Goal: Task Accomplishment & Management: Complete application form

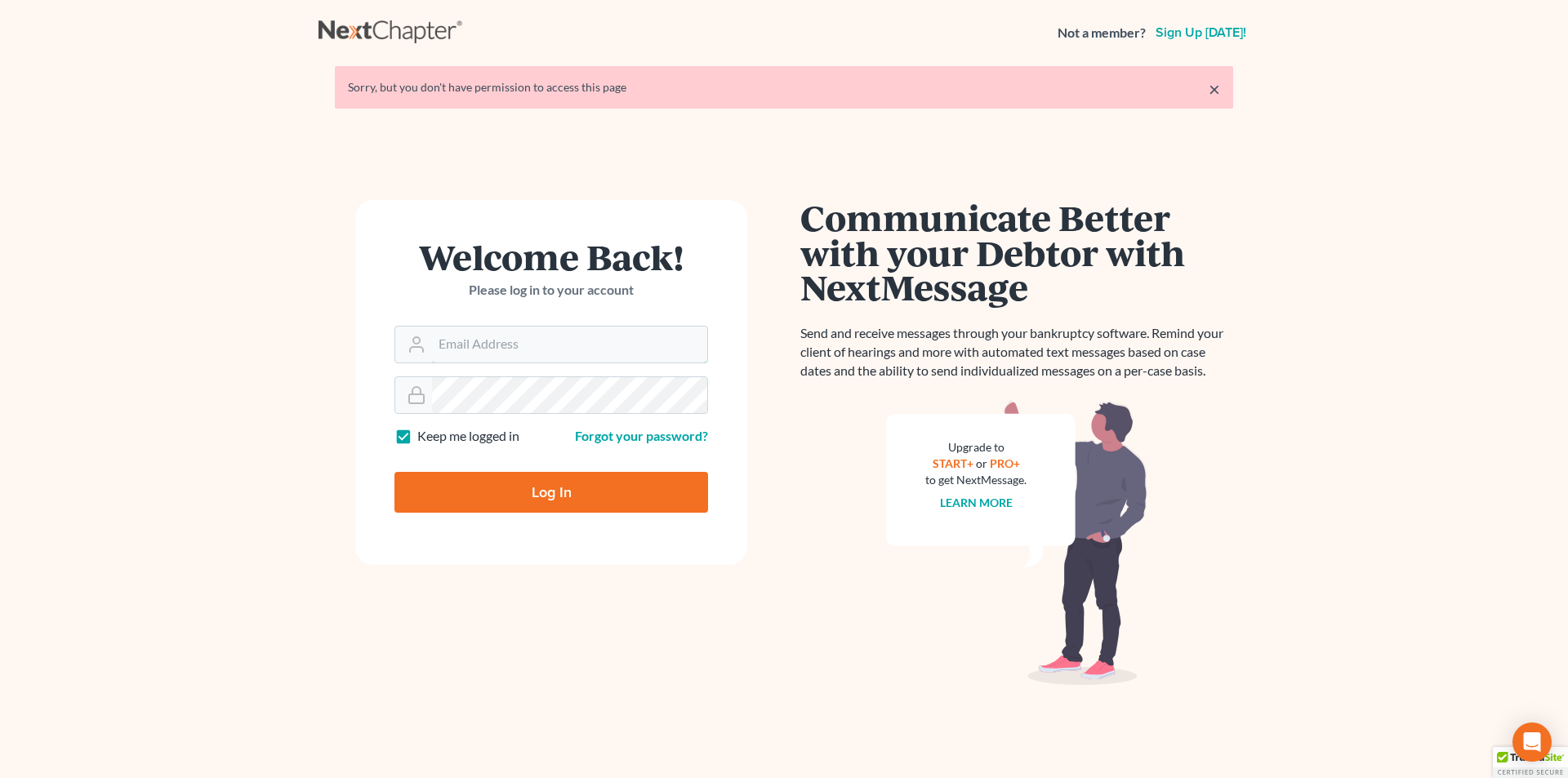
type input "[EMAIL_ADDRESS][DOMAIN_NAME]"
click at [583, 502] on input "Log In" at bounding box center [551, 492] width 314 height 41
type input "Thinking..."
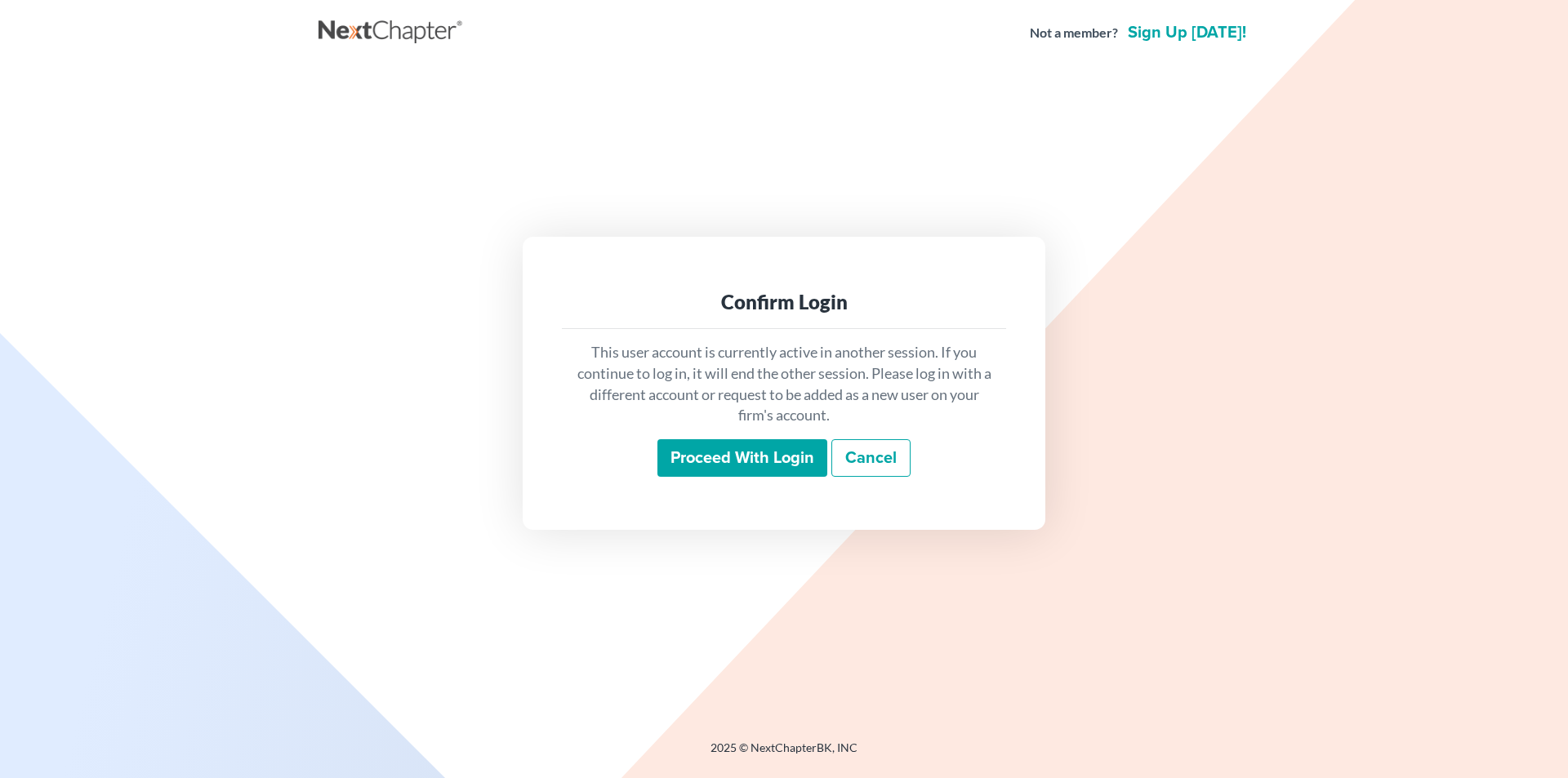
click at [717, 447] on input "Proceed with login" at bounding box center [742, 458] width 170 height 38
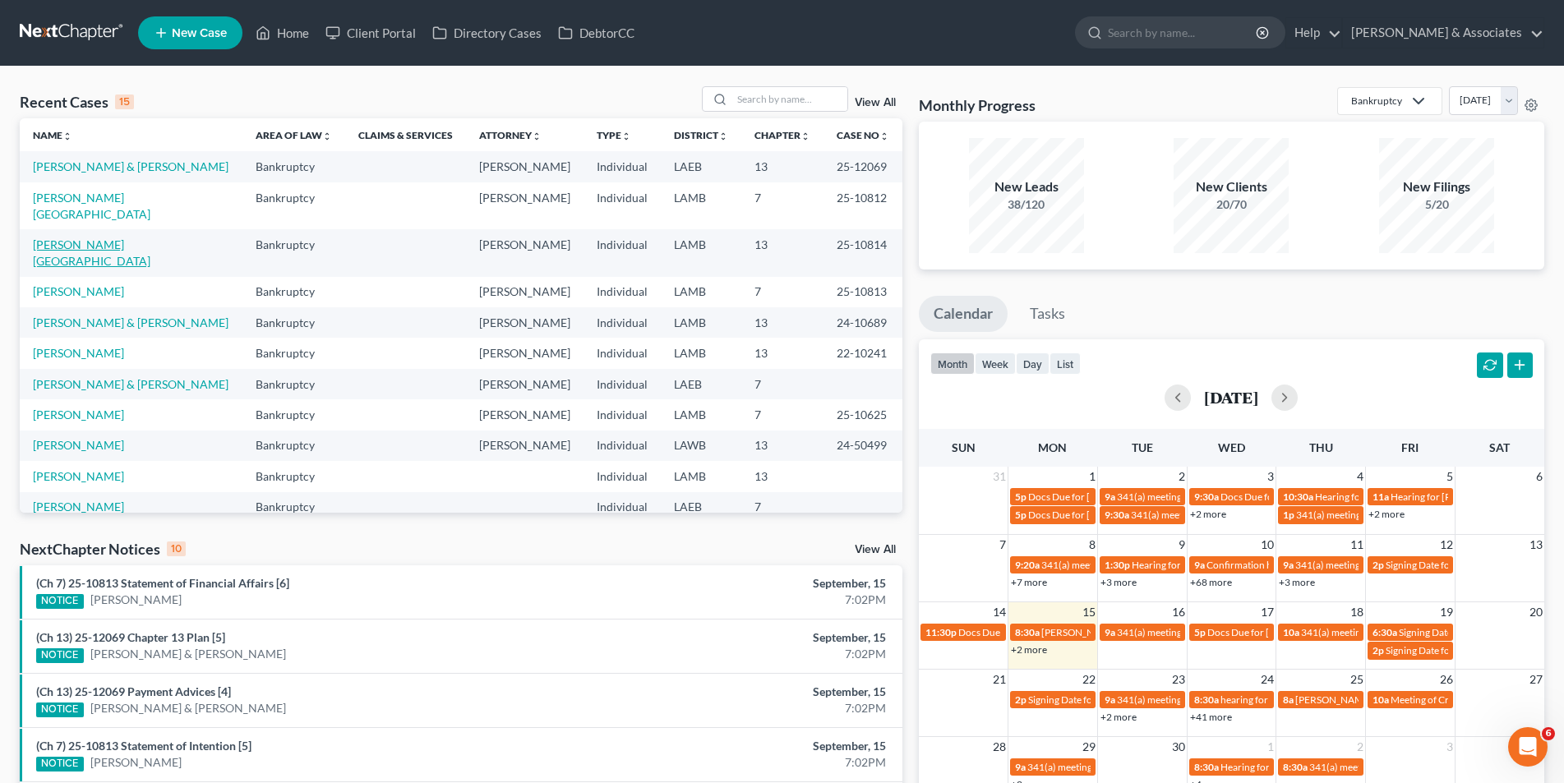
click at [70, 256] on link "[PERSON_NAME][GEOGRAPHIC_DATA]" at bounding box center [92, 252] width 118 height 30
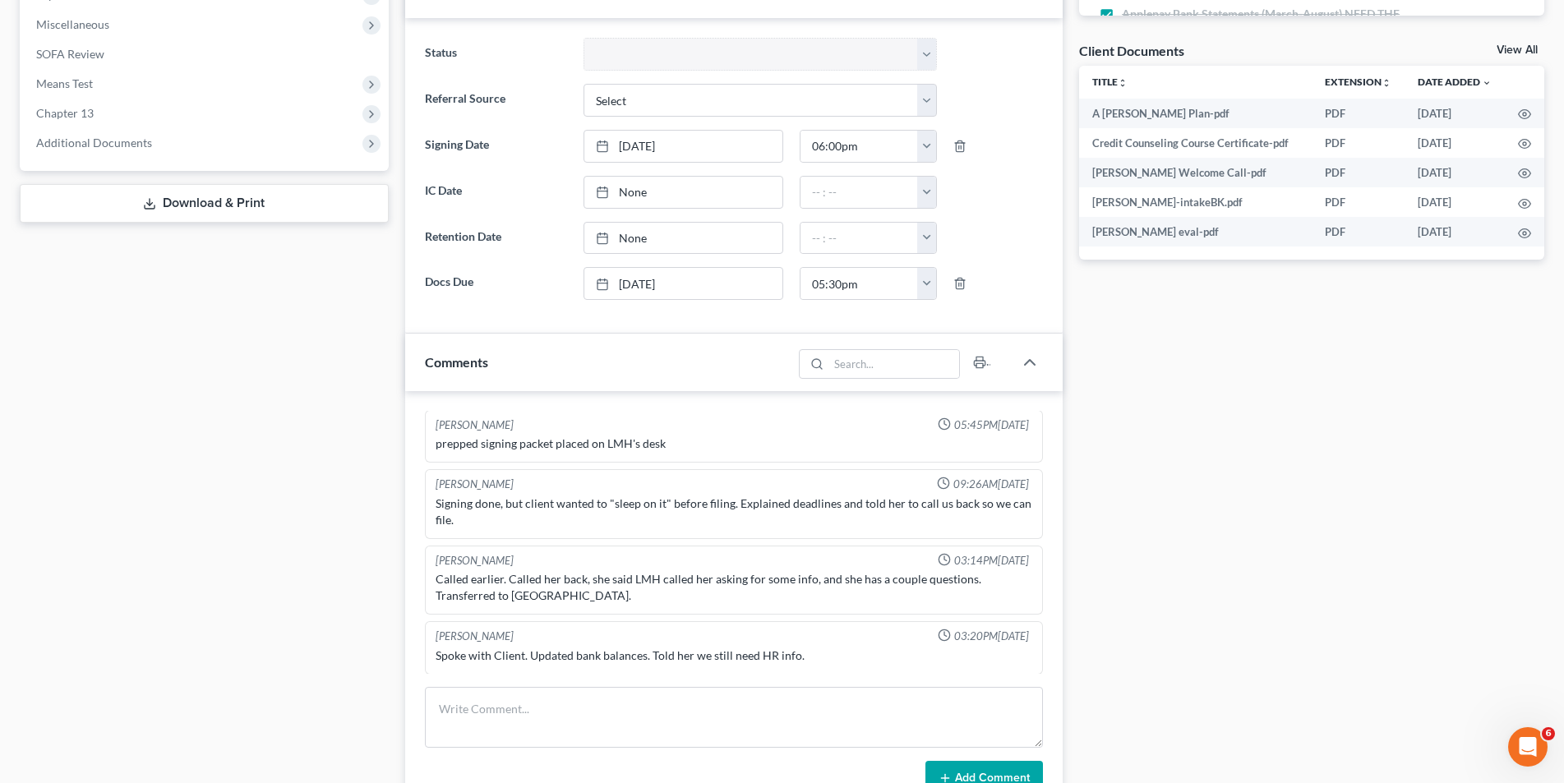
scroll to position [329, 0]
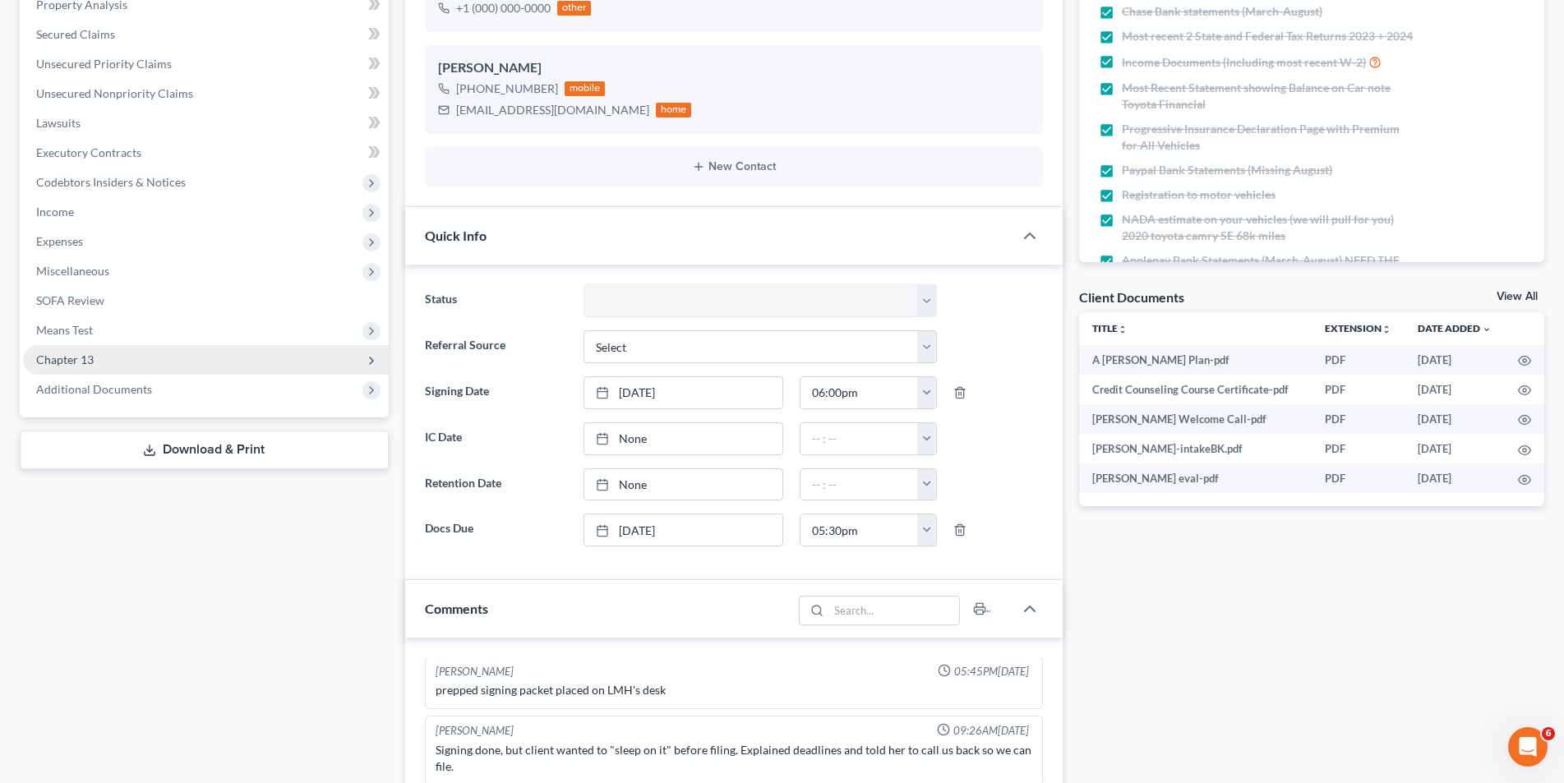
click at [158, 369] on span "Chapter 13" at bounding box center [206, 360] width 366 height 30
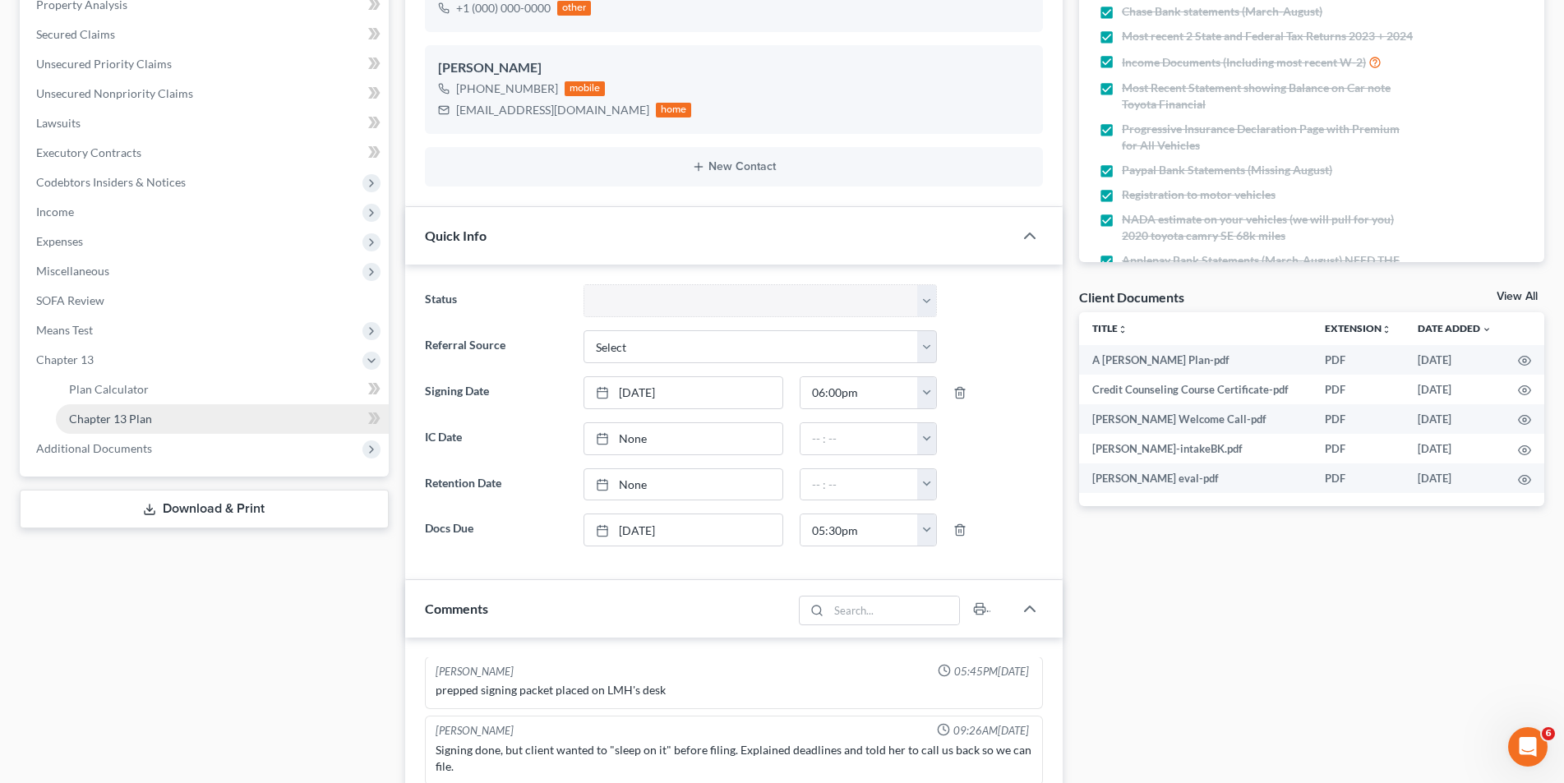
click at [154, 408] on link "Chapter 13 Plan" at bounding box center [222, 419] width 333 height 30
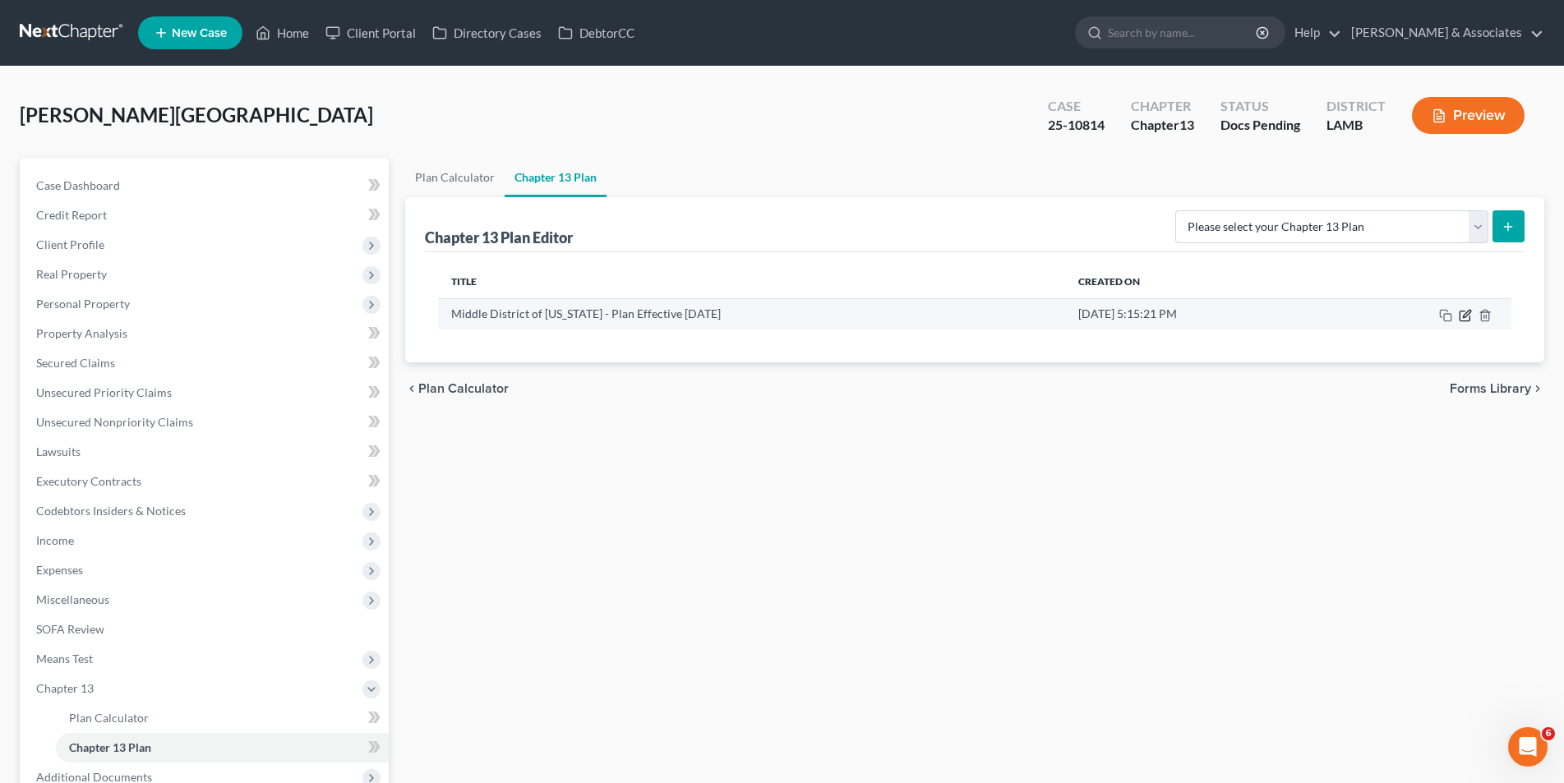
click at [1465, 315] on icon "button" at bounding box center [1465, 315] width 13 height 13
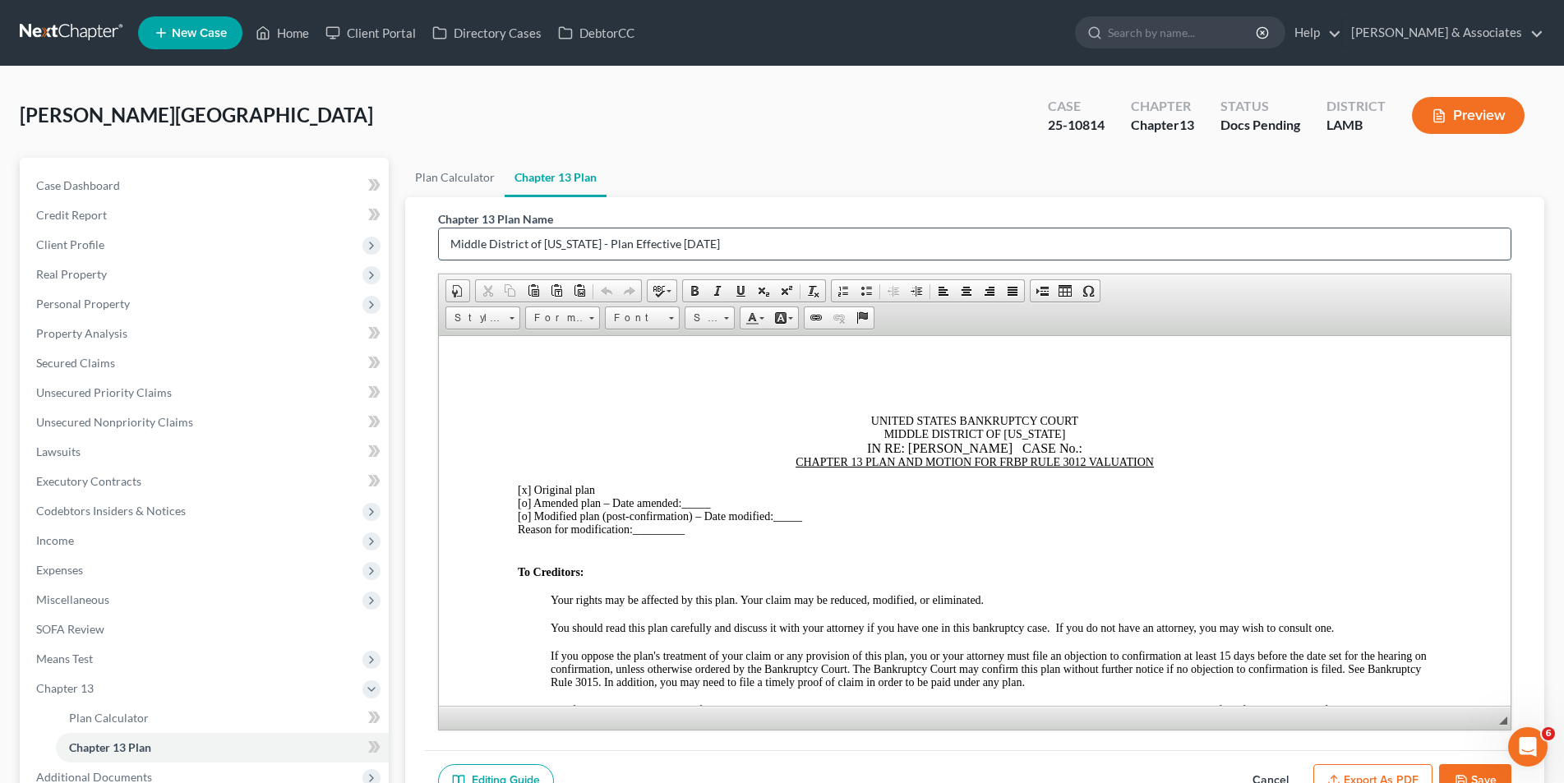
click at [787, 249] on input "Middle District of Louisiana - Plan Effective 12/1/17" at bounding box center [975, 243] width 1072 height 31
type input "Morris, Anissa- Original Plan"
click at [1058, 449] on div "IN RE: ANISSA MORRIS CASE No.:" at bounding box center [974, 447] width 914 height 15
click at [1088, 442] on div "IN RE: ANISSA MORRIS CASE NO .:" at bounding box center [974, 447] width 914 height 15
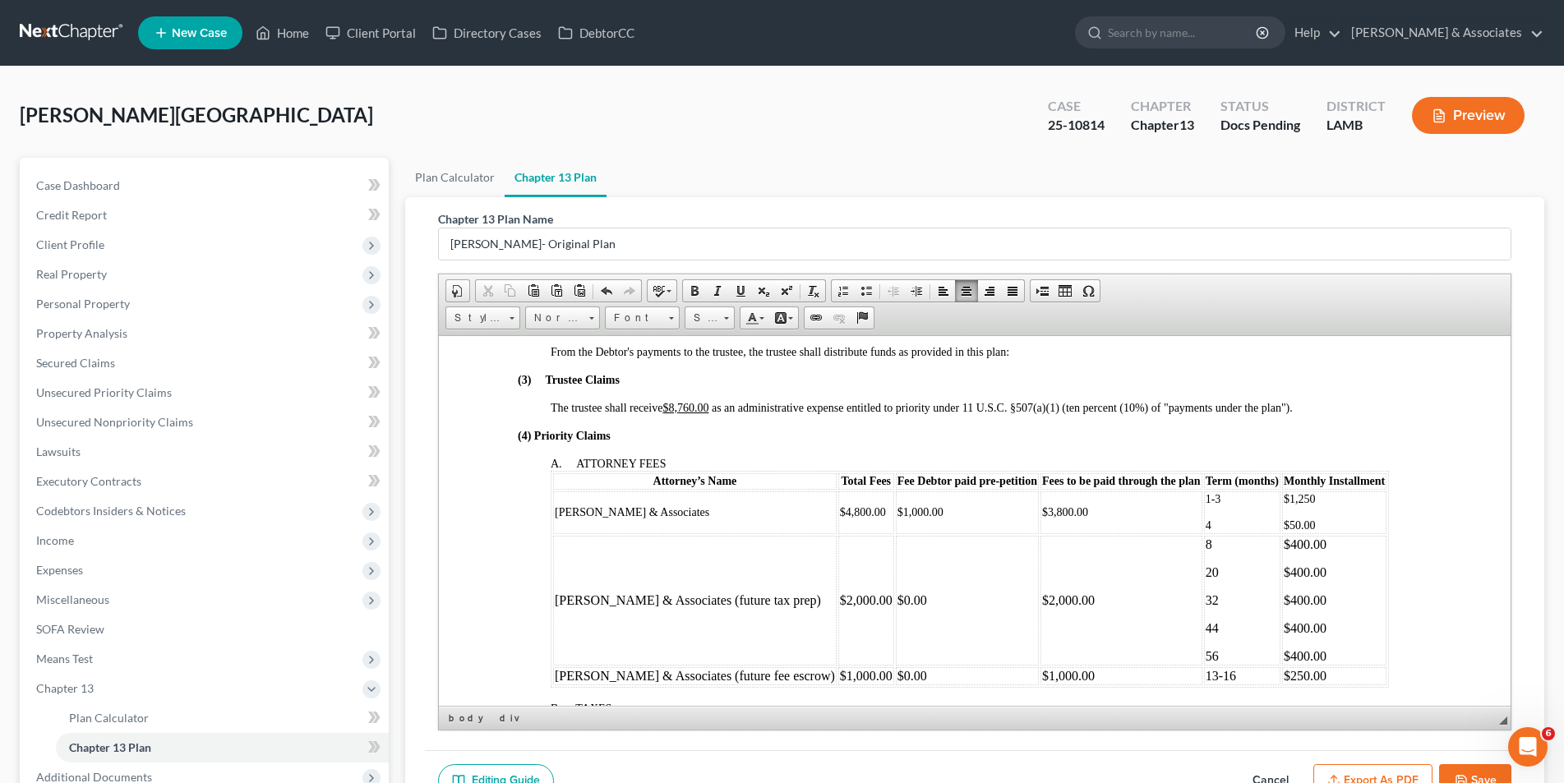
scroll to position [575, 0]
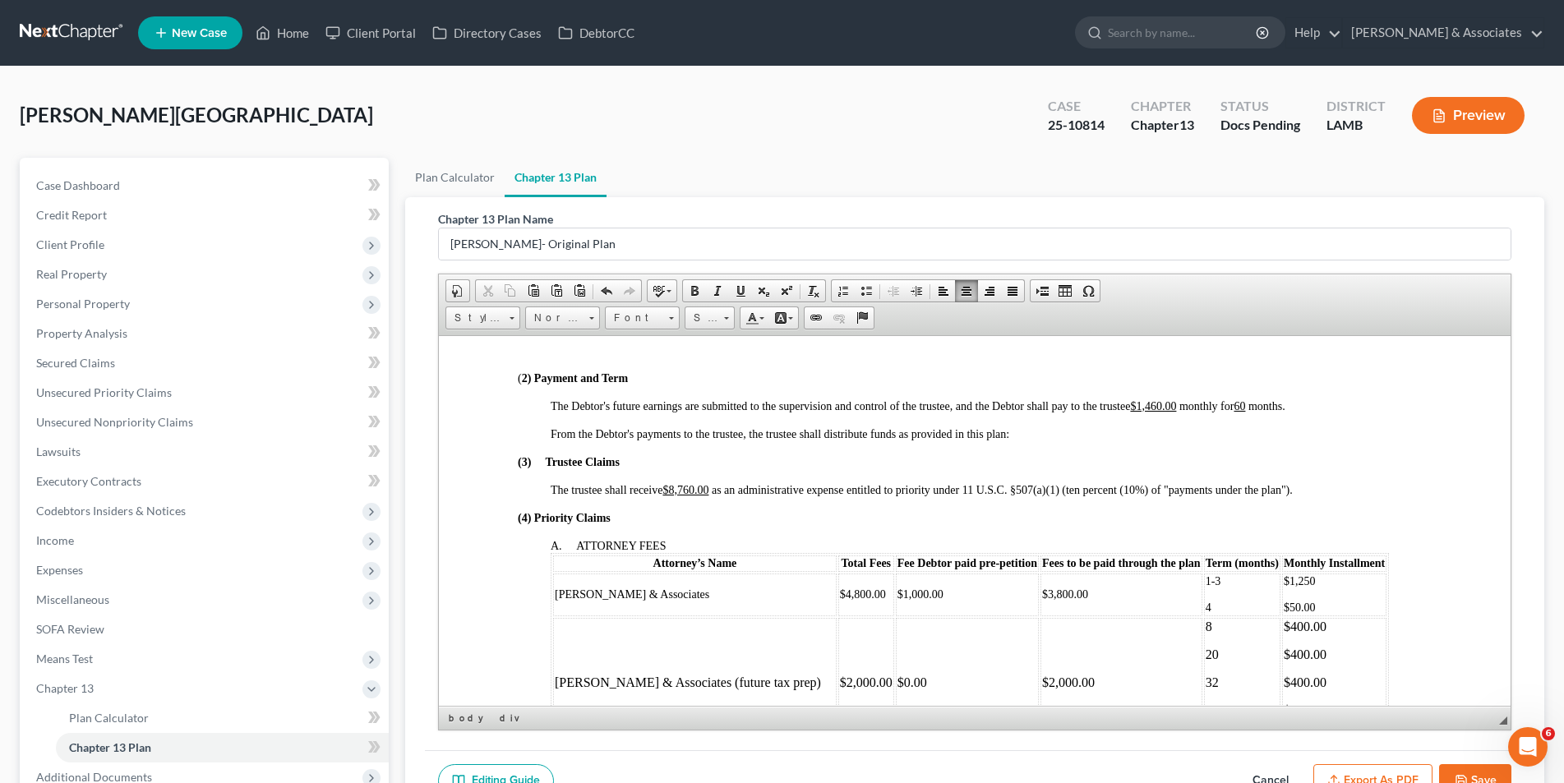
click at [1205, 605] on p "4" at bounding box center [1241, 607] width 73 height 13
click at [1283, 607] on p "$50.00" at bounding box center [1333, 607] width 101 height 13
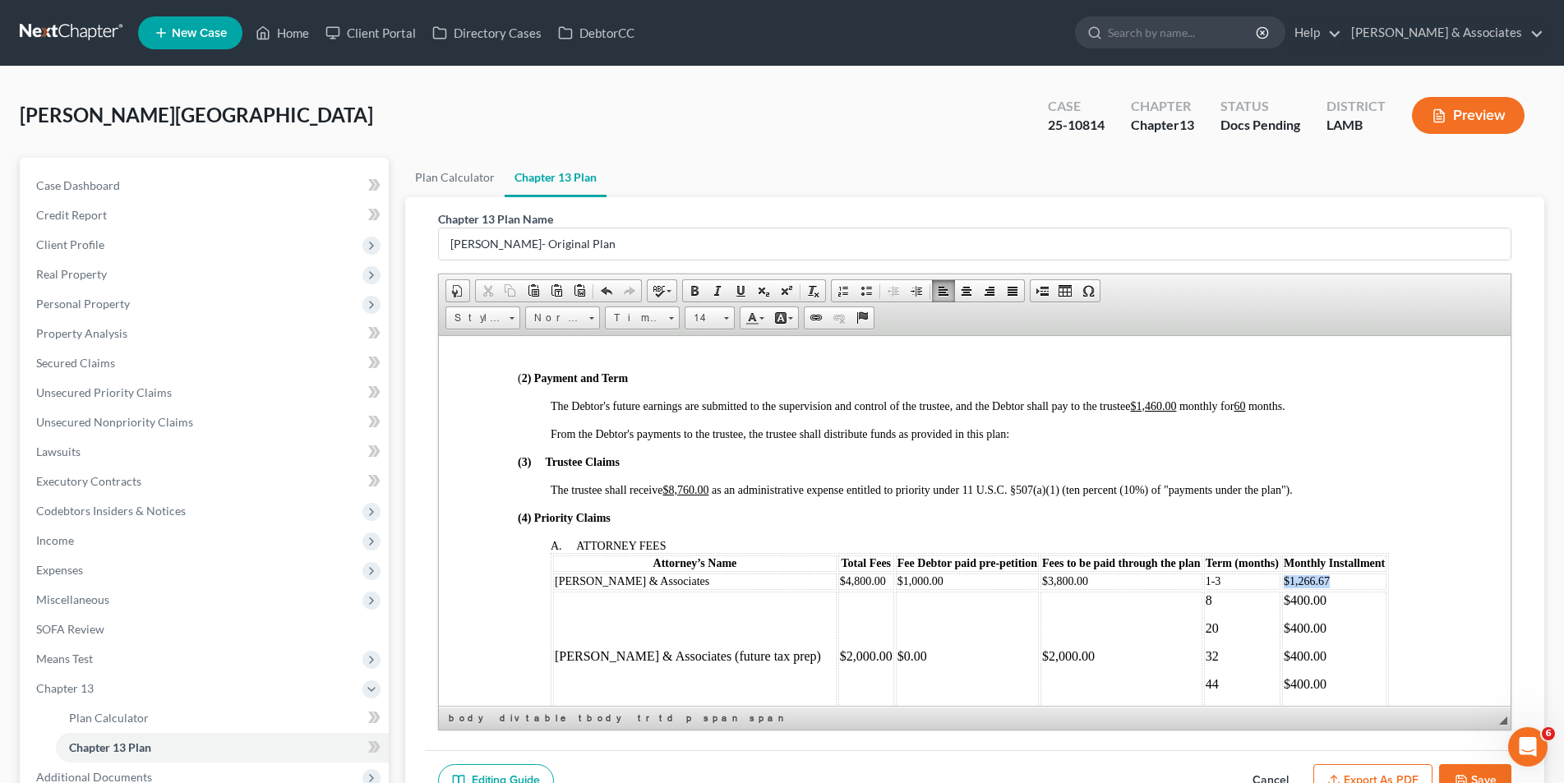
drag, startPoint x: 1270, startPoint y: 583, endPoint x: 1219, endPoint y: 580, distance: 50.2
click at [1283, 580] on p "$1,266.67" at bounding box center [1333, 580] width 101 height 13
click at [726, 318] on span at bounding box center [726, 318] width 5 height 2
click at [736, 451] on link "16" at bounding box center [734, 447] width 94 height 21
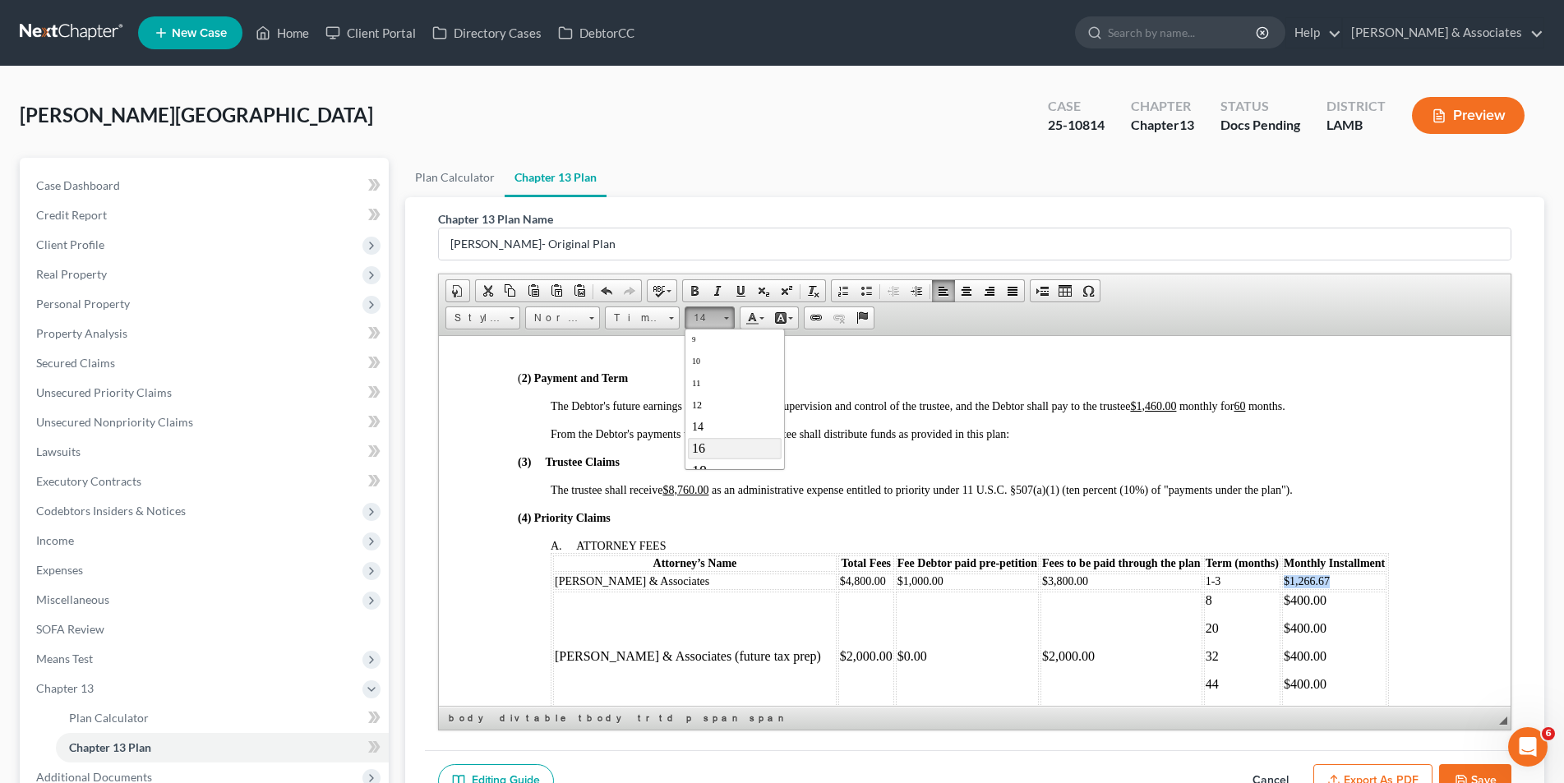
scroll to position [0, 0]
drag, startPoint x: 1160, startPoint y: 584, endPoint x: 1140, endPoint y: 582, distance: 20.7
click at [1205, 582] on p "1-3" at bounding box center [1241, 581] width 73 height 13
click at [724, 319] on span at bounding box center [726, 318] width 5 height 2
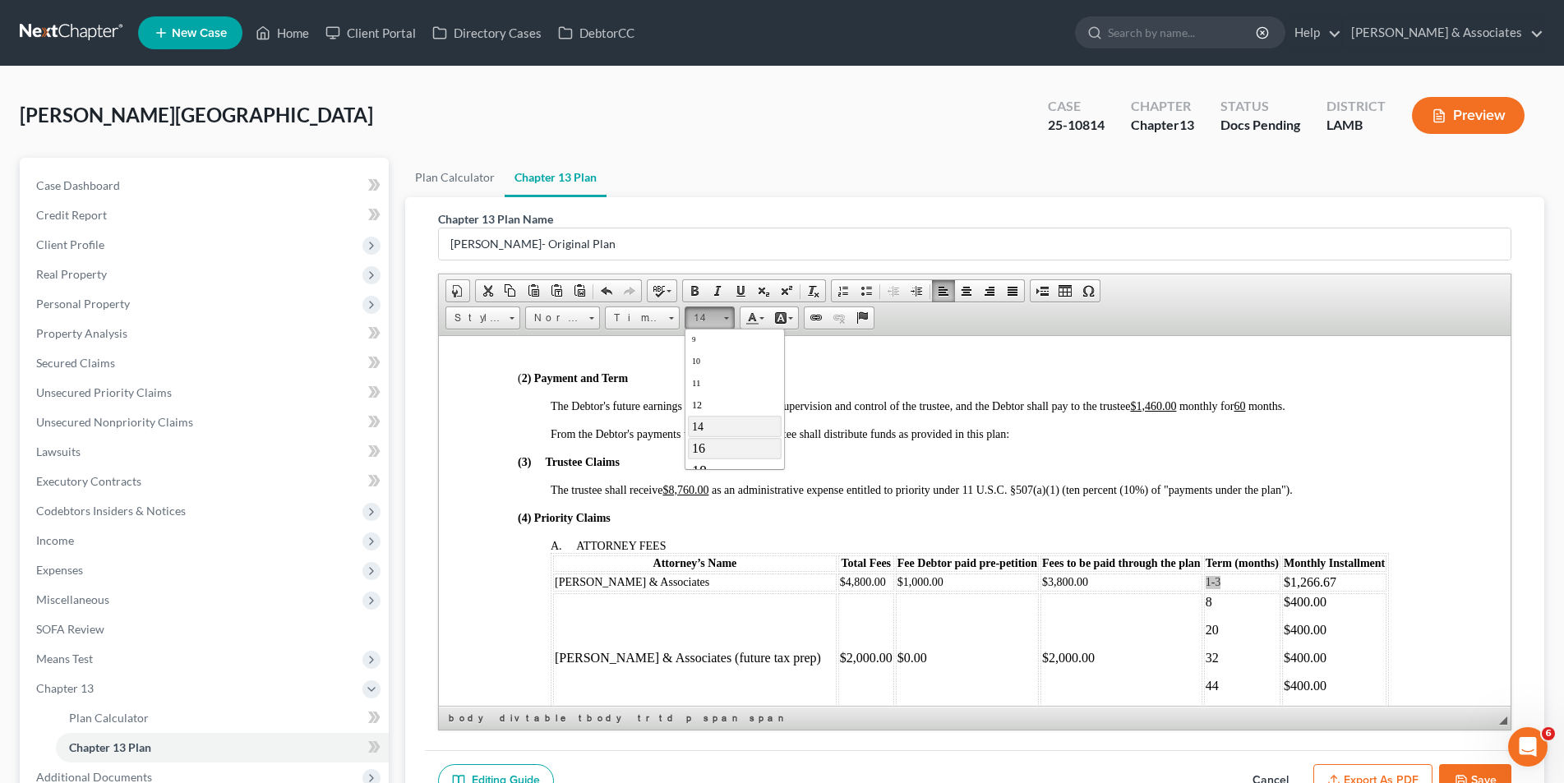
click at [751, 448] on link "16" at bounding box center [734, 447] width 94 height 21
drag, startPoint x: 1054, startPoint y: 583, endPoint x: 970, endPoint y: 583, distance: 83.8
click at [970, 583] on tr "Diment & Associates $4,800.00 $1,000.00 $3,800.00 1-3 $1,266.67" at bounding box center [968, 582] width 833 height 18
click at [726, 320] on span at bounding box center [726, 316] width 4 height 16
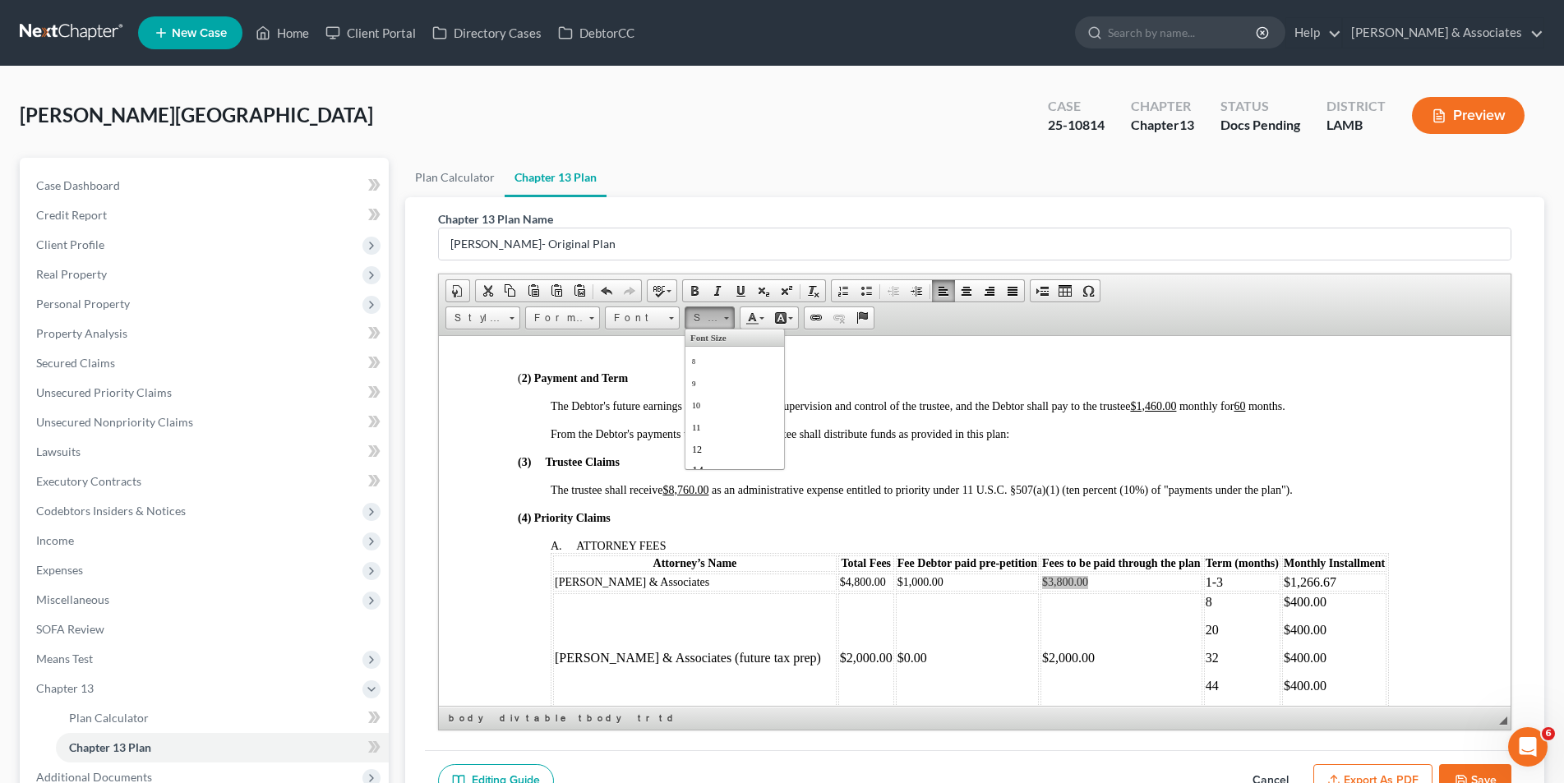
scroll to position [33, 0]
click at [753, 451] on link "16" at bounding box center [734, 459] width 94 height 21
drag, startPoint x: 905, startPoint y: 579, endPoint x: 832, endPoint y: 564, distance: 74.0
click at [895, 578] on td "$1,000.00" at bounding box center [966, 582] width 143 height 18
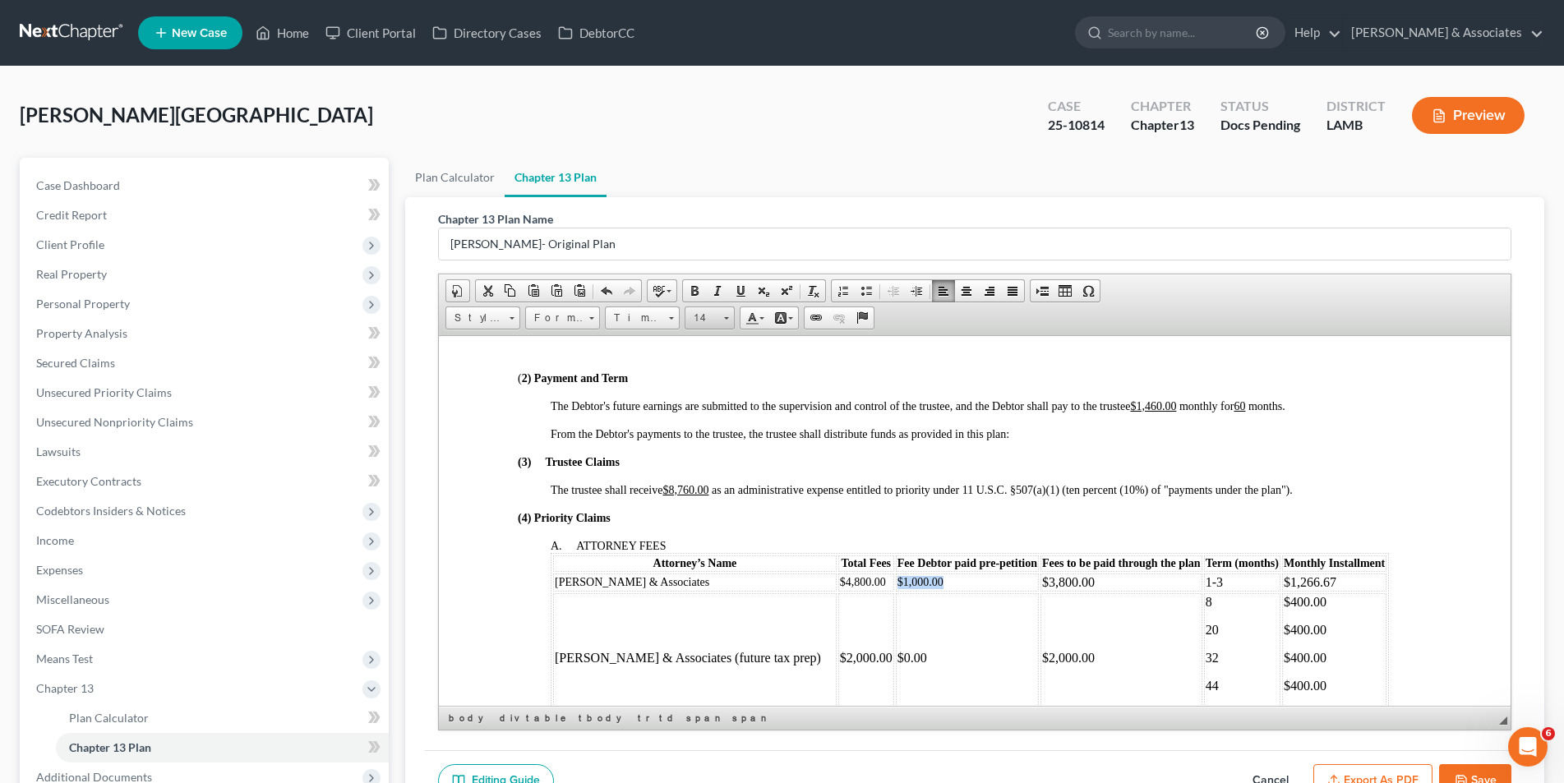
click at [728, 317] on span at bounding box center [726, 318] width 5 height 2
click at [747, 450] on link "16" at bounding box center [734, 447] width 94 height 21
drag, startPoint x: 823, startPoint y: 584, endPoint x: 775, endPoint y: 583, distance: 48.5
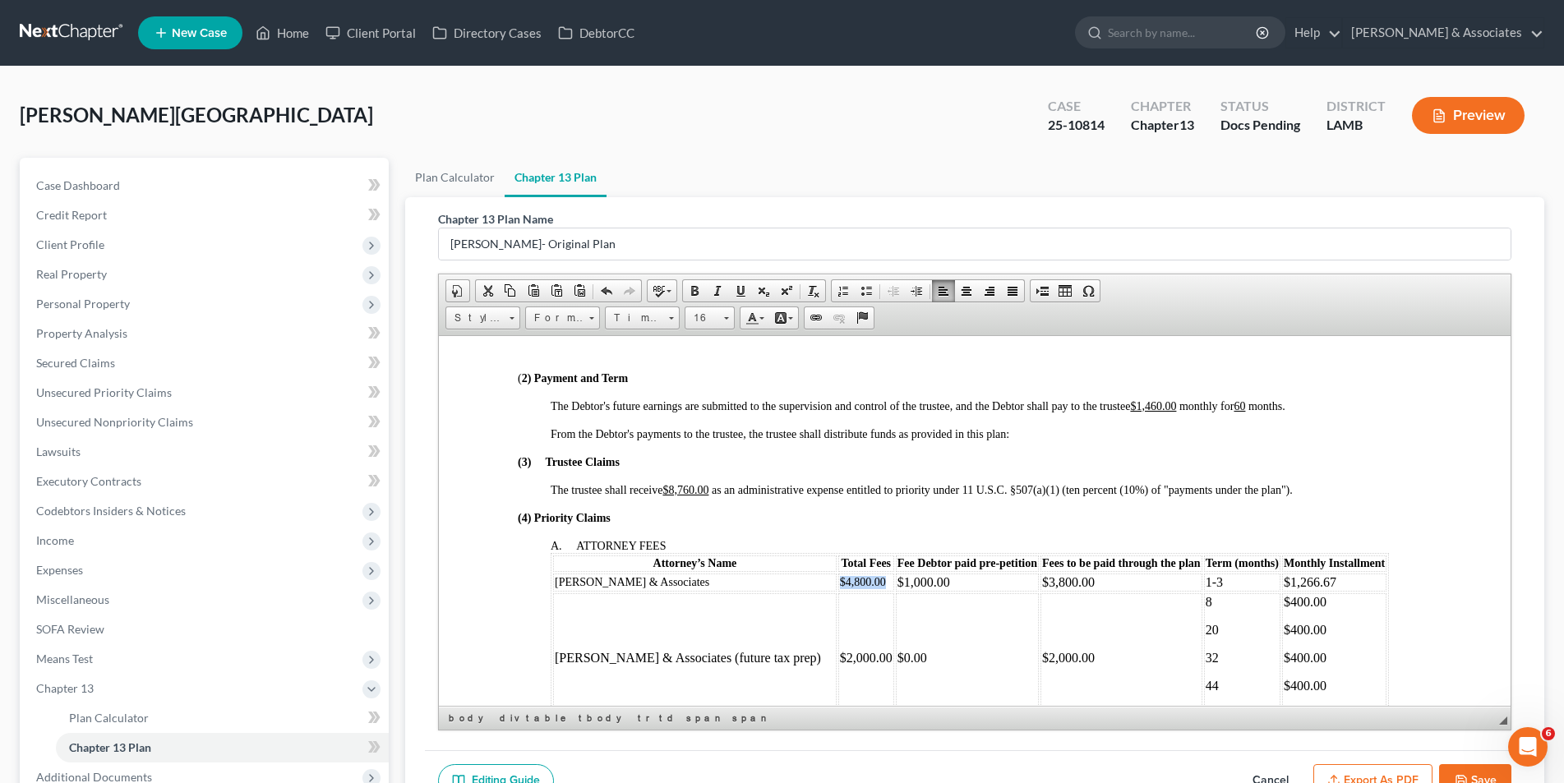
click at [837, 583] on td "$4,800.00" at bounding box center [865, 582] width 56 height 18
click at [726, 320] on span at bounding box center [726, 316] width 4 height 16
drag, startPoint x: 740, startPoint y: 446, endPoint x: 987, endPoint y: 441, distance: 246.6
click at [740, 446] on link "16" at bounding box center [734, 447] width 94 height 21
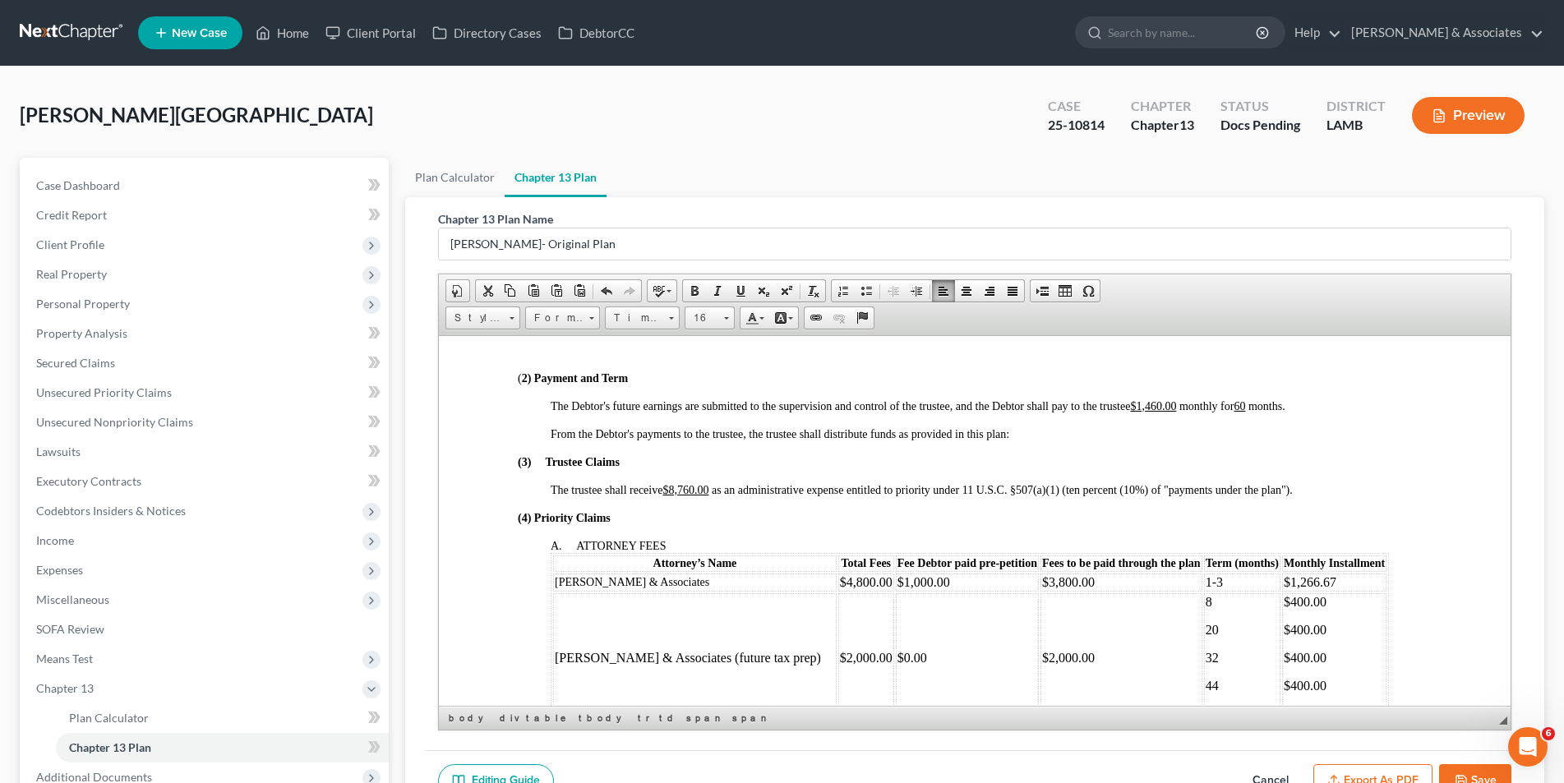
scroll to position [0, 0]
drag, startPoint x: 661, startPoint y: 585, endPoint x: 555, endPoint y: 578, distance: 106.3
click at [555, 578] on td "Diment & Associates" at bounding box center [694, 582] width 284 height 18
click at [726, 317] on span at bounding box center [726, 318] width 5 height 2
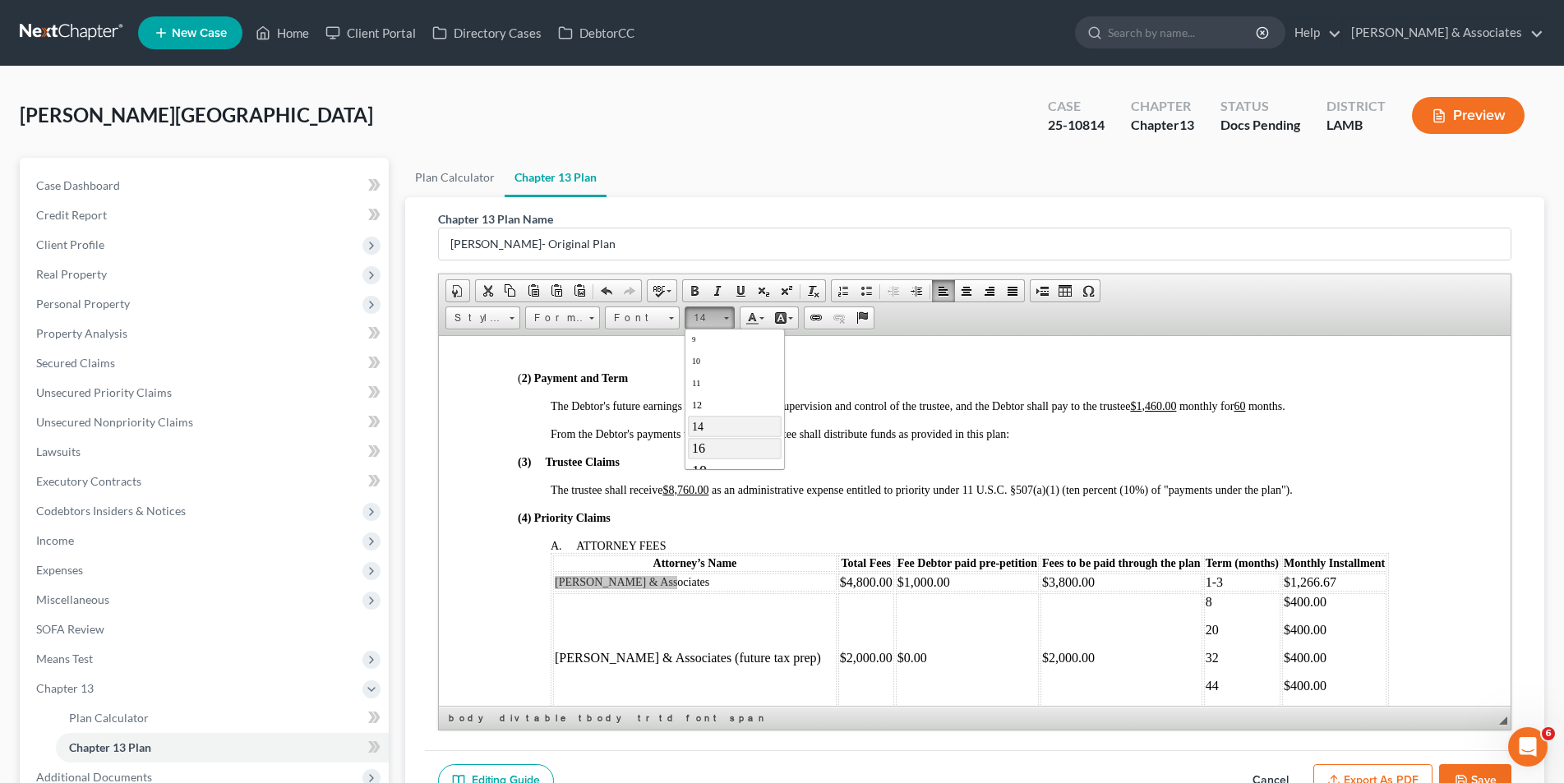
click at [726, 452] on link "16" at bounding box center [734, 447] width 94 height 21
click at [928, 426] on div at bounding box center [990, 420] width 881 height 15
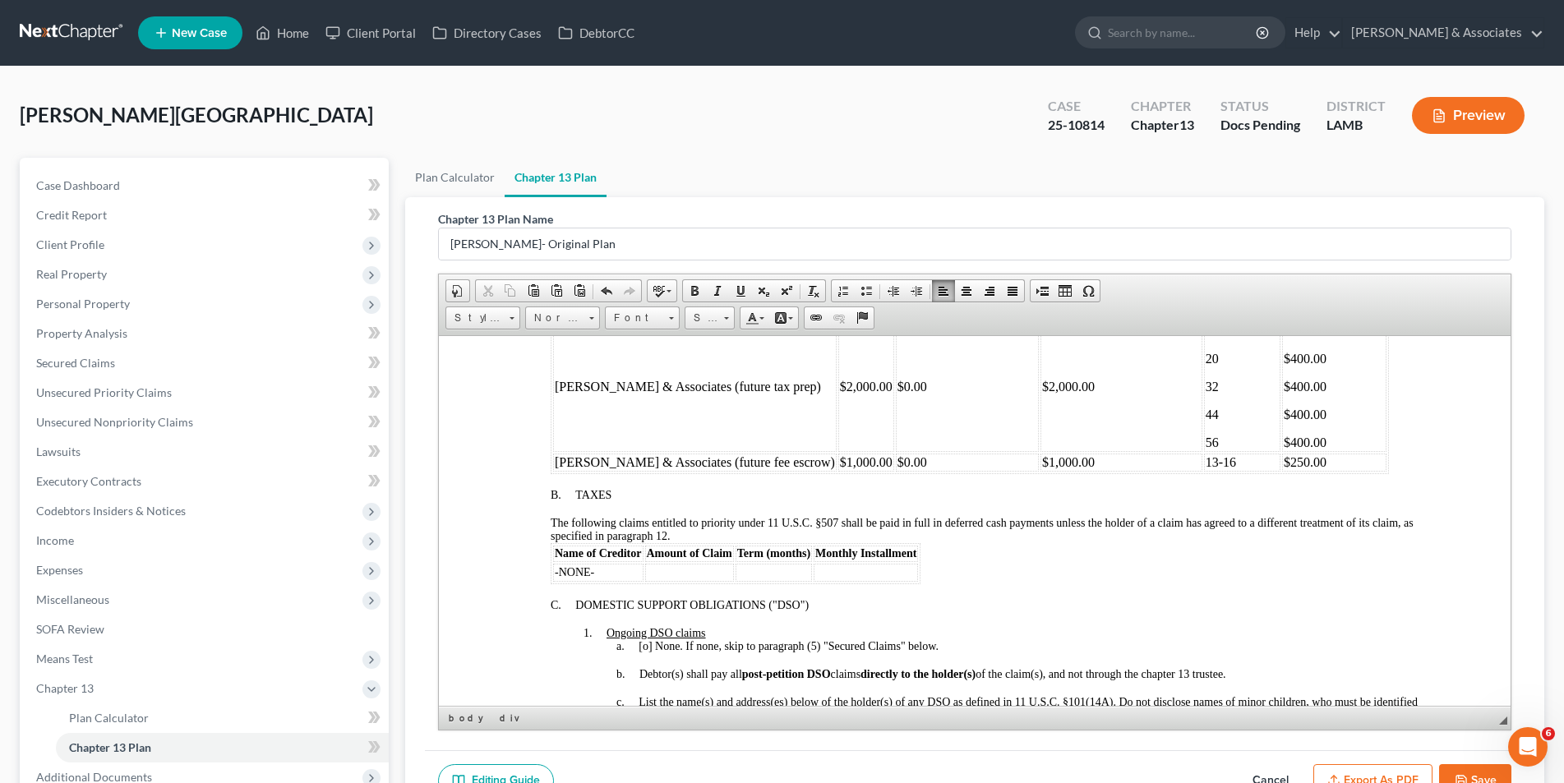
scroll to position [904, 0]
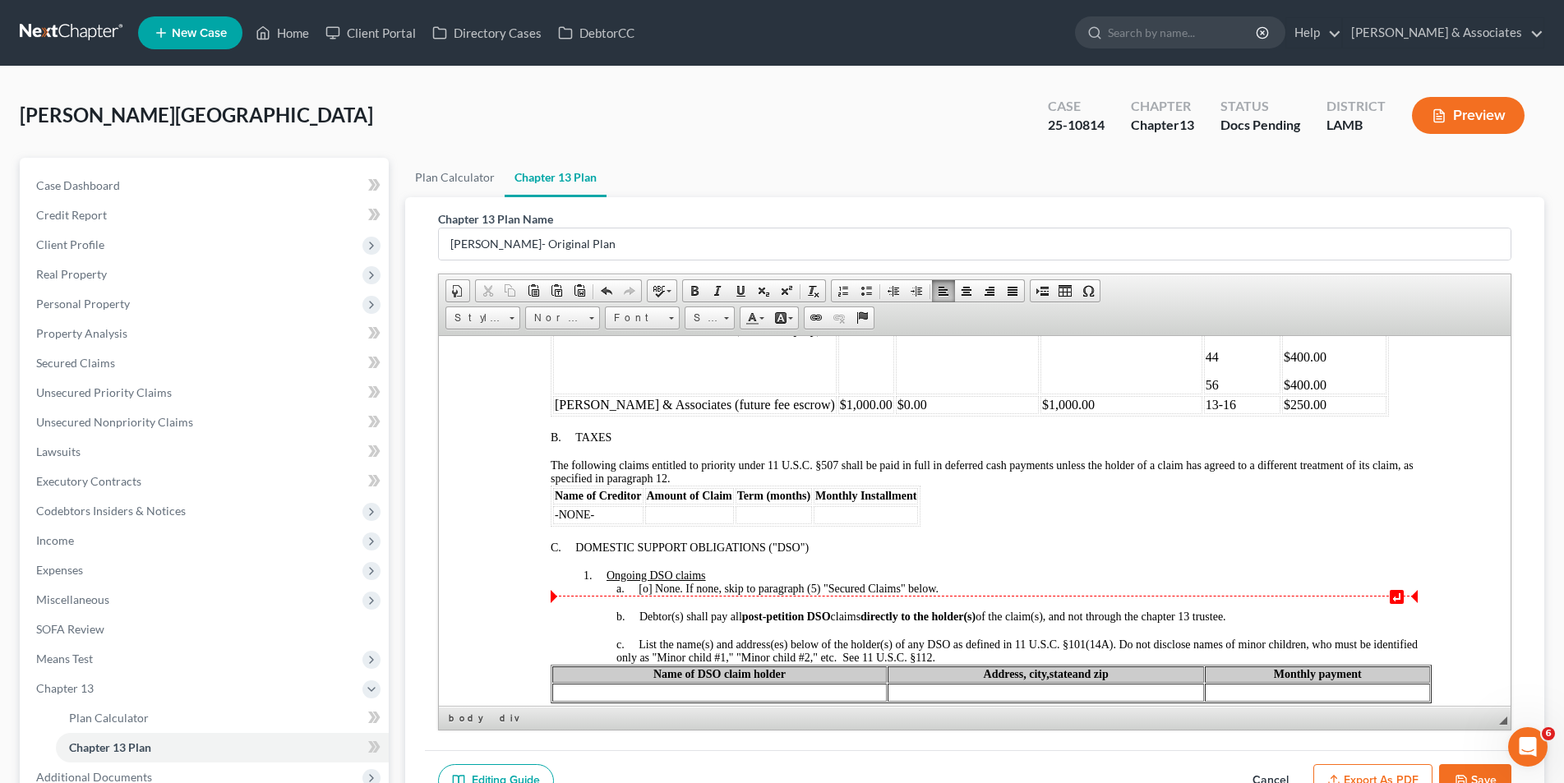
click at [646, 588] on span "[o]" at bounding box center [644, 588] width 13 height 12
click at [989, 653] on div "c. List the name(s) and address(es) below of the holder(s) of any DSO as define…" at bounding box center [1022, 651] width 815 height 26
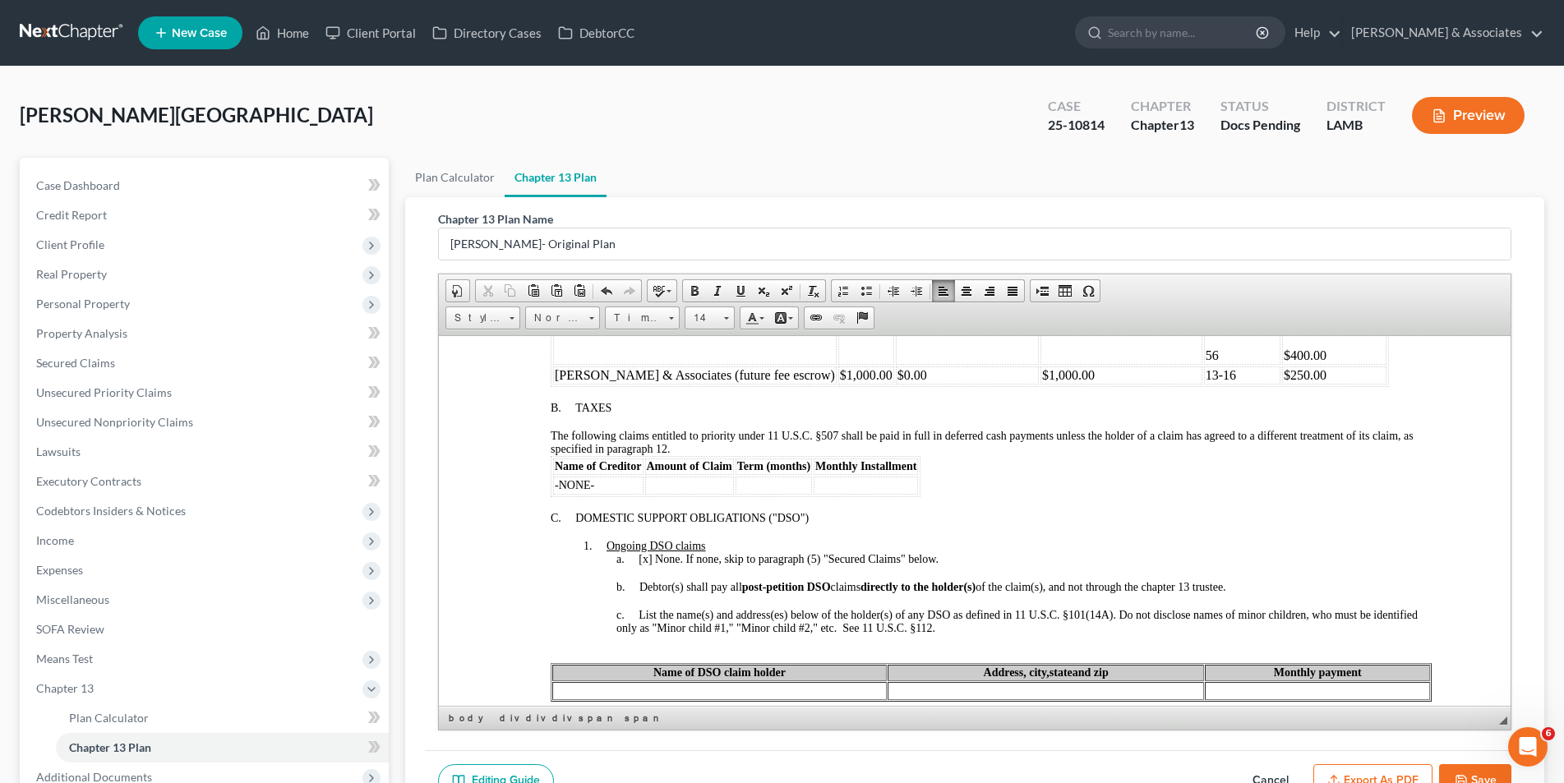
scroll to position [986, 0]
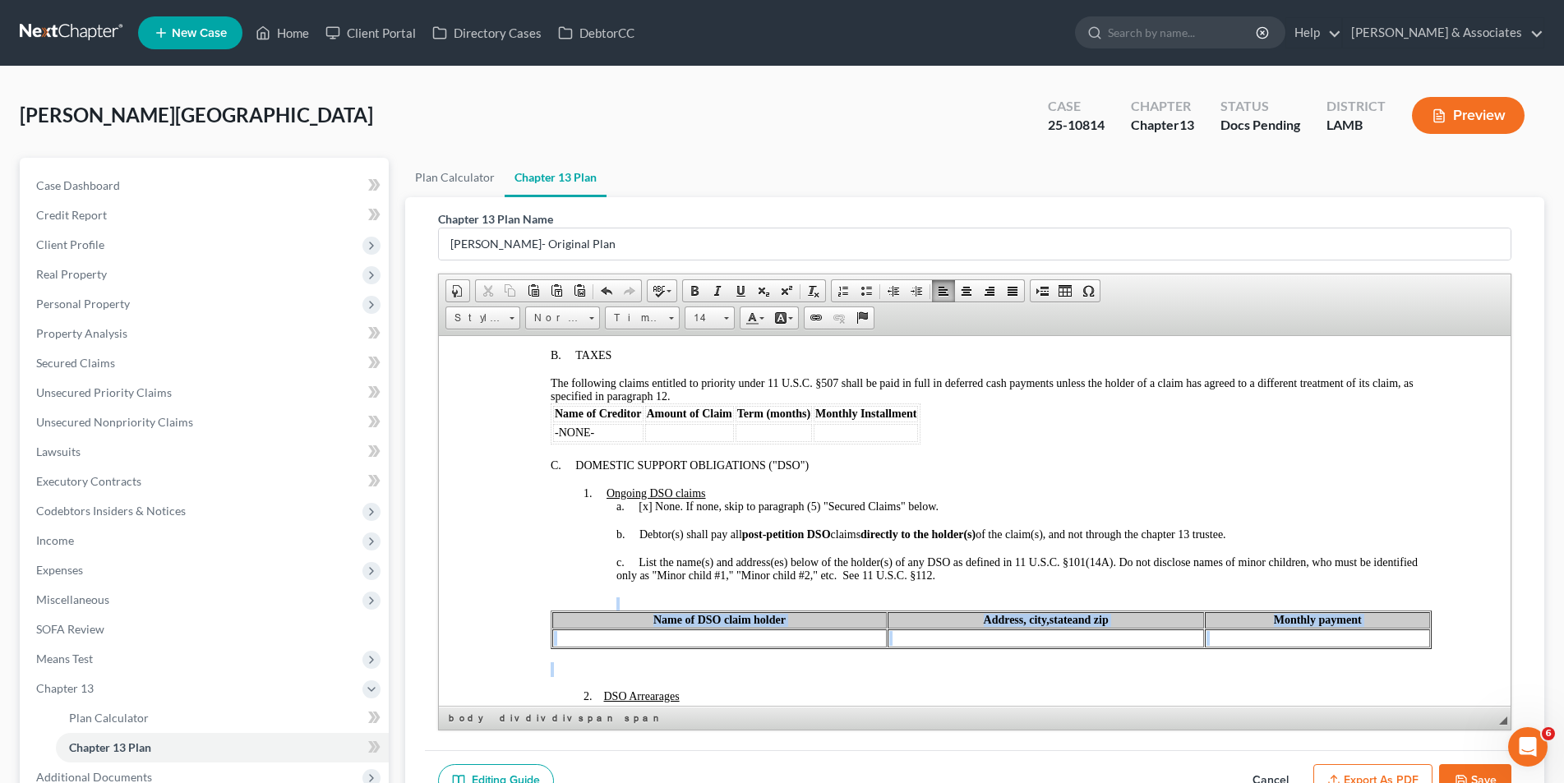
drag, startPoint x: 739, startPoint y: 661, endPoint x: 697, endPoint y: 601, distance: 73.2
click at [697, 601] on div "C. DOMESTIC SUPPORT OBLIGATIONS ("DSO") 1. Ongoing DSO claims a. [x ] None. If …" at bounding box center [990, 750] width 881 height 583
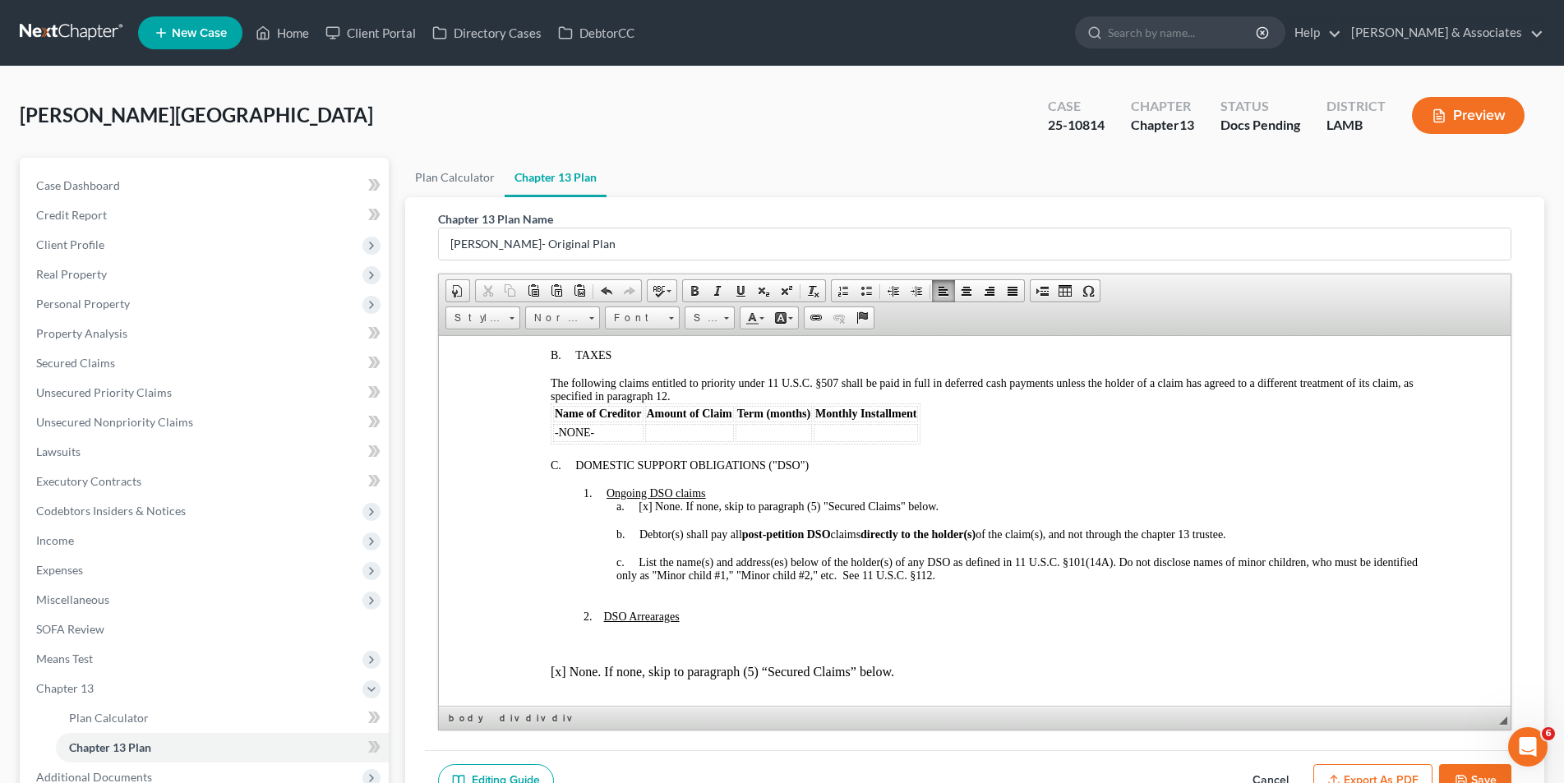
click at [650, 639] on p at bounding box center [1007, 643] width 848 height 15
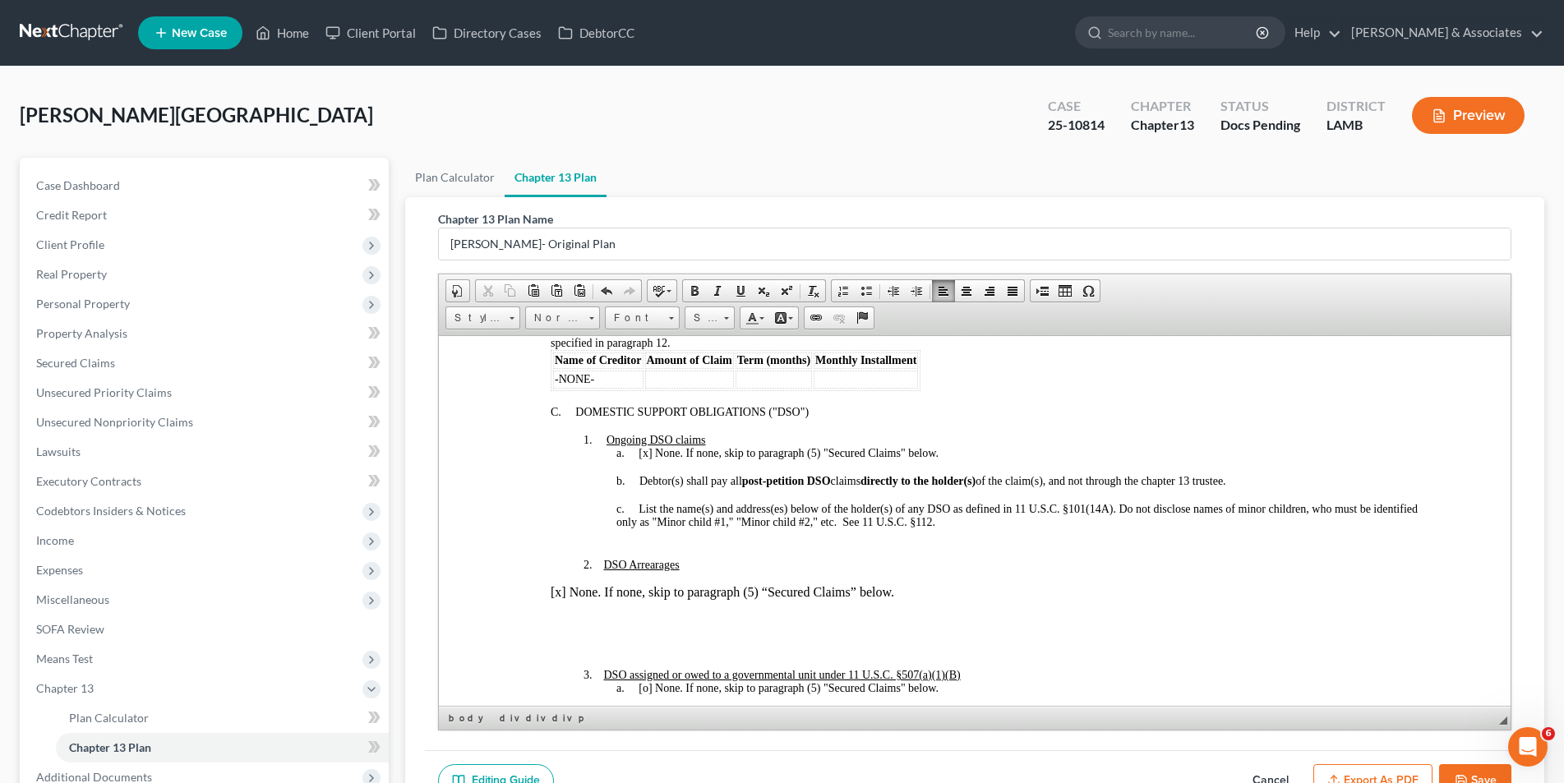
scroll to position [1068, 0]
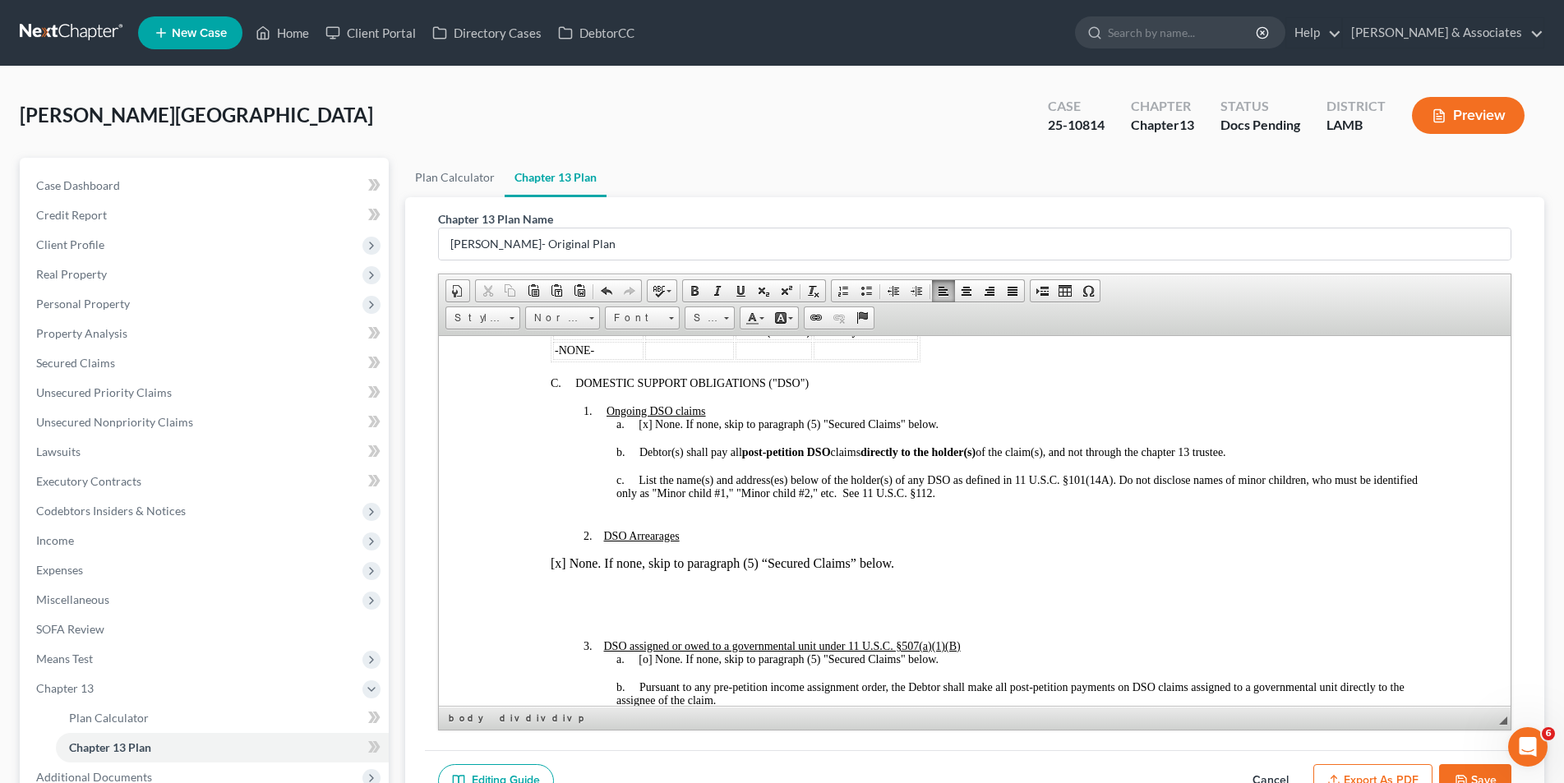
click at [612, 620] on p at bounding box center [1007, 618] width 848 height 15
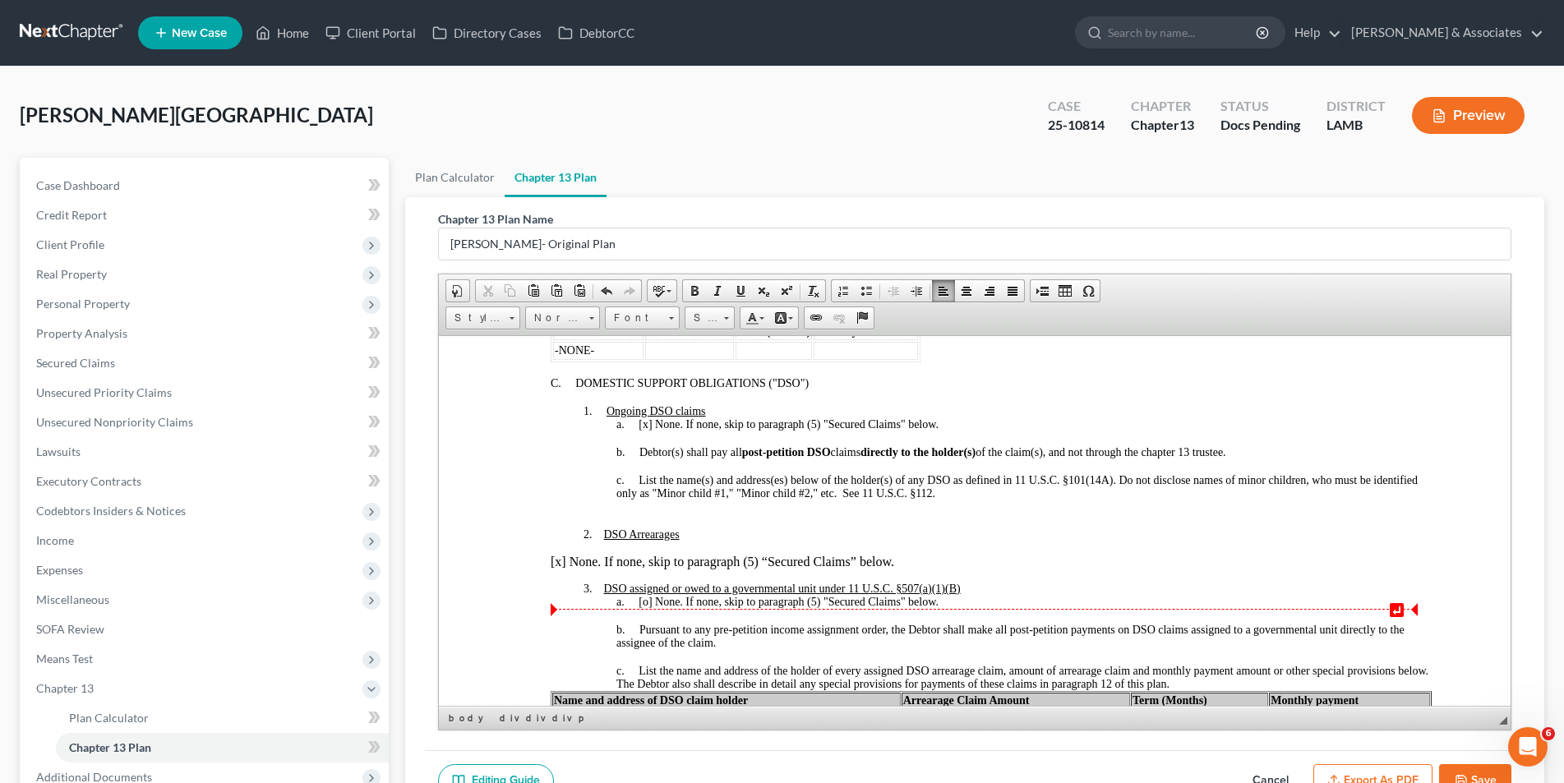
click at [648, 608] on span "↵" at bounding box center [983, 608] width 867 height 1
click at [647, 602] on span "[o]" at bounding box center [644, 601] width 13 height 12
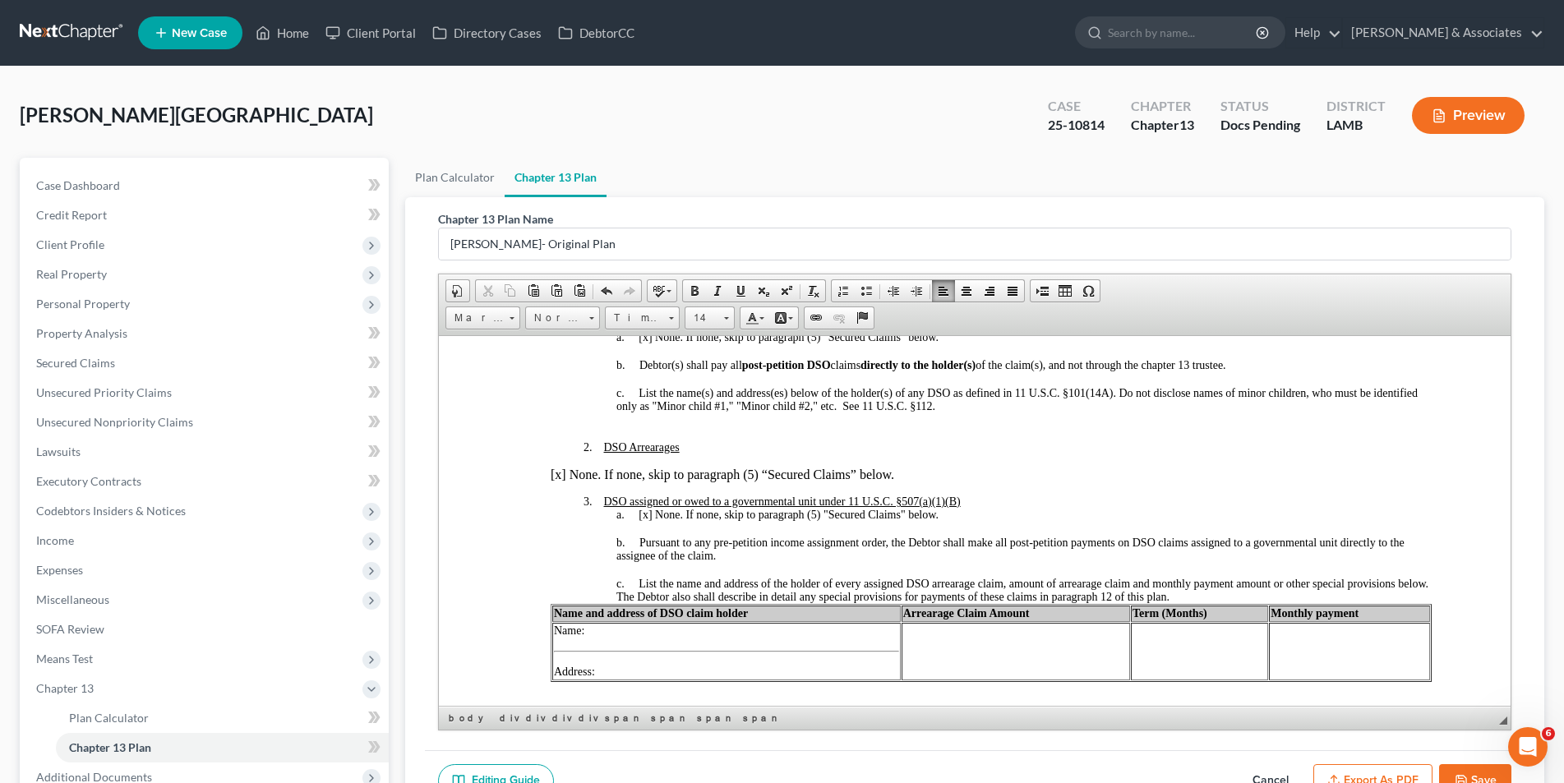
scroll to position [1233, 0]
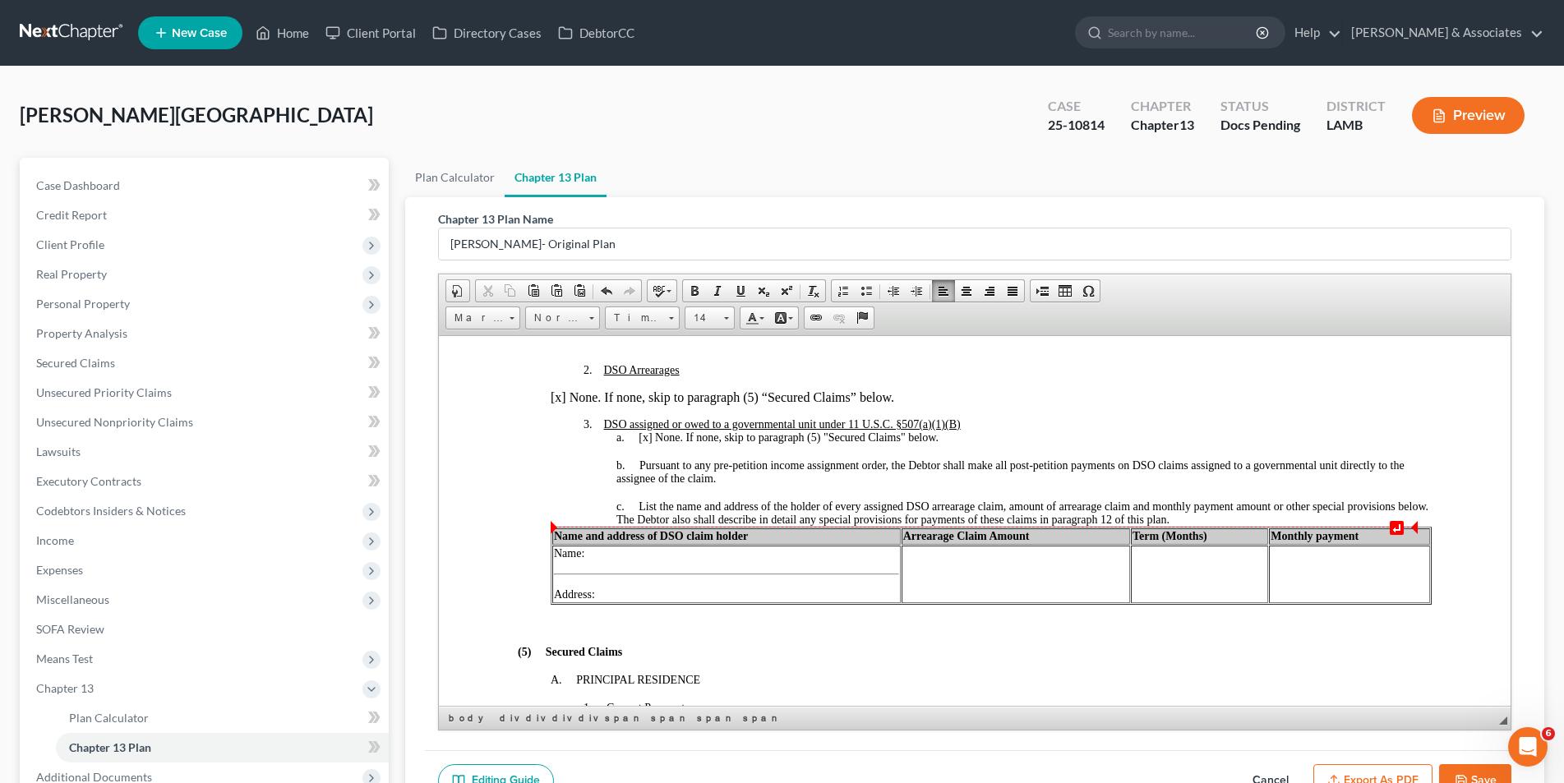
click at [1238, 521] on div "c. List the name and address of the holder of every assigned DSO arrearage clai…" at bounding box center [1022, 513] width 815 height 26
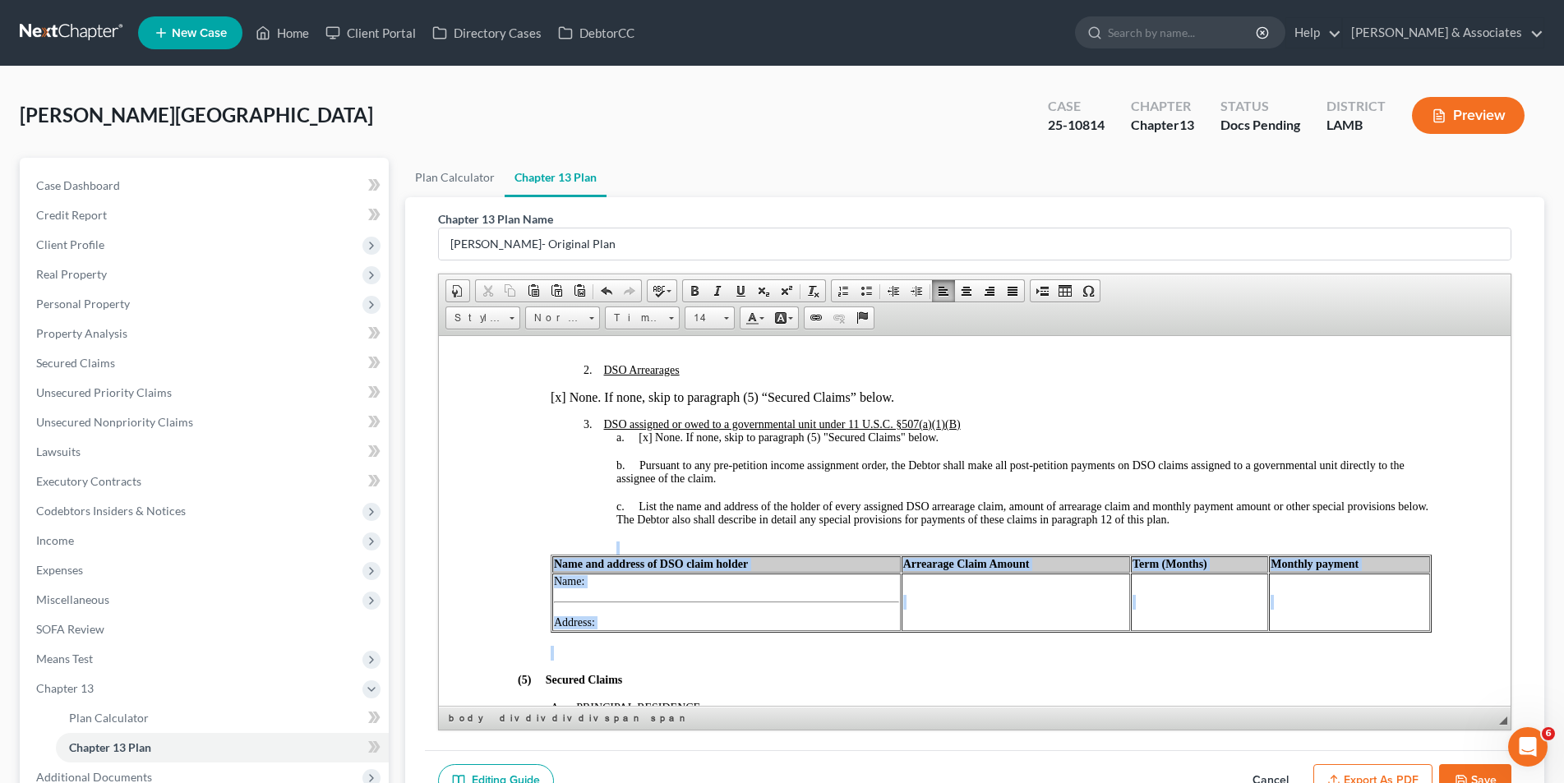
drag, startPoint x: 726, startPoint y: 637, endPoint x: 682, endPoint y: 551, distance: 95.9
click at [682, 551] on div "2. DSO Arrearages [x] None. If none, skip to paragraph (5) “Secured Claims” bel…" at bounding box center [990, 511] width 881 height 297
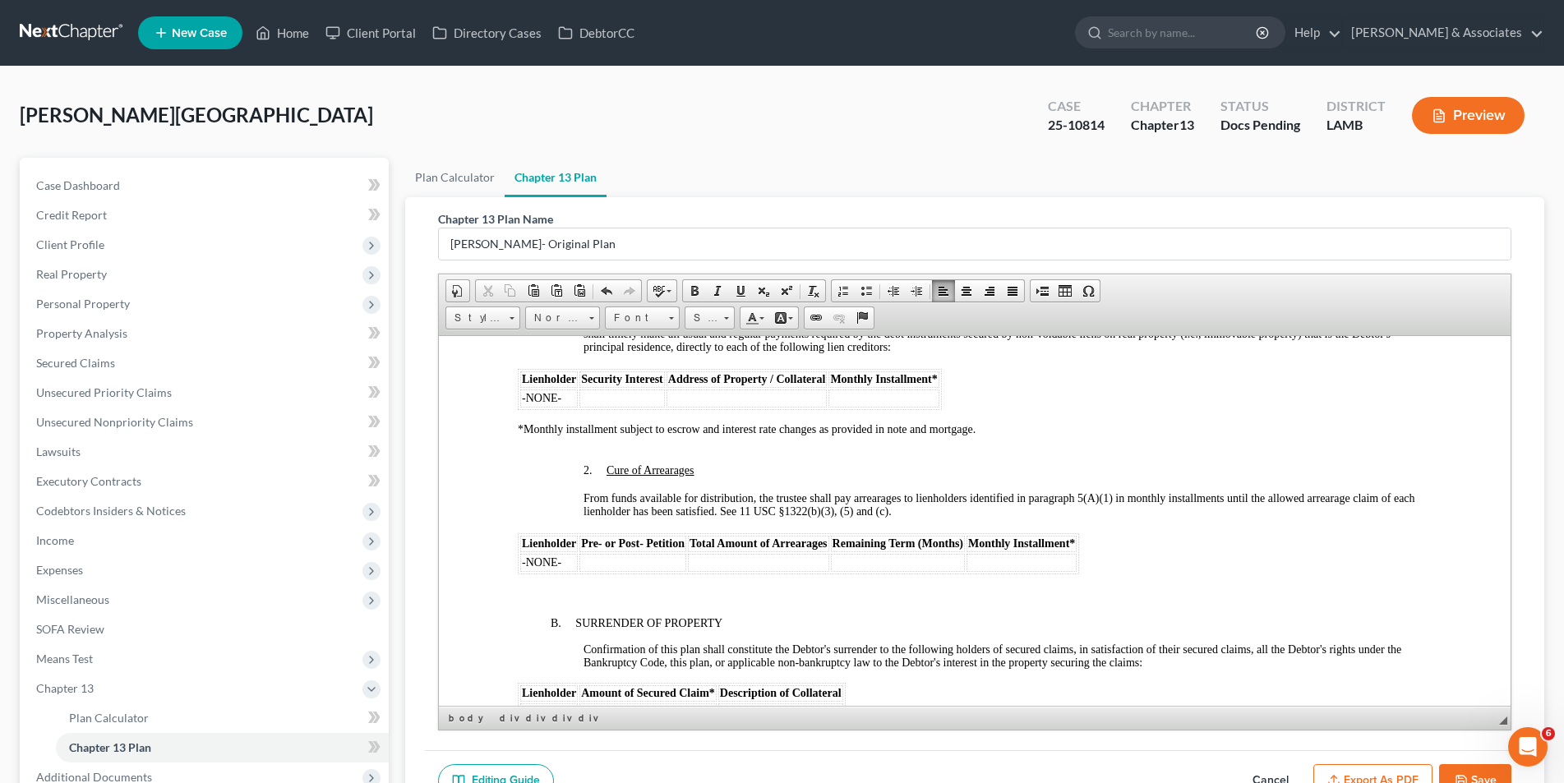
scroll to position [1561, 0]
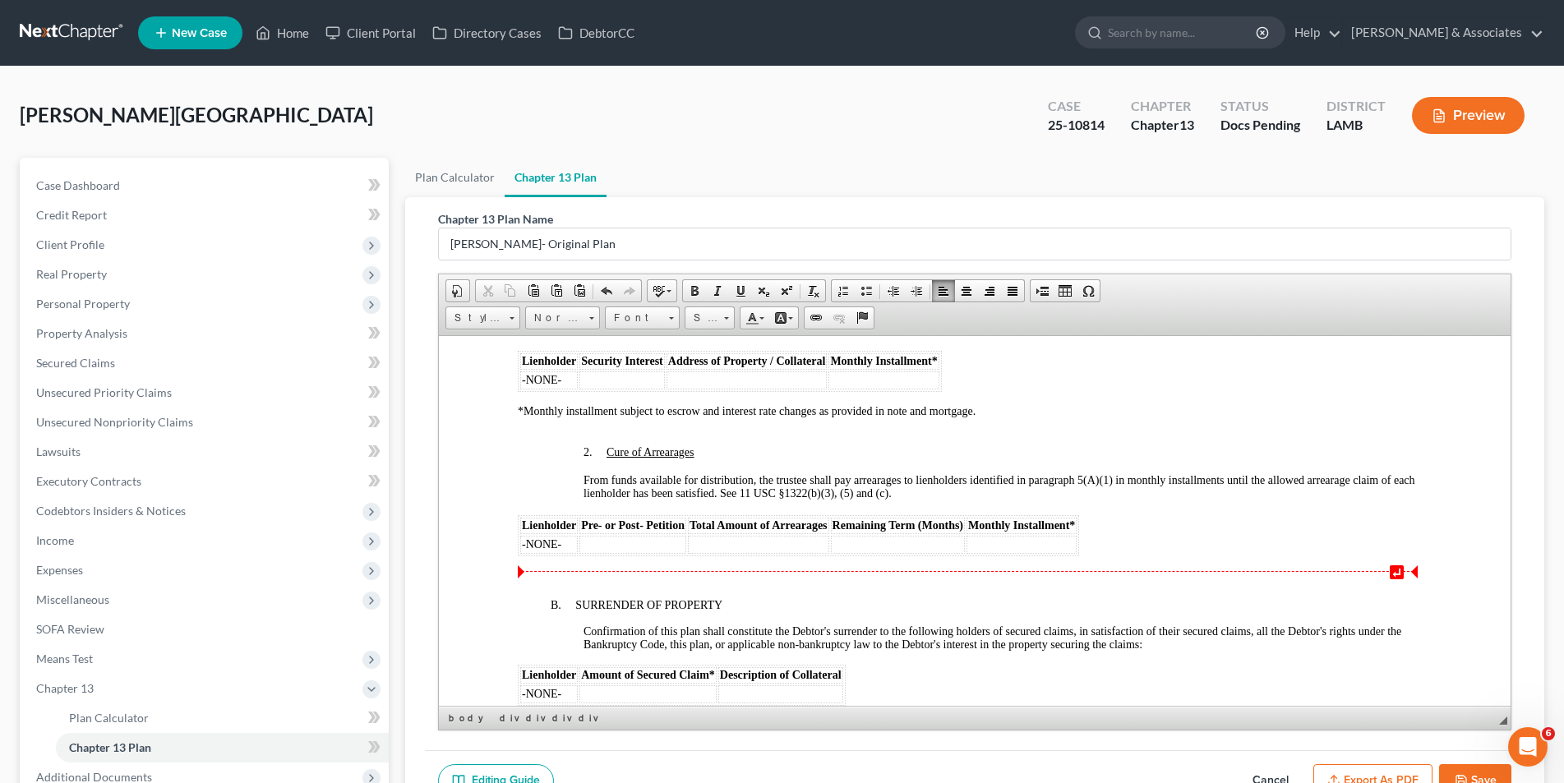
click at [554, 570] on span "↵" at bounding box center [967, 570] width 900 height 1
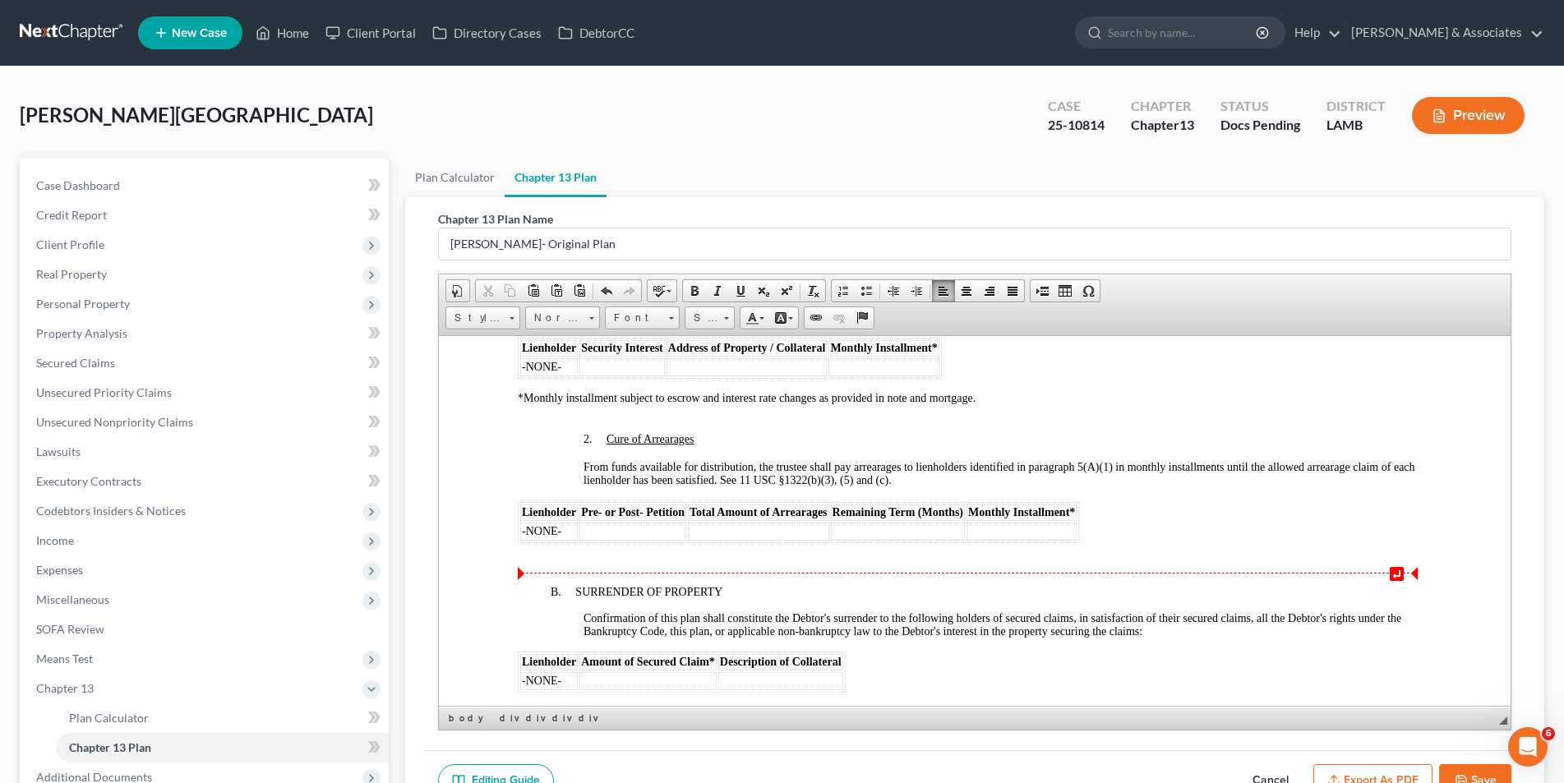
click at [615, 570] on div at bounding box center [1007, 564] width 848 height 15
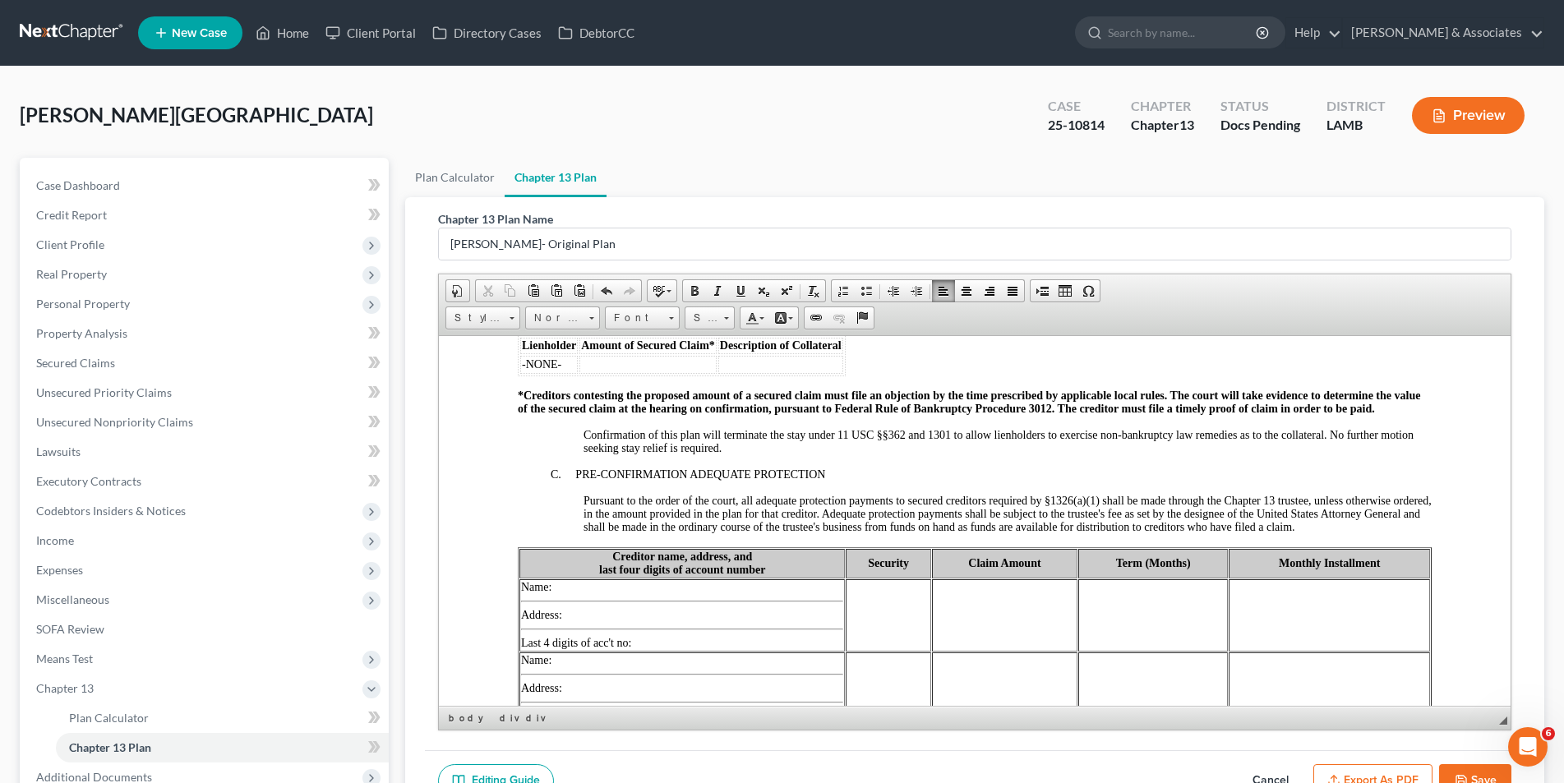
scroll to position [1890, 0]
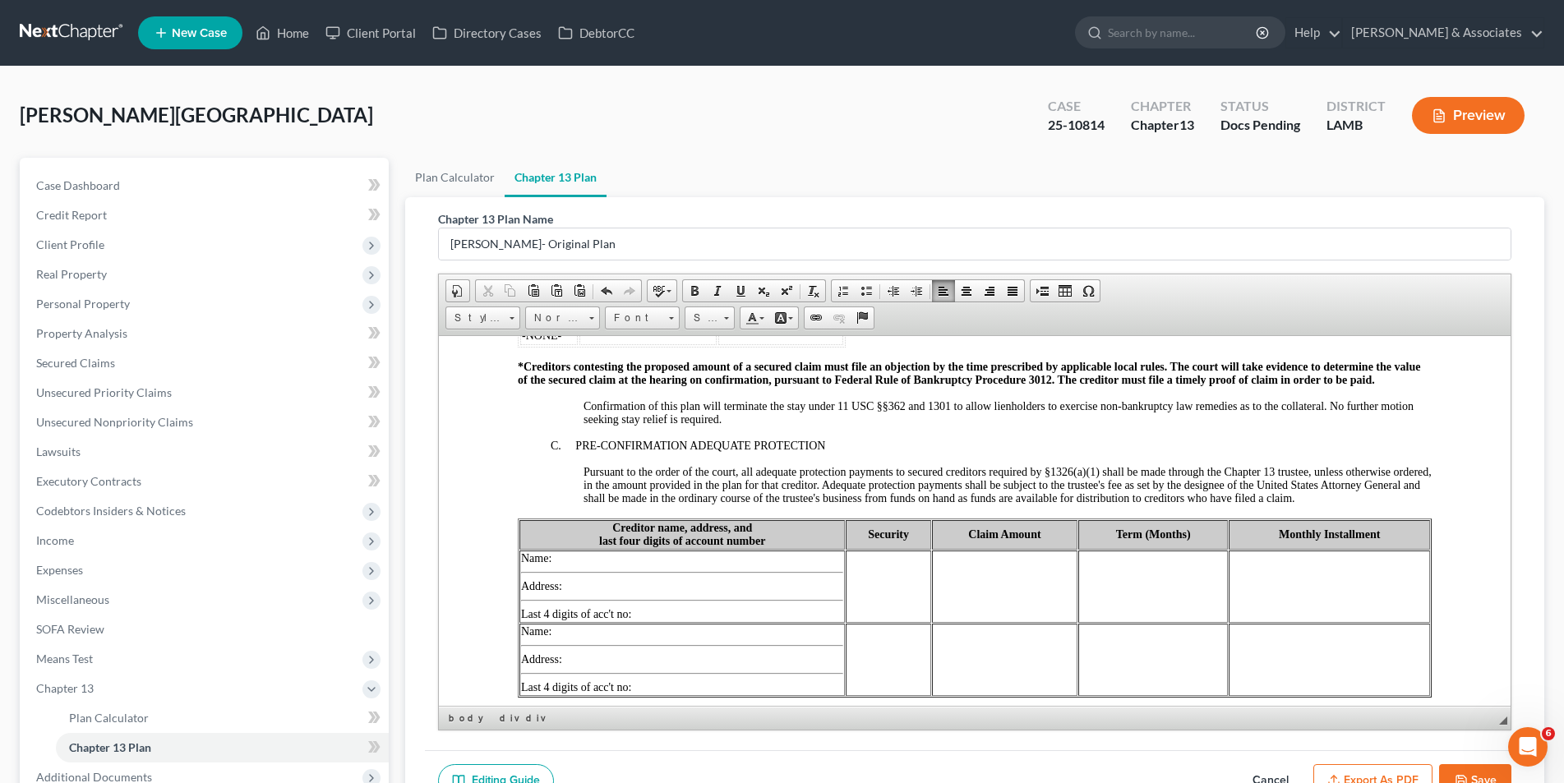
click at [1368, 500] on p "Pursuant to the order of the court, all adequate protection payments to secured…" at bounding box center [1007, 484] width 848 height 39
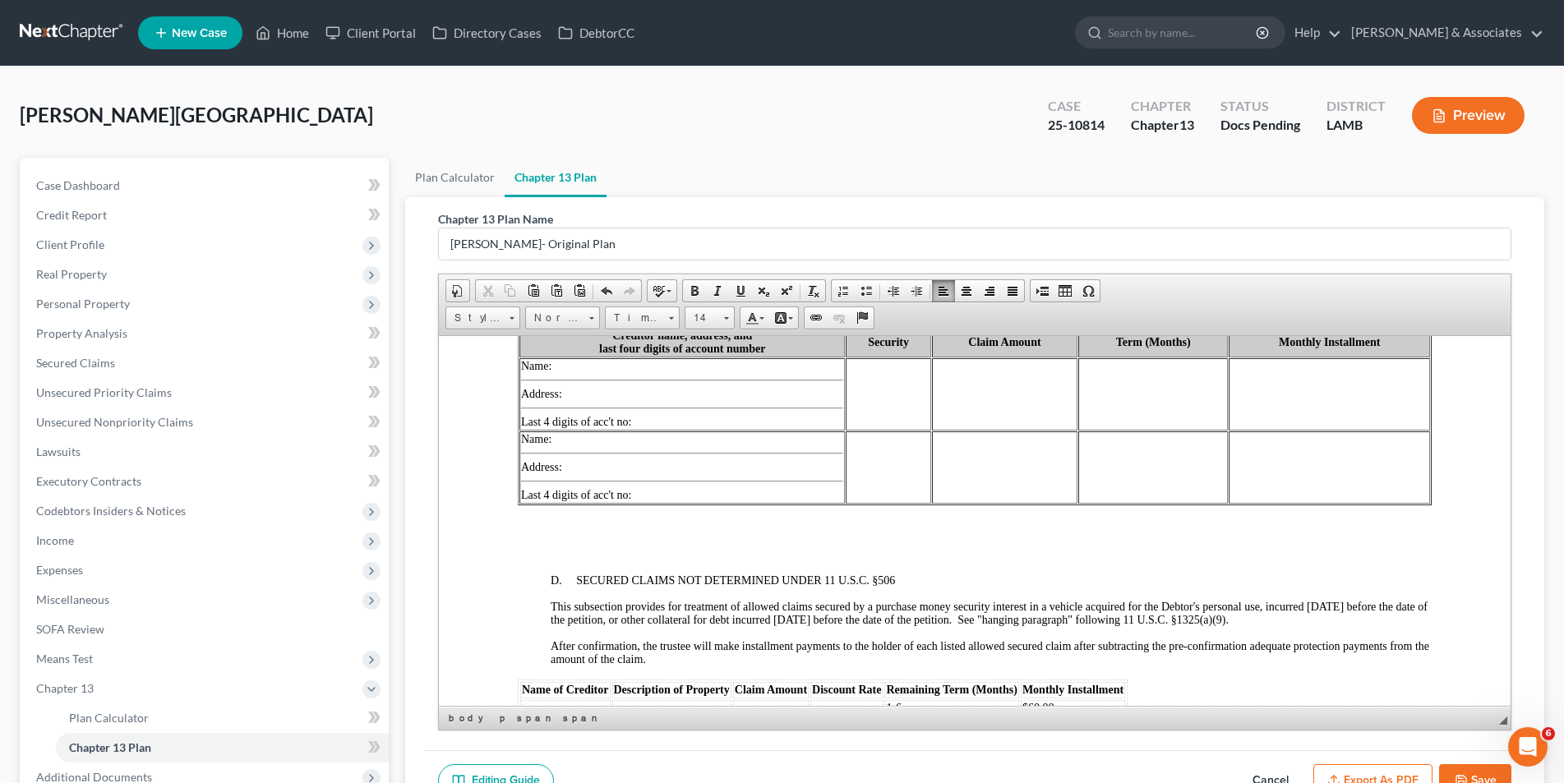
scroll to position [1972, 0]
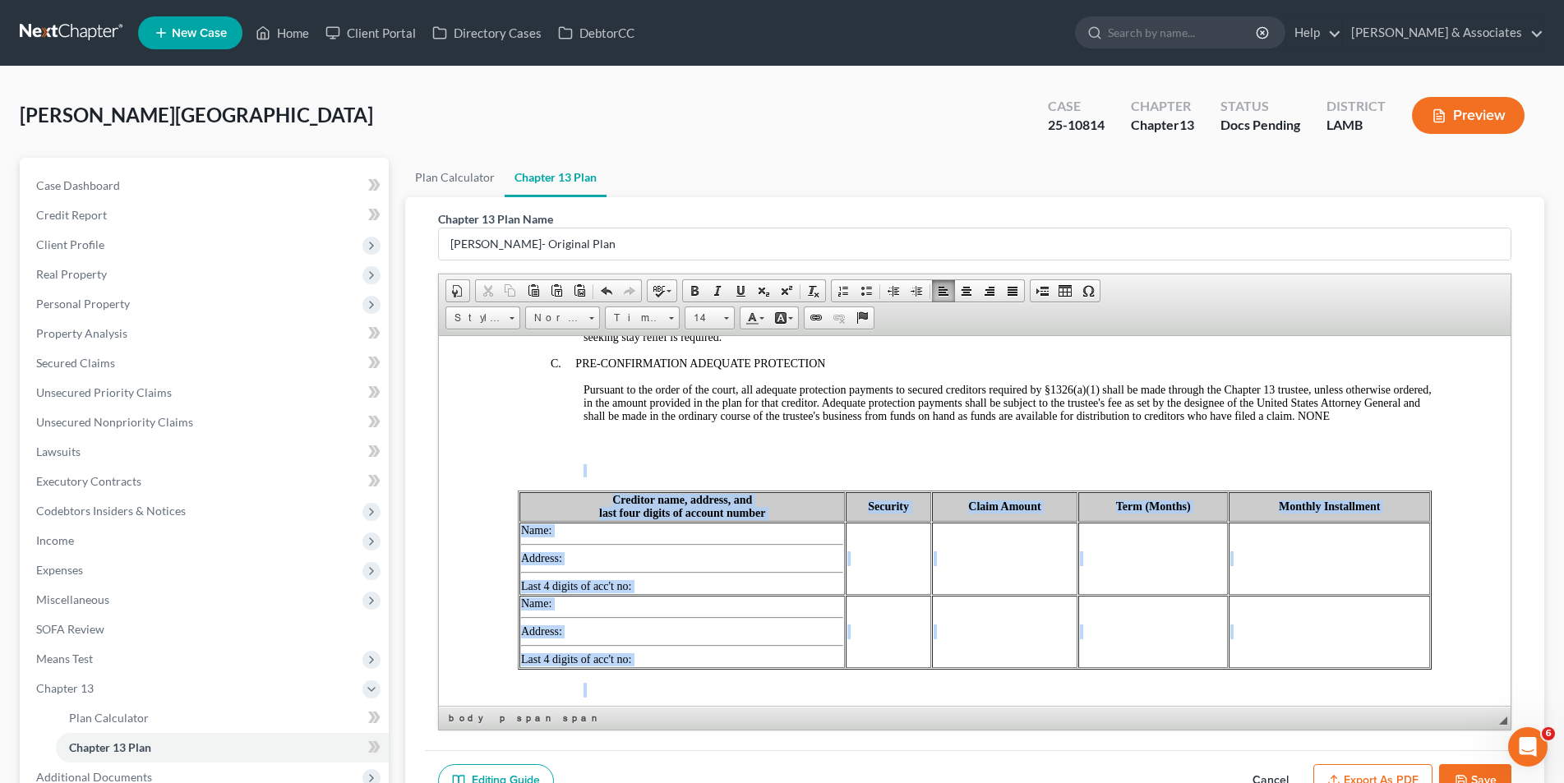
drag, startPoint x: 725, startPoint y: 688, endPoint x: 658, endPoint y: 457, distance: 240.3
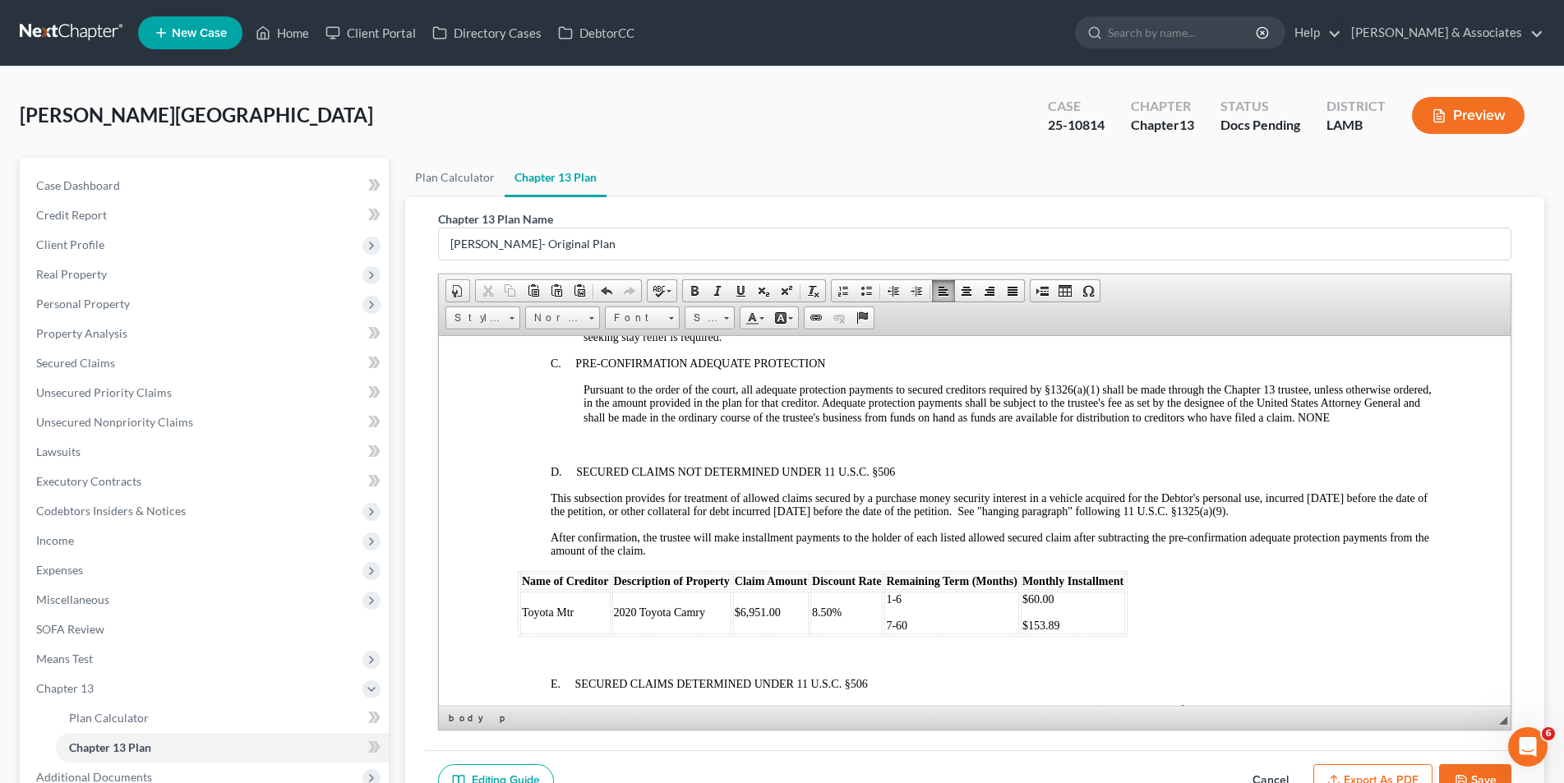
drag, startPoint x: 1358, startPoint y: 416, endPoint x: 1407, endPoint y: 422, distance: 48.9
click at [1359, 417] on span "Pursuant to the order of the court, all adequate protection payments to secured…" at bounding box center [1007, 403] width 848 height 40
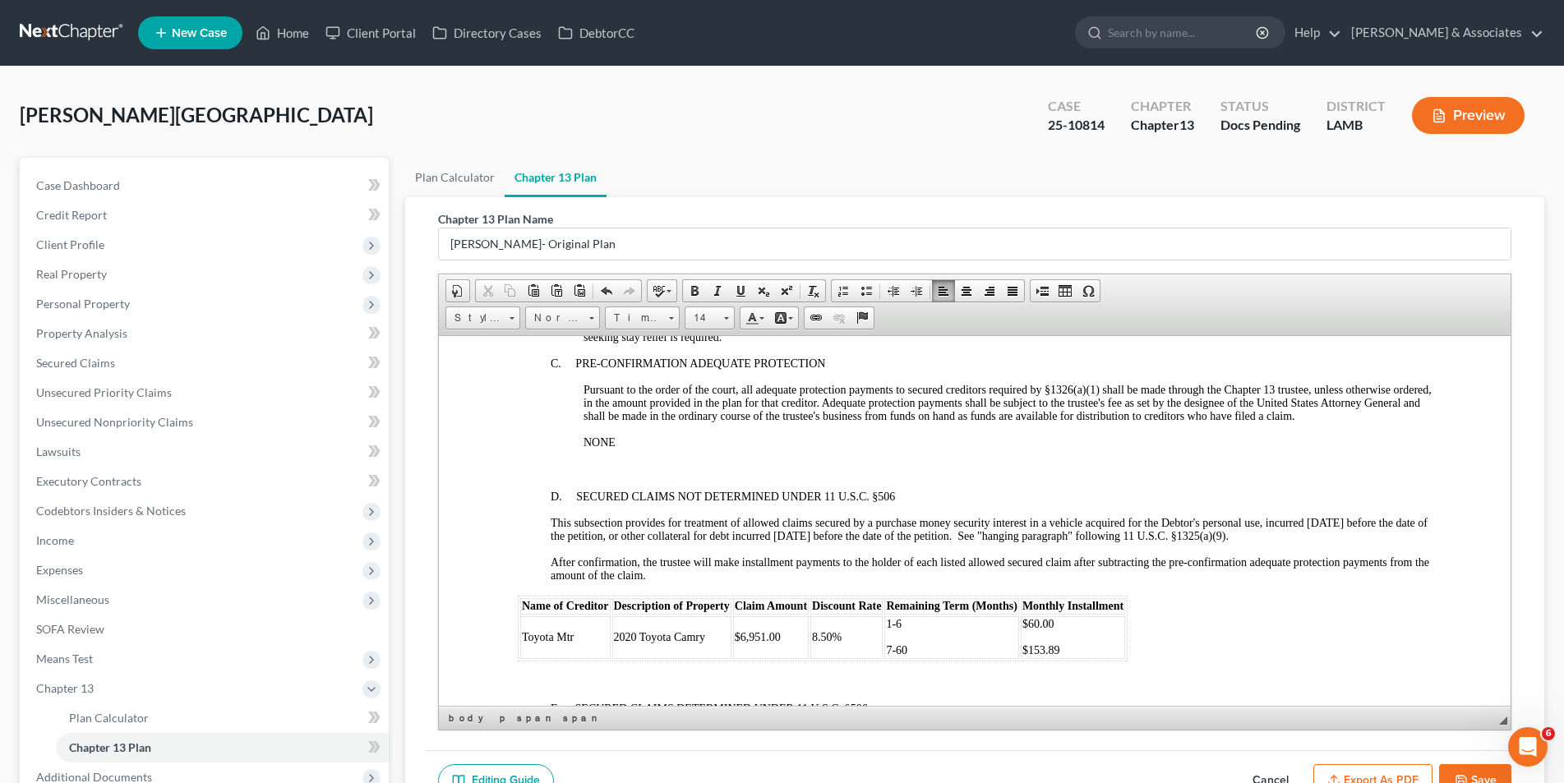
click at [647, 474] on p at bounding box center [990, 469] width 881 height 15
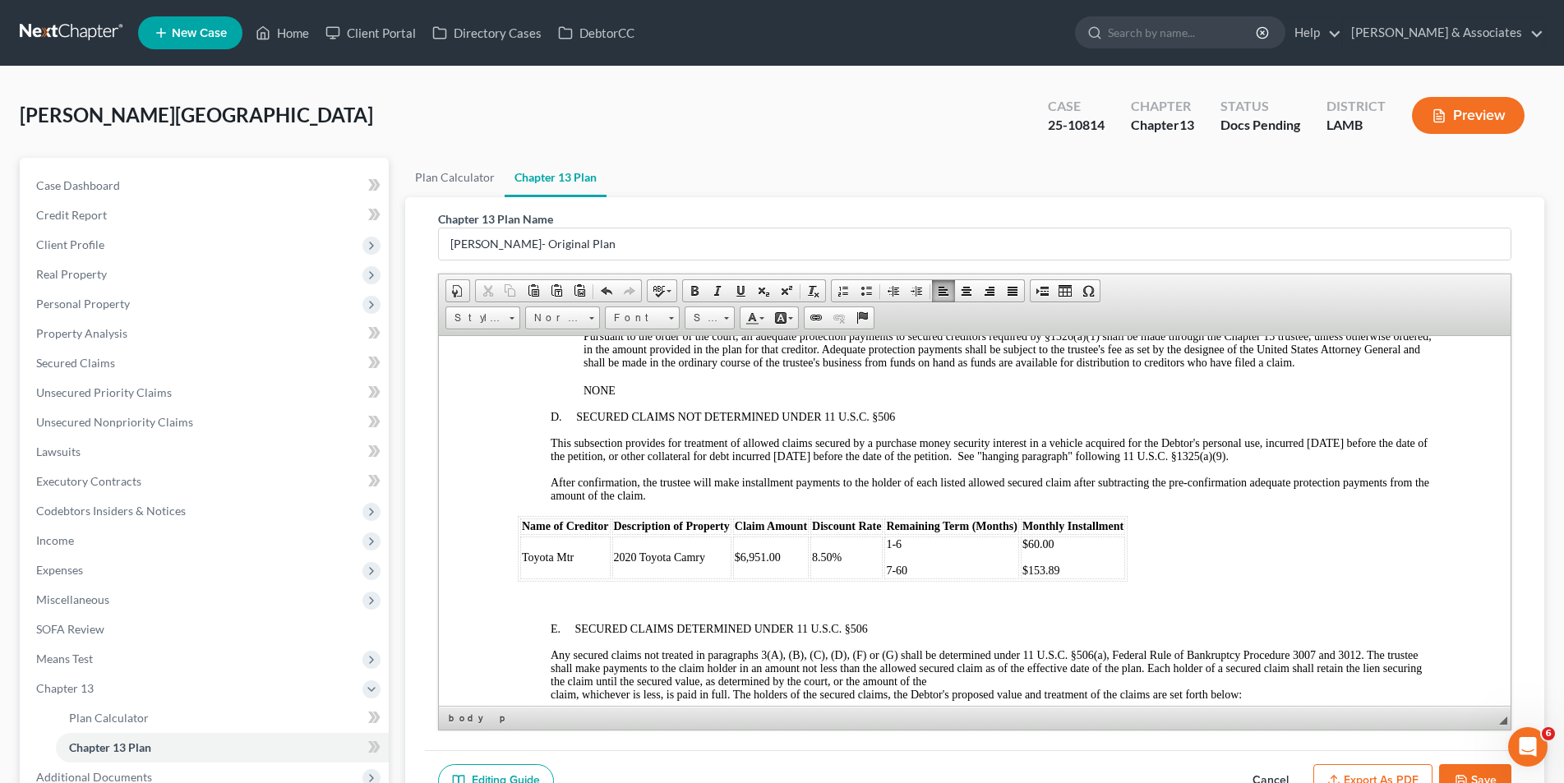
scroll to position [2054, 0]
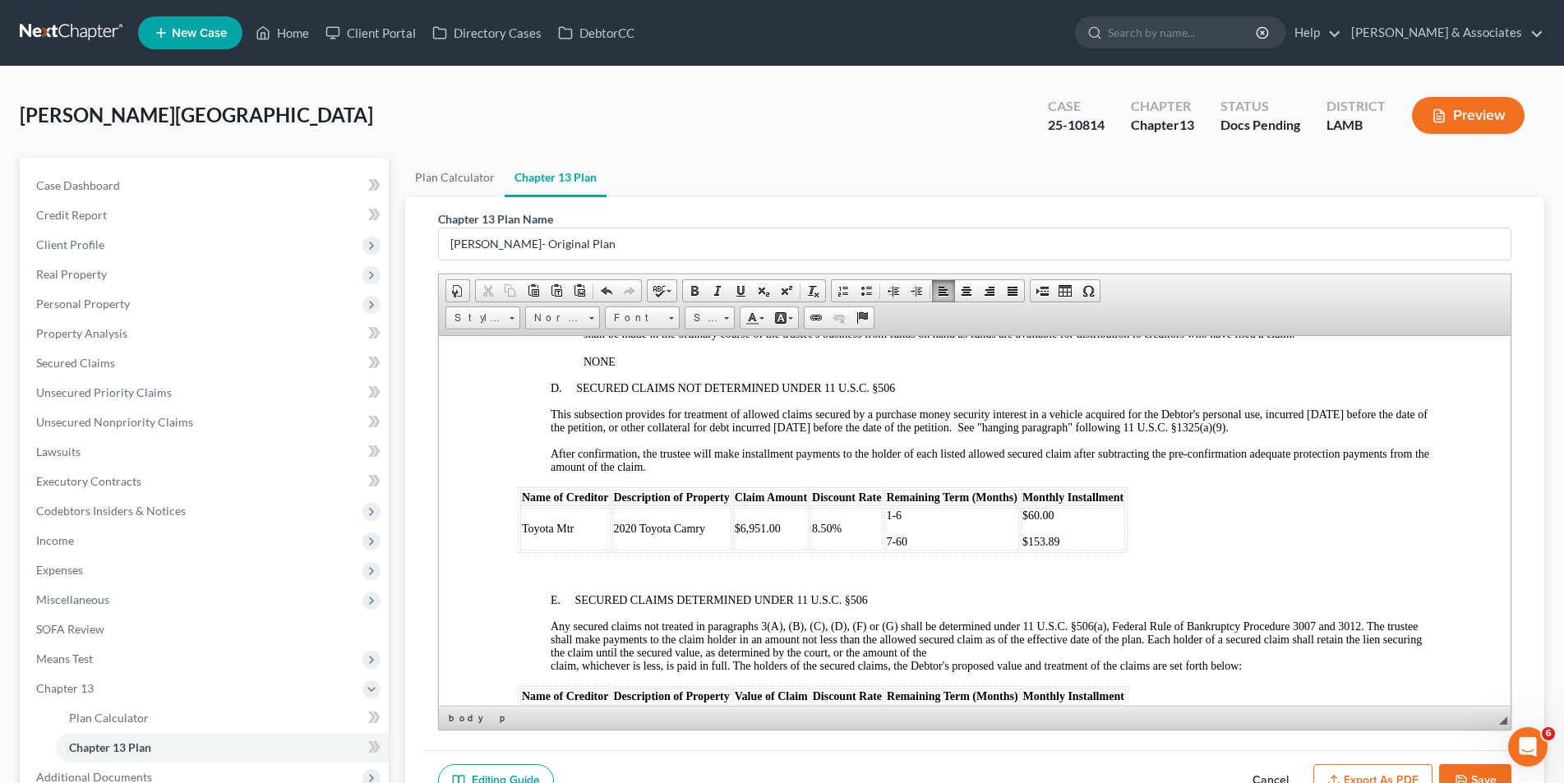
click at [580, 528] on td "Toyota Mtr" at bounding box center [564, 528] width 90 height 43
click at [918, 507] on p "1-6" at bounding box center [959, 513] width 131 height 13
click at [1063, 512] on p "$60.00" at bounding box center [1080, 514] width 101 height 13
click at [897, 540] on span "7-60" at bounding box center [904, 541] width 21 height 12
click at [826, 526] on span "8.50%" at bounding box center [834, 527] width 30 height 12
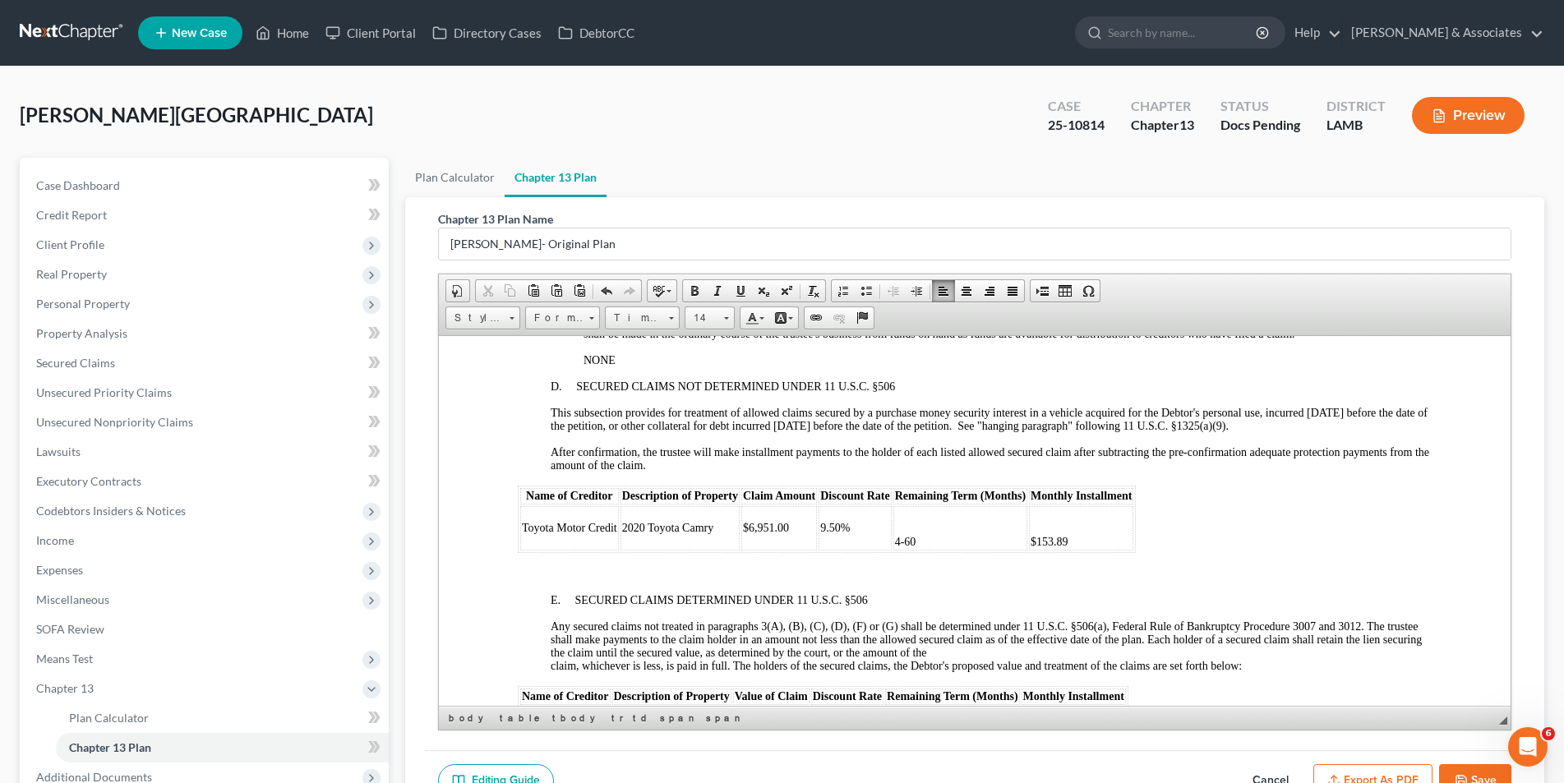
click at [894, 536] on span "4-60" at bounding box center [904, 541] width 21 height 12
click at [1030, 537] on span "$153.89" at bounding box center [1049, 541] width 38 height 12
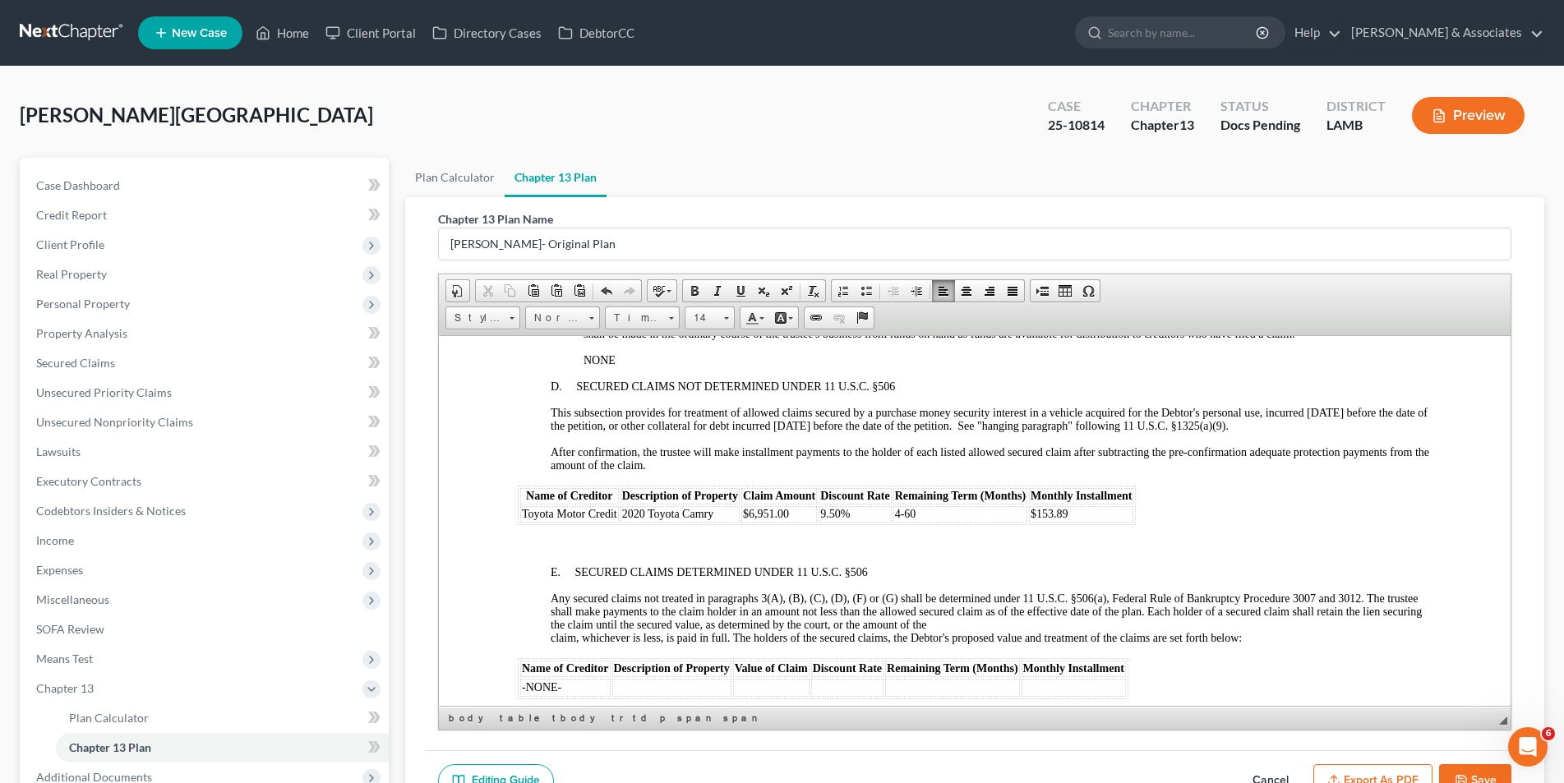
click at [1084, 511] on p "$153.89" at bounding box center [1080, 513] width 101 height 13
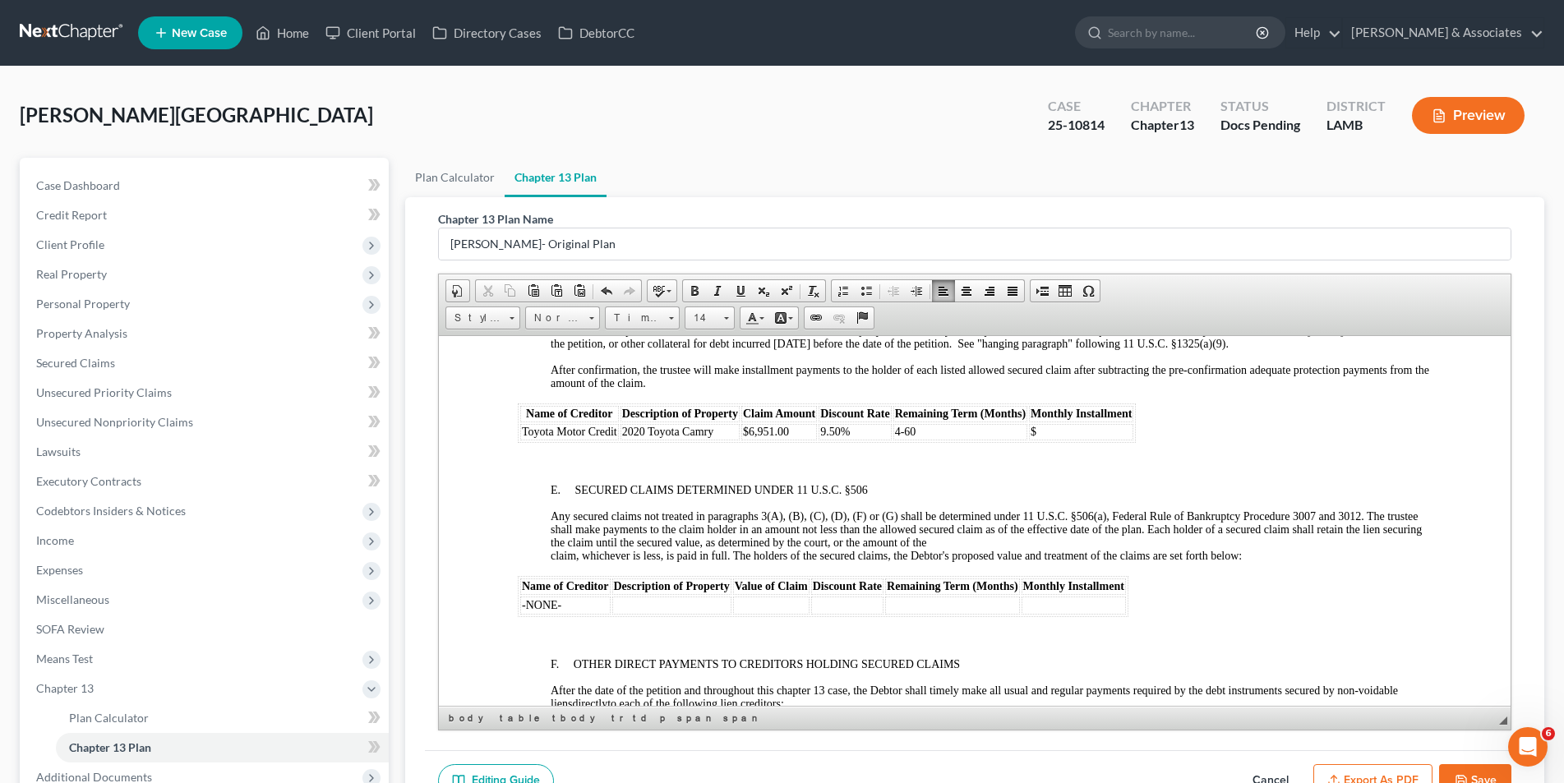
scroll to position [2219, 0]
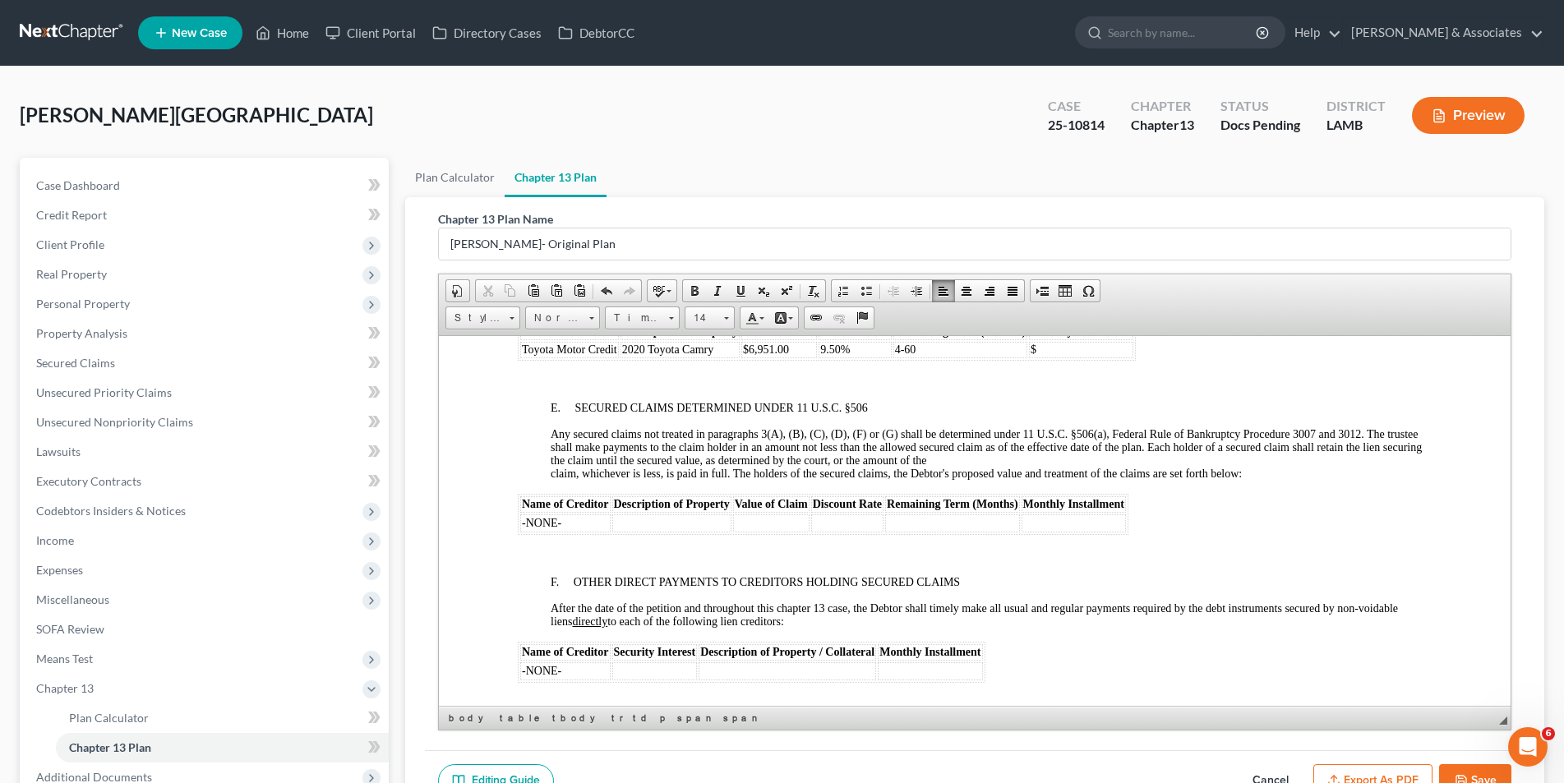
click at [584, 385] on p at bounding box center [990, 380] width 881 height 15
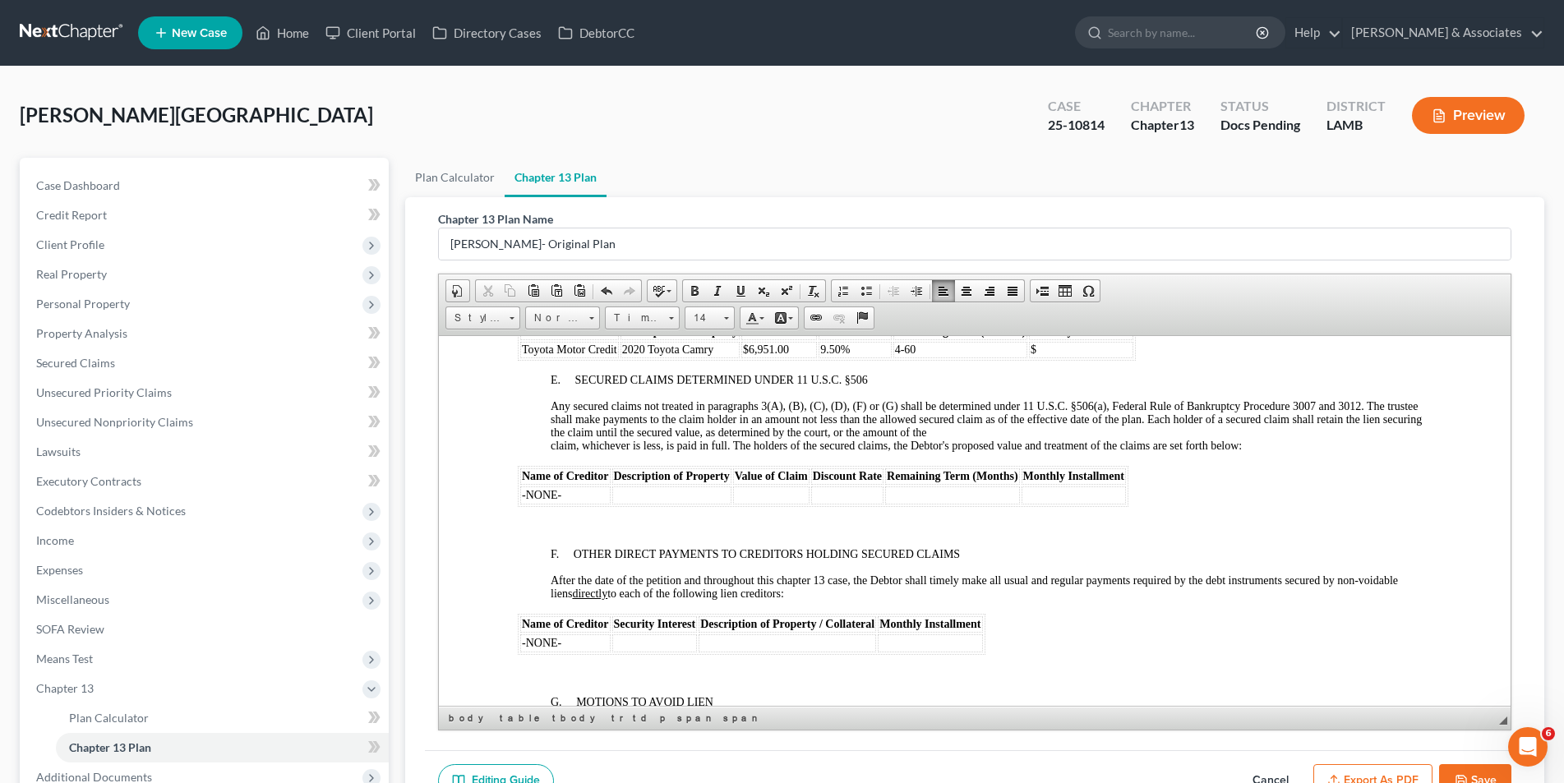
click at [567, 525] on p at bounding box center [990, 526] width 881 height 15
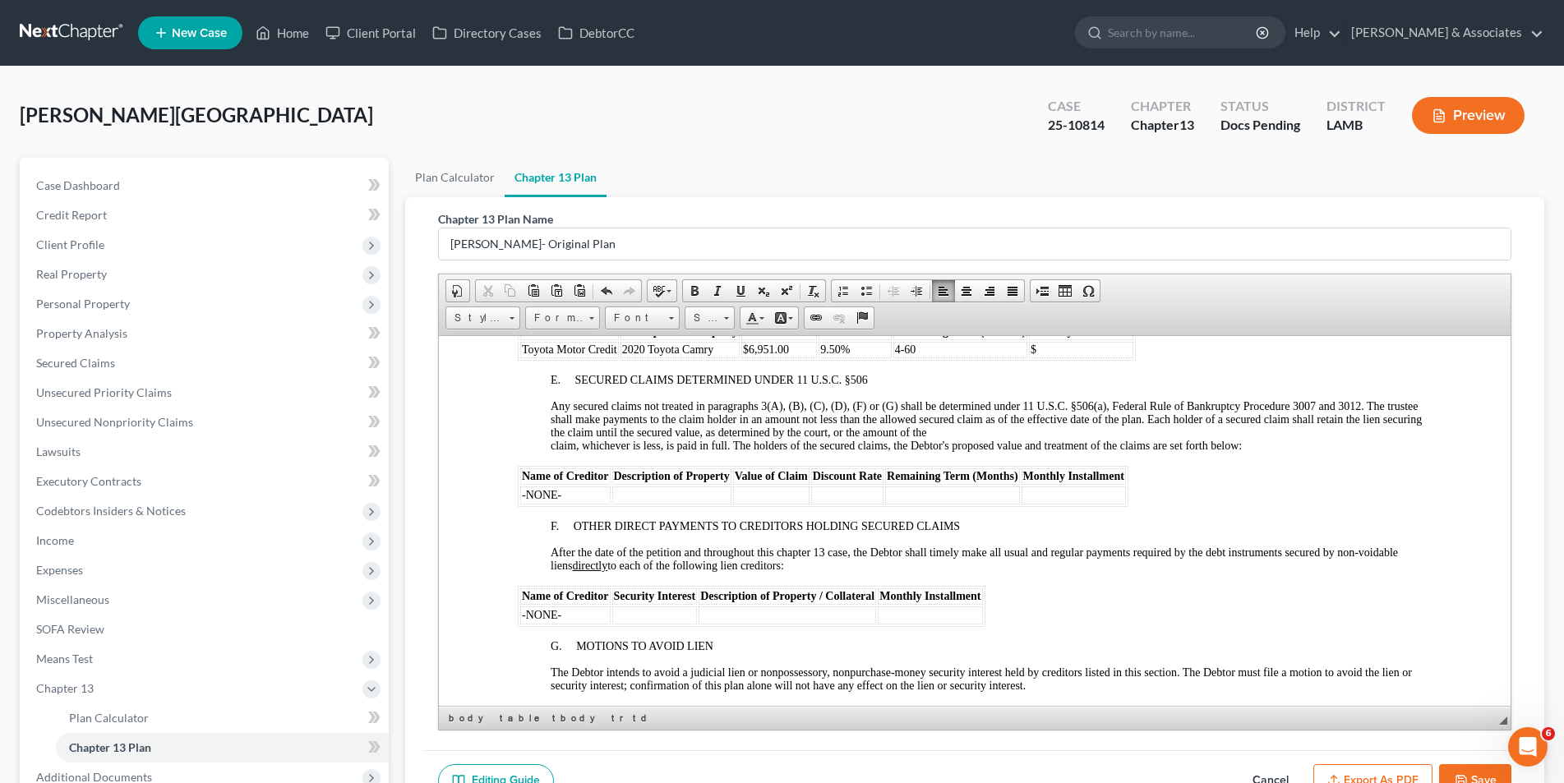
scroll to position [2301, 0]
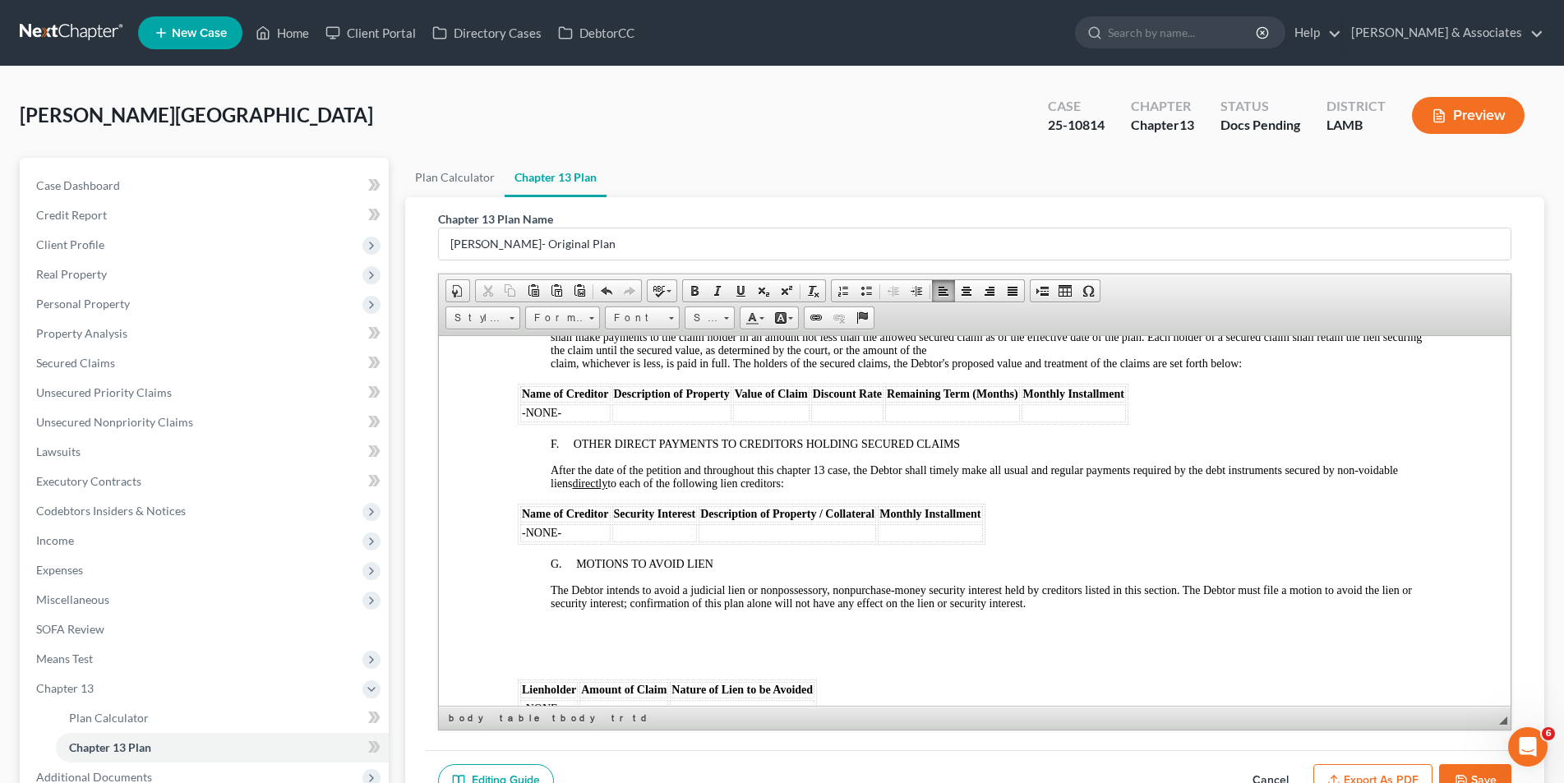
click at [579, 668] on body "UNITED STATES BANKRUPTCY COURT MIDDLE DISTRICT OF LOUISIANA IN RE: ANISSA MORRI…" at bounding box center [974, 714] width 914 height 5203
click at [1037, 599] on p "The Debtor intends to avoid a judicial lien or nonpossessory, nonpurchase-money…" at bounding box center [990, 596] width 881 height 26
click at [685, 656] on p at bounding box center [990, 658] width 881 height 15
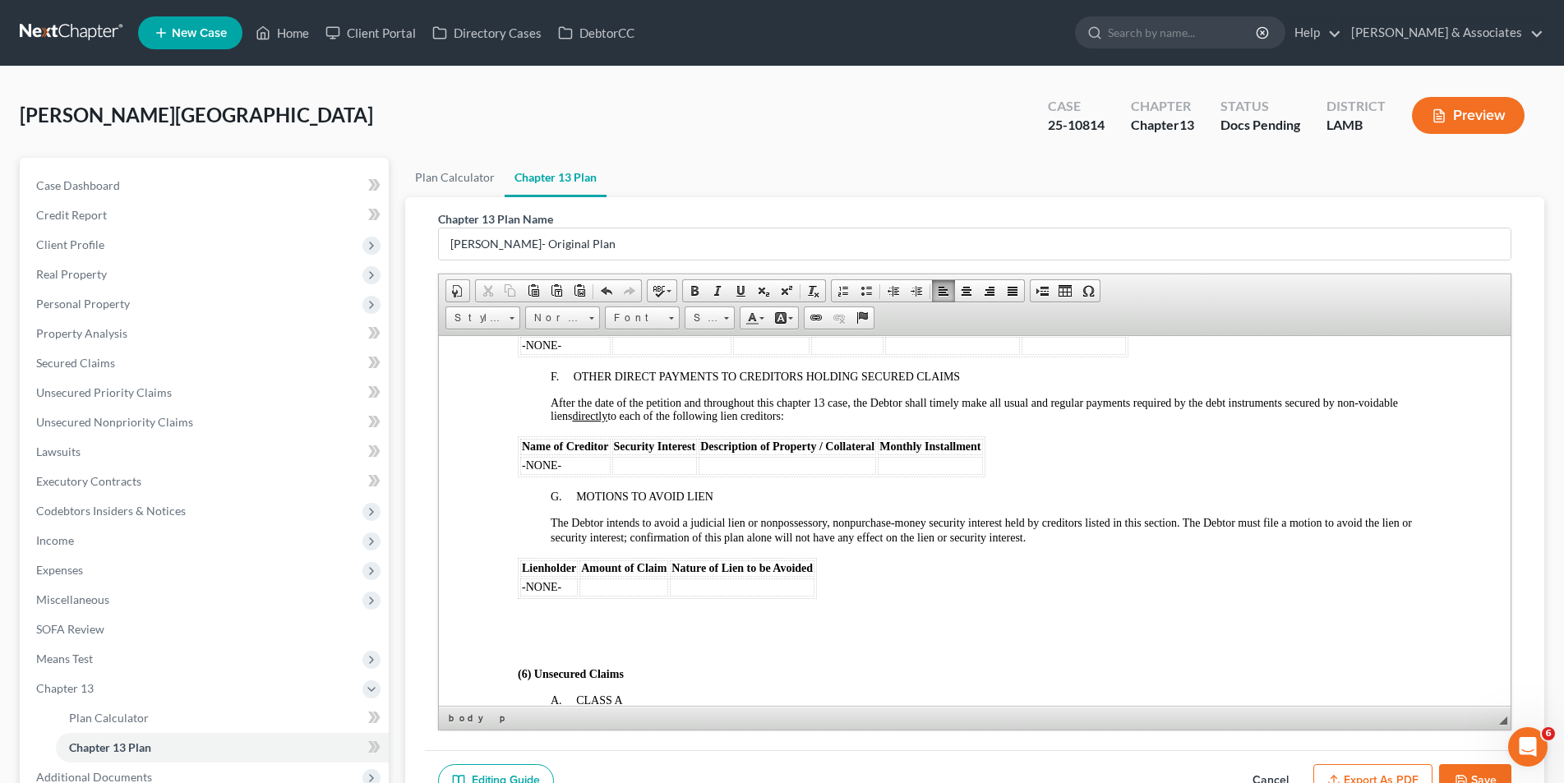
scroll to position [2465, 0]
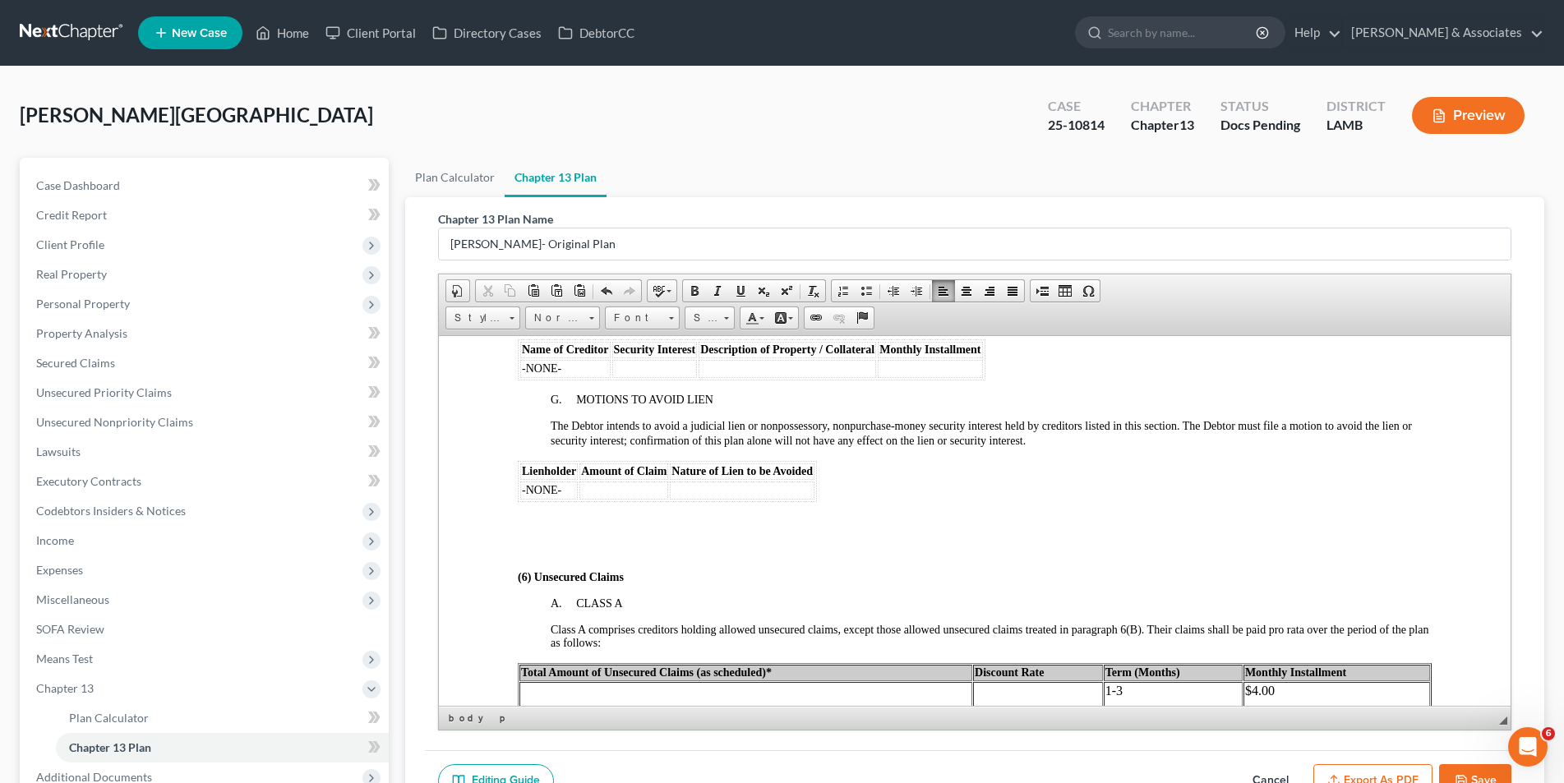
click at [584, 551] on p at bounding box center [990, 549] width 881 height 15
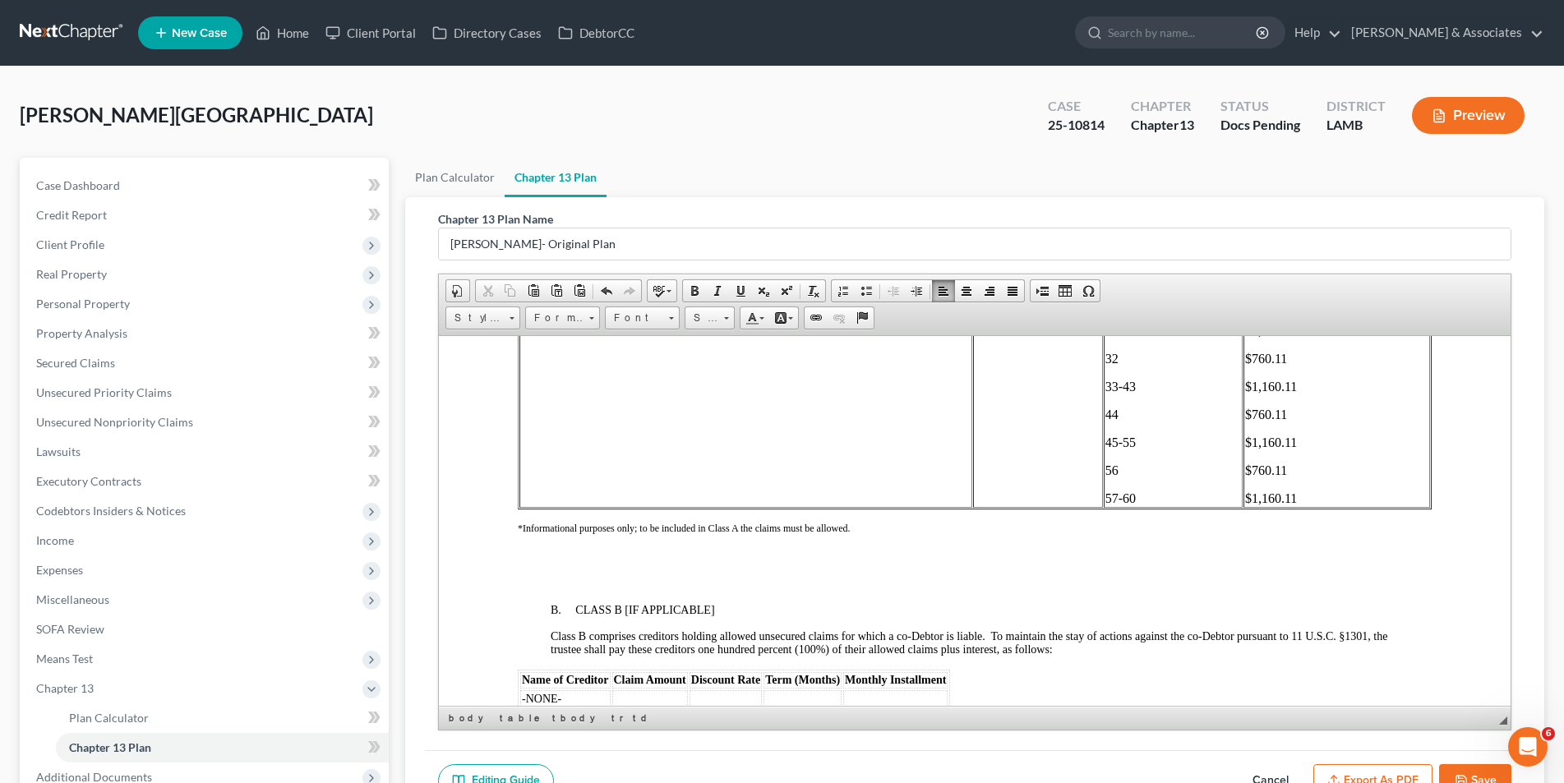
scroll to position [3041, 0]
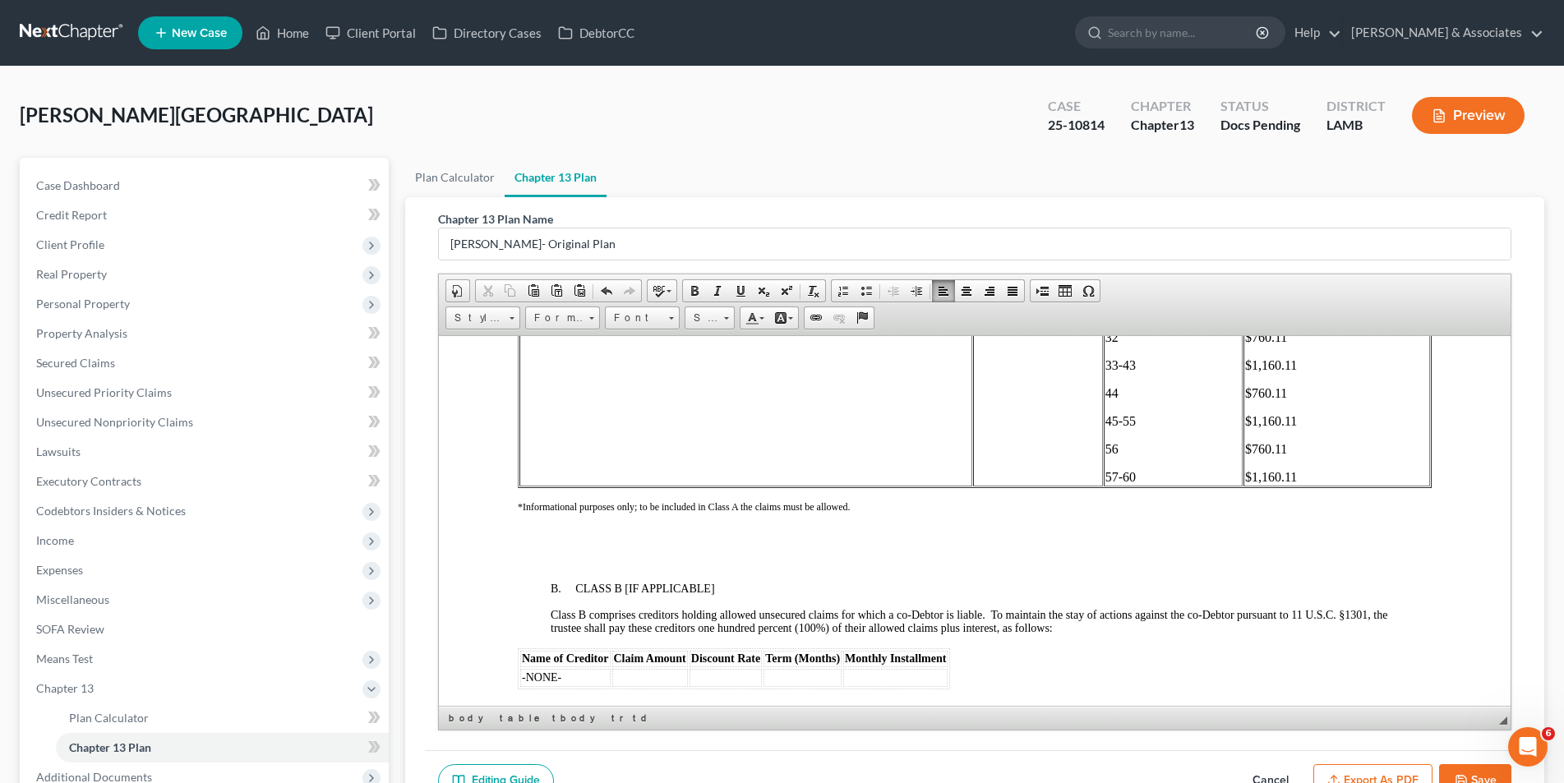
click at [569, 561] on p at bounding box center [990, 561] width 881 height 15
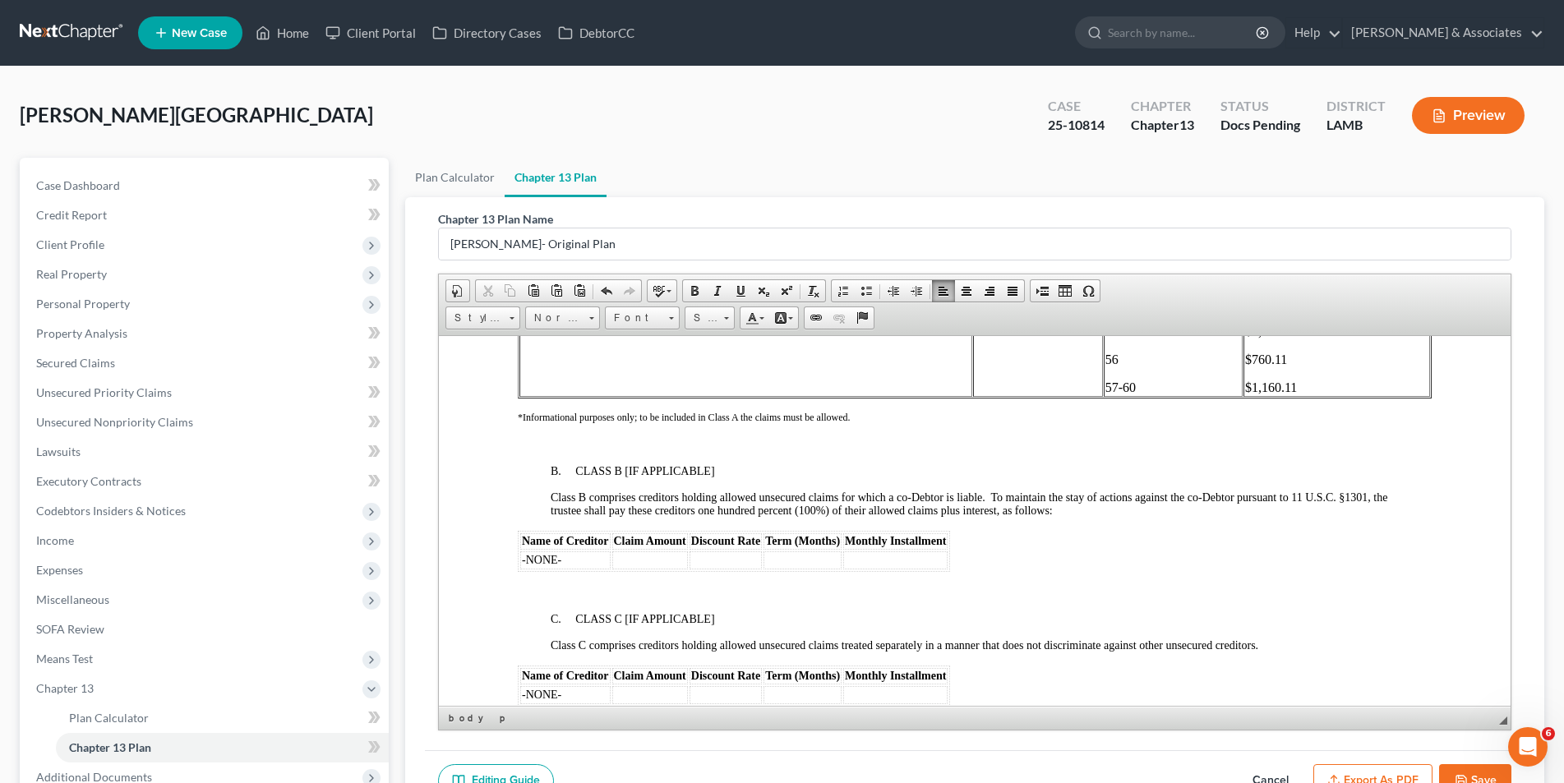
scroll to position [3205, 0]
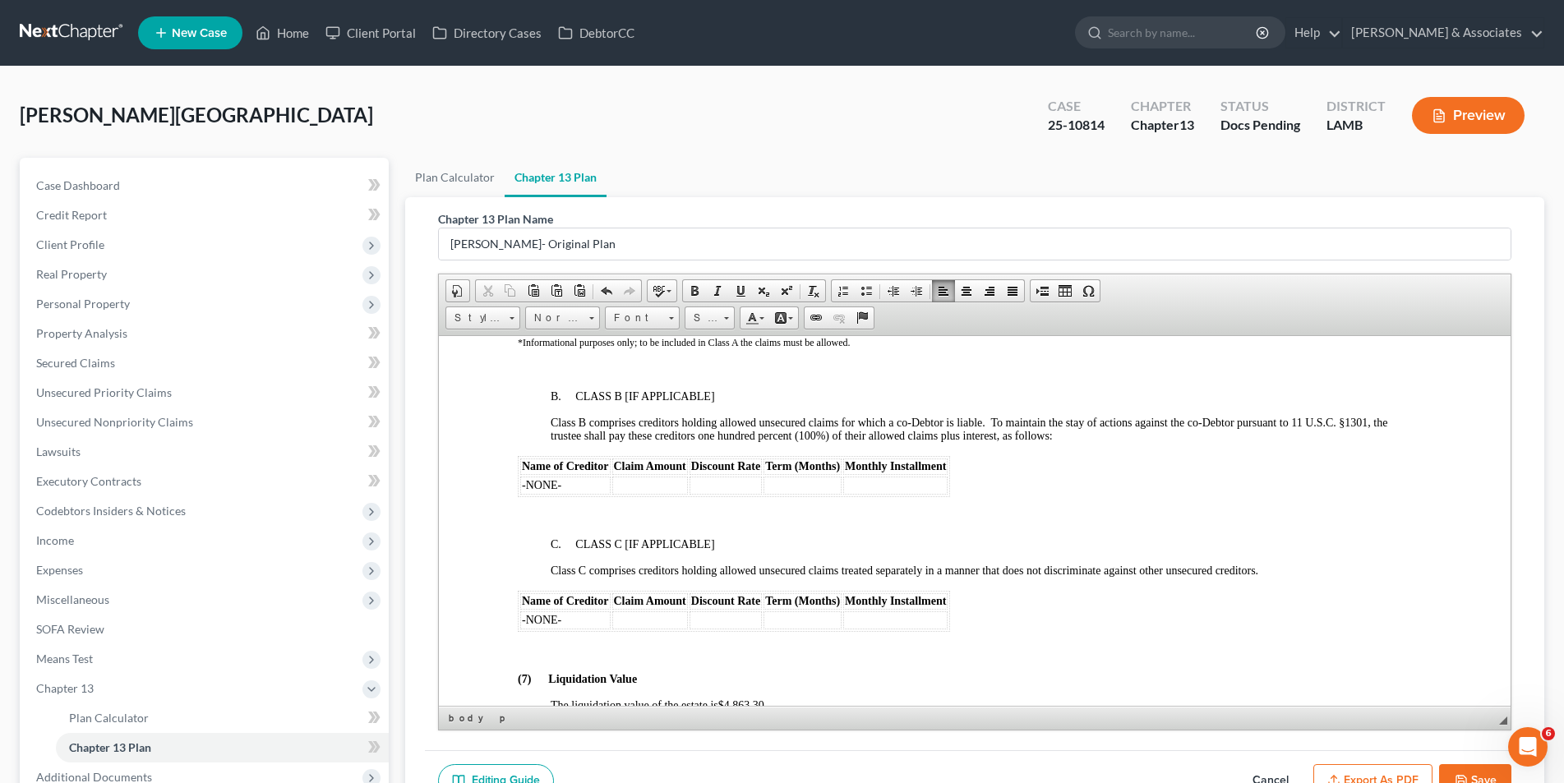
click at [554, 509] on p at bounding box center [990, 516] width 881 height 15
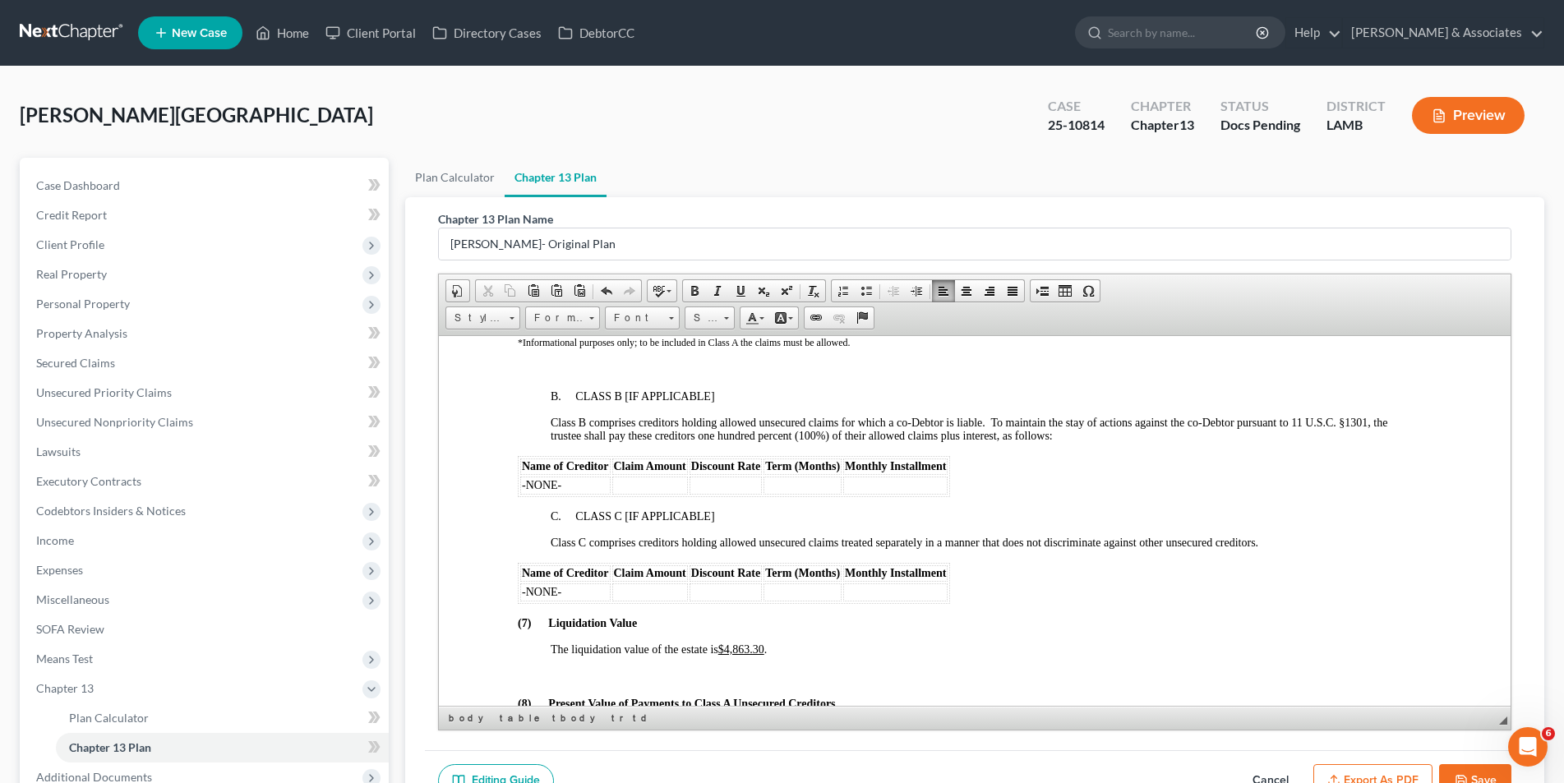
click at [583, 678] on p at bounding box center [990, 676] width 881 height 15
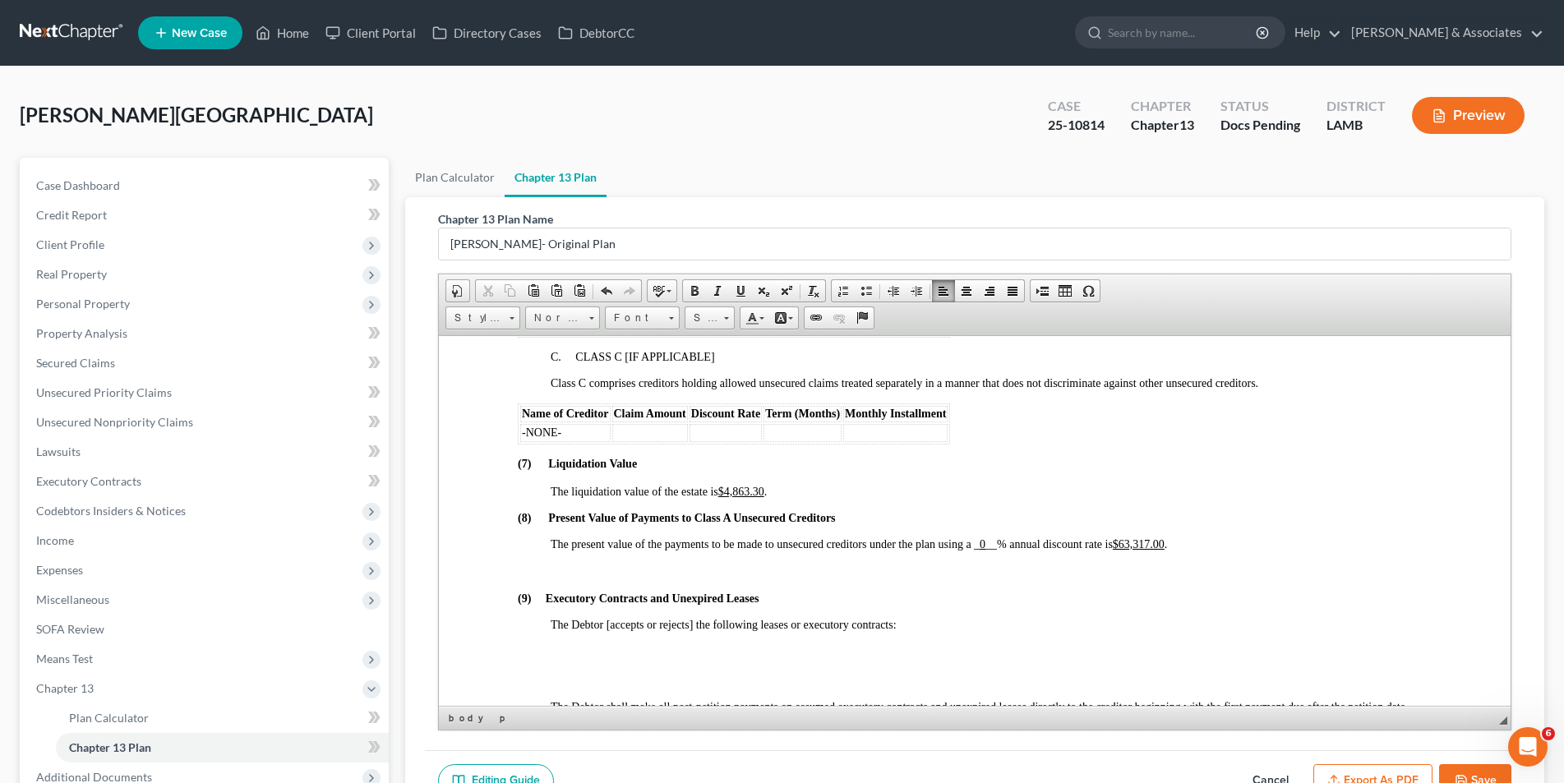
scroll to position [3369, 0]
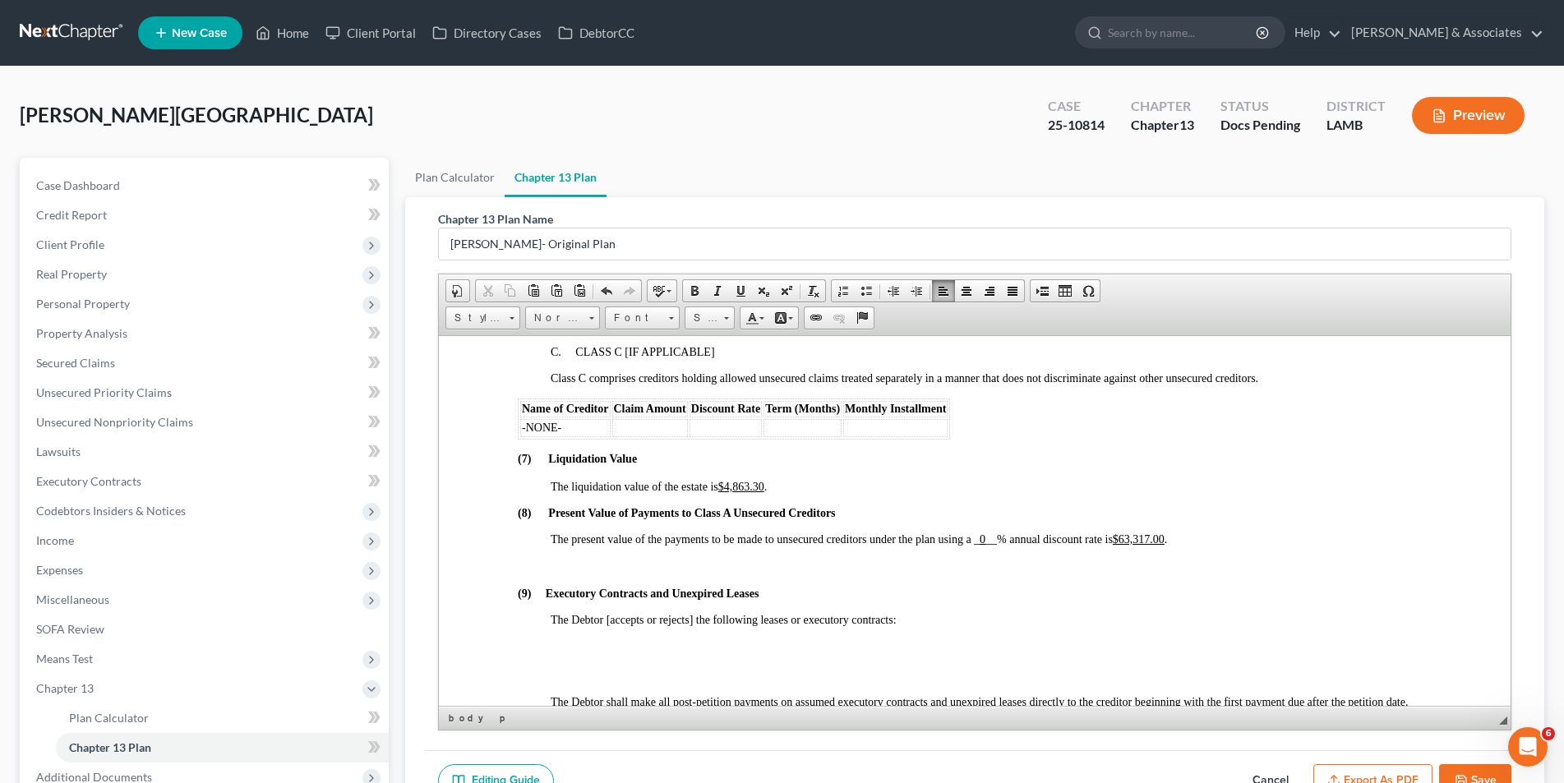
drag, startPoint x: 998, startPoint y: 533, endPoint x: 1012, endPoint y: 527, distance: 16.2
click at [999, 532] on span "The present value of the payments to be made to unsecured creditors under the p…" at bounding box center [858, 538] width 616 height 12
click at [657, 569] on p at bounding box center [974, 564] width 914 height 15
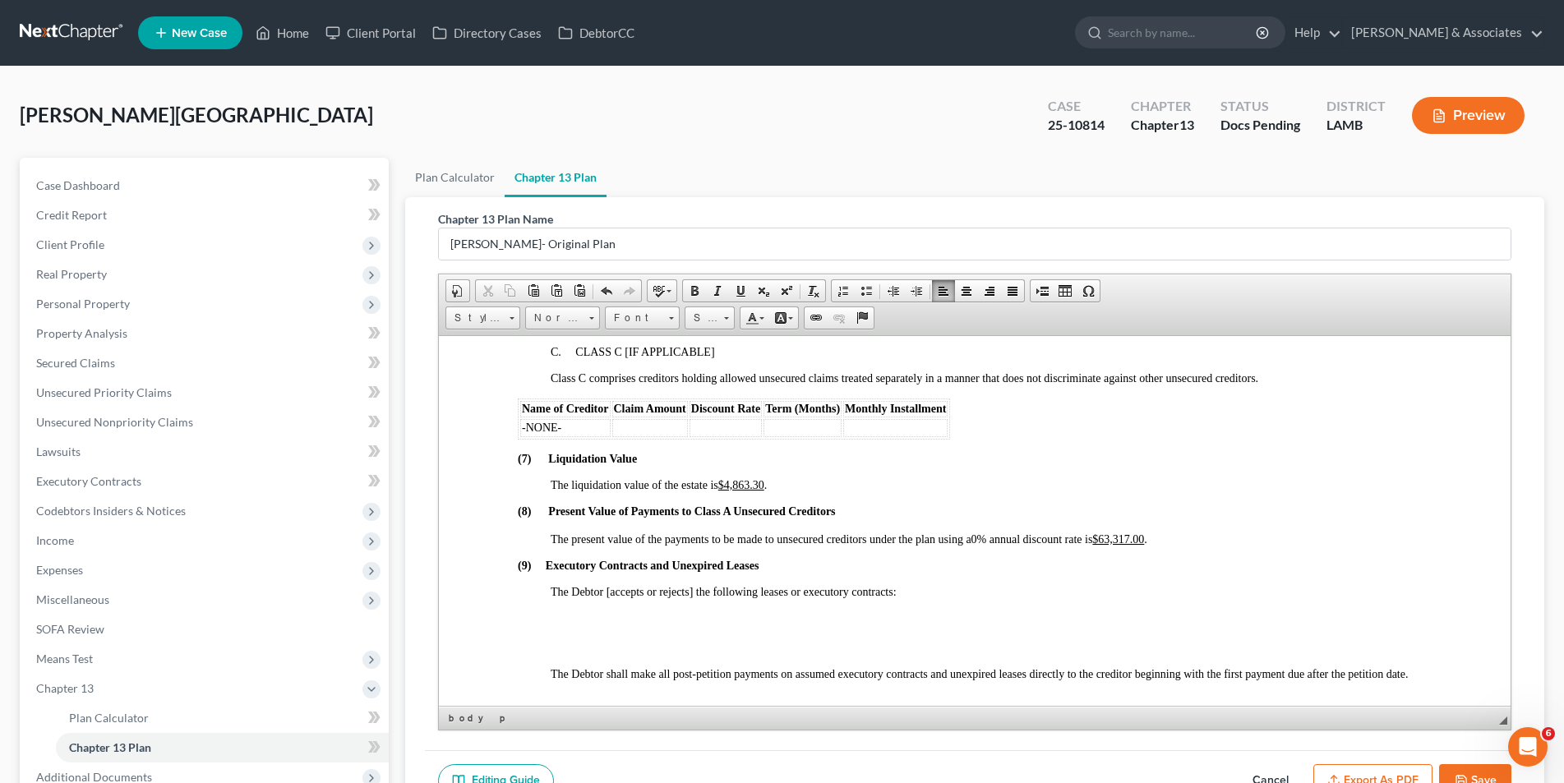
click at [922, 591] on p "The Debtor [accepts or rejects] the following leases or executory contracts:" at bounding box center [990, 591] width 881 height 13
click at [707, 647] on p at bounding box center [990, 645] width 881 height 15
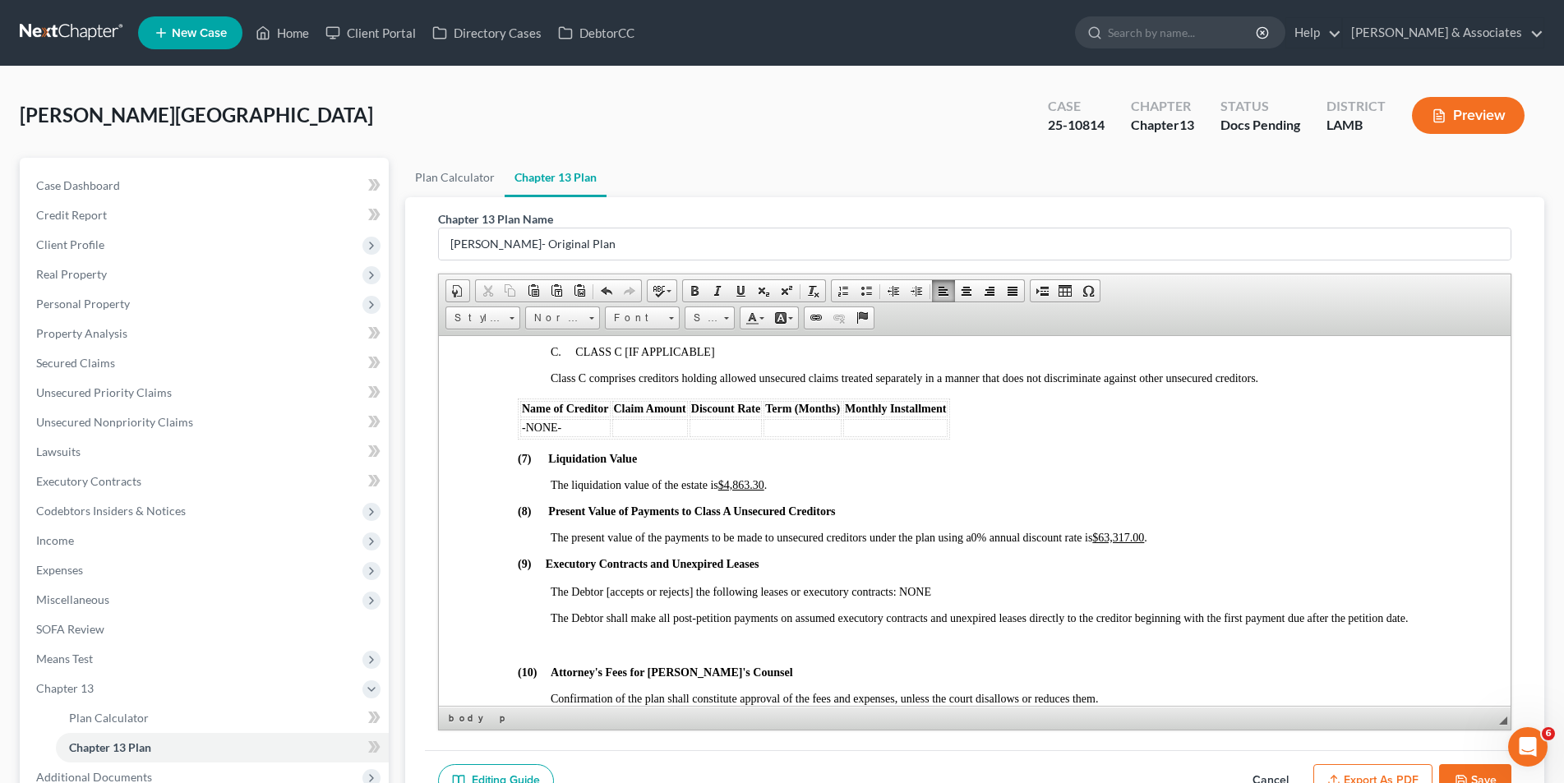
click at [592, 647] on p at bounding box center [974, 645] width 914 height 15
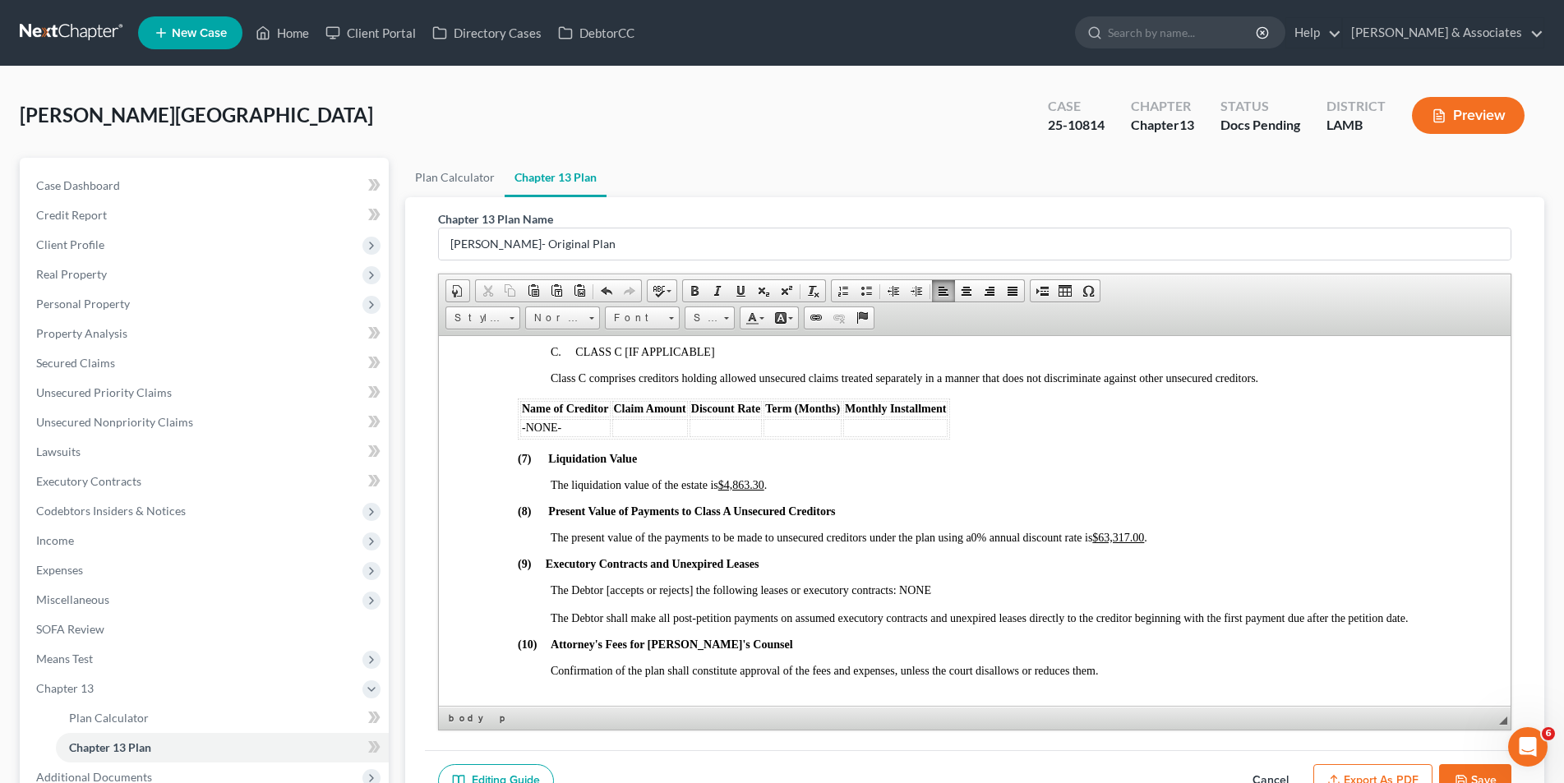
scroll to position [3451, 0]
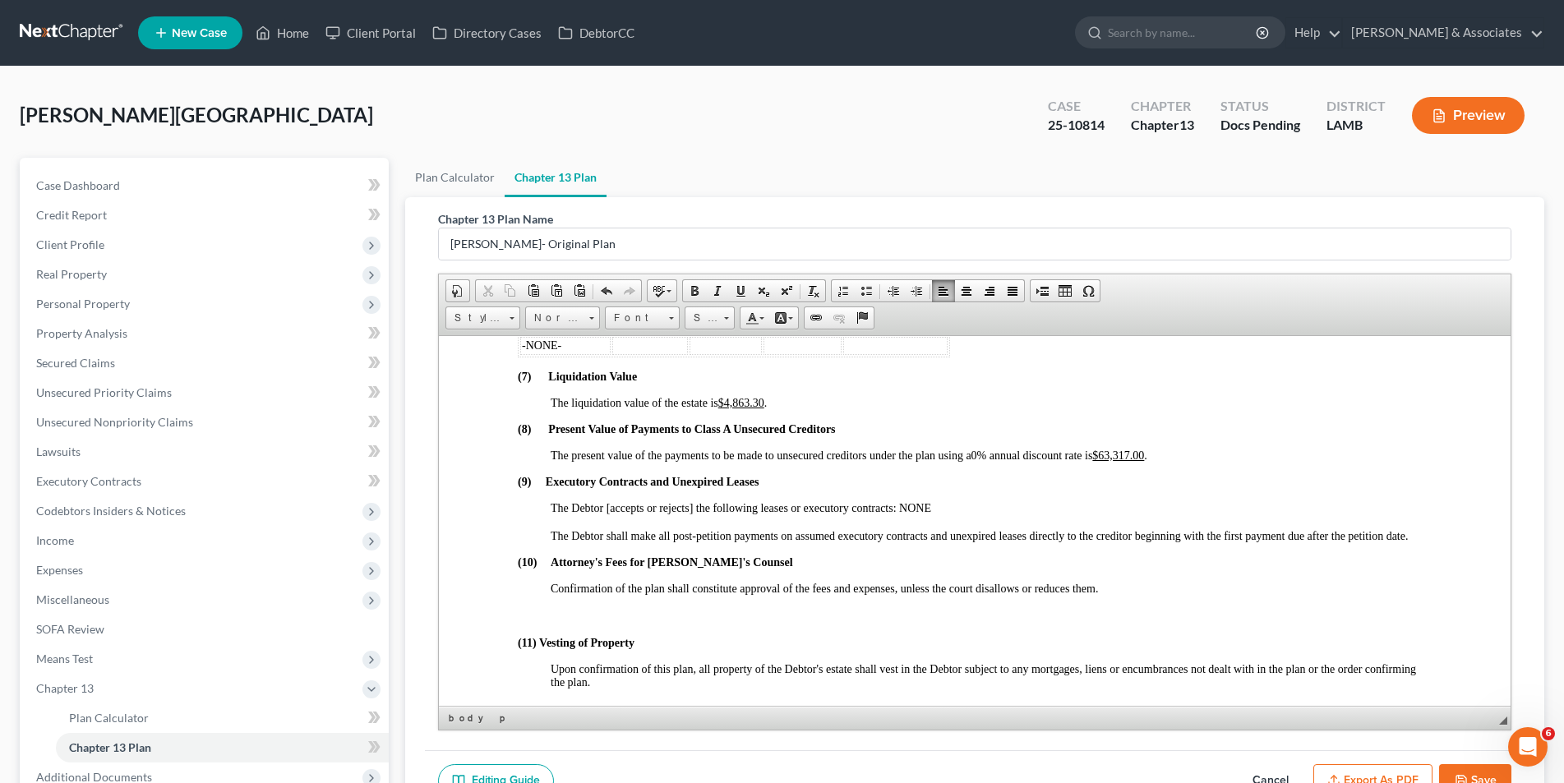
click at [605, 617] on p at bounding box center [974, 615] width 914 height 15
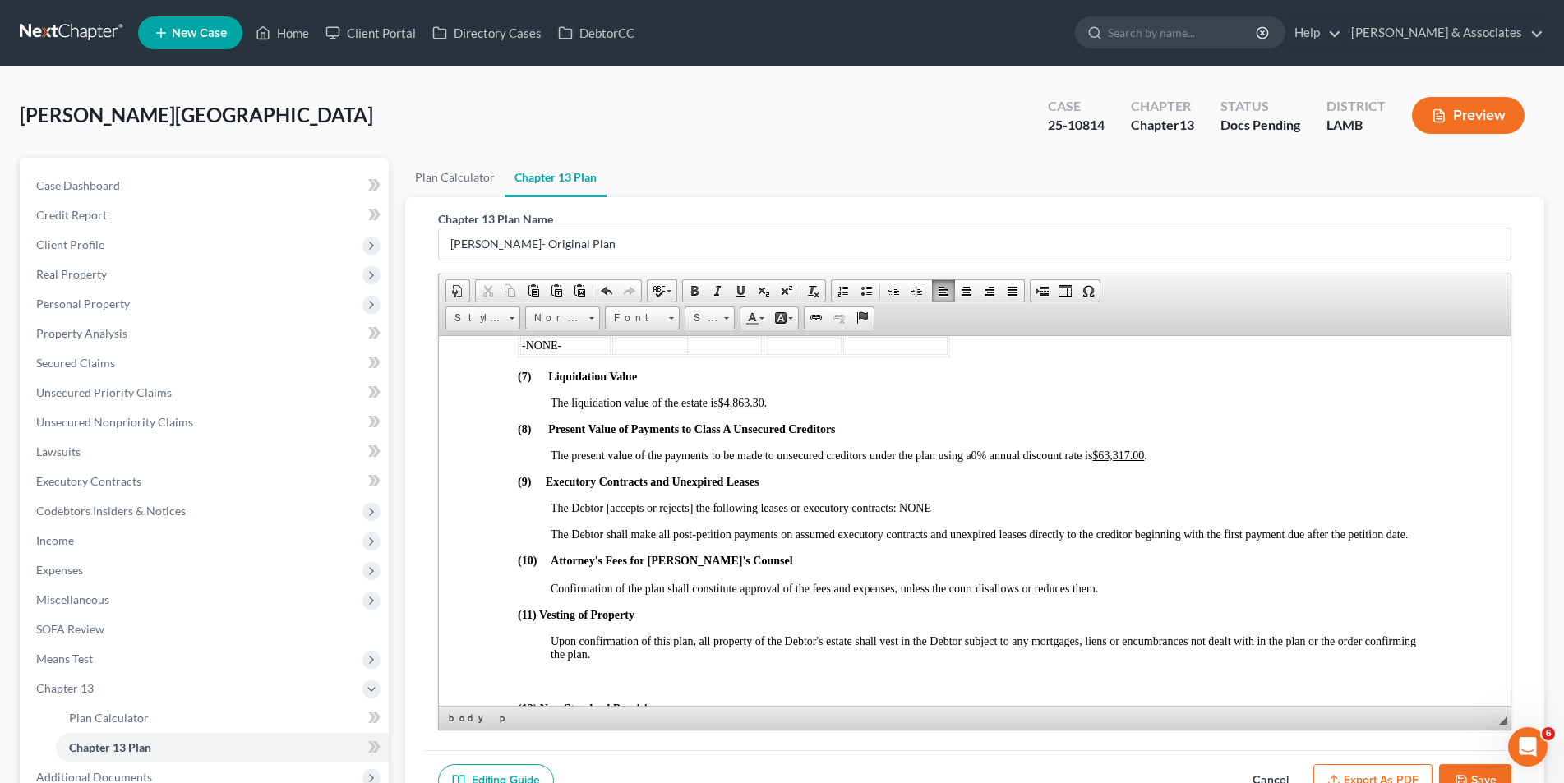
click at [581, 674] on p at bounding box center [974, 681] width 914 height 15
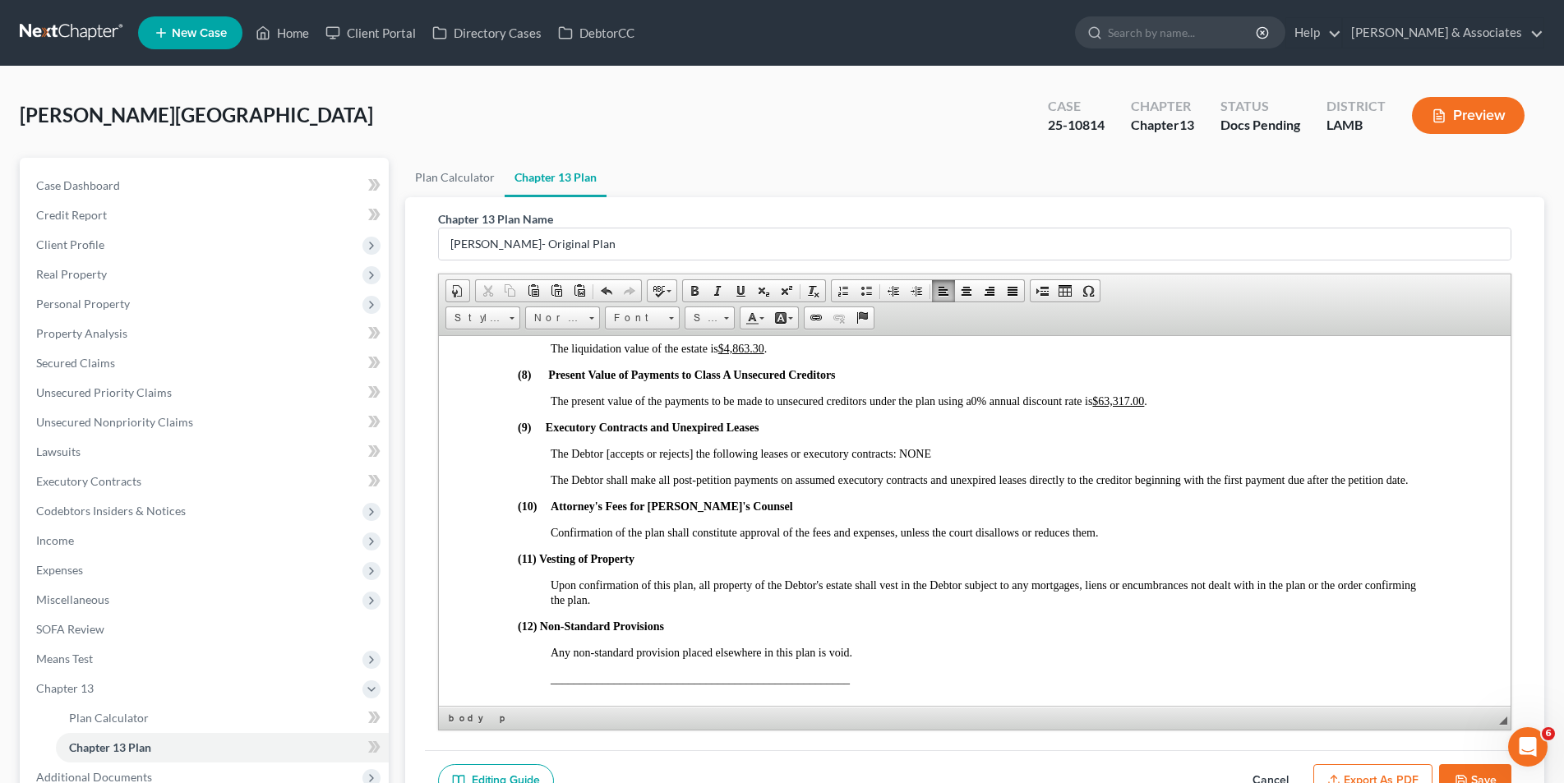
scroll to position [3534, 0]
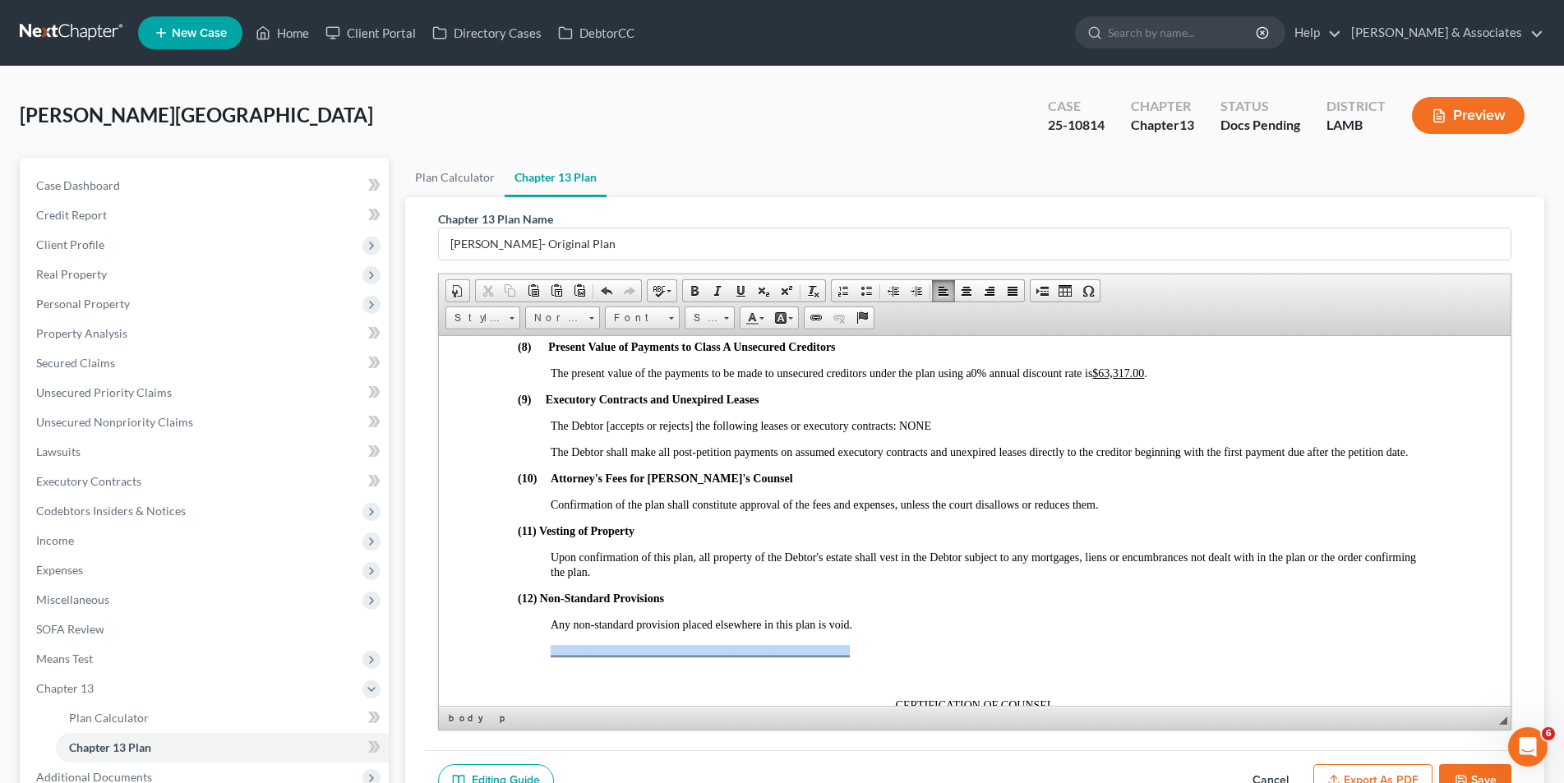
drag, startPoint x: 868, startPoint y: 656, endPoint x: 542, endPoint y: 653, distance: 326.2
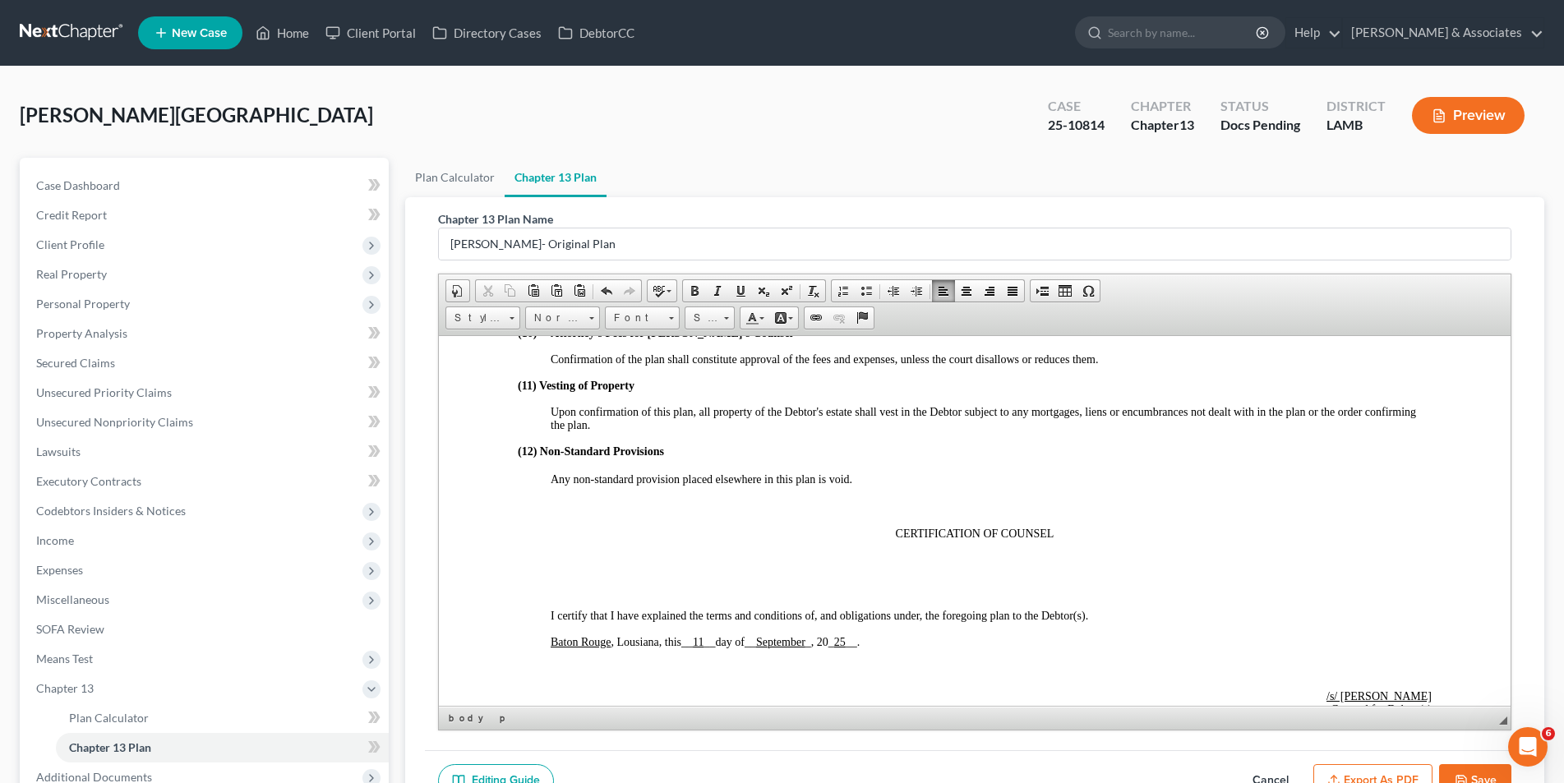
scroll to position [3698, 0]
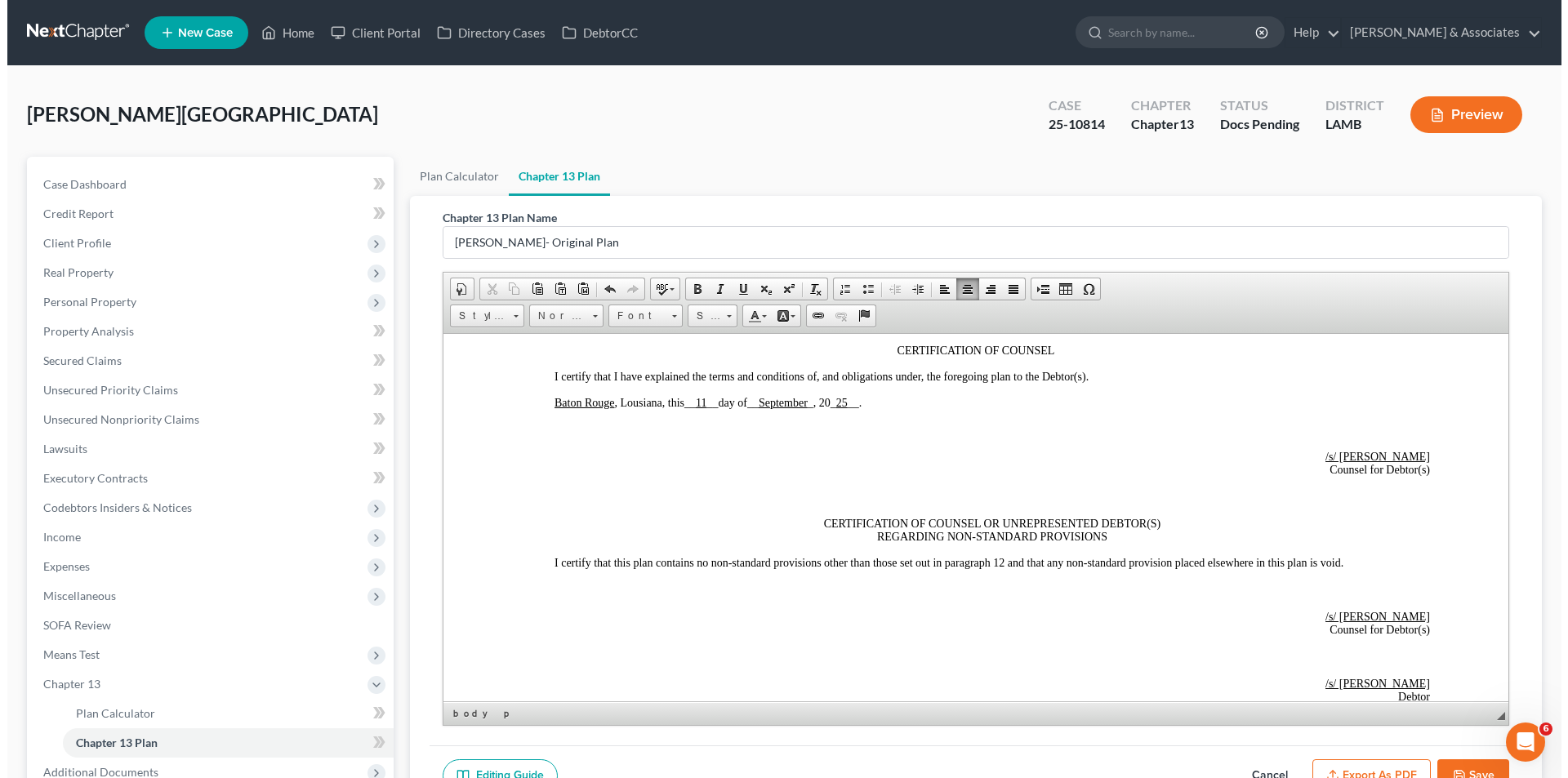
scroll to position [4001, 0]
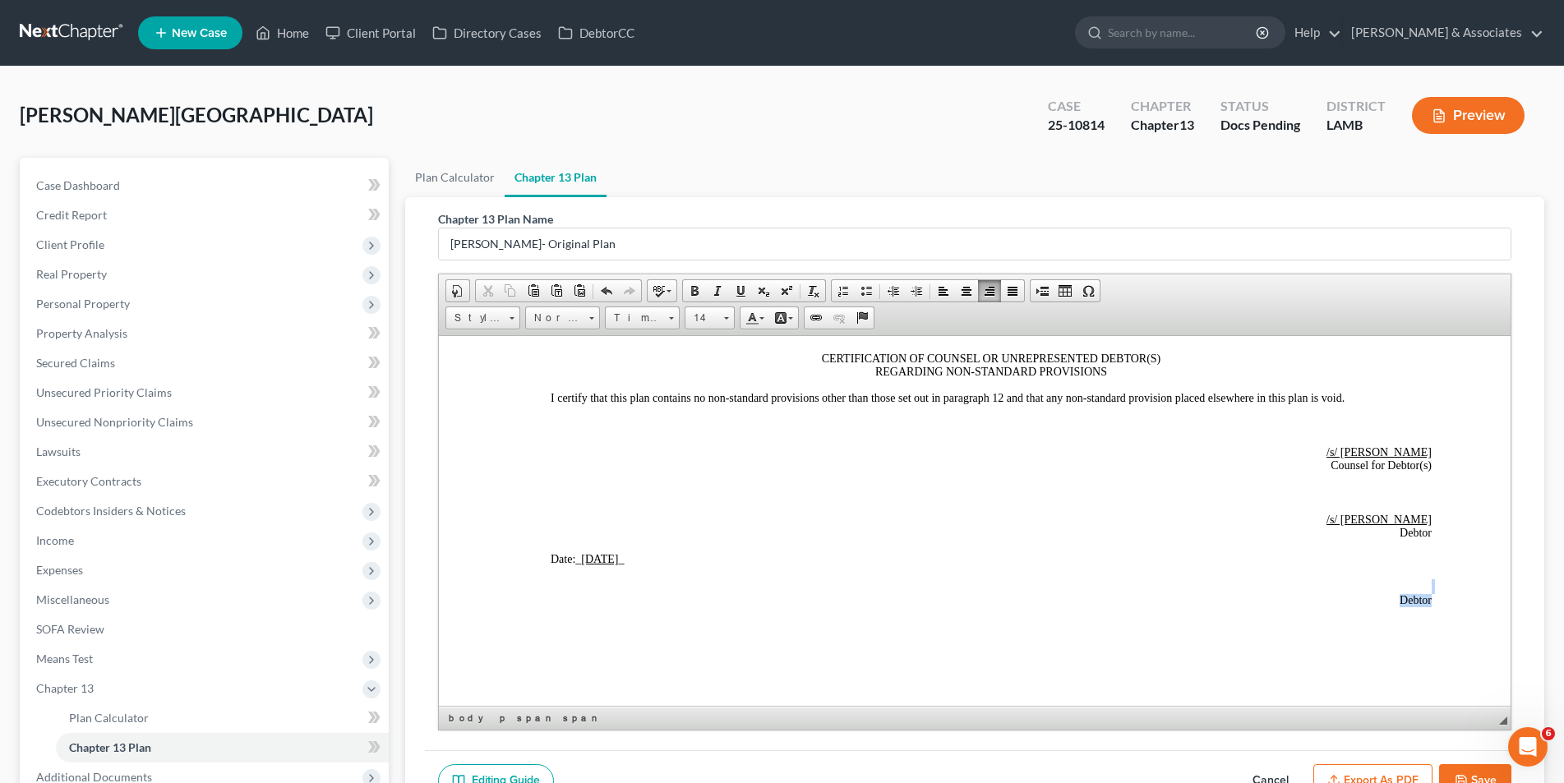
drag, startPoint x: 1408, startPoint y: 601, endPoint x: 1339, endPoint y: 588, distance: 69.3
click at [1473, 764] on button "Save" at bounding box center [1475, 781] width 72 height 35
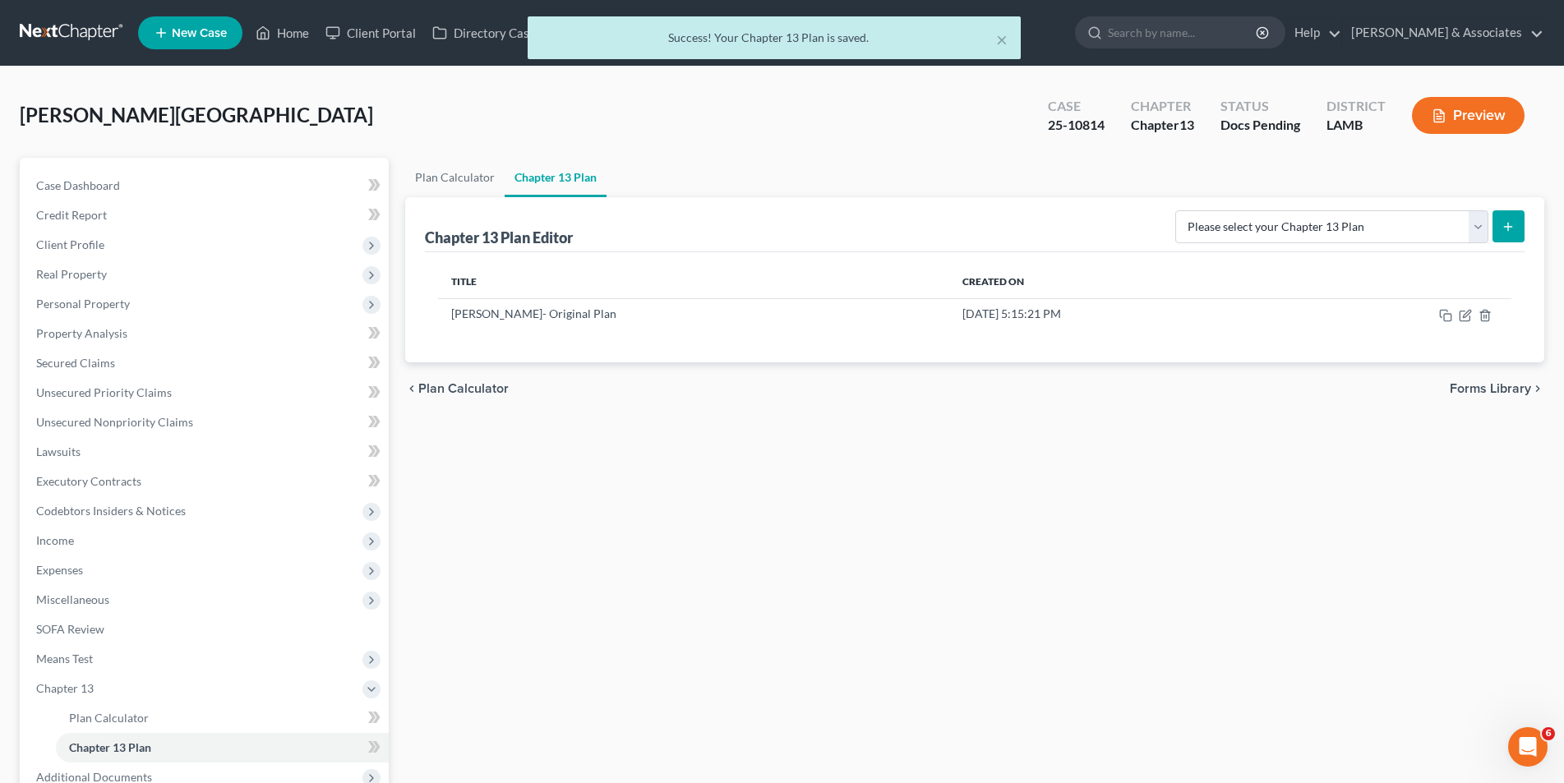
click at [1442, 121] on icon "button" at bounding box center [1439, 115] width 15 height 15
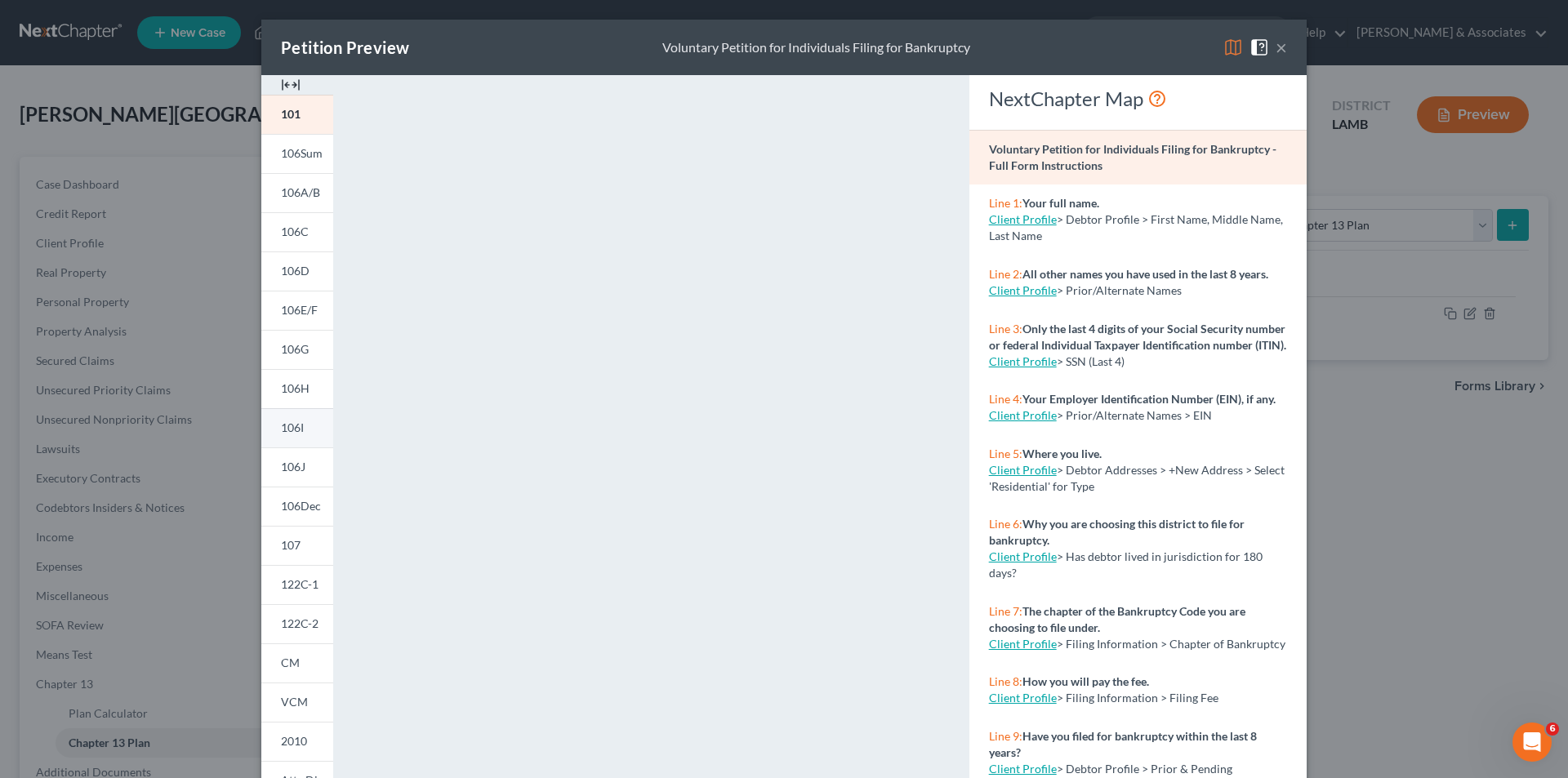
click at [297, 428] on span "106I" at bounding box center [292, 427] width 23 height 14
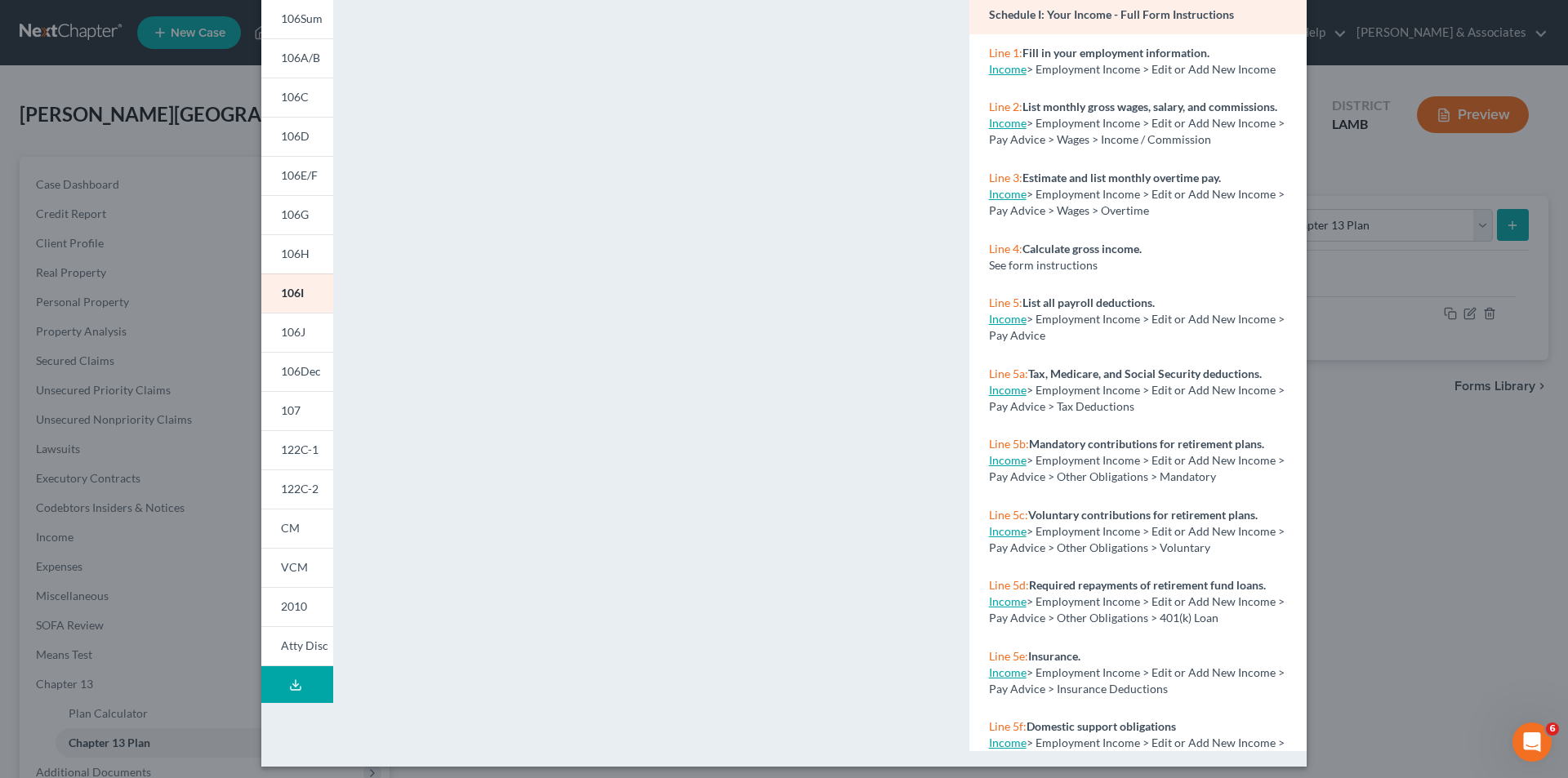
scroll to position [143, 0]
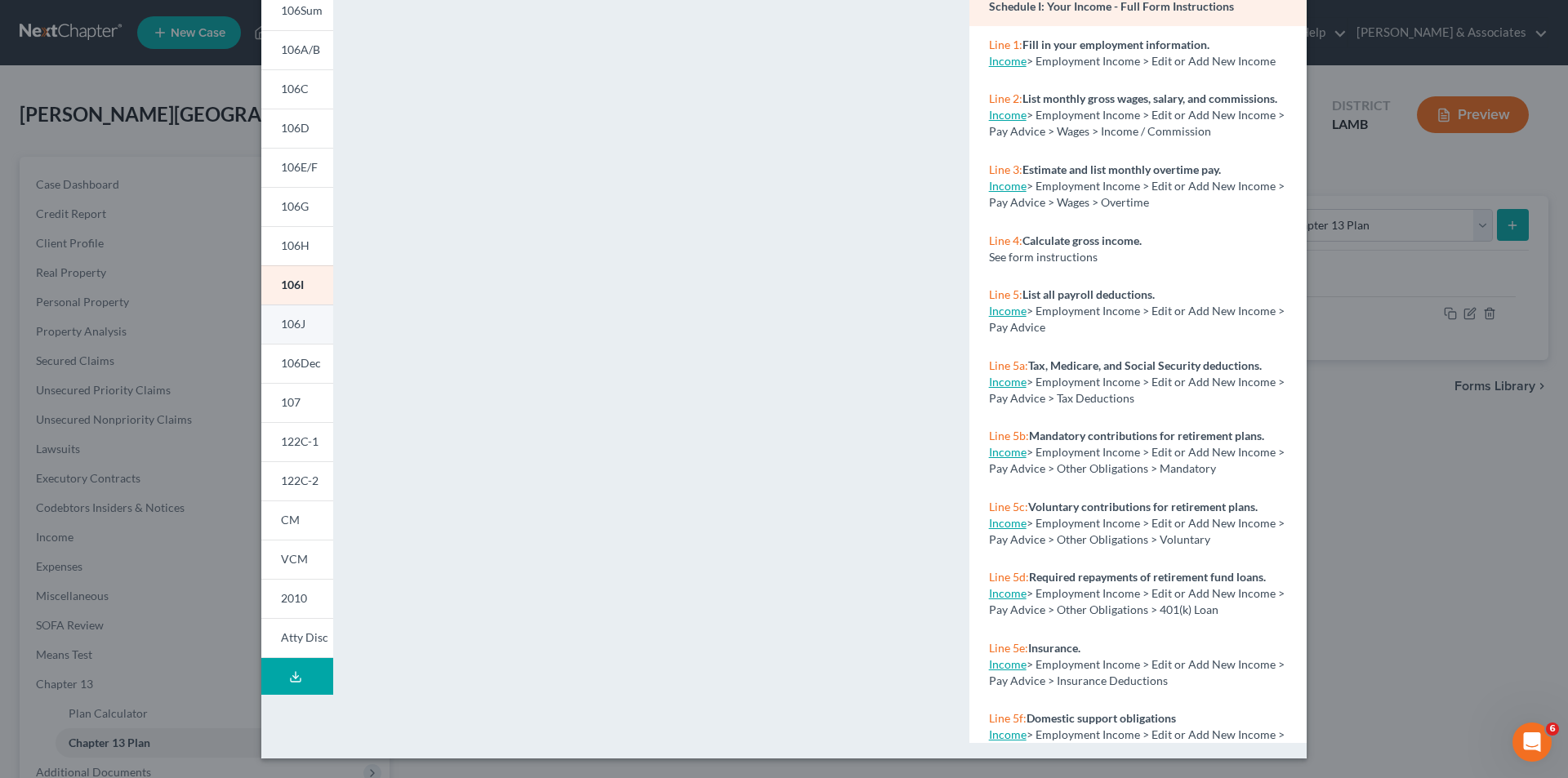
click at [292, 320] on span "106J" at bounding box center [293, 324] width 25 height 14
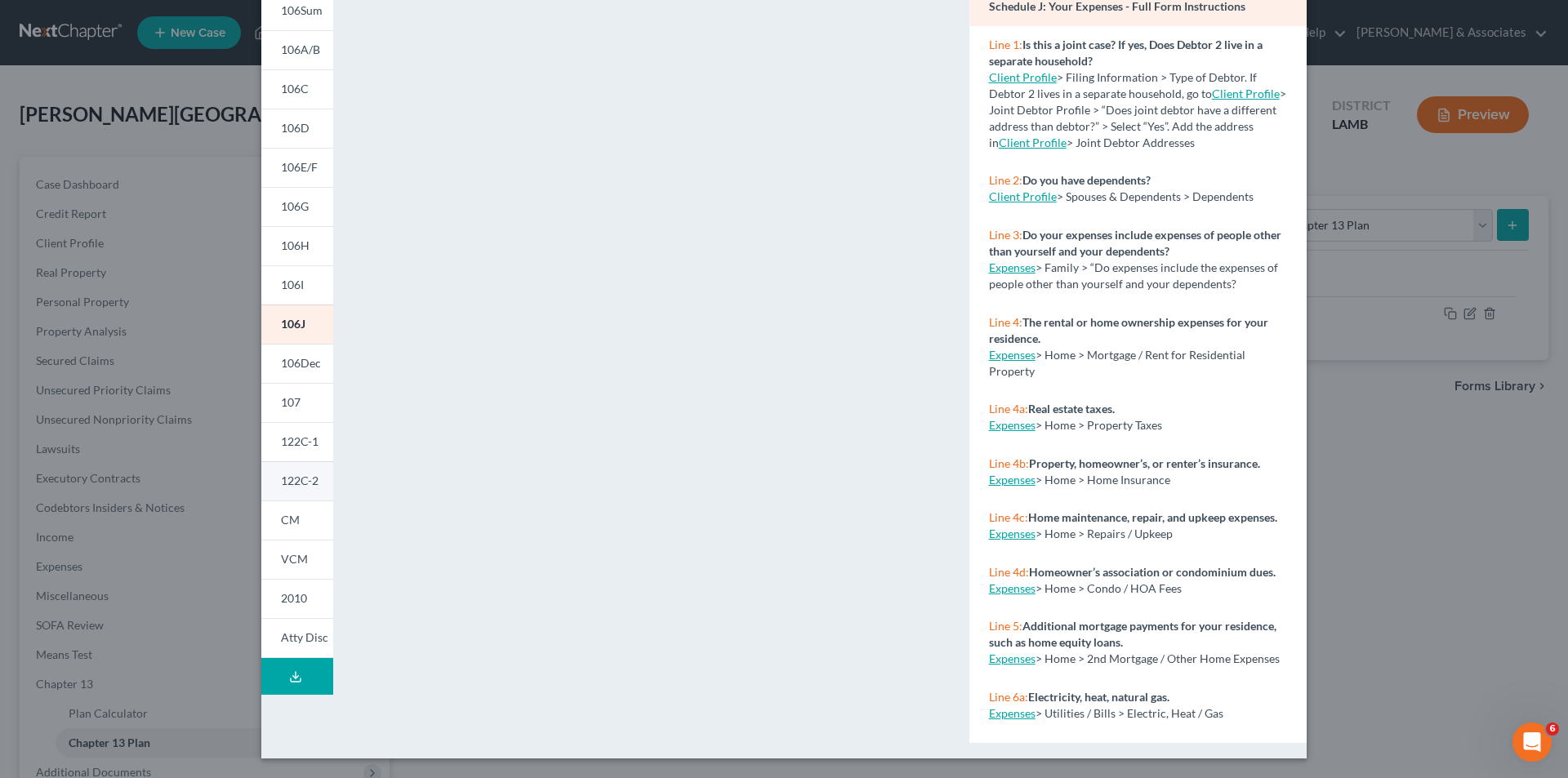
click at [296, 484] on span "122C-2" at bounding box center [300, 481] width 38 height 14
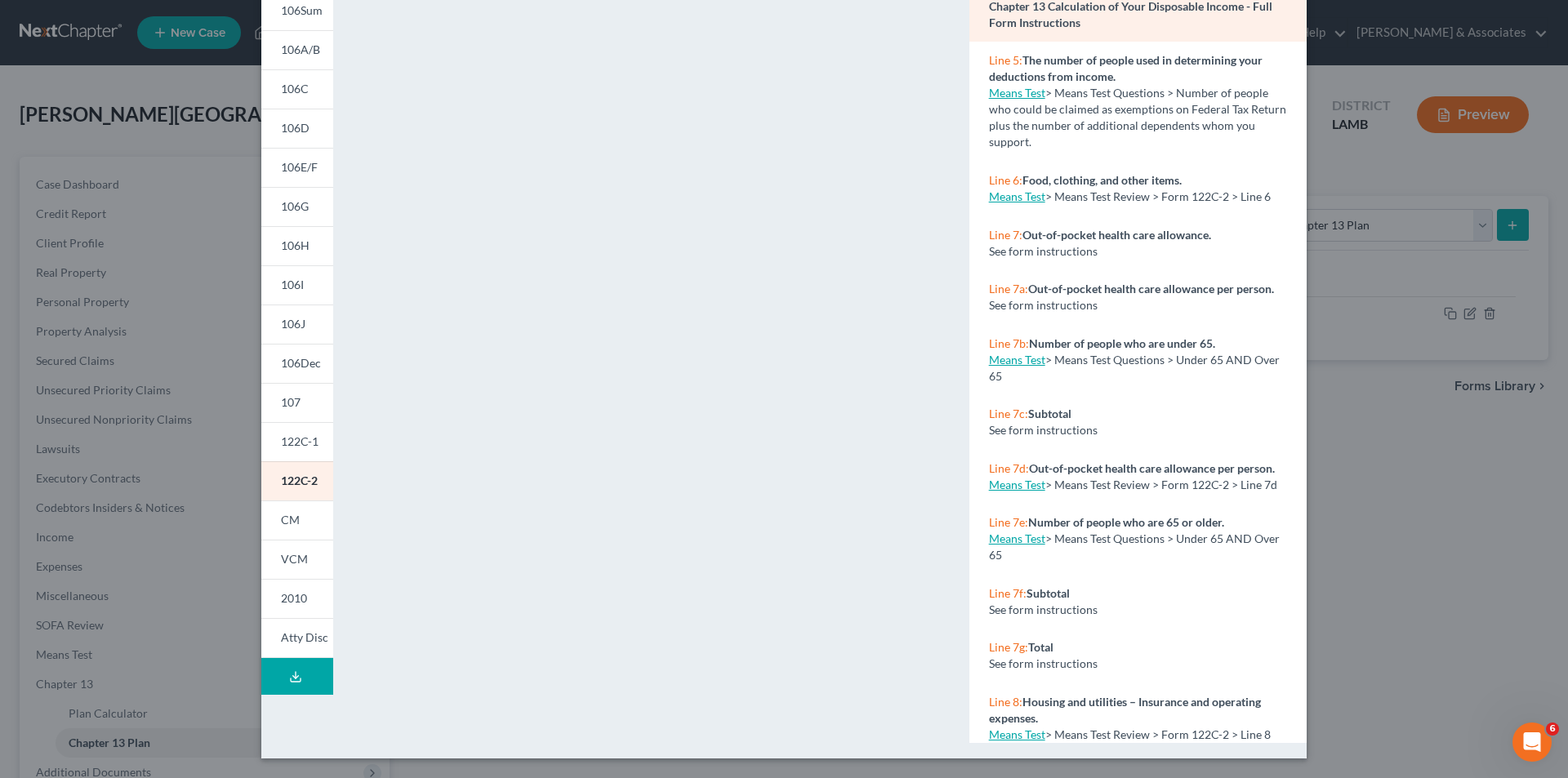
click at [223, 296] on div "Petition Preview Chapter 13 Calculation of Your Disposable Income × 101 106Sum …" at bounding box center [784, 389] width 1568 height 778
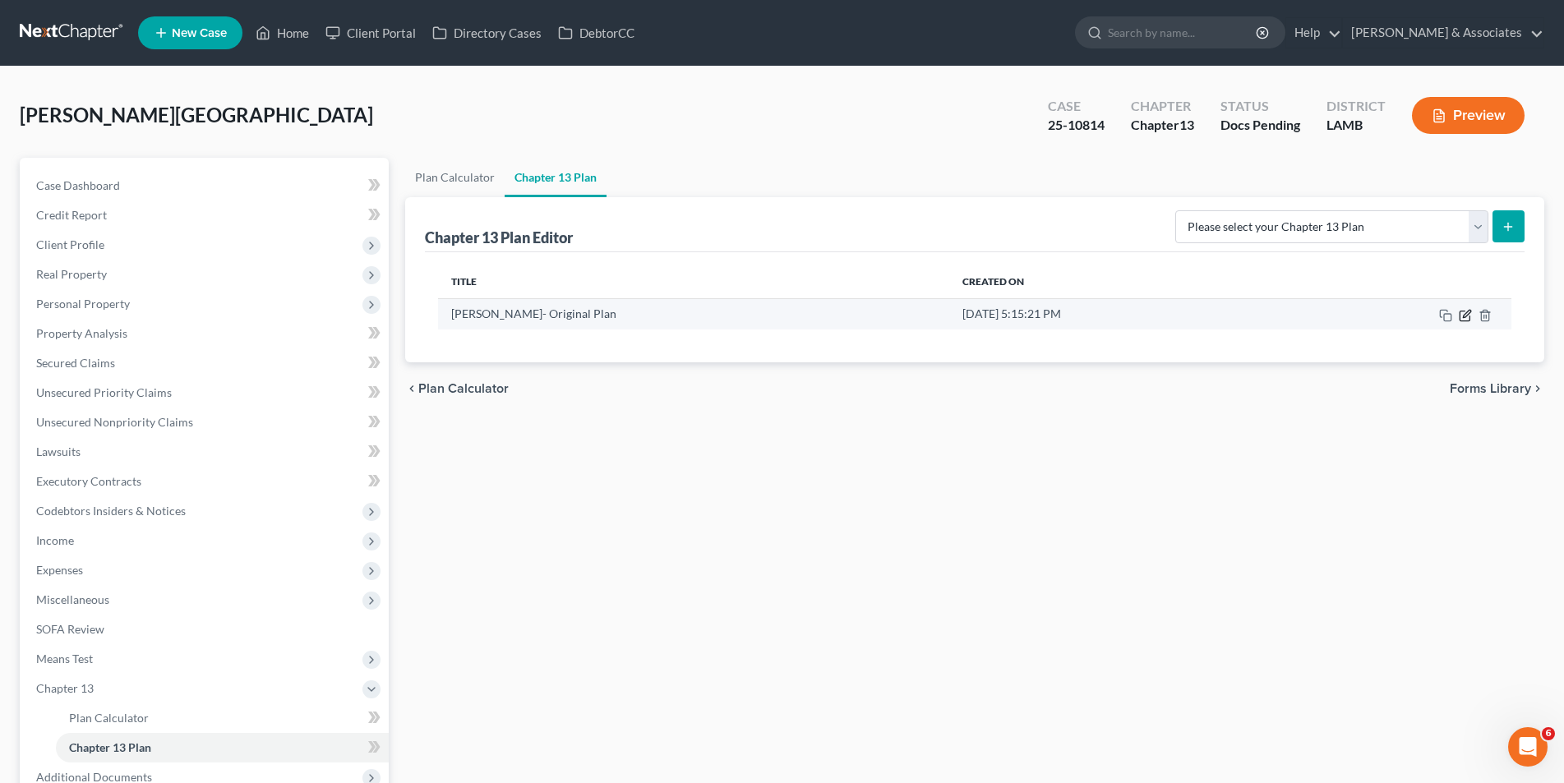
click at [1466, 316] on icon "button" at bounding box center [1466, 313] width 7 height 7
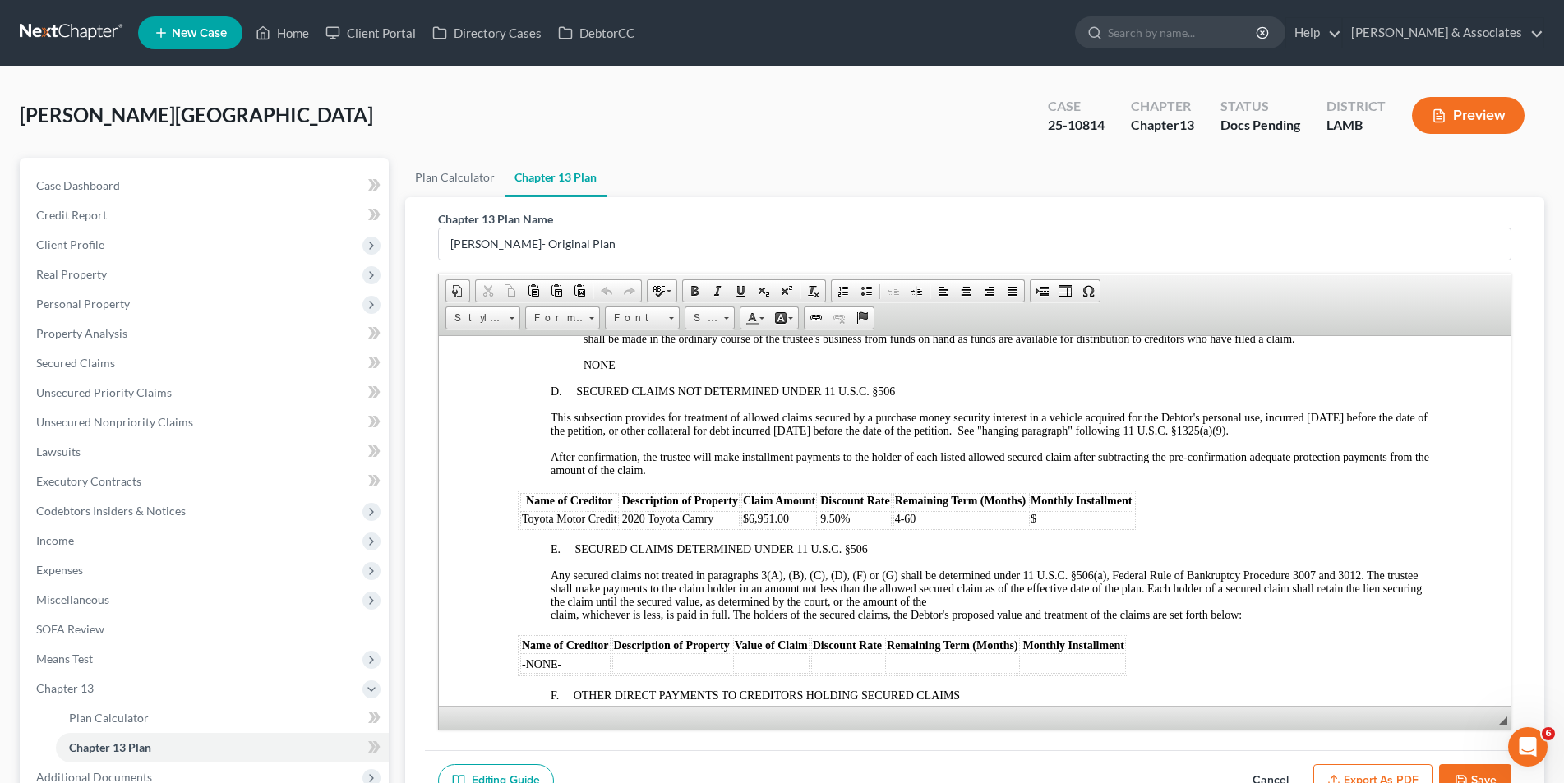
scroll to position [2054, 0]
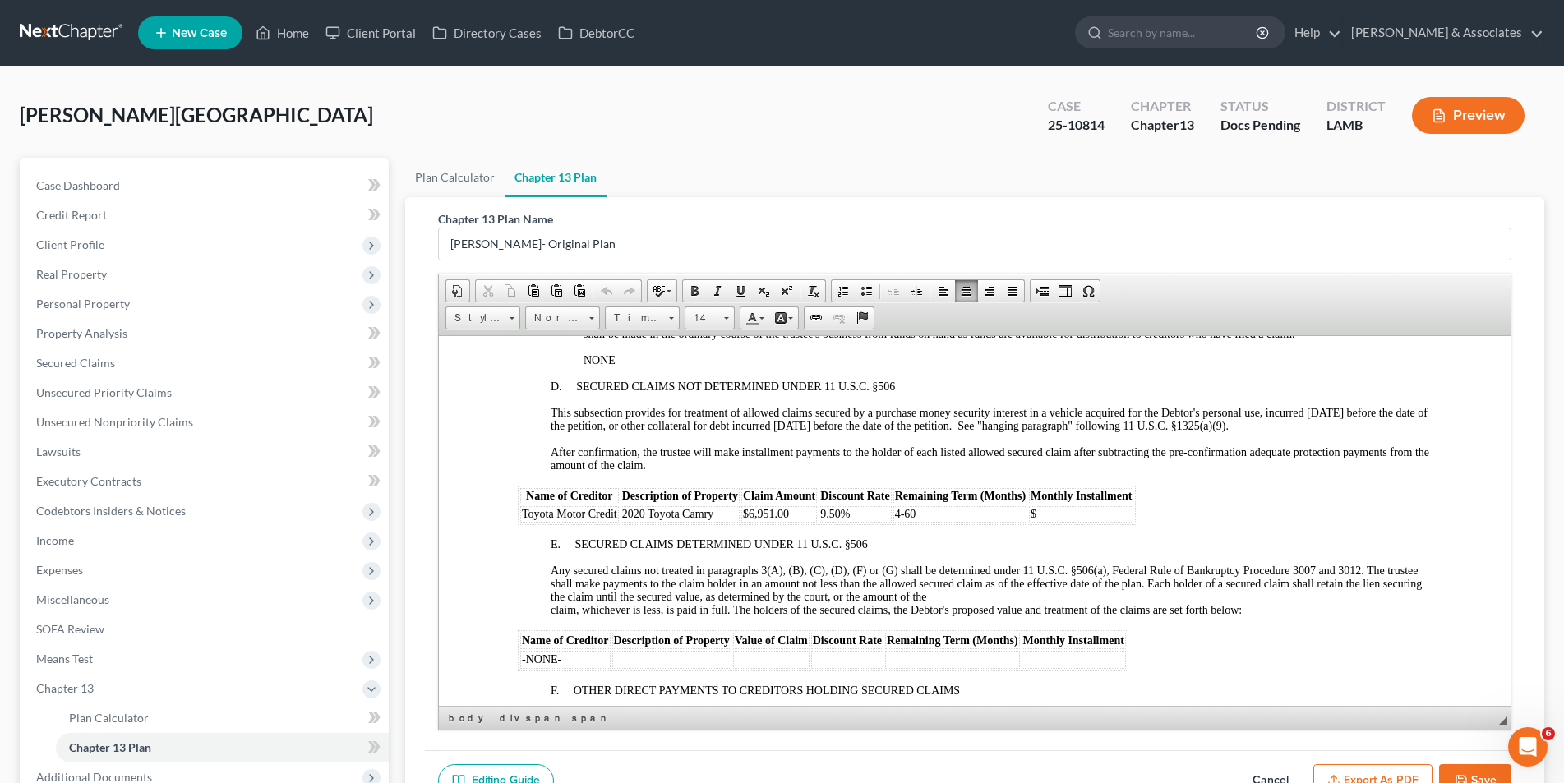
click at [919, 514] on p "4-60" at bounding box center [959, 513] width 131 height 13
click at [836, 513] on span "9.50%" at bounding box center [834, 513] width 30 height 12
click at [1062, 517] on p "$" at bounding box center [1080, 513] width 101 height 13
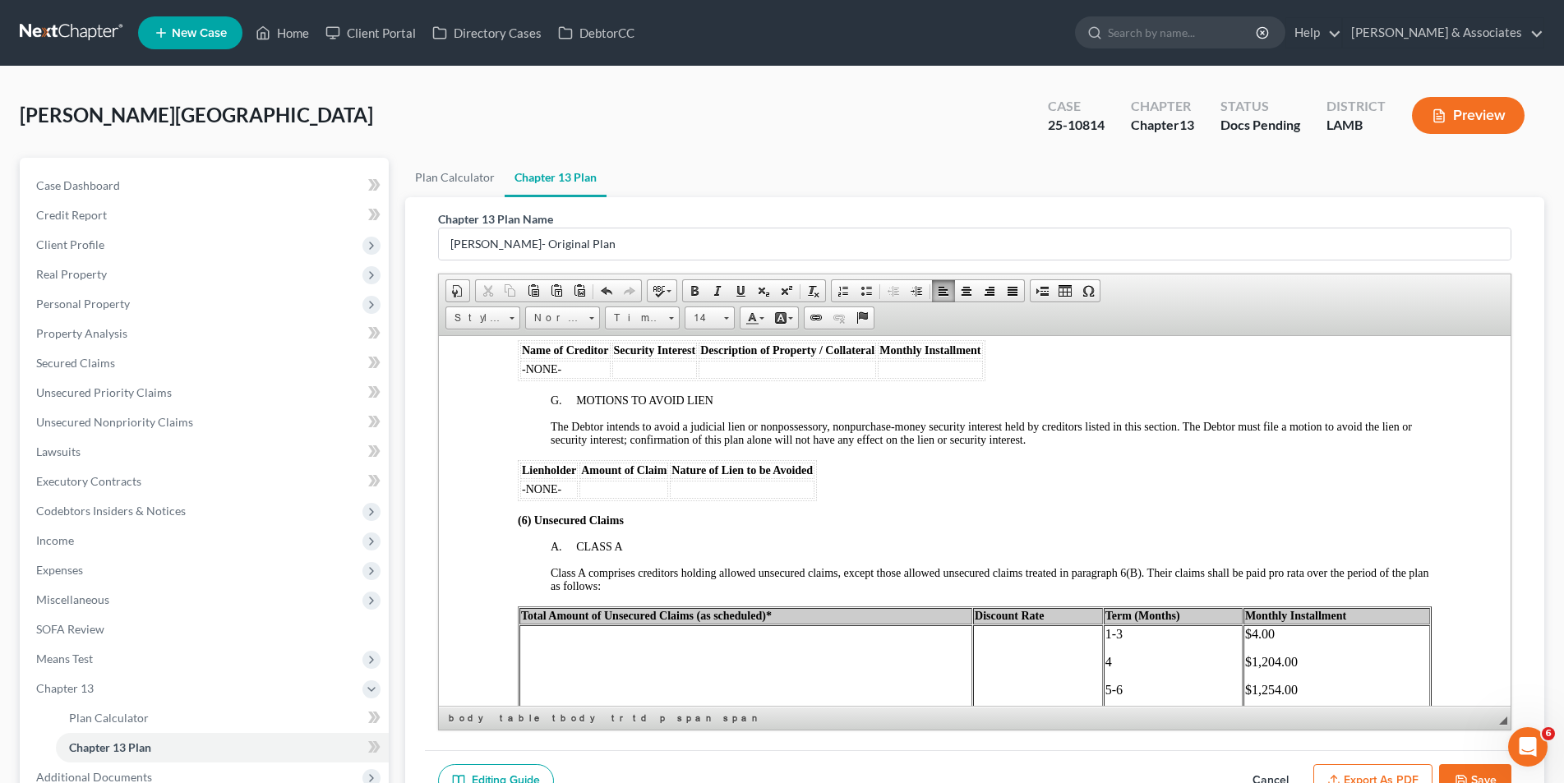
scroll to position [2547, 0]
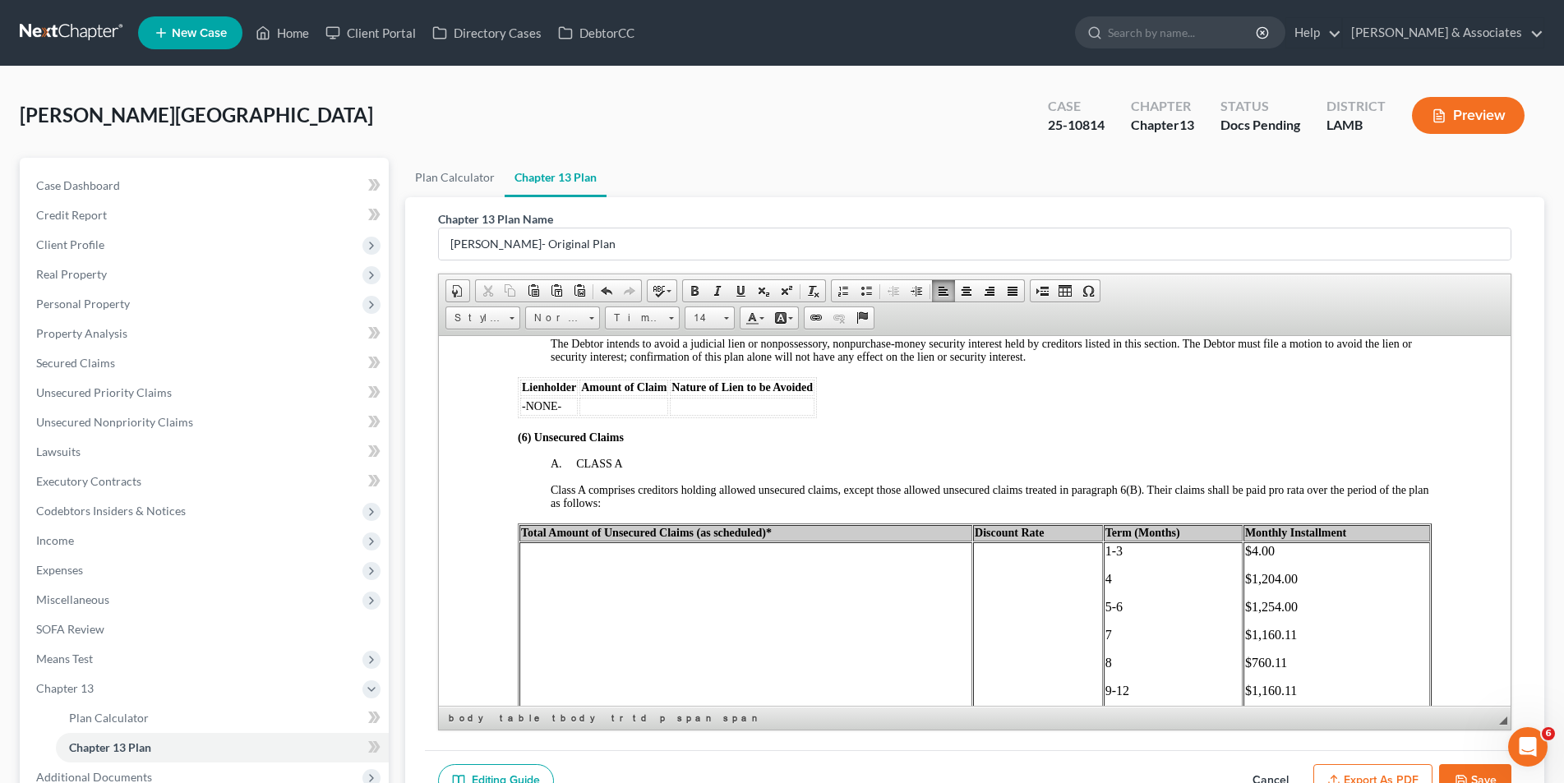
click at [1118, 555] on p "1-3" at bounding box center [1172, 550] width 136 height 15
click at [1284, 577] on span "$1,204.00" at bounding box center [1270, 578] width 53 height 14
click at [1135, 580] on p "4" at bounding box center [1172, 578] width 136 height 15
click at [1113, 607] on p "5-6" at bounding box center [1172, 606] width 136 height 15
click at [1109, 635] on p "7" at bounding box center [1172, 634] width 136 height 15
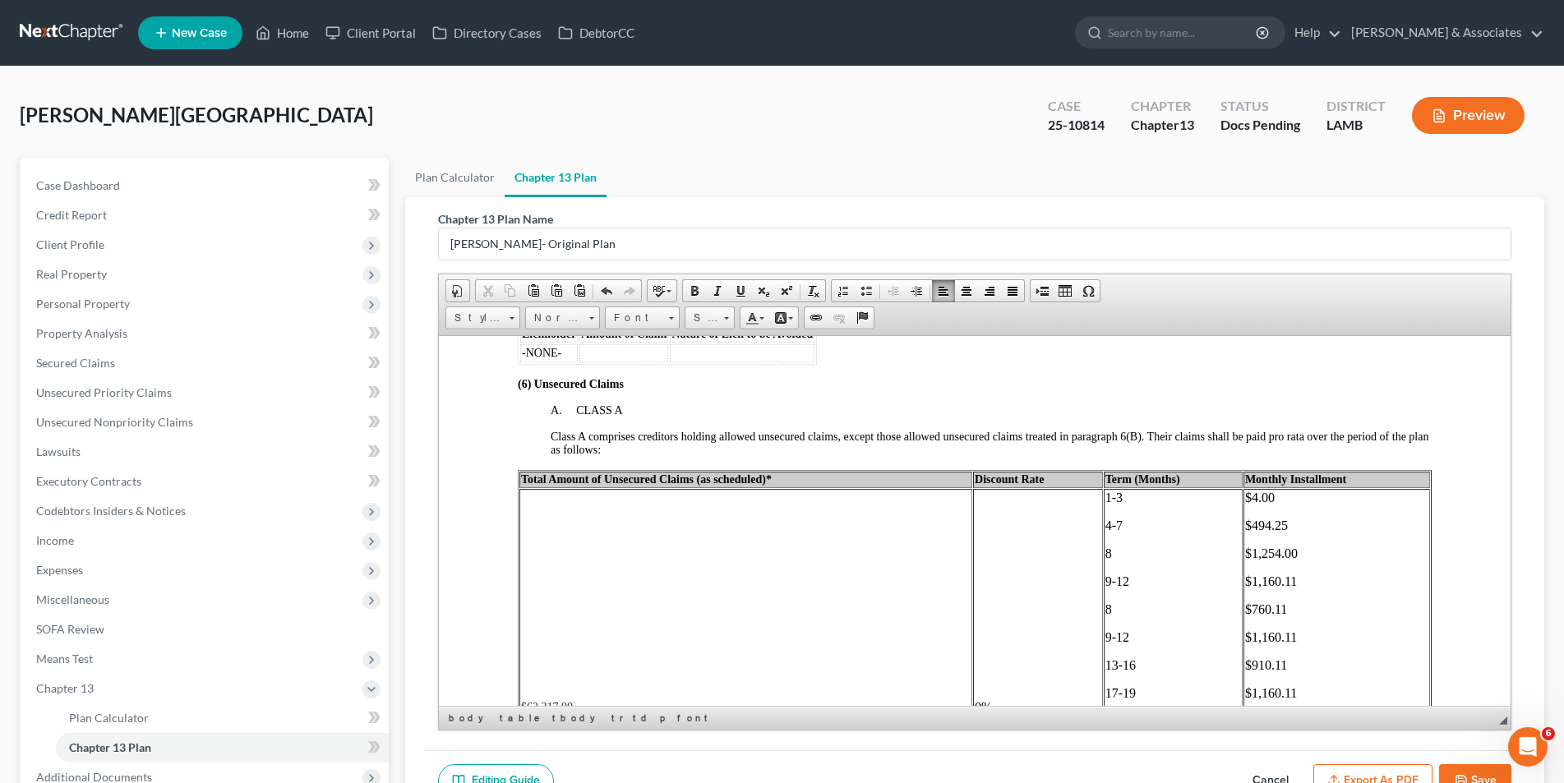
scroll to position [2630, 0]
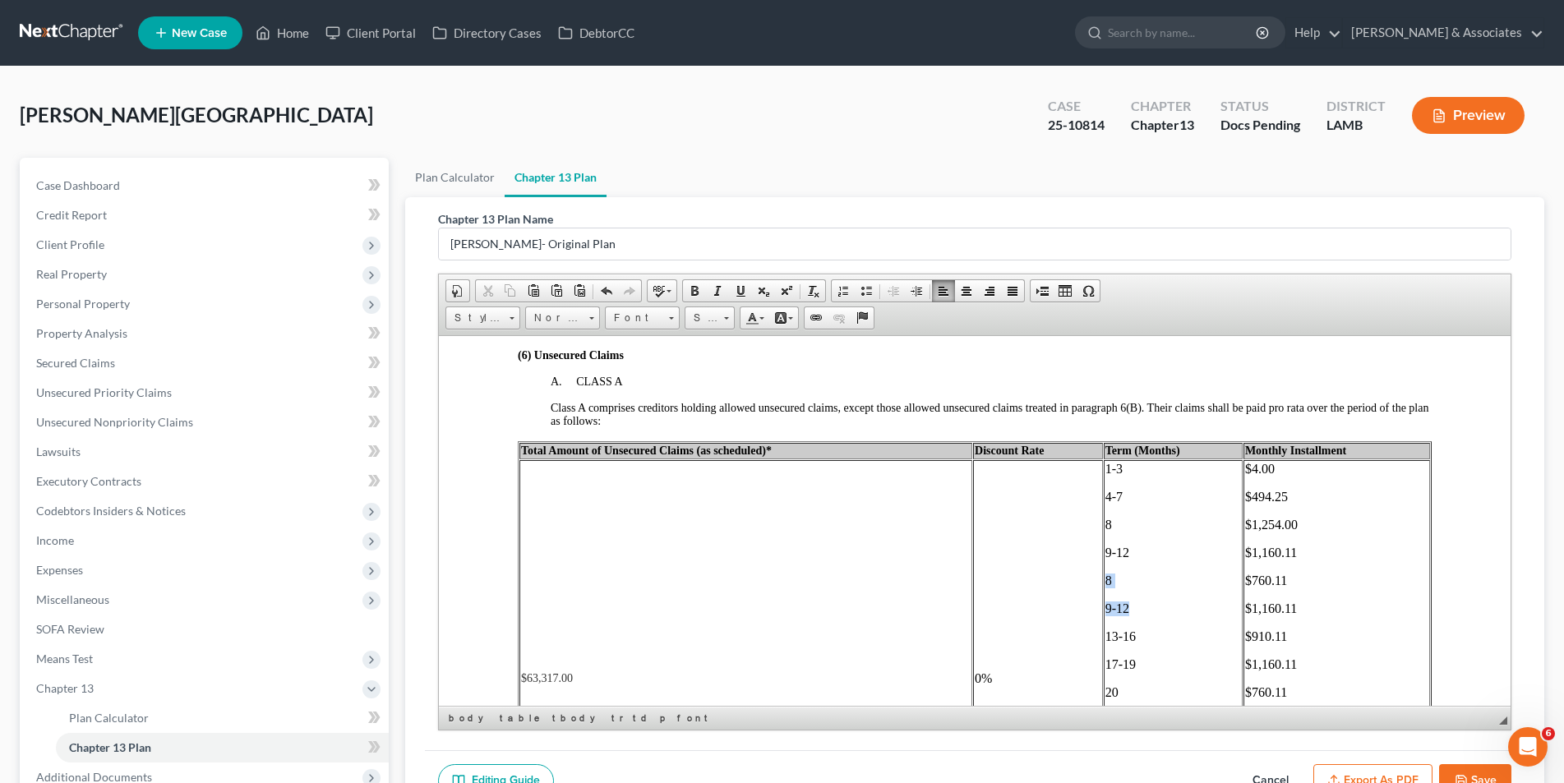
drag, startPoint x: 1127, startPoint y: 601, endPoint x: 1096, endPoint y: 585, distance: 34.2
click at [1103, 585] on td "1-3 4-7 8 9-12 8 9-12 13-16 17-19 20 21-31 32 33-43 44 45-55 56 57-60" at bounding box center [1172, 677] width 139 height 437
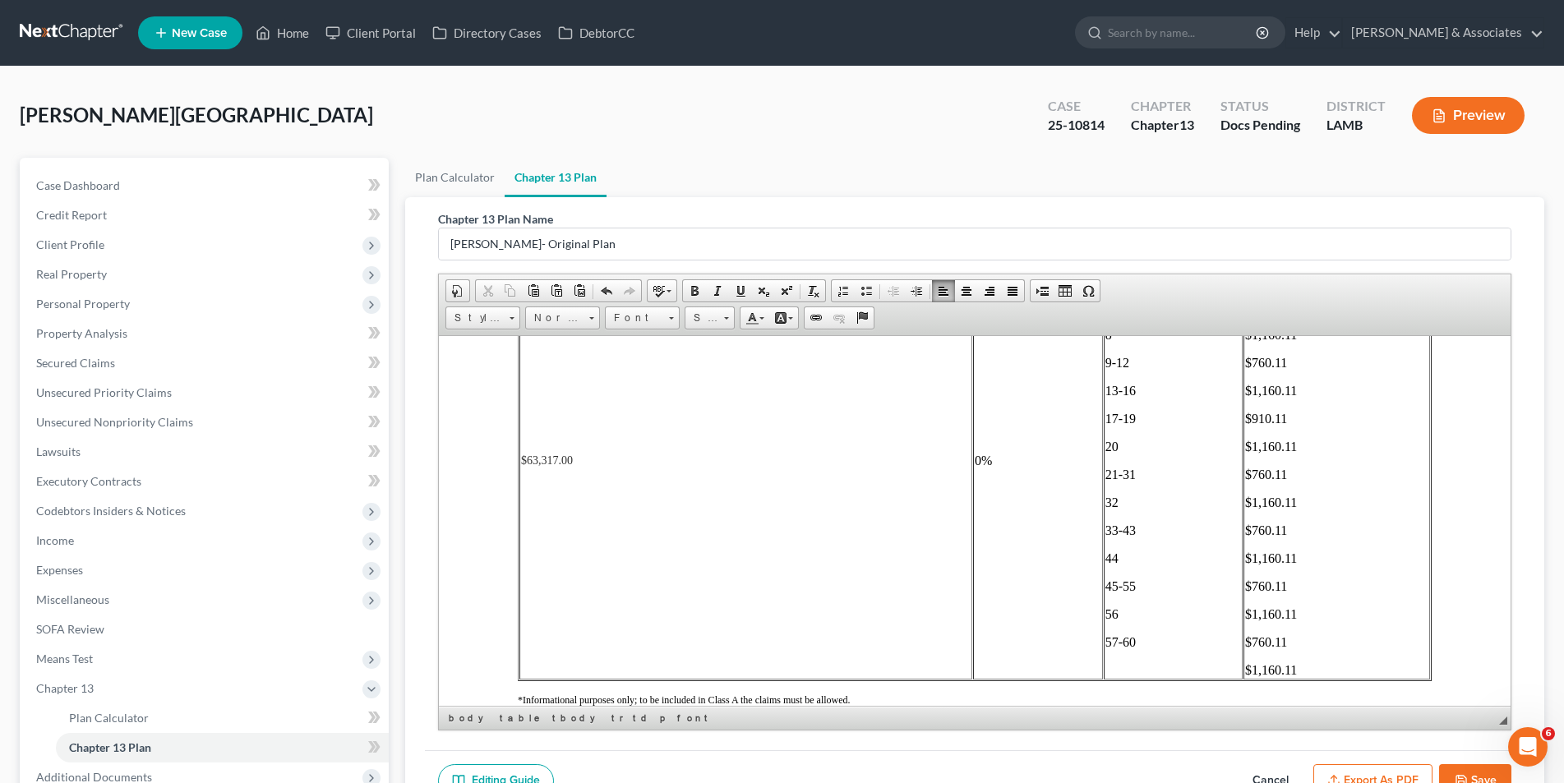
scroll to position [2958, 0]
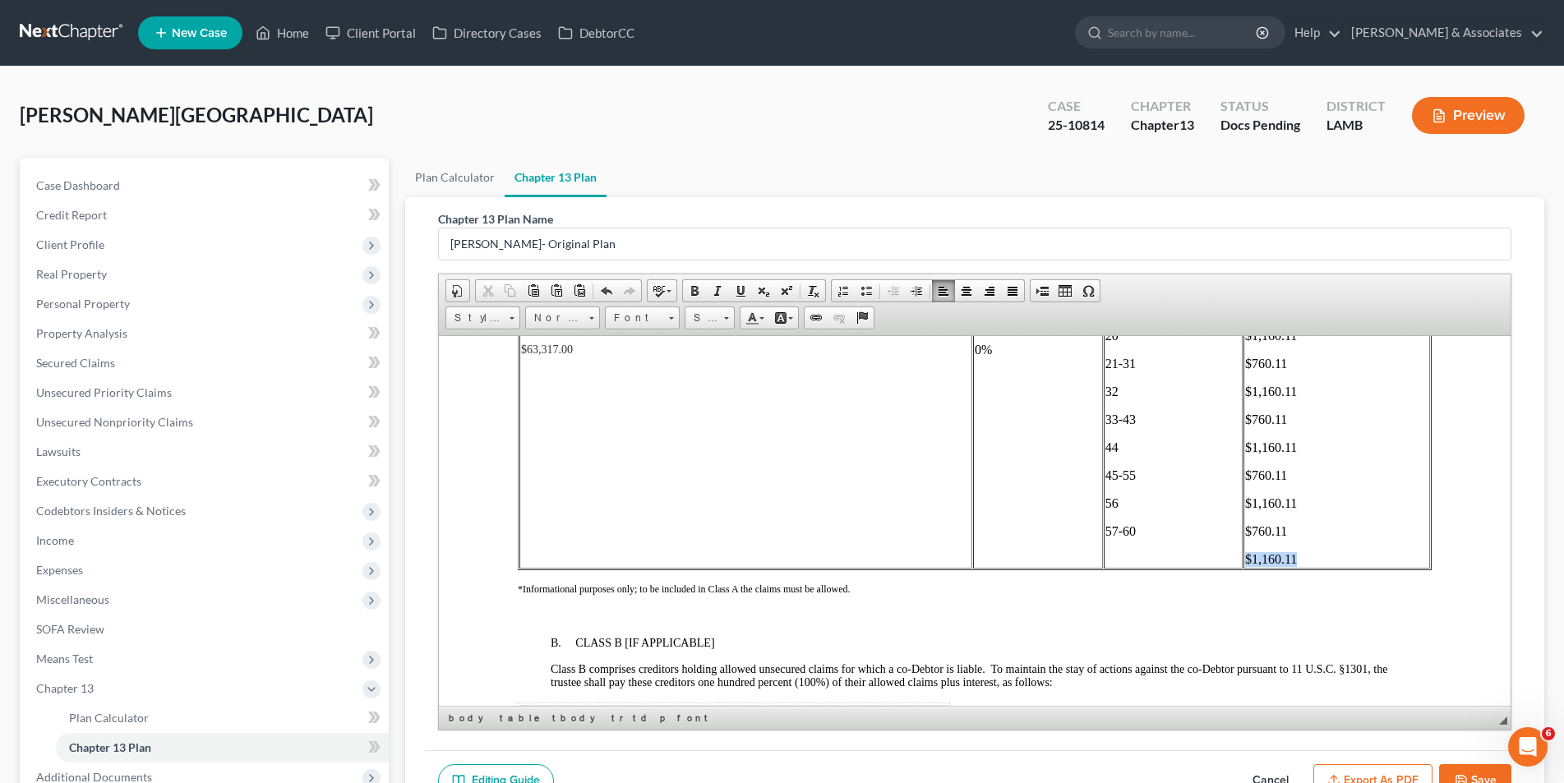
drag, startPoint x: 1291, startPoint y: 559, endPoint x: 1233, endPoint y: 552, distance: 58.7
click at [1244, 552] on p "$1,160.11" at bounding box center [1335, 558] width 183 height 15
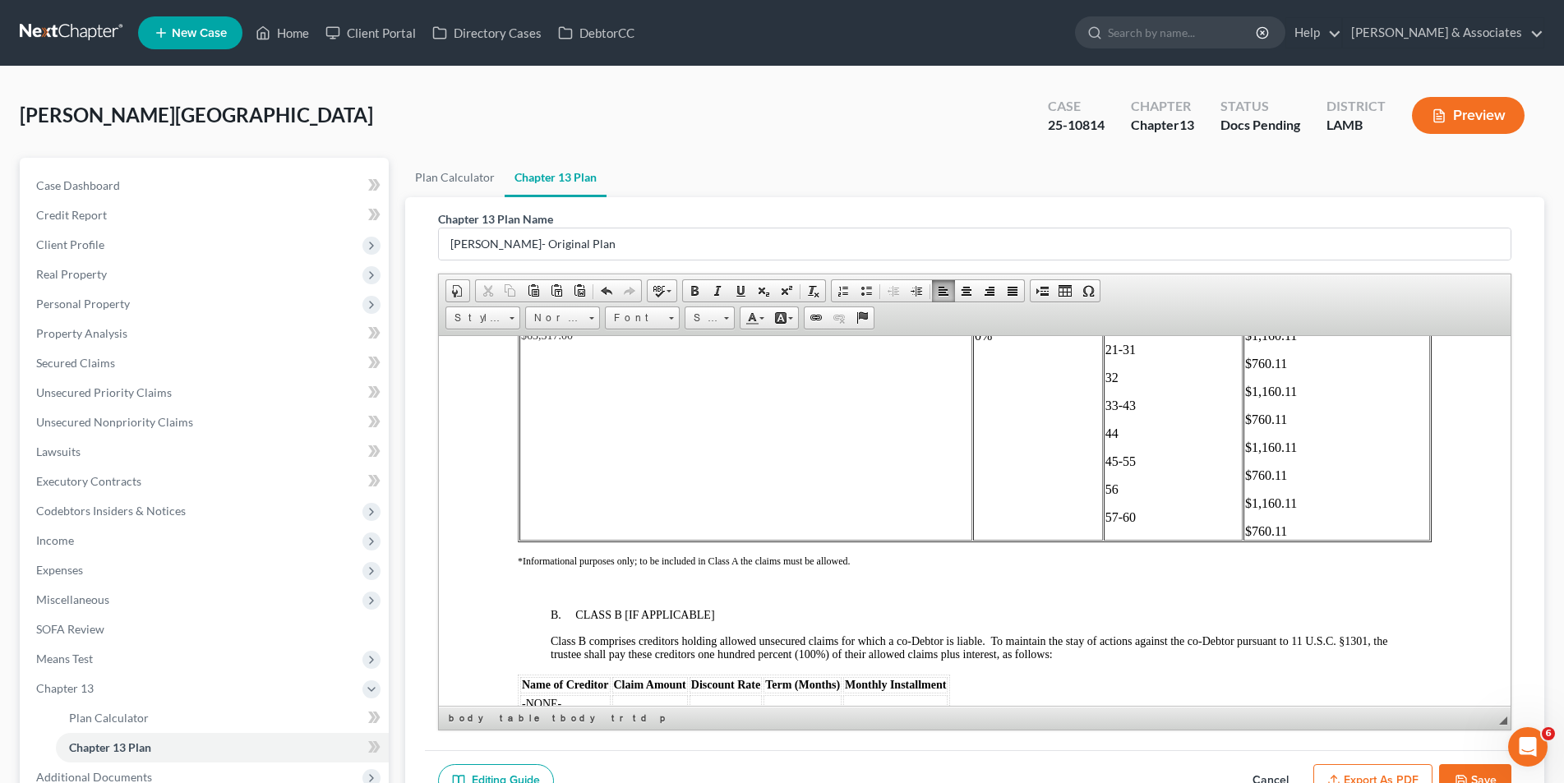
click at [1159, 525] on td "1-3 4-7 8 9-12 13-16 17-19 20 21-31 32 33-43 44 45-55 56 57-60" at bounding box center [1172, 335] width 139 height 409
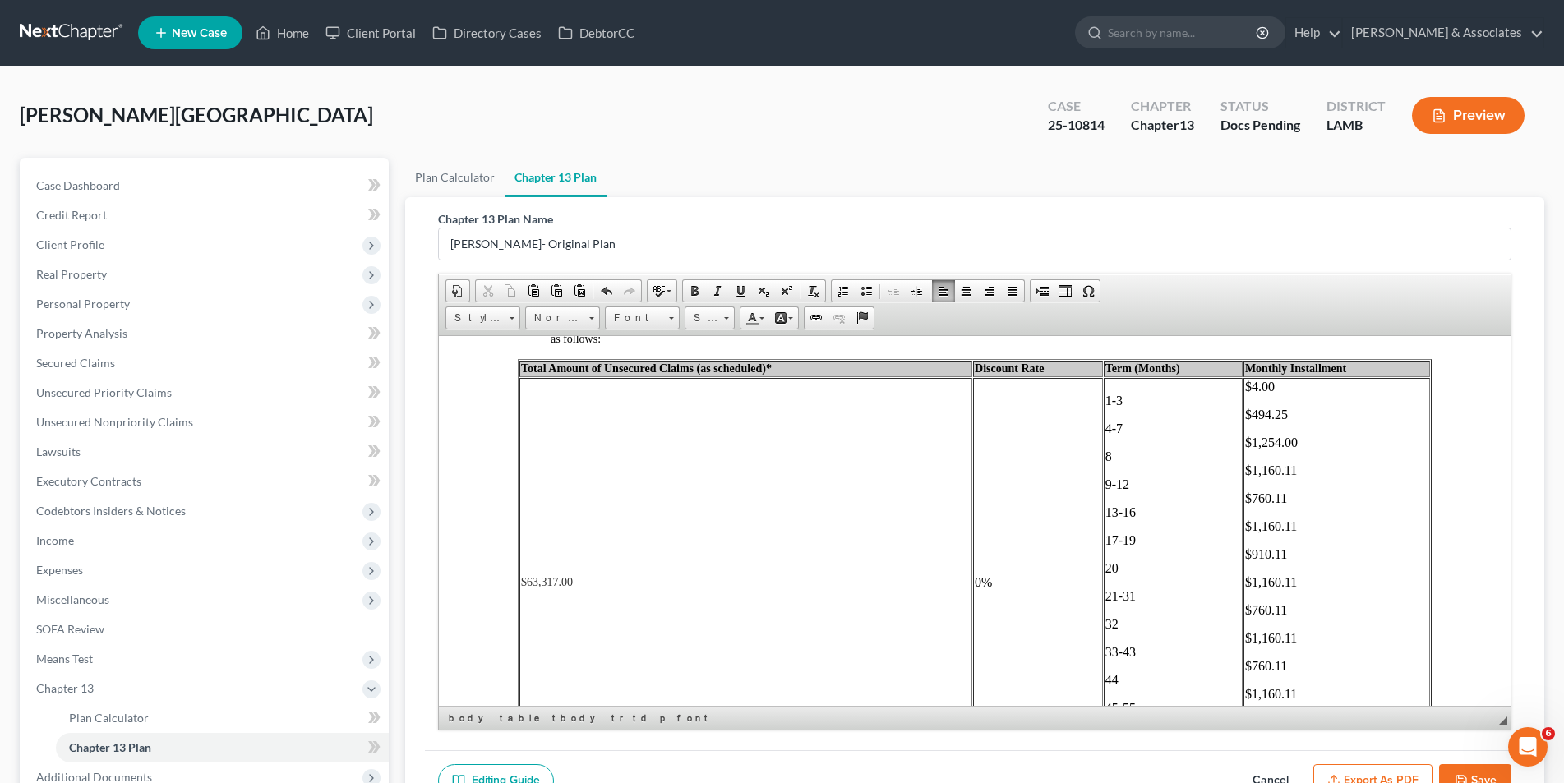
scroll to position [2876, 0]
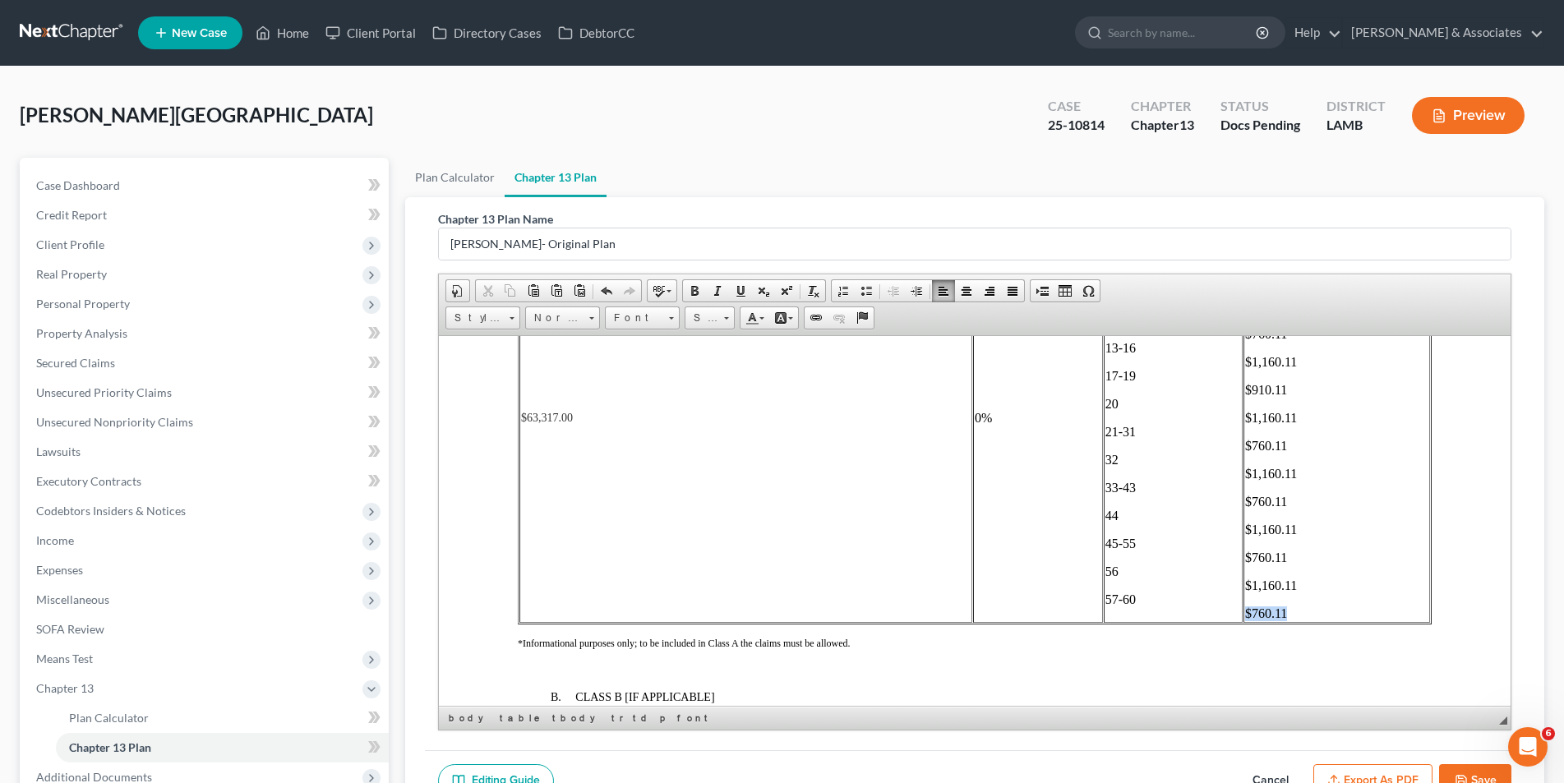
drag, startPoint x: 1289, startPoint y: 608, endPoint x: 1231, endPoint y: 610, distance: 58.4
click at [1242, 610] on td "$4.00 $494.25 $1,254.00 $1,160.11 $760.11 $1,160.11 $910.11 $1,160.11 $760.11 $…" at bounding box center [1335, 417] width 187 height 409
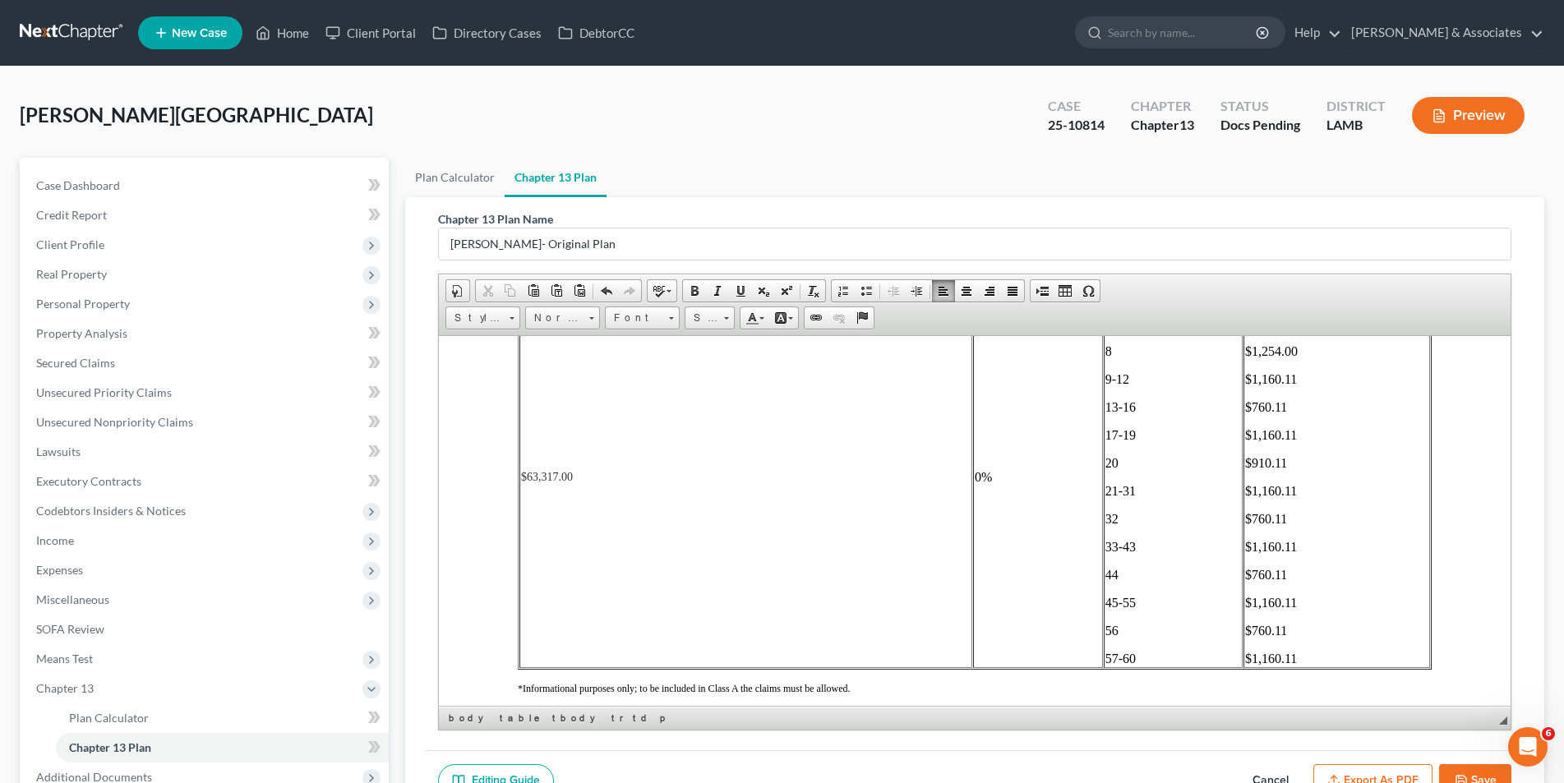
scroll to position [2712, 0]
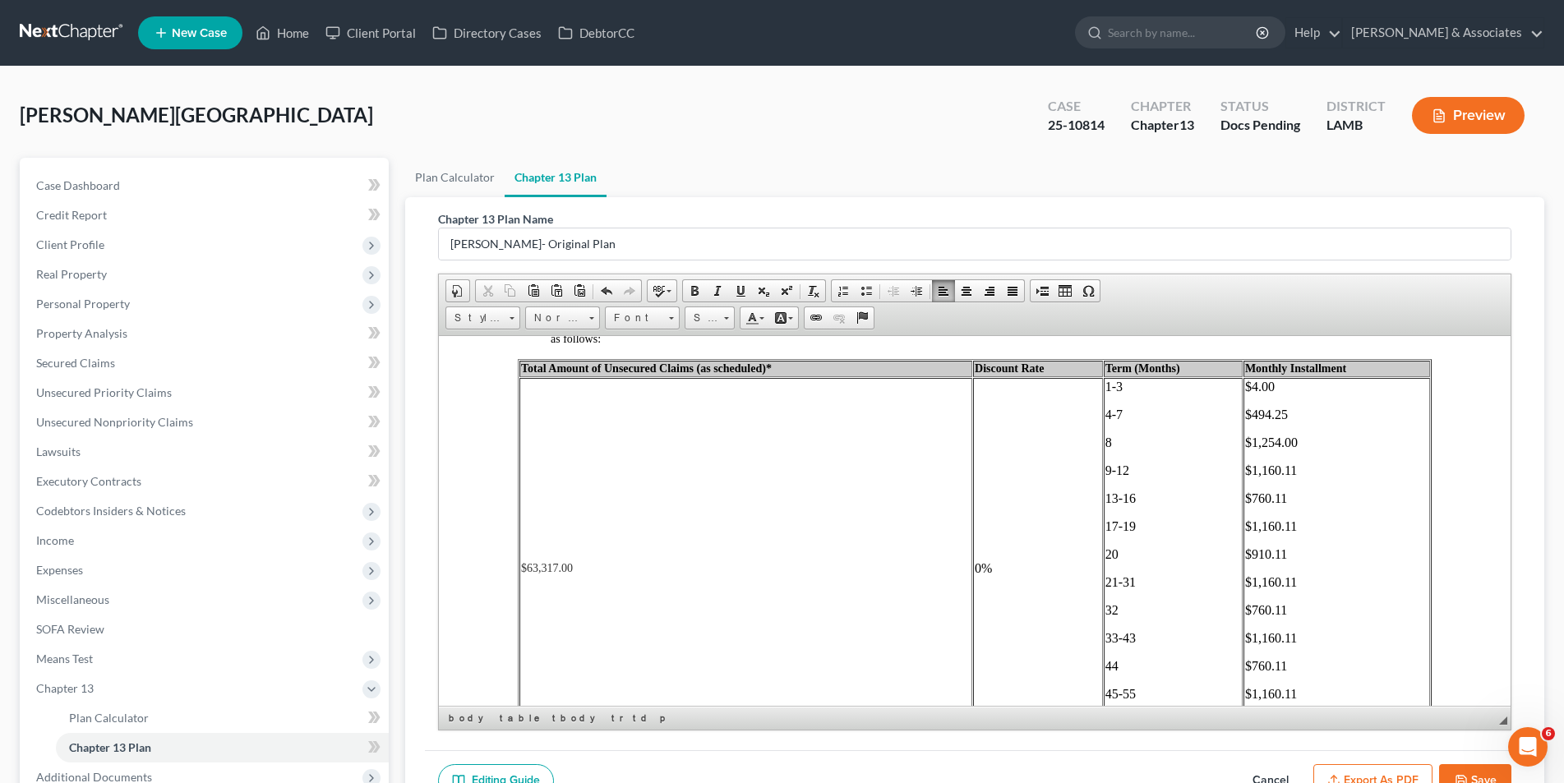
click at [1287, 446] on p "$1,254.00" at bounding box center [1335, 442] width 183 height 15
click at [1245, 440] on span "$ 94.25" at bounding box center [1263, 442] width 39 height 14
click at [1293, 472] on p "$1,160.11" at bounding box center [1335, 470] width 183 height 15
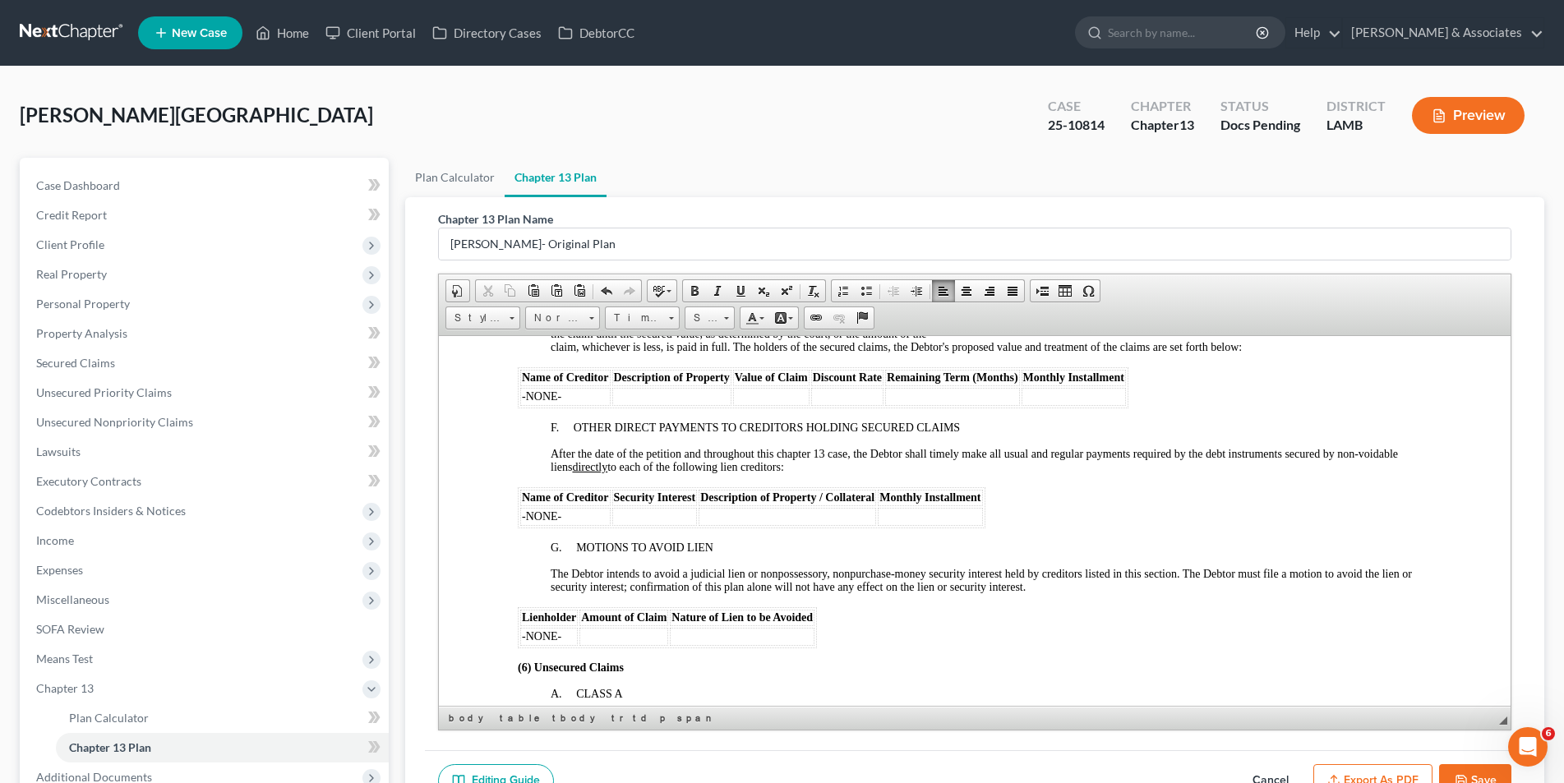
scroll to position [2465, 0]
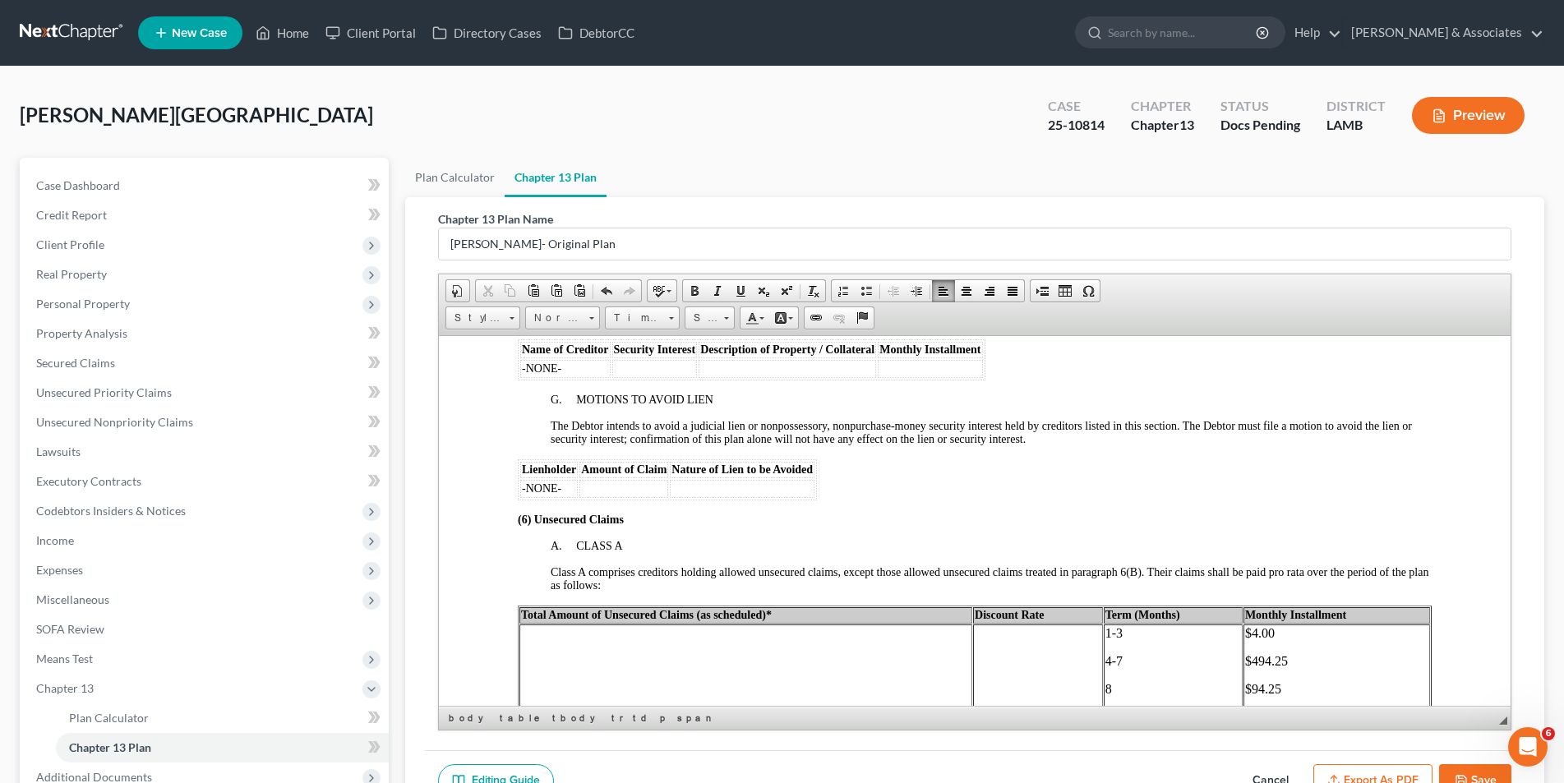
click at [1263, 628] on p "$4.00" at bounding box center [1335, 632] width 183 height 15
click at [1244, 633] on span "$47.33" at bounding box center [1262, 632] width 36 height 14
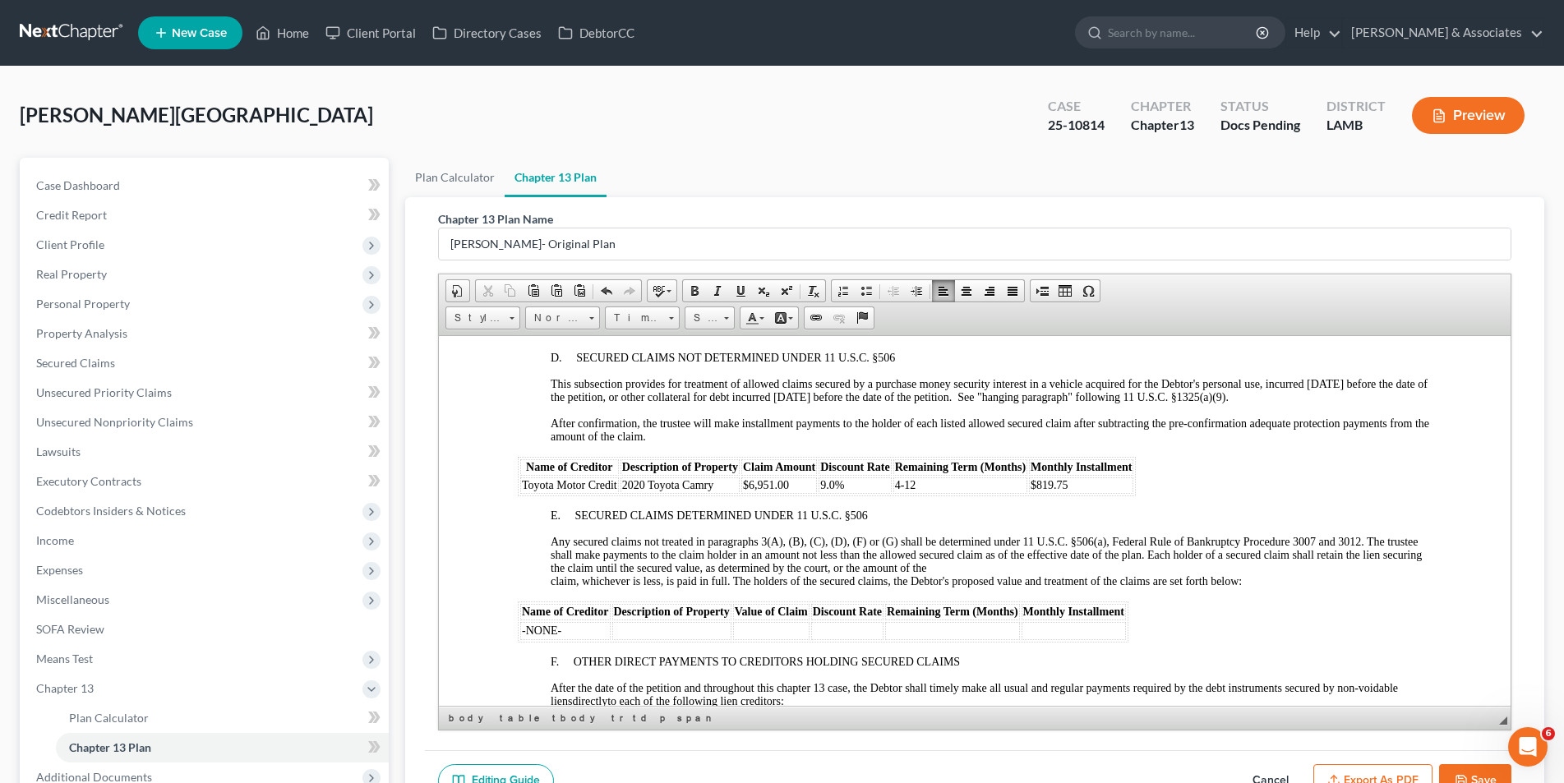
scroll to position [2054, 0]
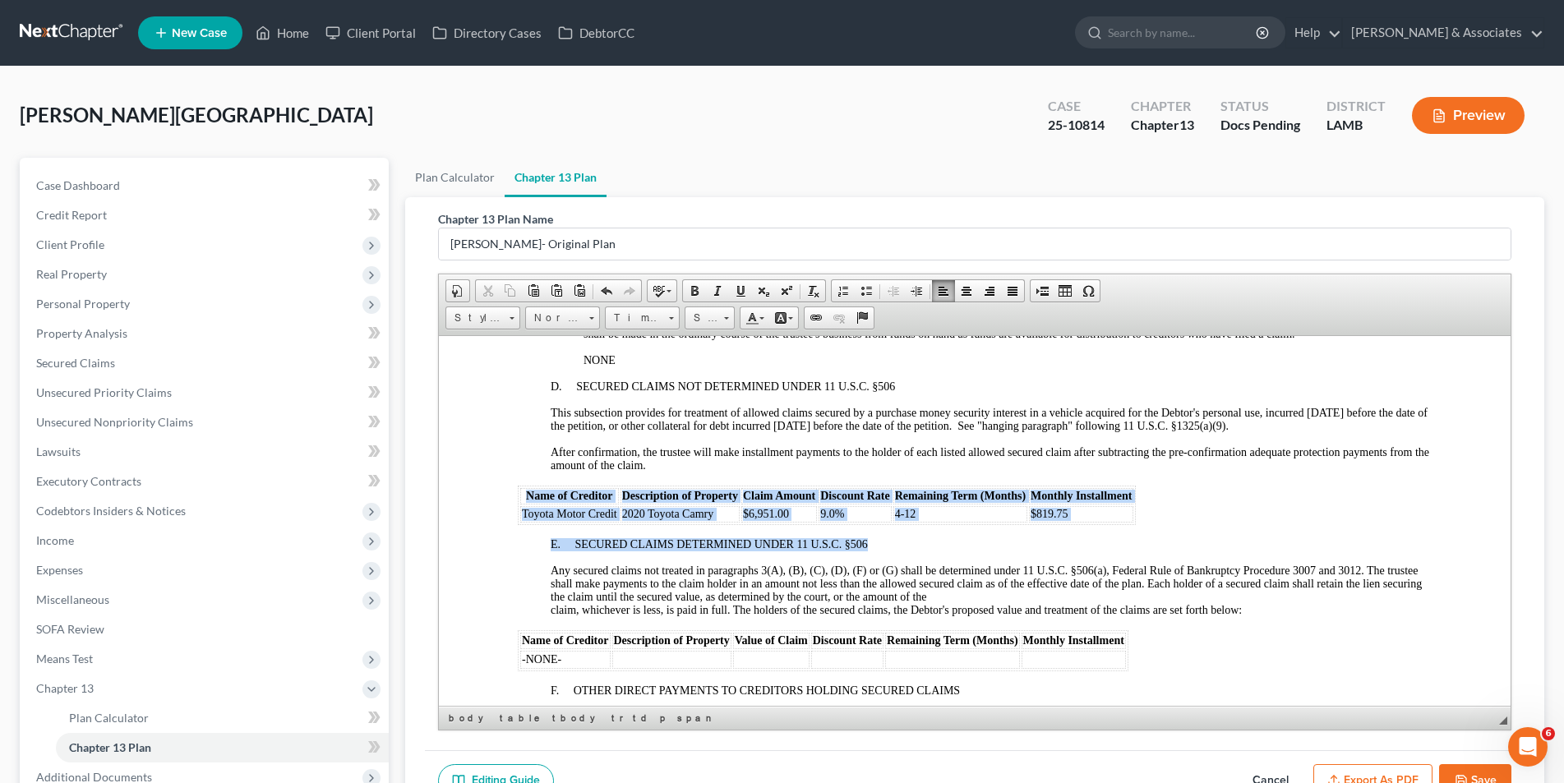
drag, startPoint x: 1130, startPoint y: 524, endPoint x: 523, endPoint y: 499, distance: 607.8
click at [727, 318] on span at bounding box center [726, 318] width 5 height 2
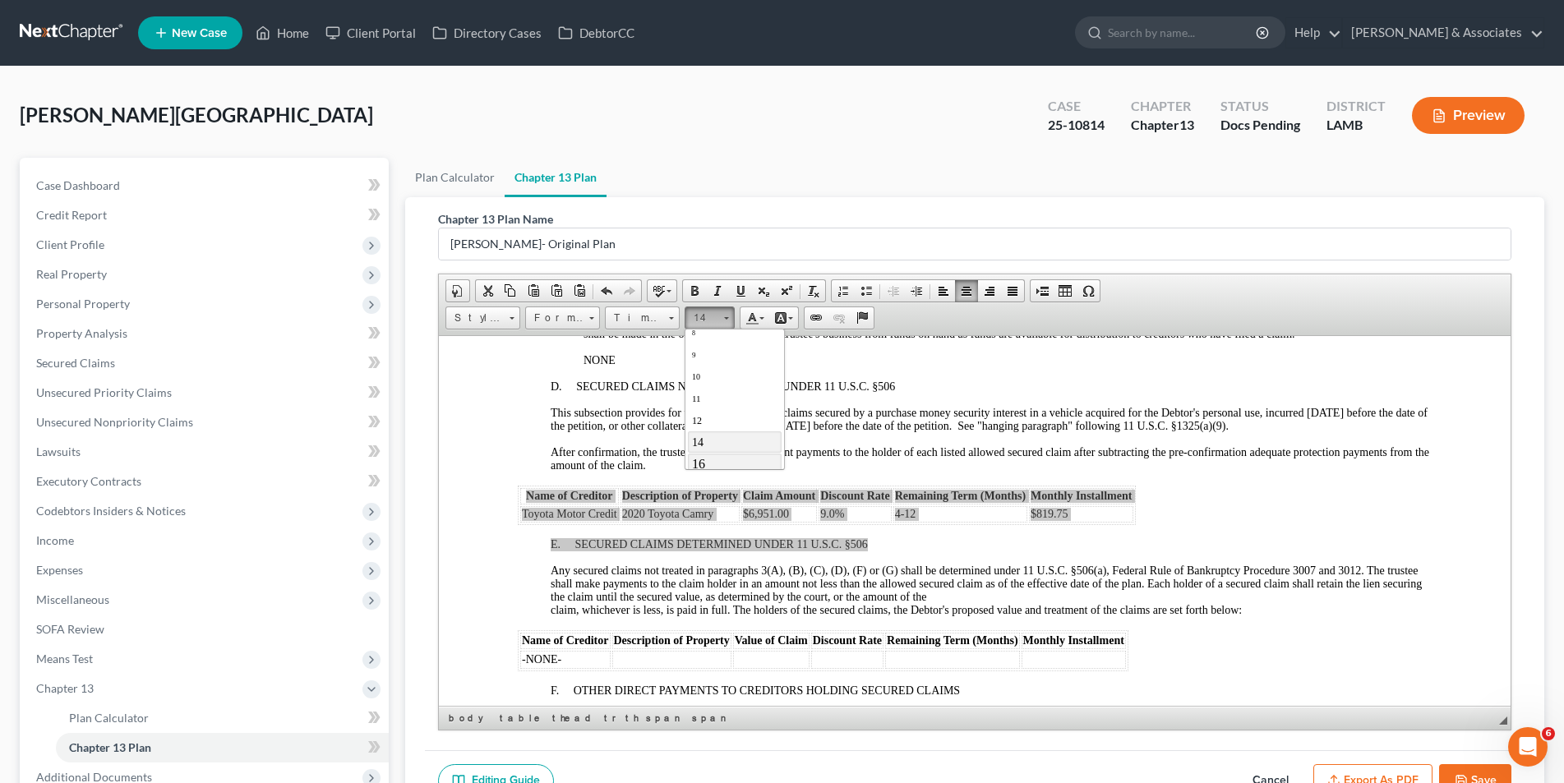
scroll to position [44, 0]
click at [749, 449] on link "16" at bounding box center [734, 447] width 94 height 21
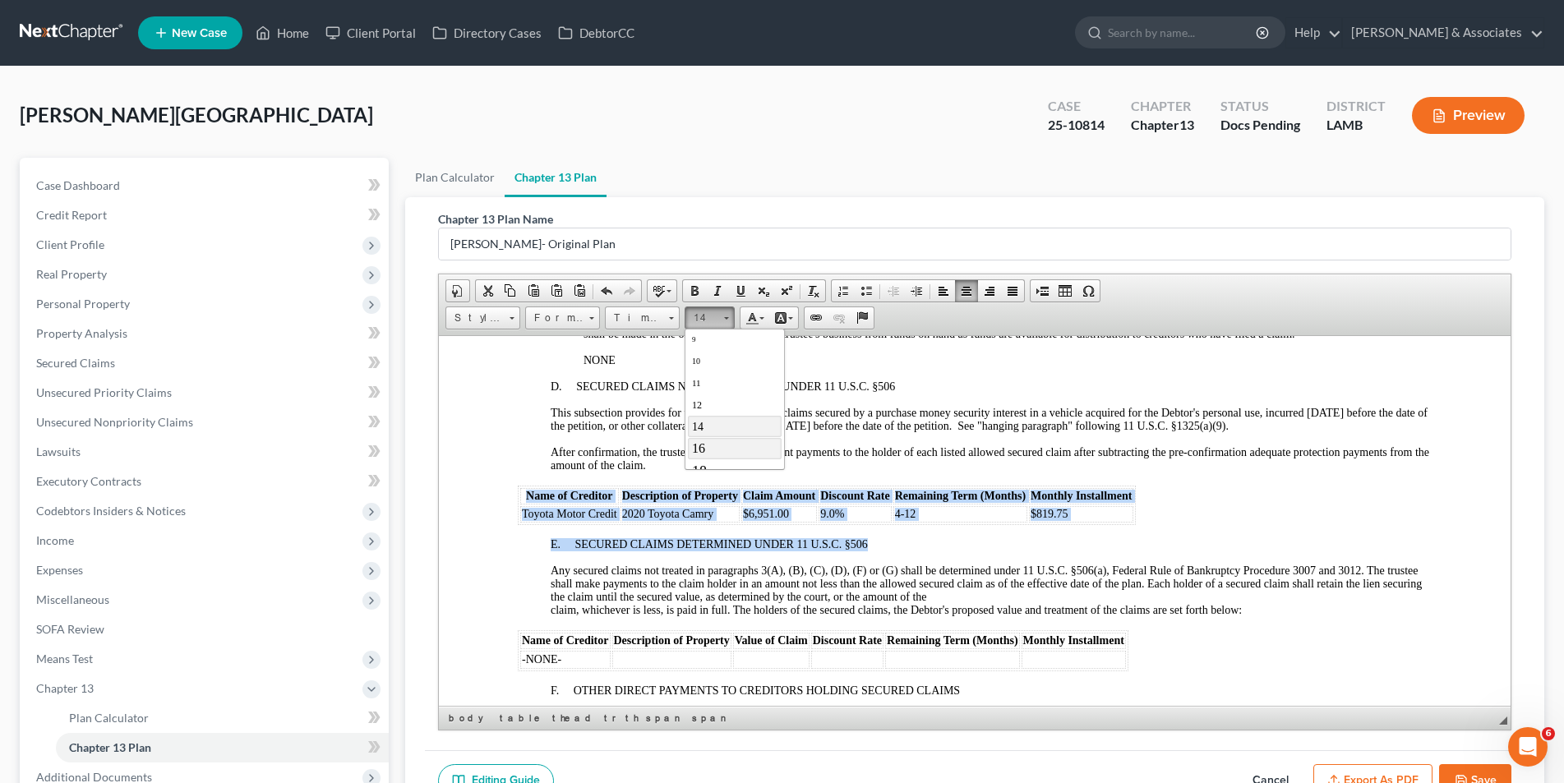
scroll to position [0, 0]
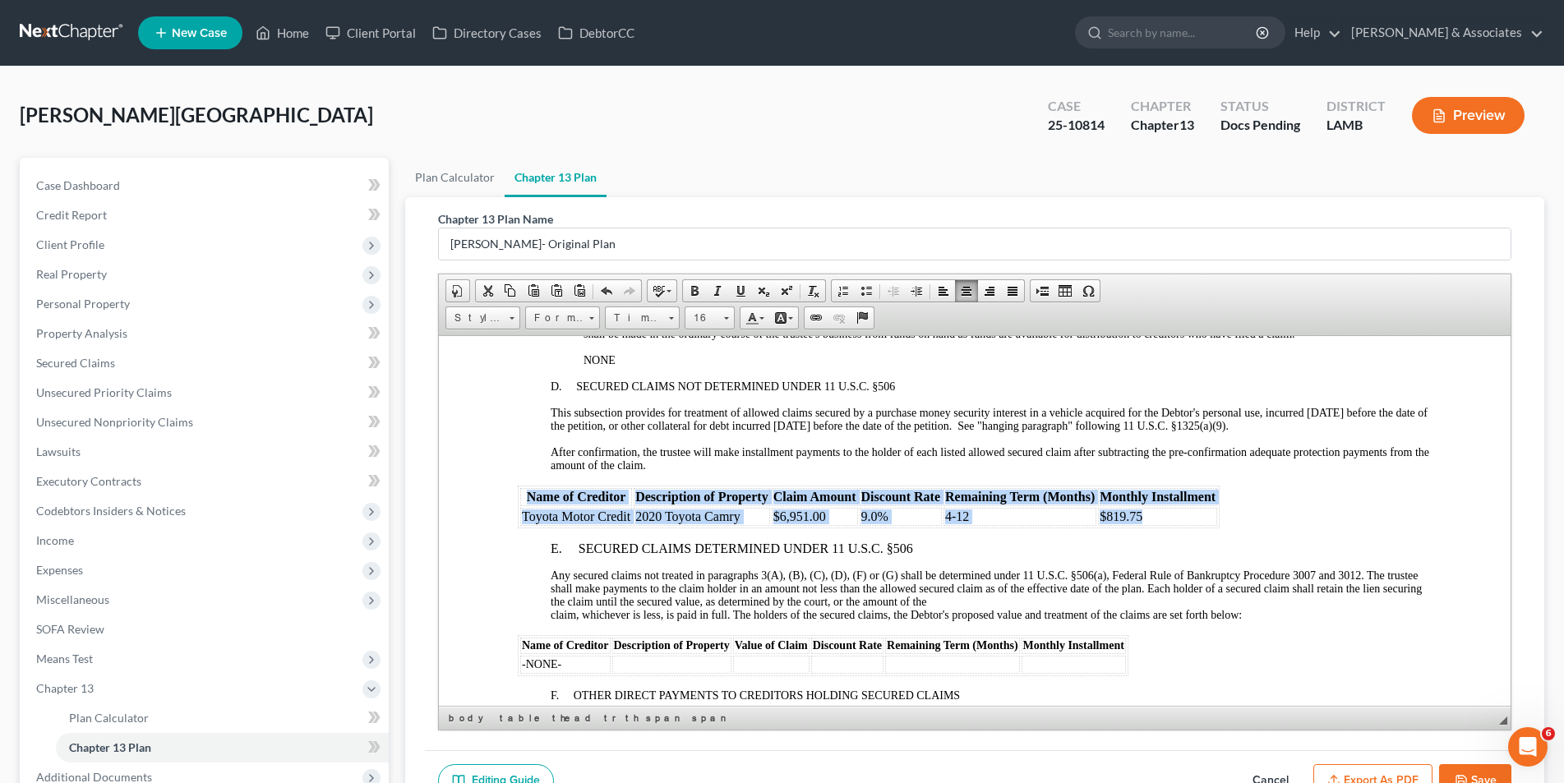
click at [869, 517] on span "9.0%" at bounding box center [873, 516] width 27 height 14
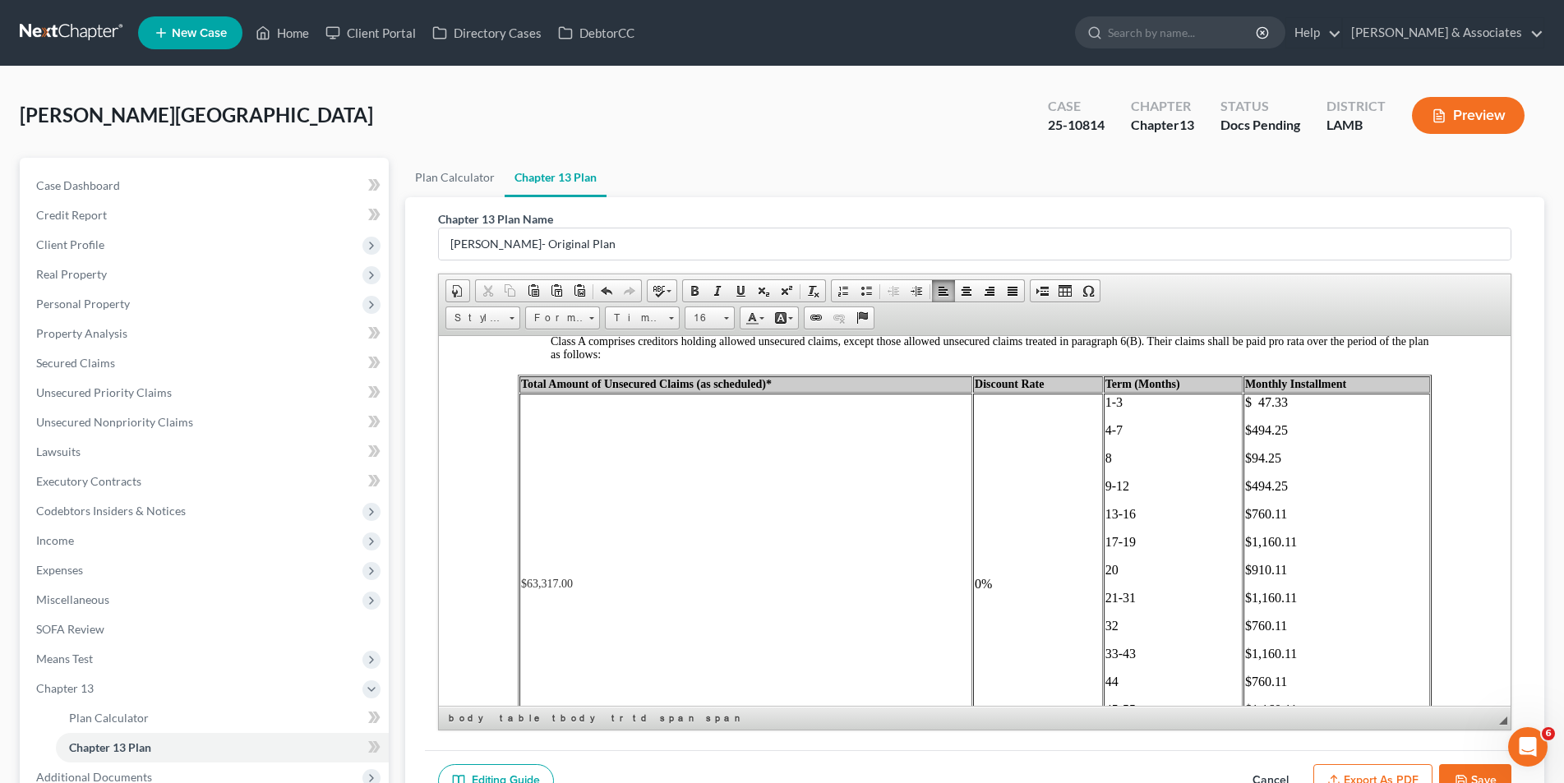
scroll to position [2712, 0]
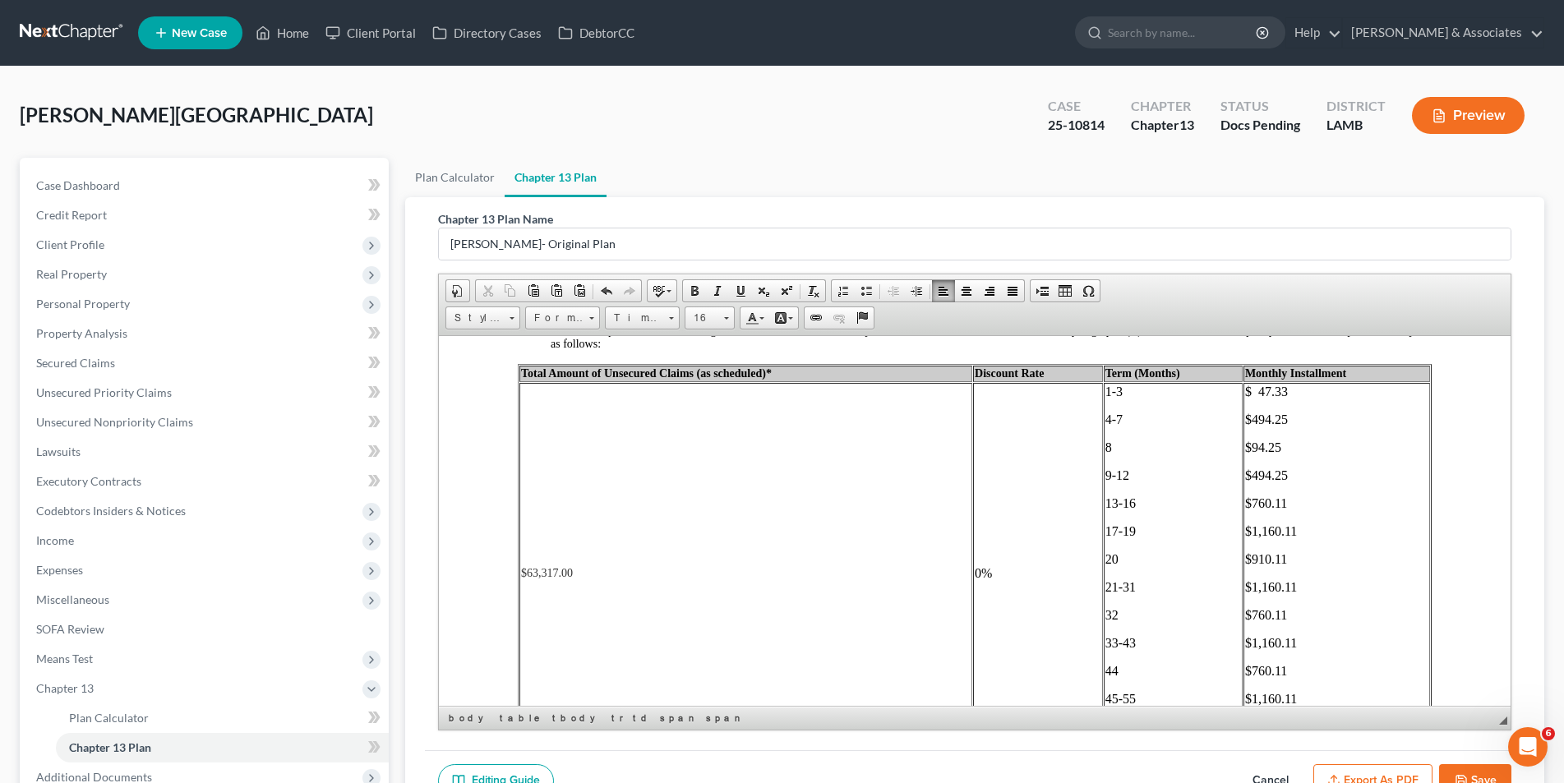
click at [1286, 531] on p "$1,160.11" at bounding box center [1335, 530] width 183 height 15
click at [1275, 503] on p "$760.11" at bounding box center [1335, 503] width 183 height 15
click at [1292, 556] on p "$910.11" at bounding box center [1335, 558] width 183 height 15
click at [1244, 559] on span "$914.00" at bounding box center [1265, 558] width 43 height 14
click at [1296, 594] on td "$ 47.33 $494.25 $ 94.25 $494.25 $1,064.00 $1.314.00 $ 914.00 $1,160.11 $760.11 …" at bounding box center [1335, 572] width 187 height 381
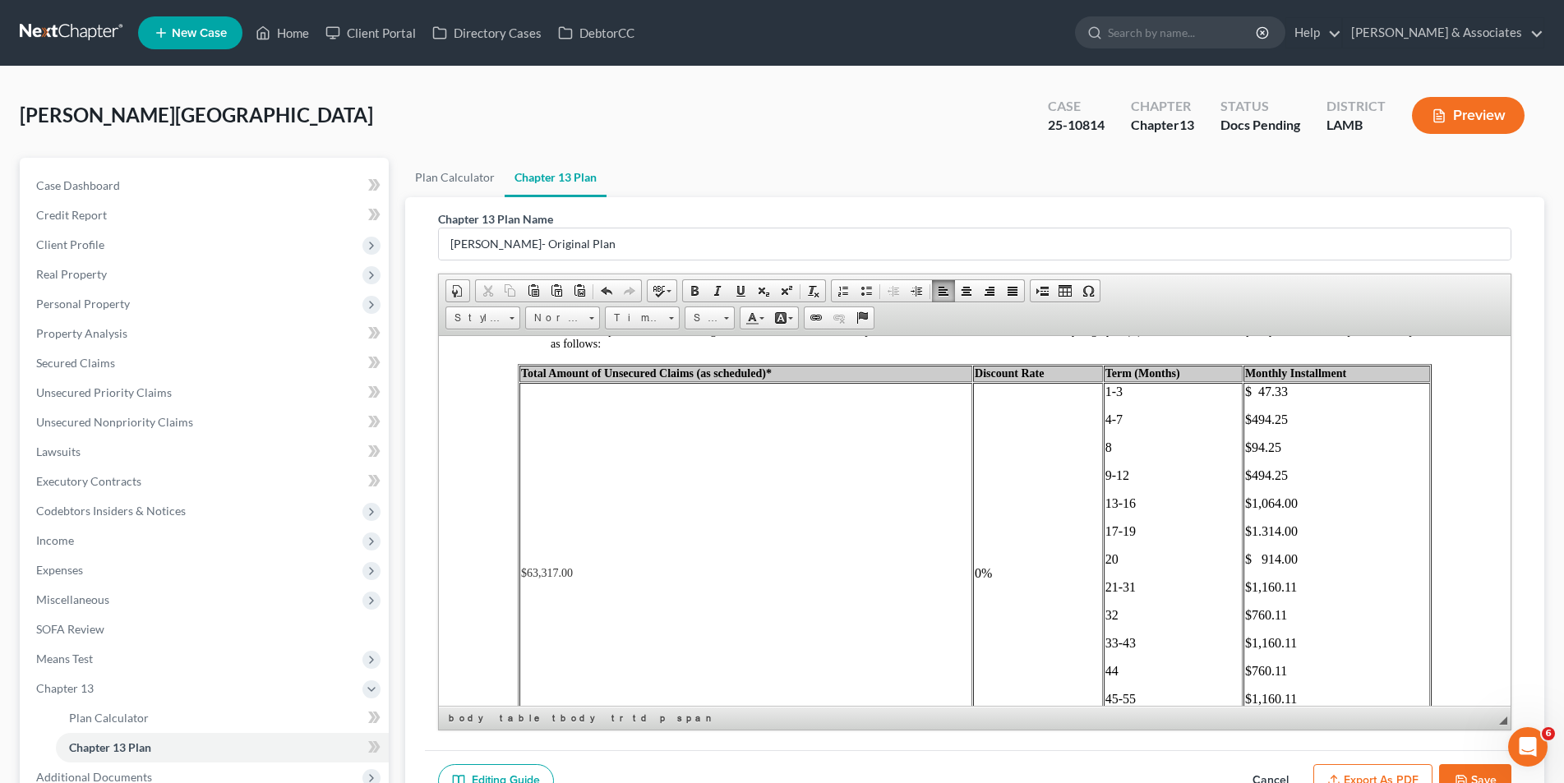
click at [1283, 585] on span "$1,160.11" at bounding box center [1270, 586] width 52 height 14
click at [1289, 614] on p "$760.11" at bounding box center [1335, 614] width 183 height 15
click at [1297, 645] on p "$1,160.11" at bounding box center [1335, 642] width 183 height 15
click at [1299, 671] on p "$760.11" at bounding box center [1335, 670] width 183 height 15
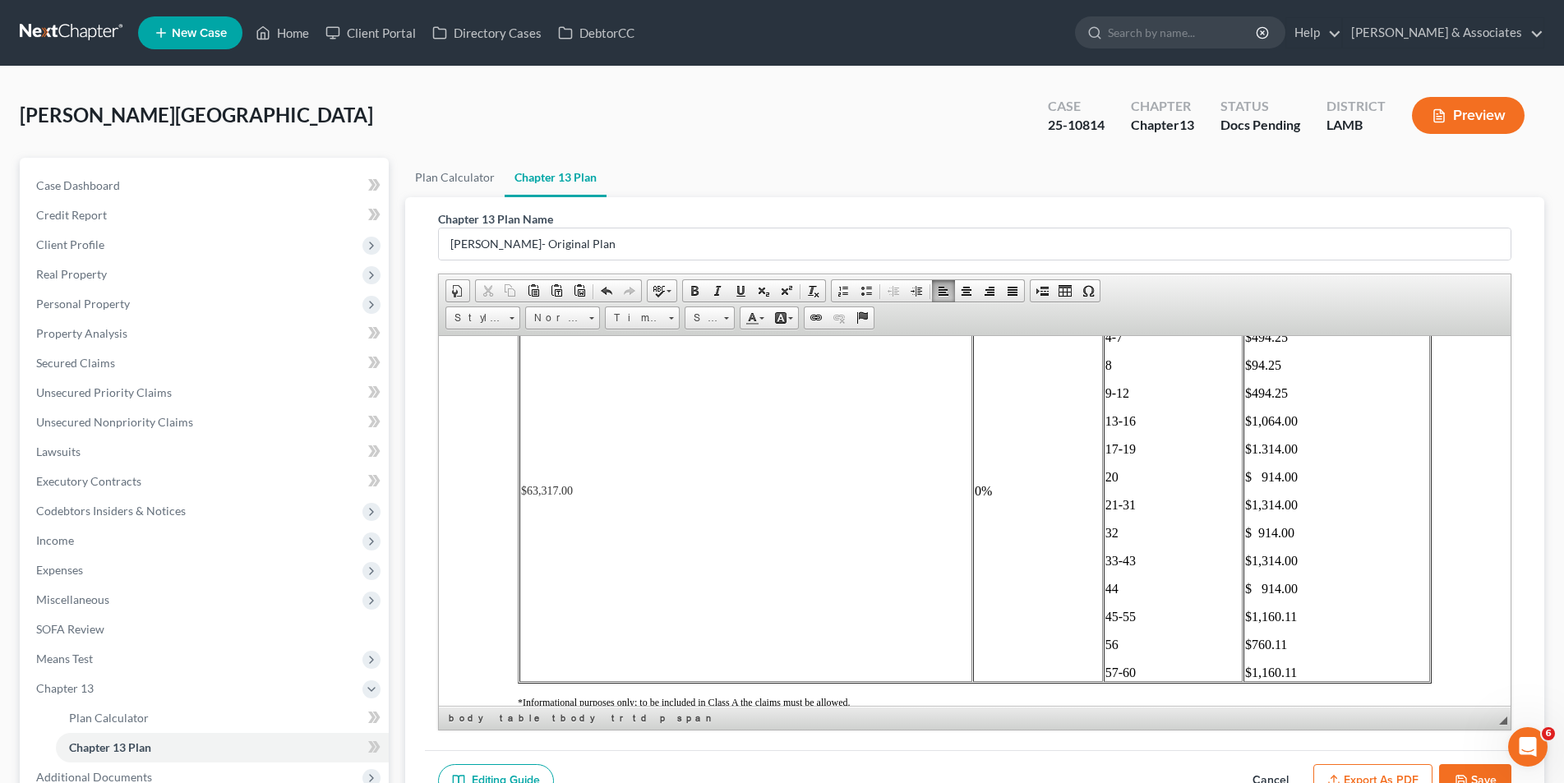
click at [1286, 611] on p "$1,160.11" at bounding box center [1335, 616] width 183 height 15
click at [1292, 639] on p "$760.11" at bounding box center [1335, 644] width 183 height 15
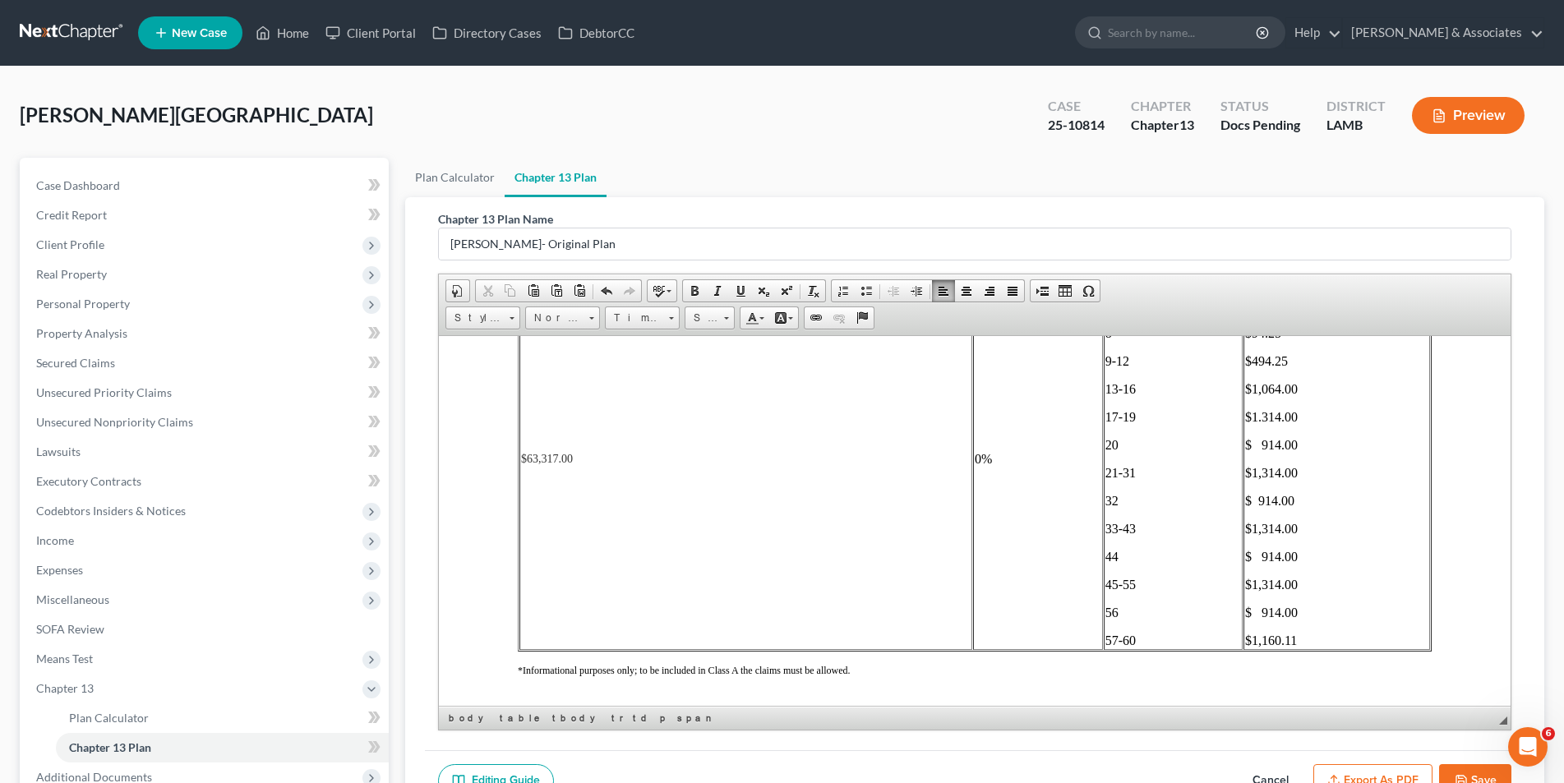
scroll to position [2876, 0]
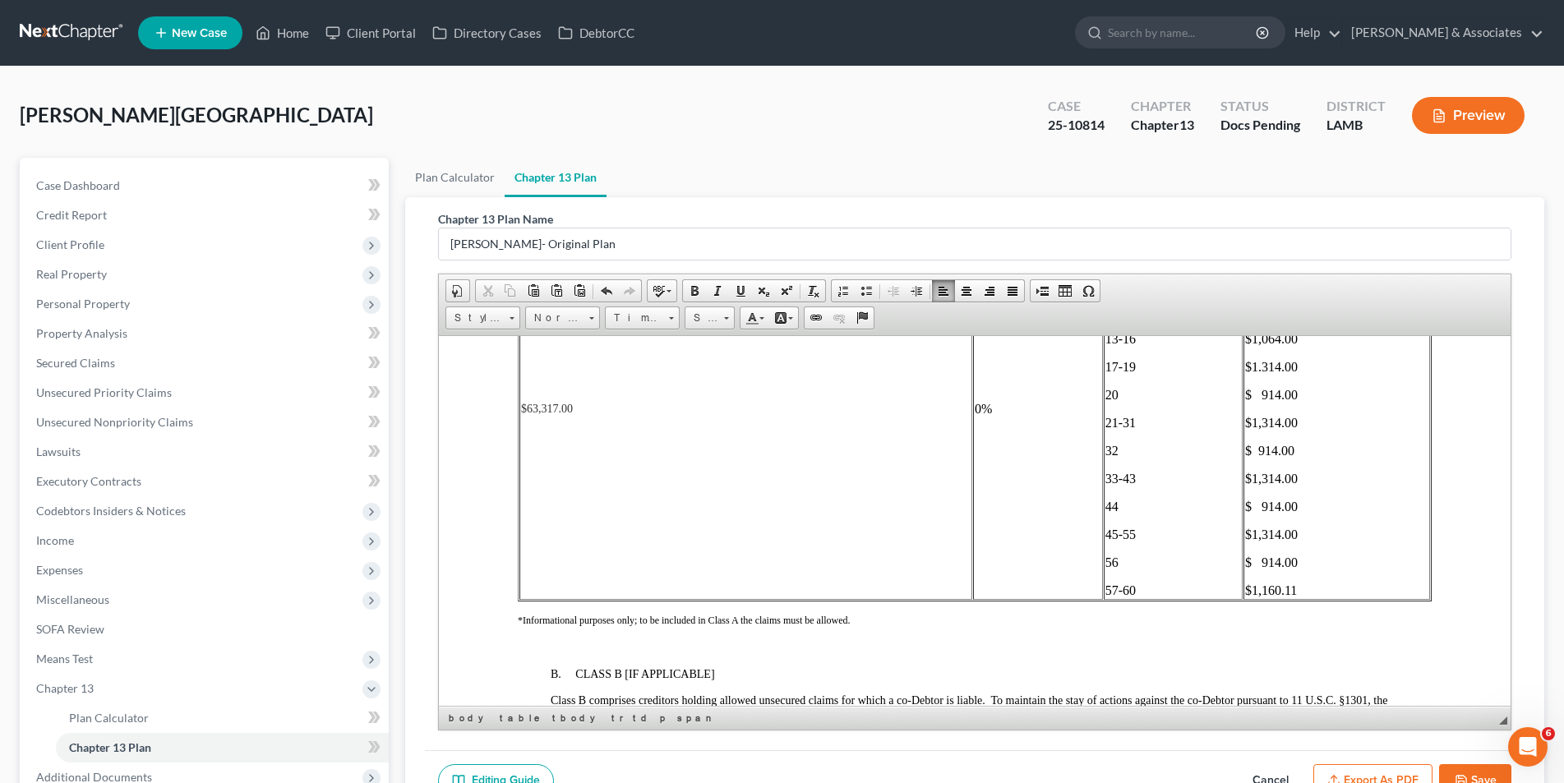
click at [1307, 590] on p "$1,160.11" at bounding box center [1335, 590] width 183 height 15
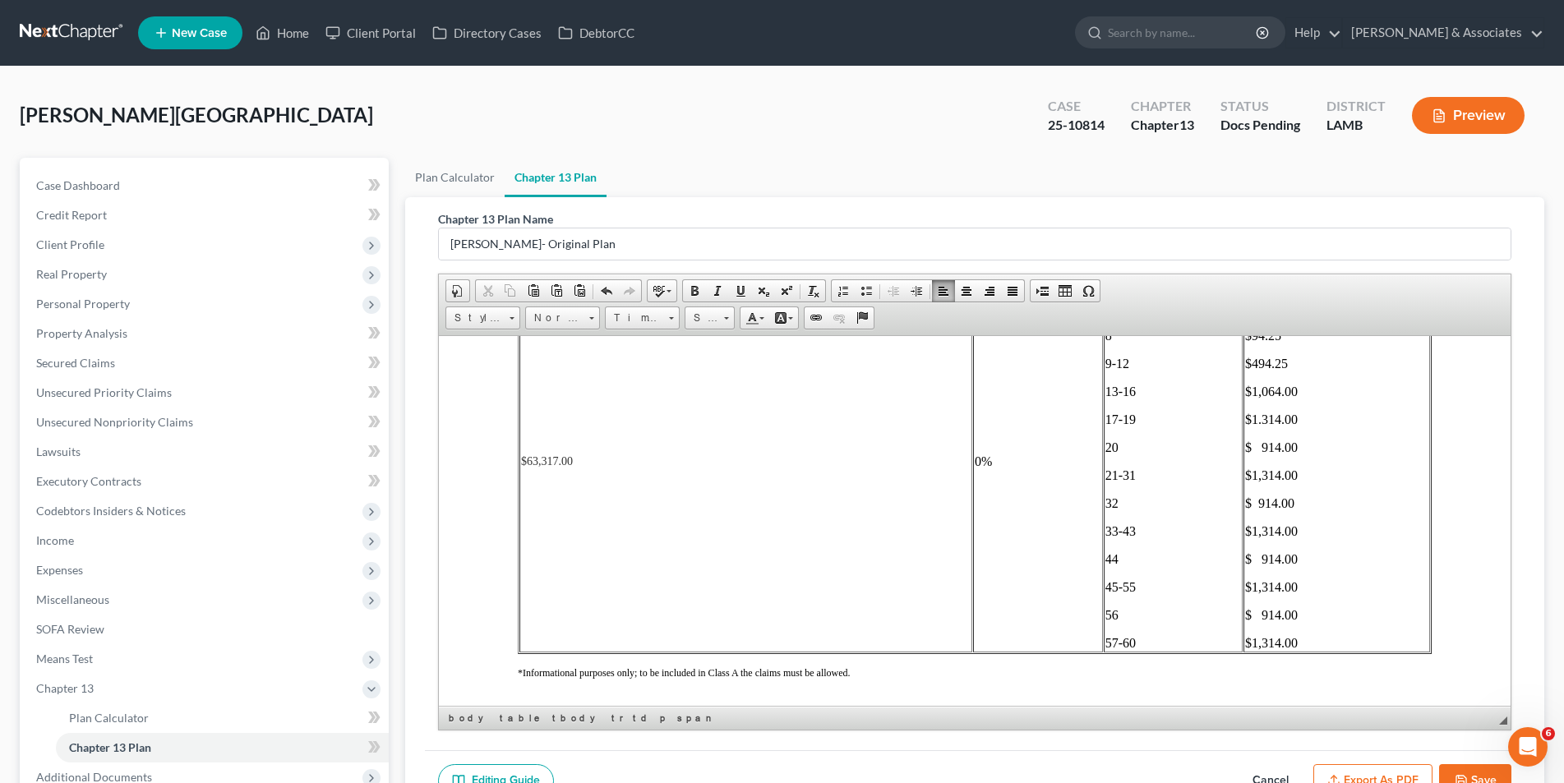
scroll to position [2712, 0]
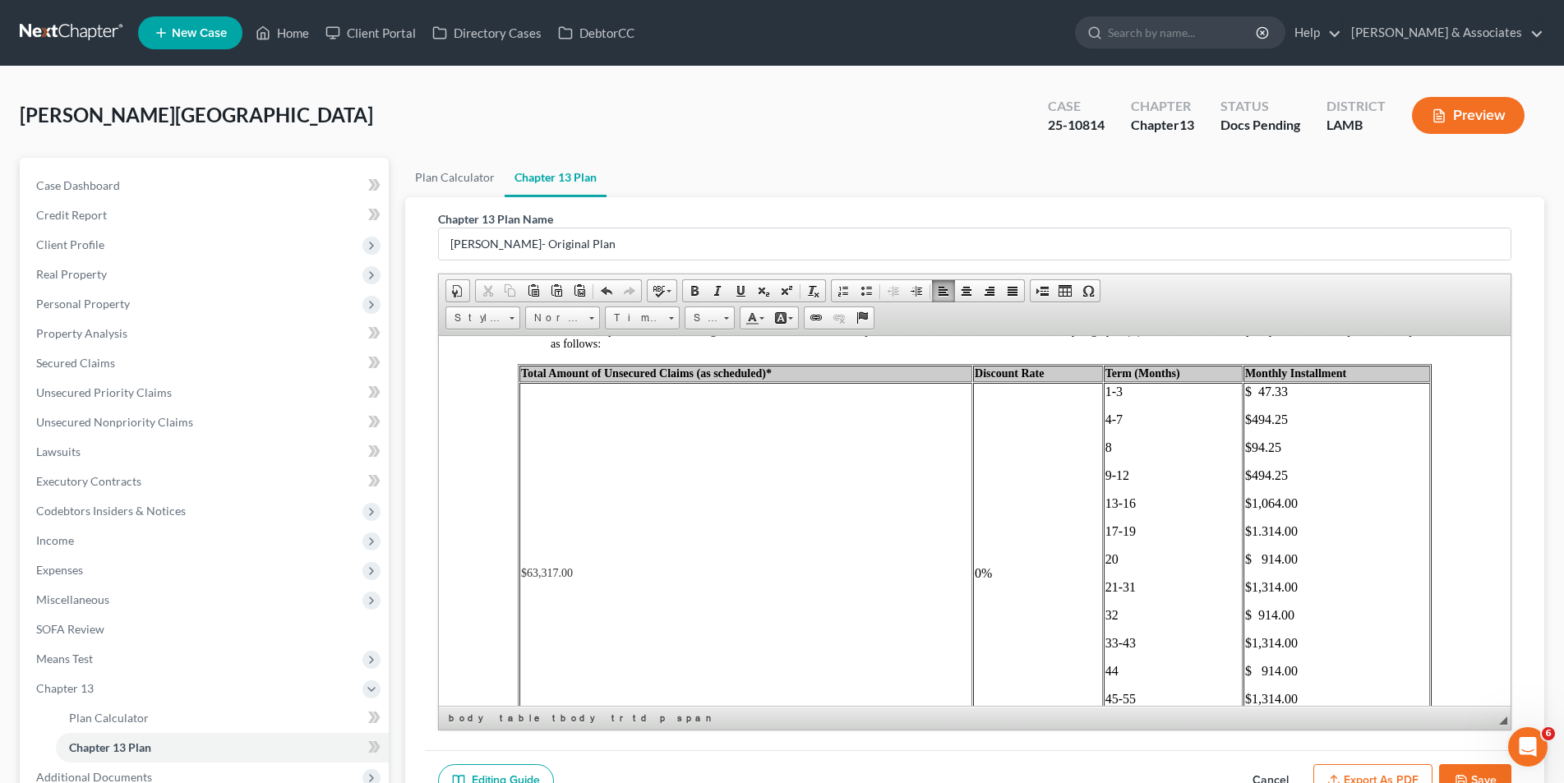
click at [1250, 530] on span "$1.314.00" at bounding box center [1270, 530] width 53 height 14
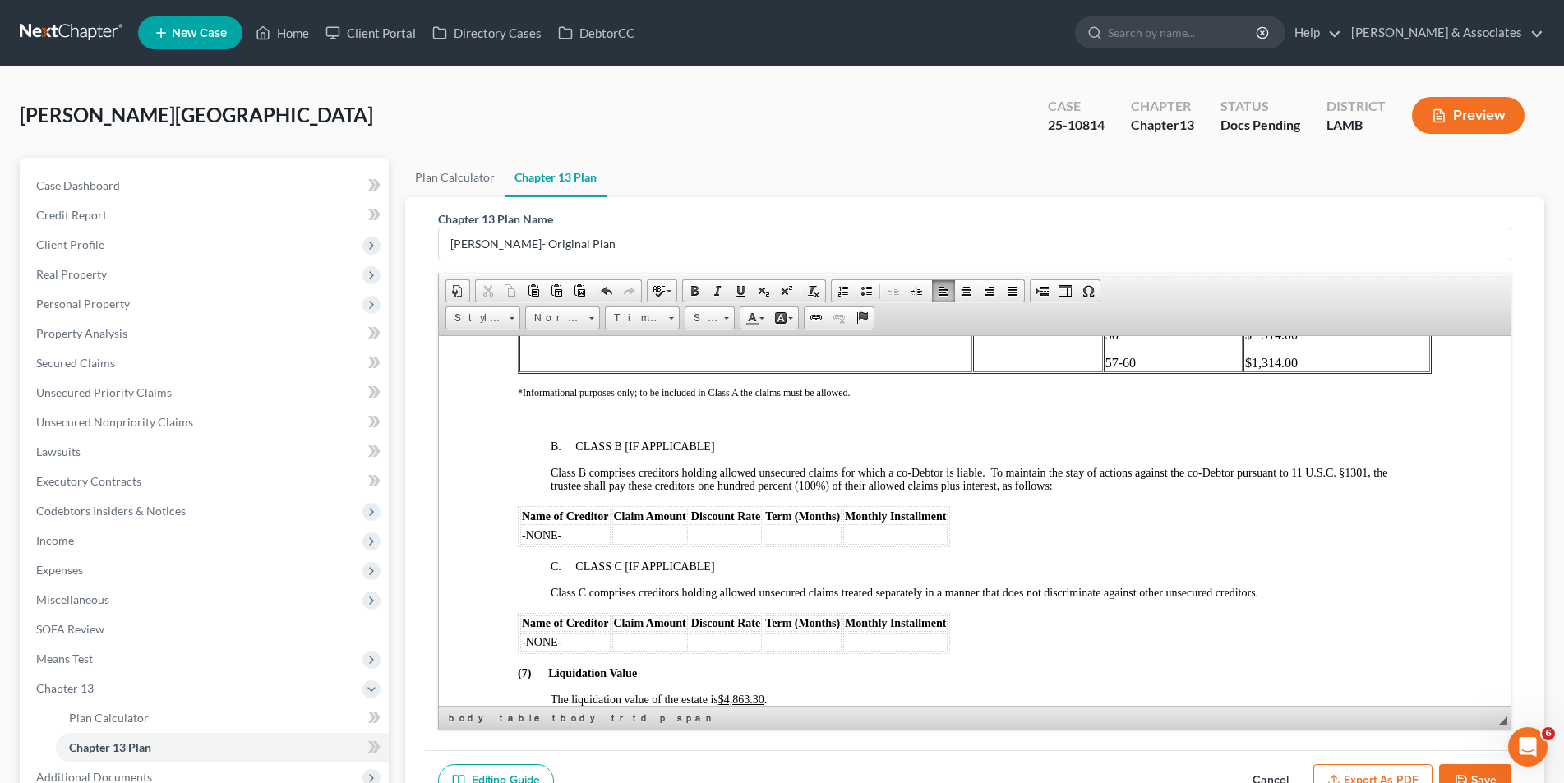
scroll to position [3205, 0]
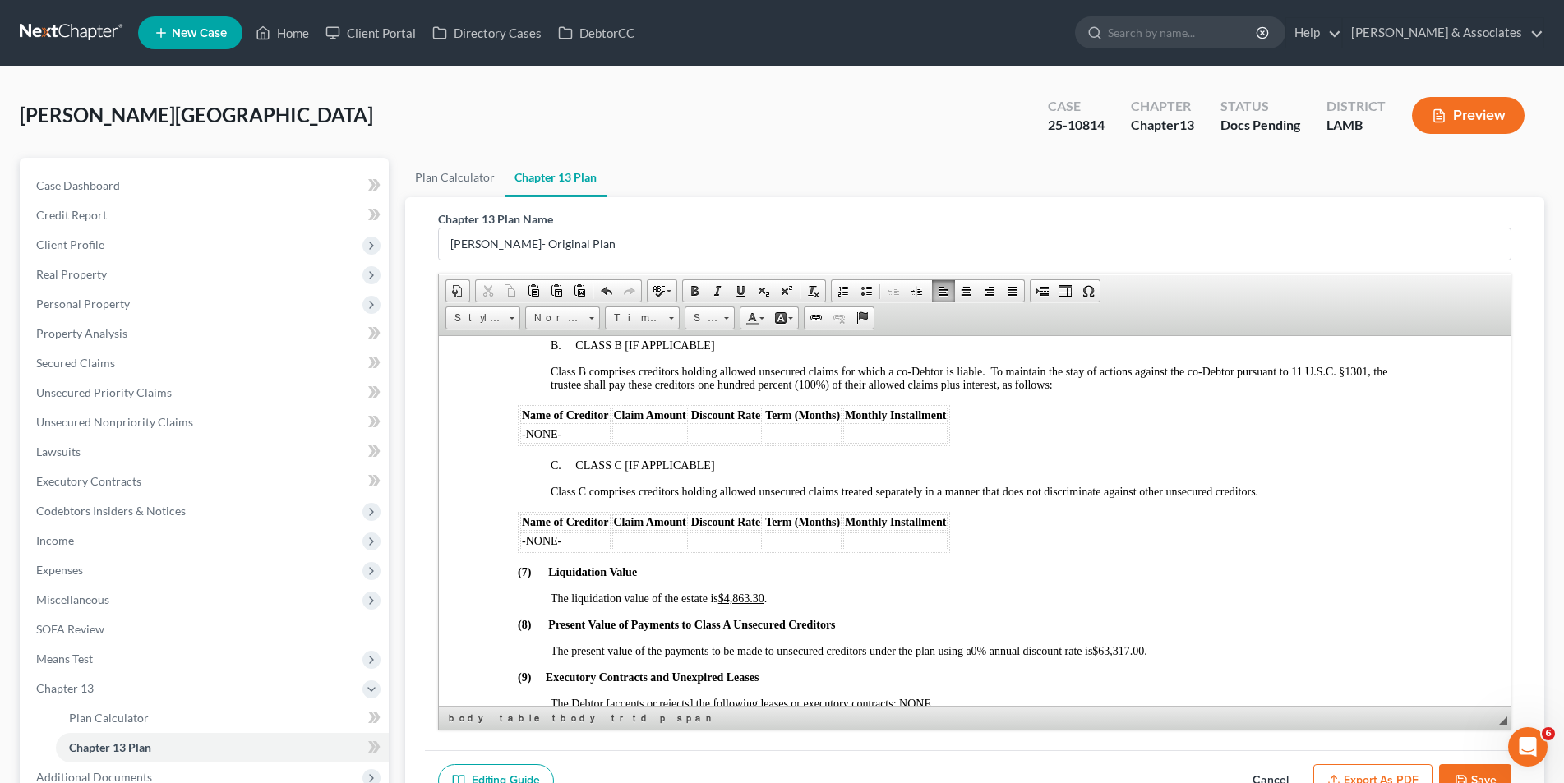
click at [1143, 647] on u "$63,317.00" at bounding box center [1117, 650] width 52 height 12
click at [1138, 647] on u "$64,6632.24" at bounding box center [1120, 650] width 58 height 12
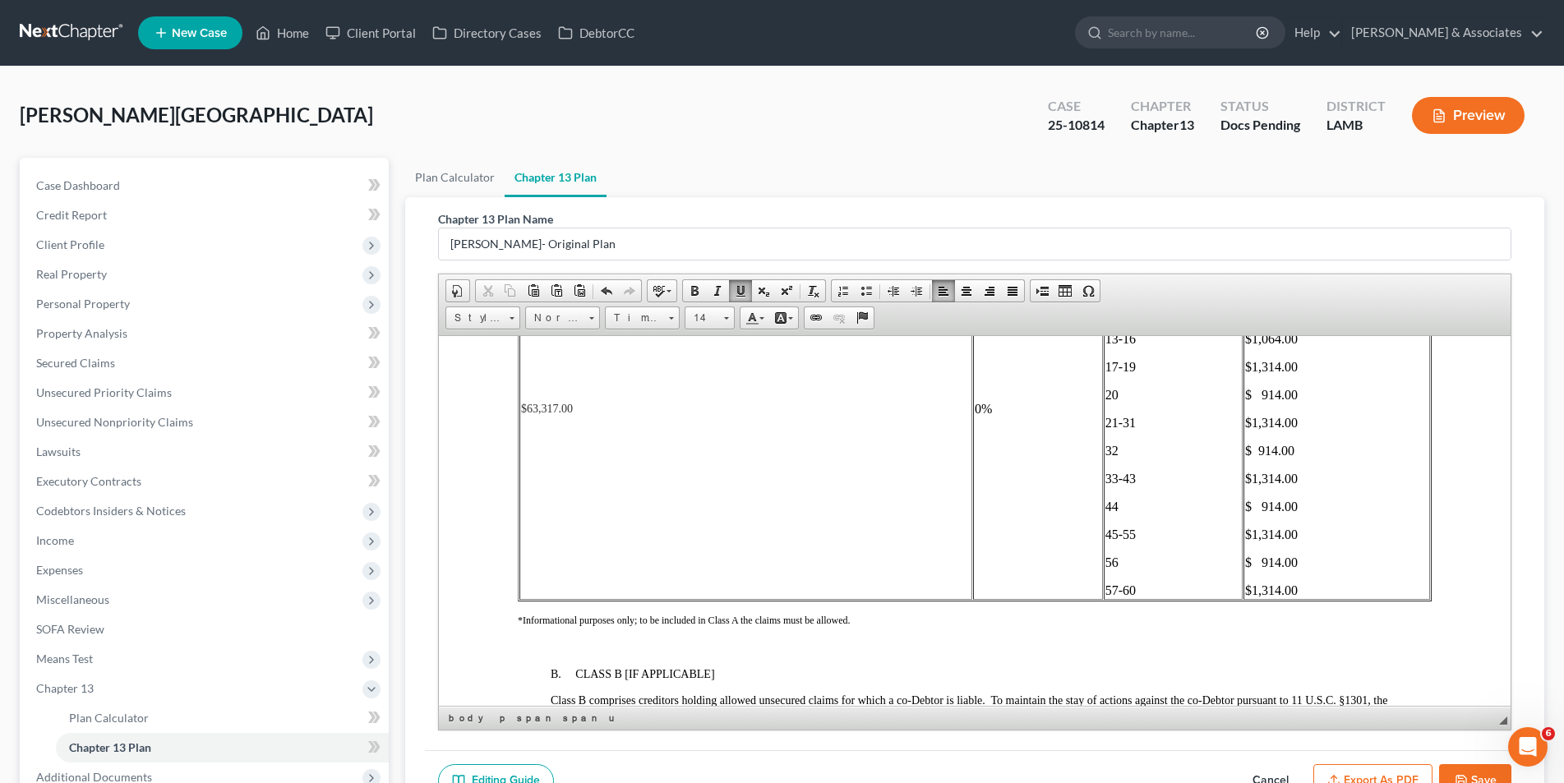
scroll to position [2712, 0]
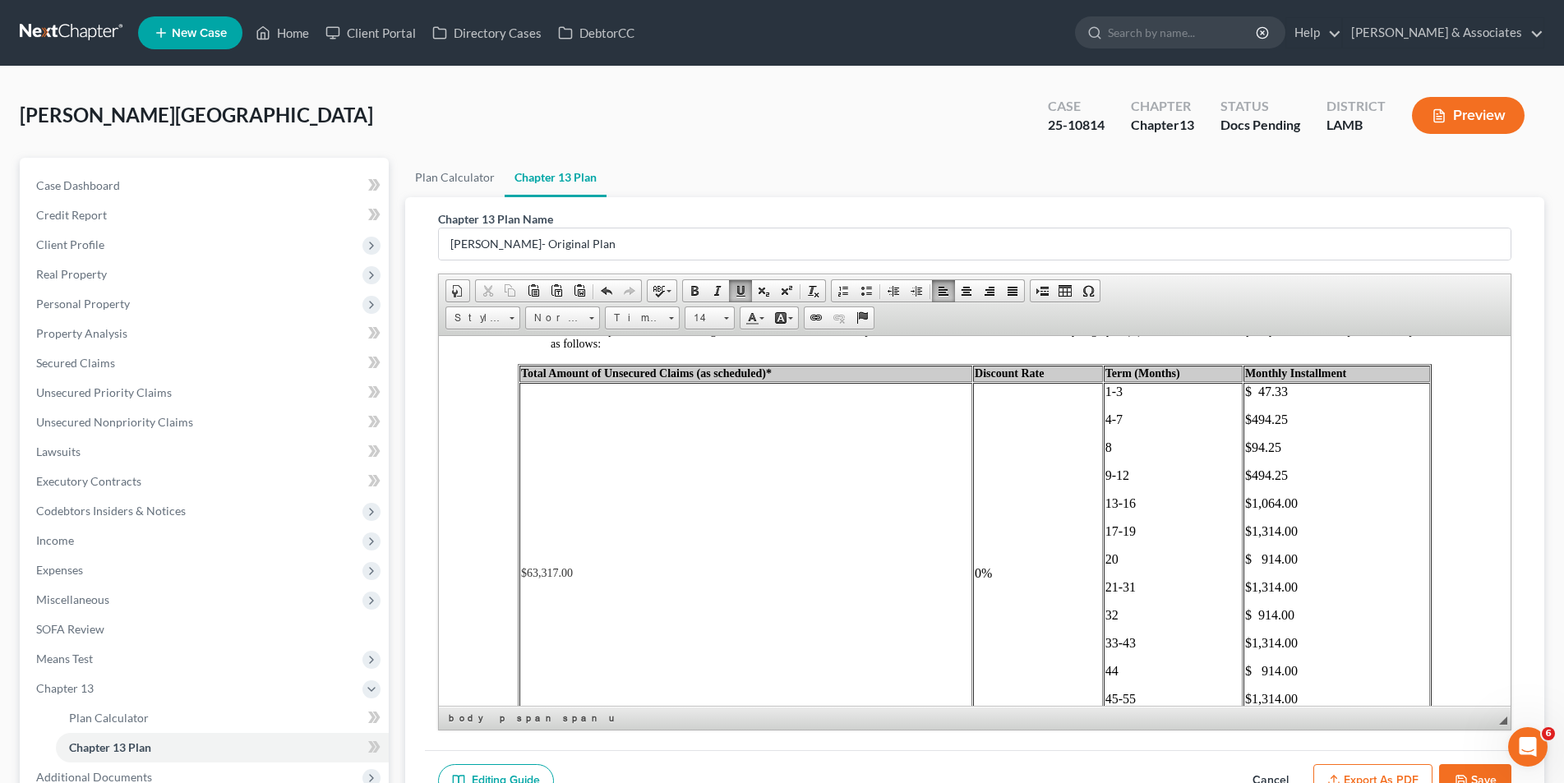
click at [1477, 777] on button "Save" at bounding box center [1475, 781] width 72 height 35
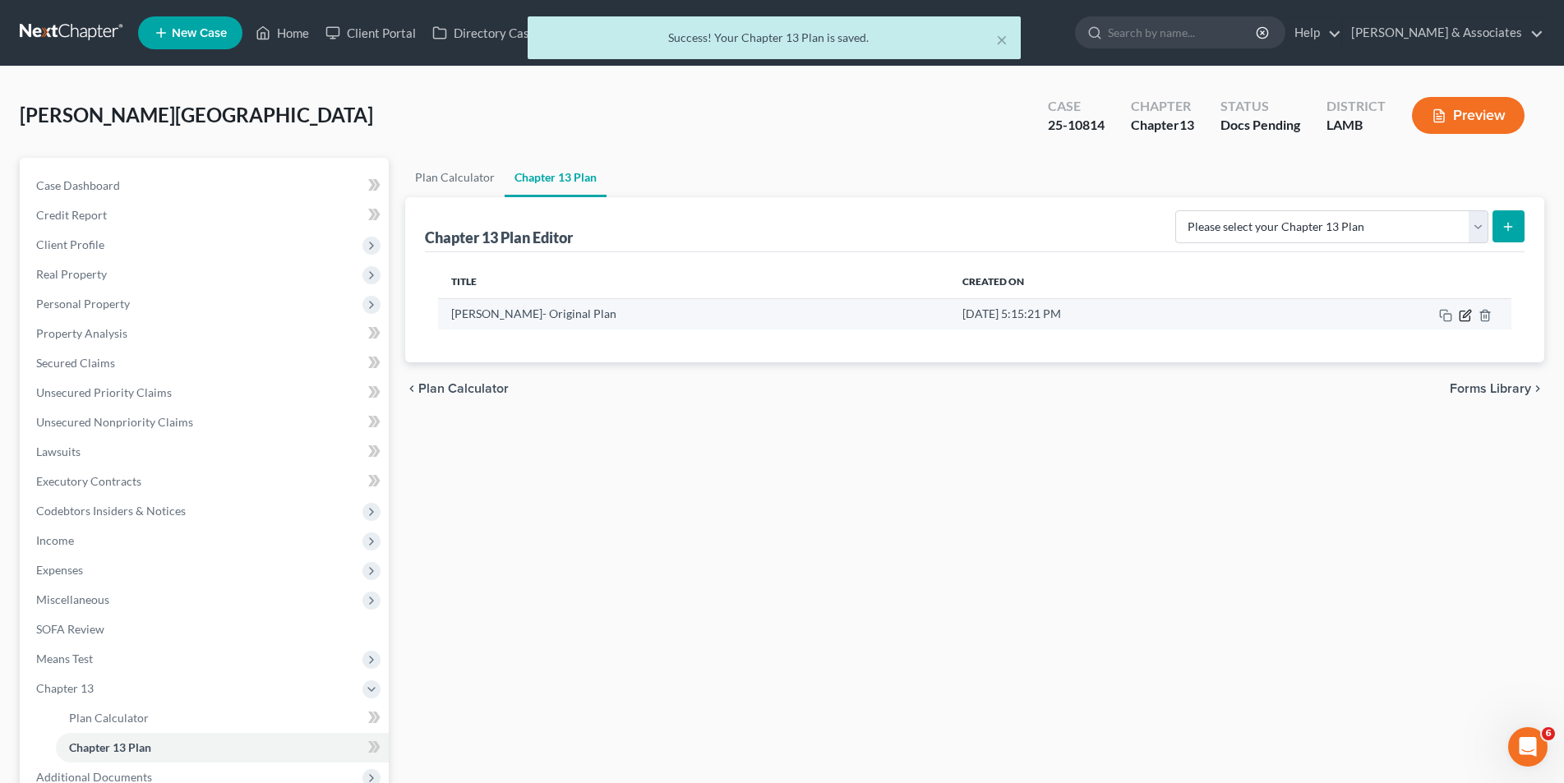
click at [1460, 318] on icon "button" at bounding box center [1464, 316] width 10 height 10
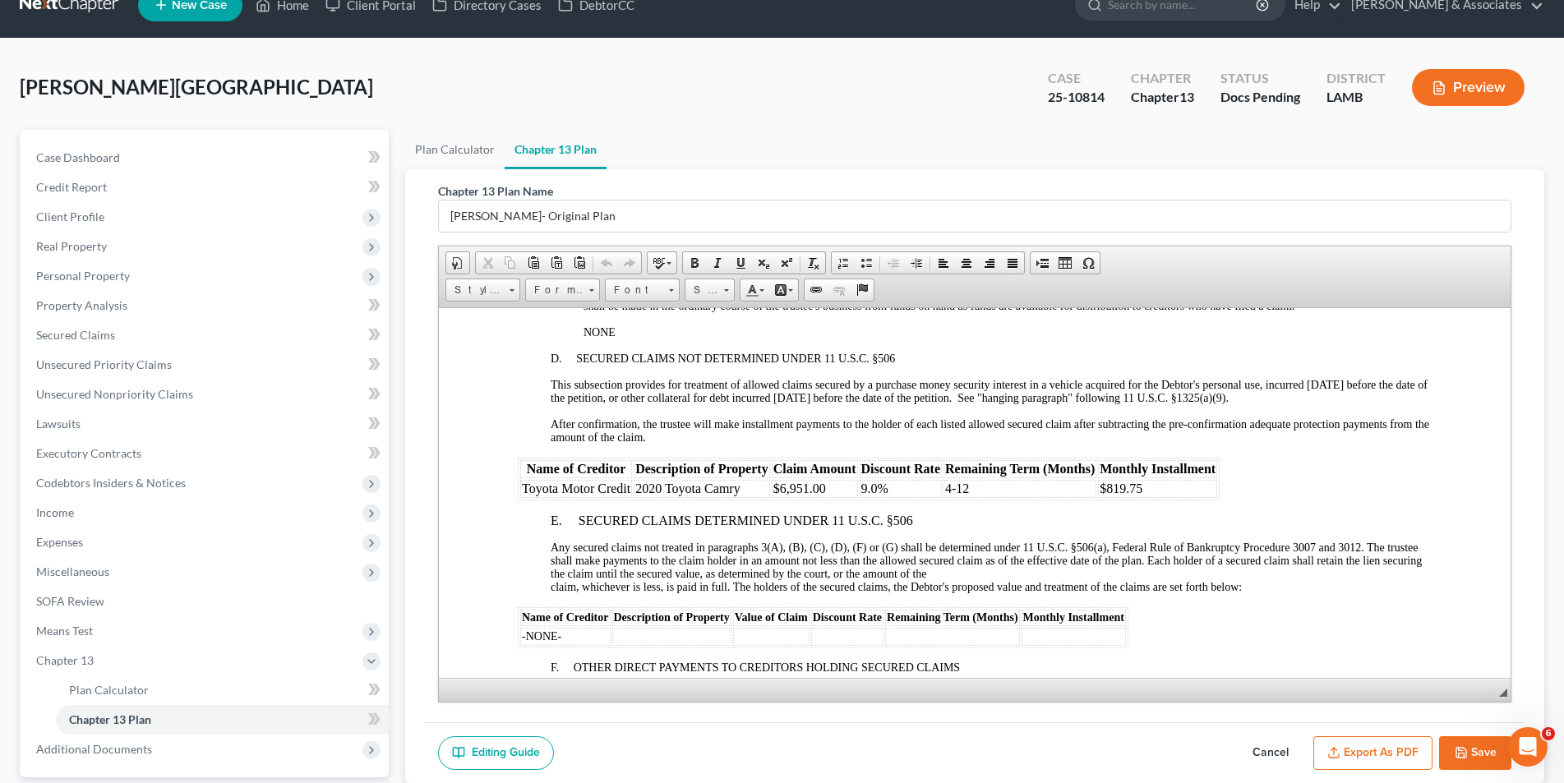
scroll to position [37, 0]
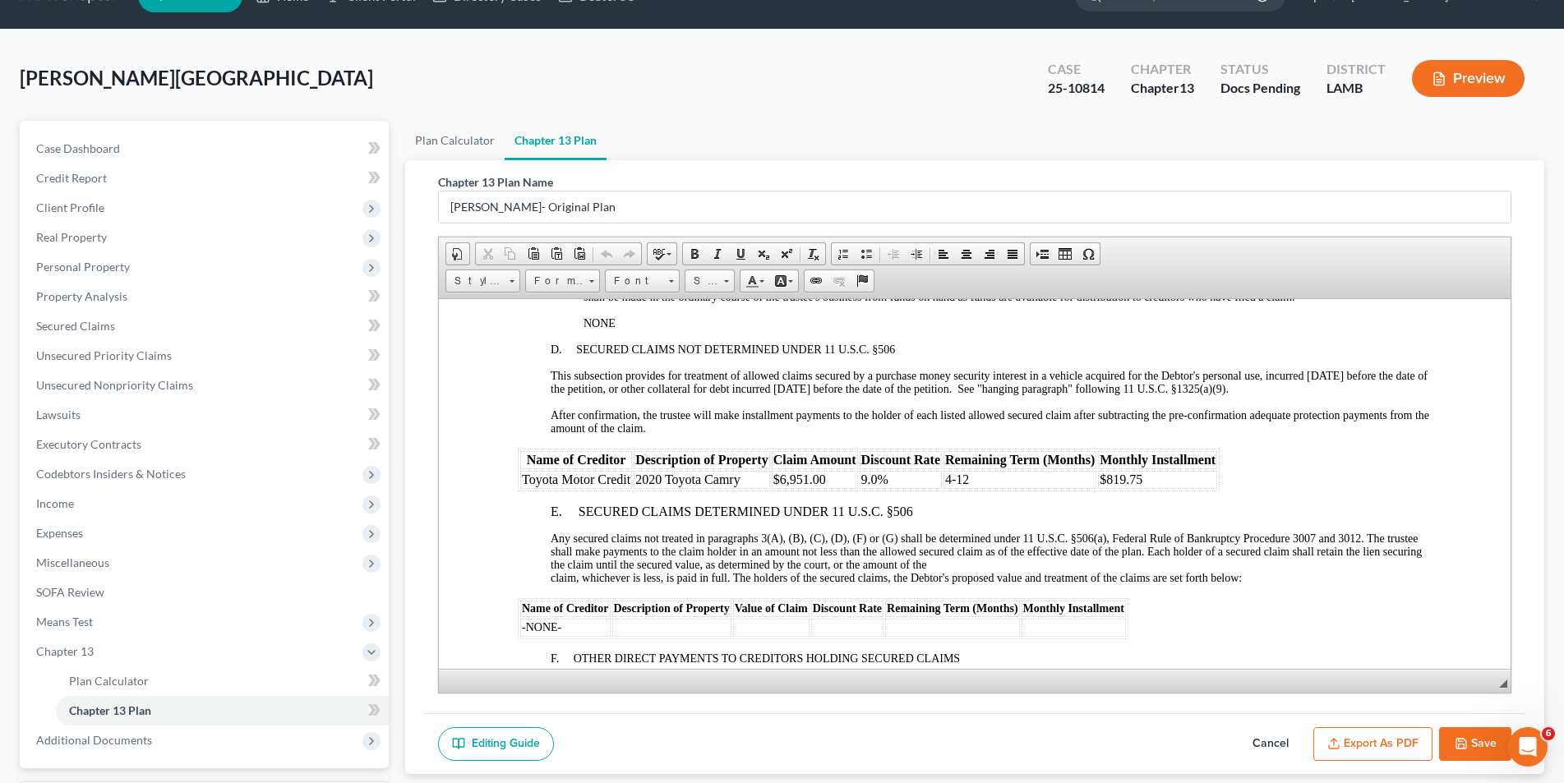
click at [1480, 738] on button "Save" at bounding box center [1475, 744] width 72 height 35
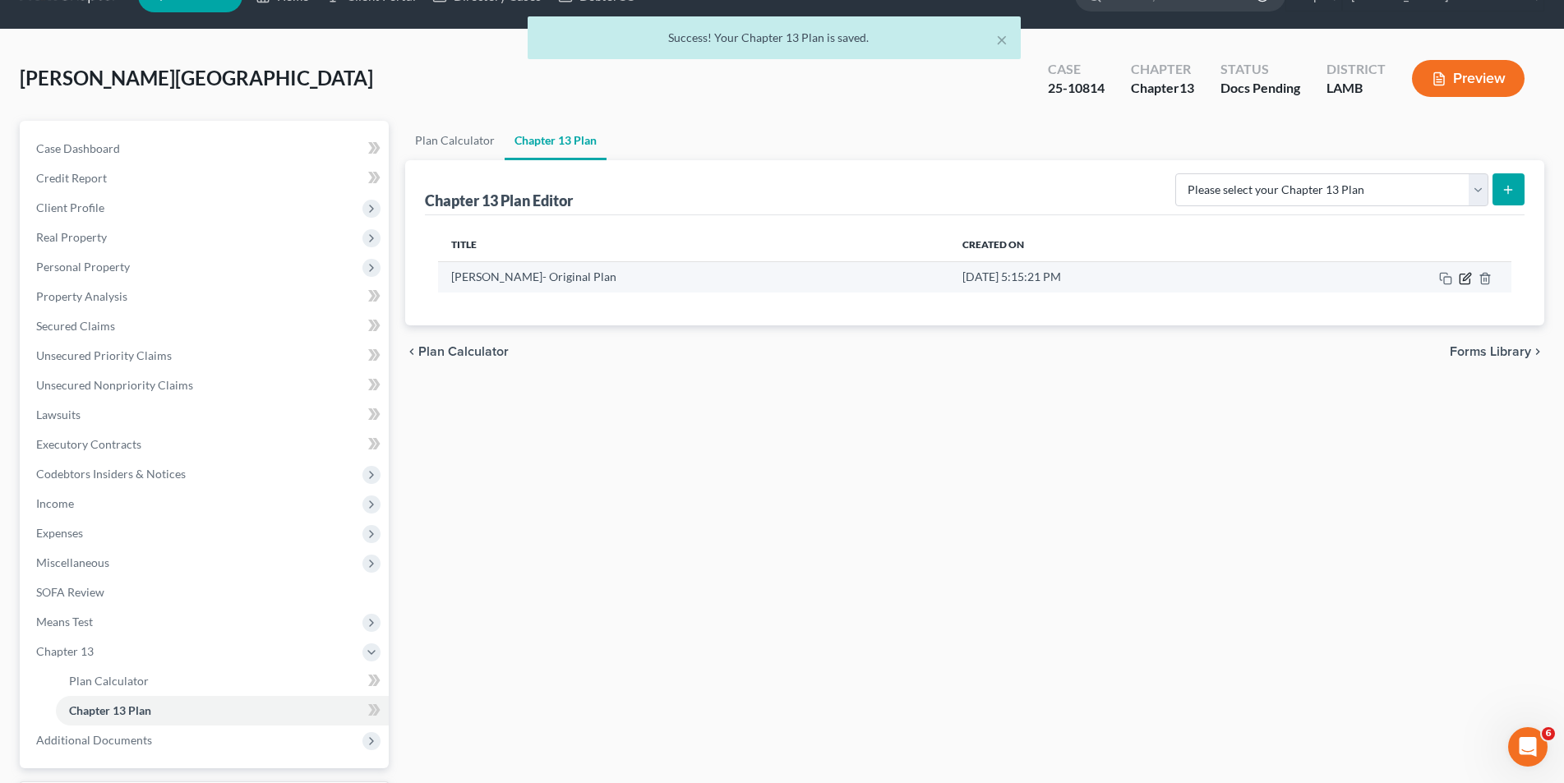
click at [1467, 278] on icon "button" at bounding box center [1466, 276] width 7 height 7
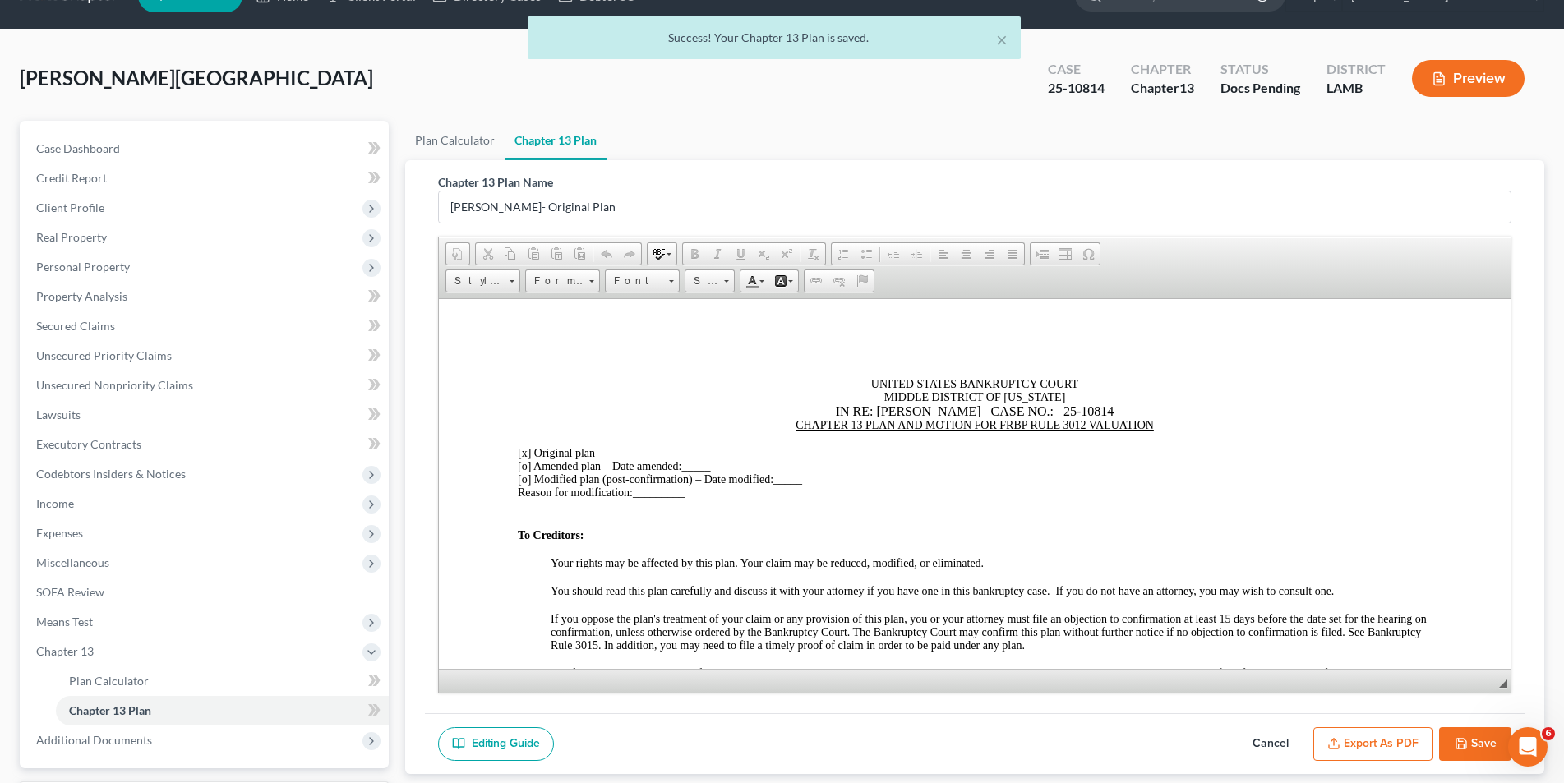
scroll to position [0, 0]
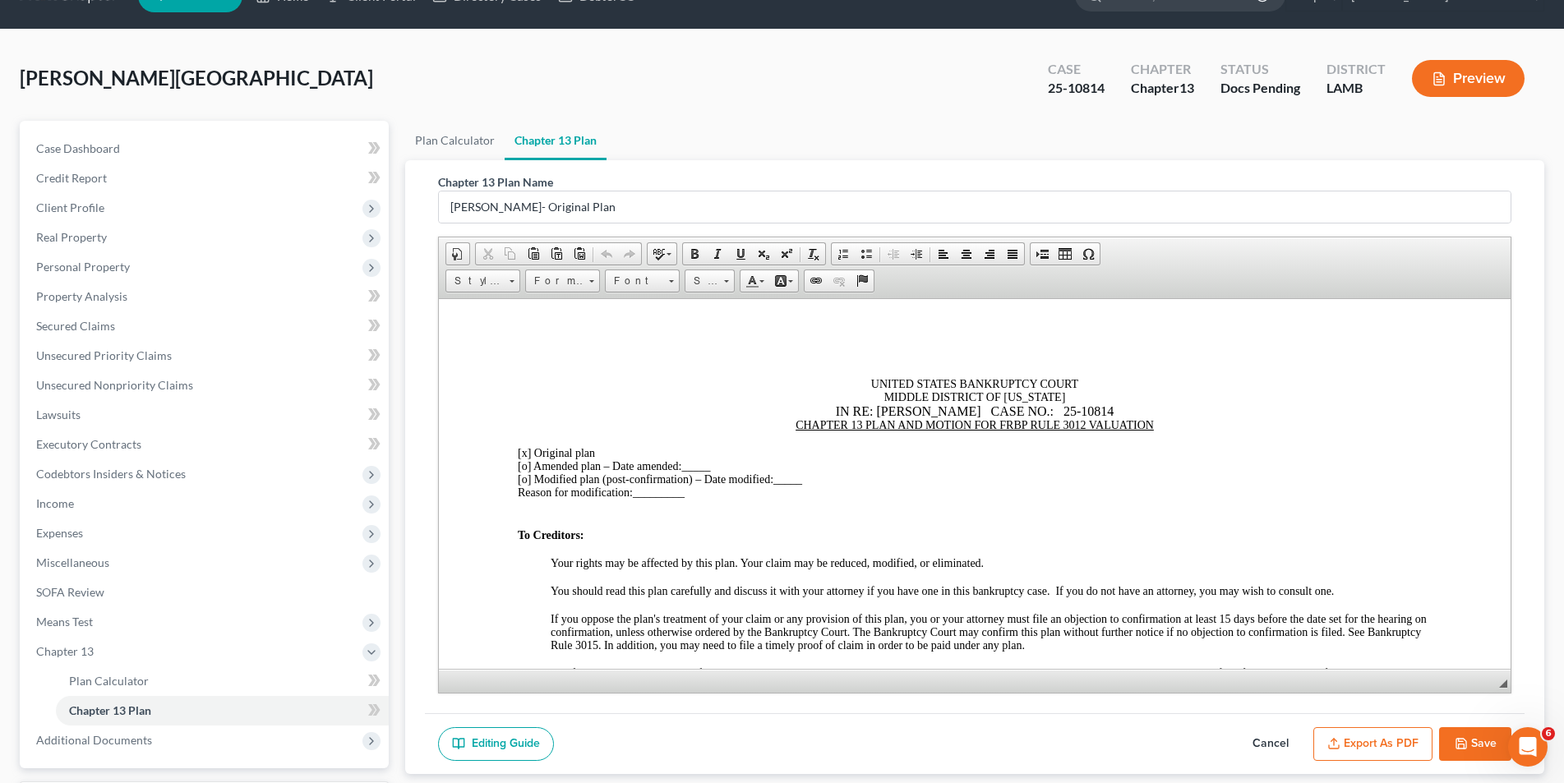
click at [1055, 405] on div "IN RE: ANISSA MORRIS CASE NO.: 25-10814" at bounding box center [974, 410] width 914 height 15
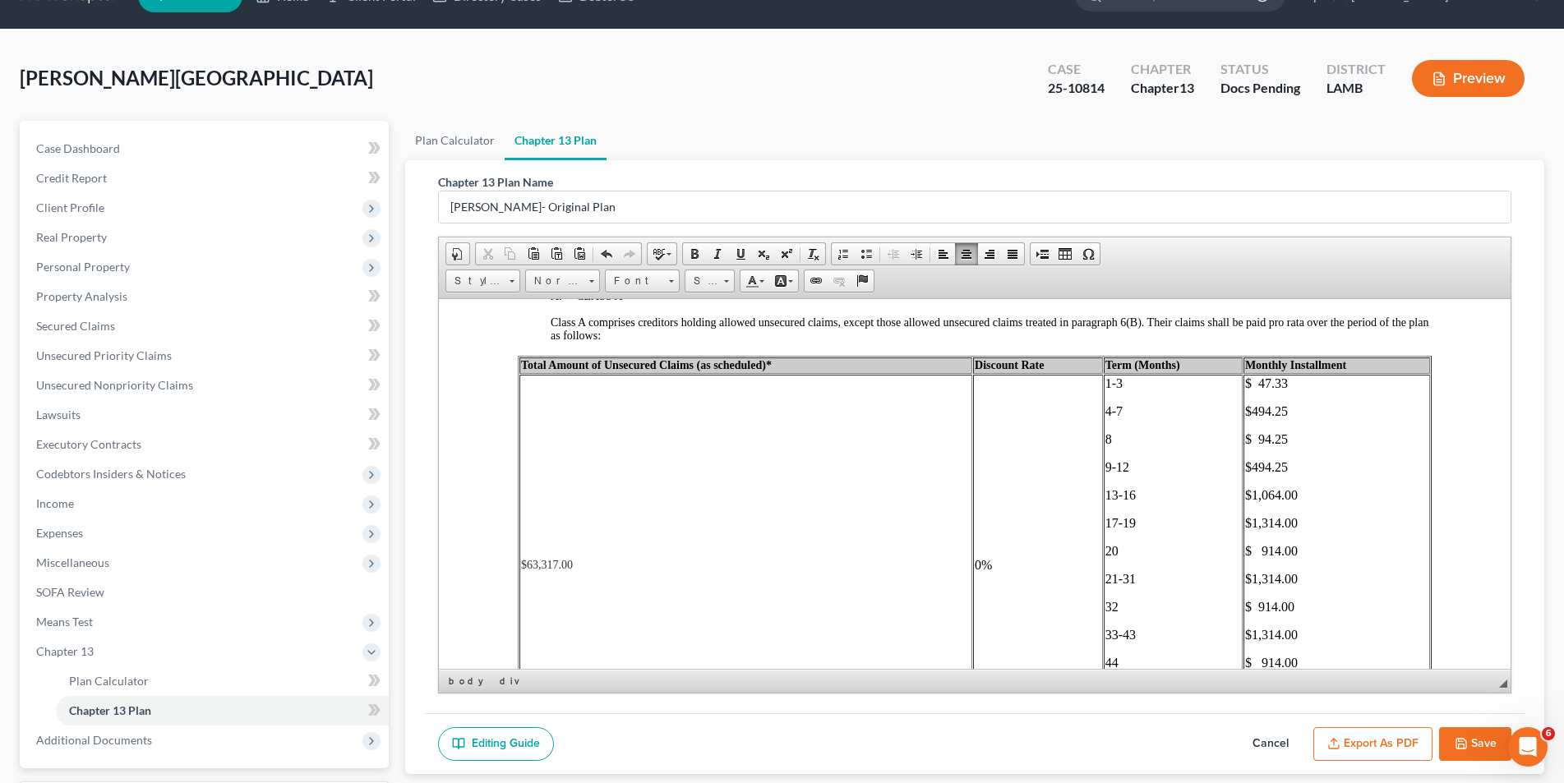
scroll to position [2712, 0]
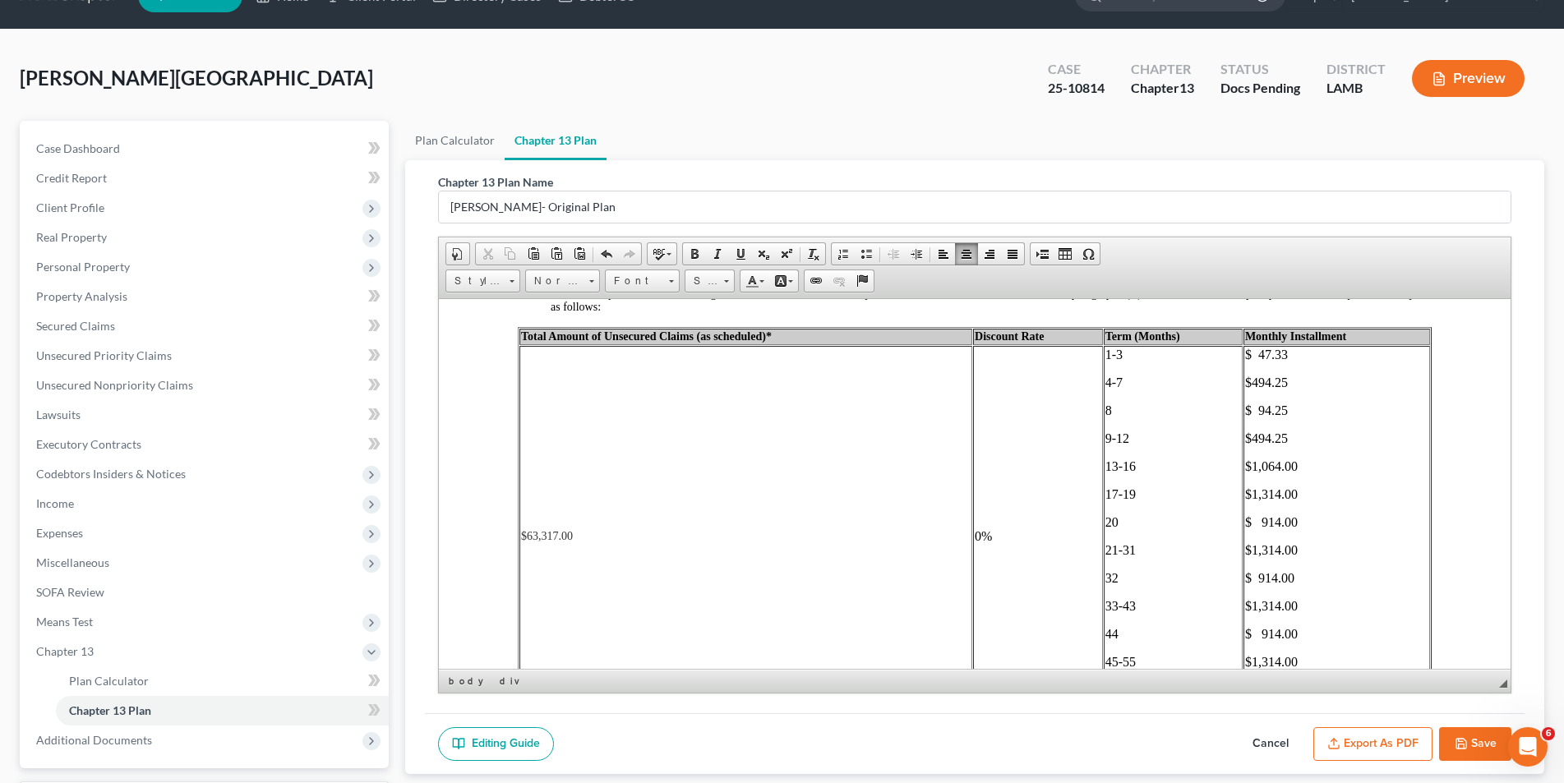
click at [1244, 435] on span "$494.25" at bounding box center [1265, 438] width 43 height 14
click at [1244, 409] on span "$ 94.25" at bounding box center [1265, 410] width 43 height 14
click at [1244, 381] on span "$494.25" at bounding box center [1265, 382] width 43 height 14
click at [1244, 354] on span "$ 47.33" at bounding box center [1265, 354] width 43 height 14
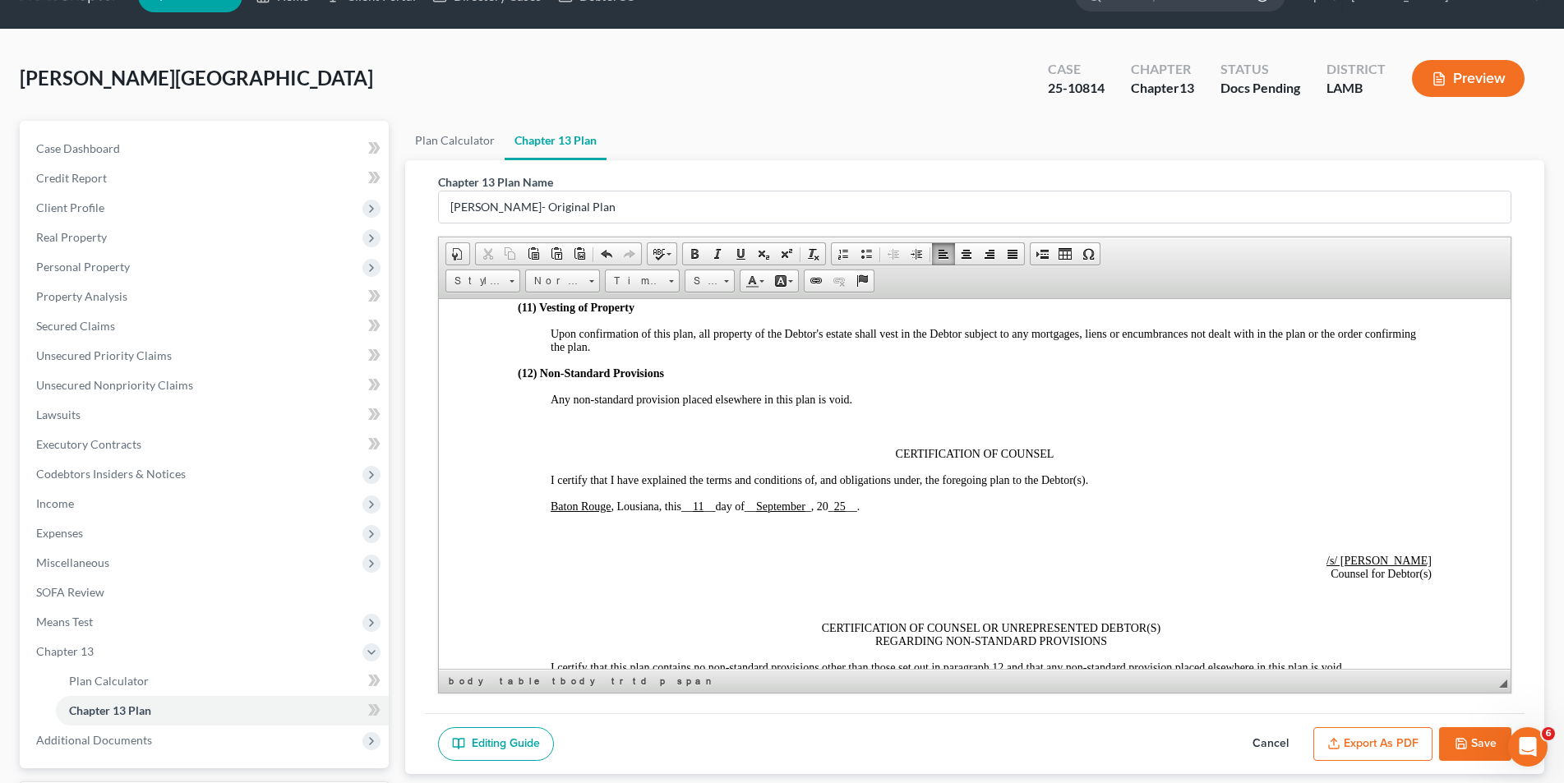
scroll to position [3698, 0]
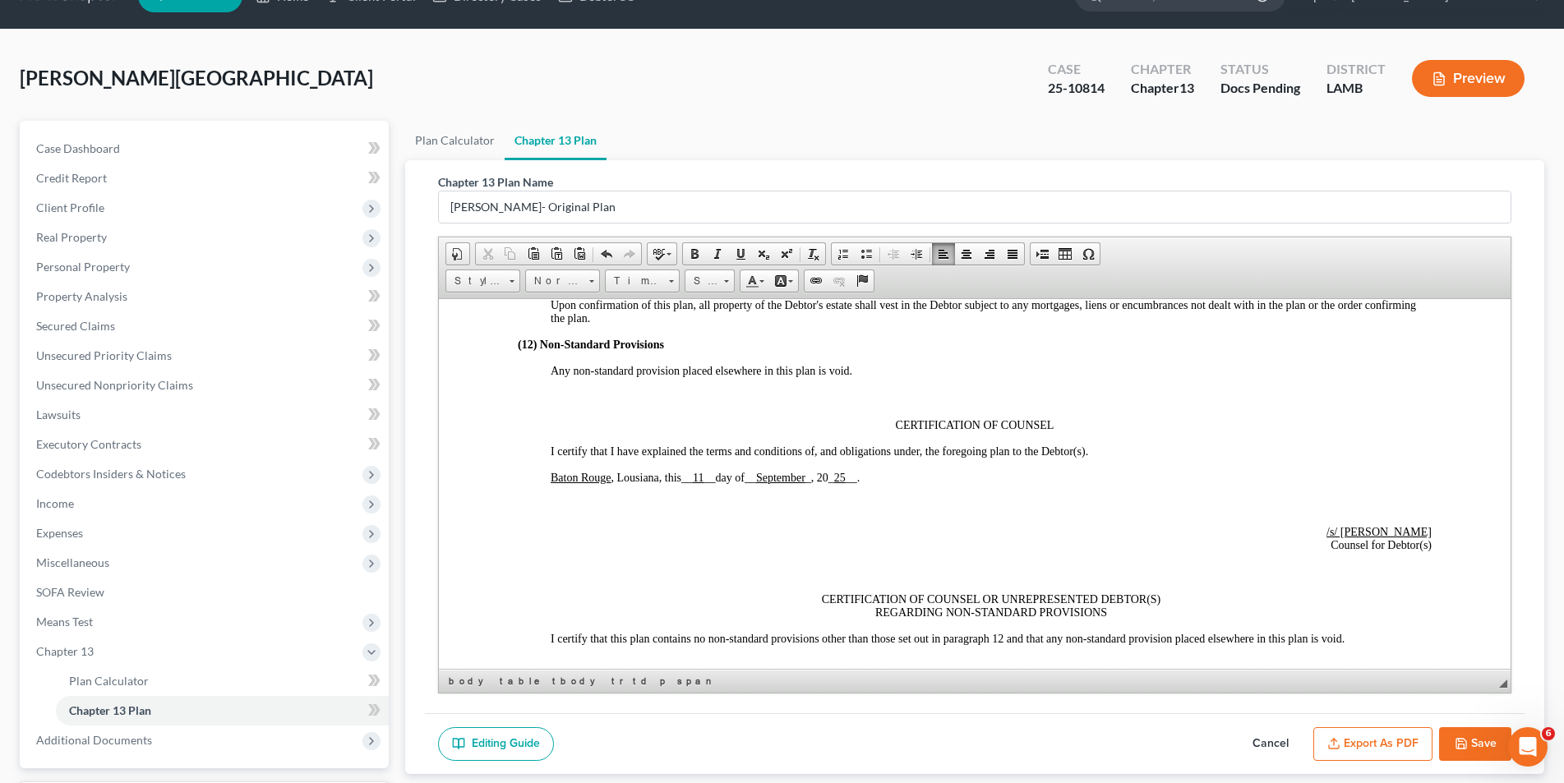
click at [1470, 735] on button "Save" at bounding box center [1475, 744] width 72 height 35
